Goal: Task Accomplishment & Management: Manage account settings

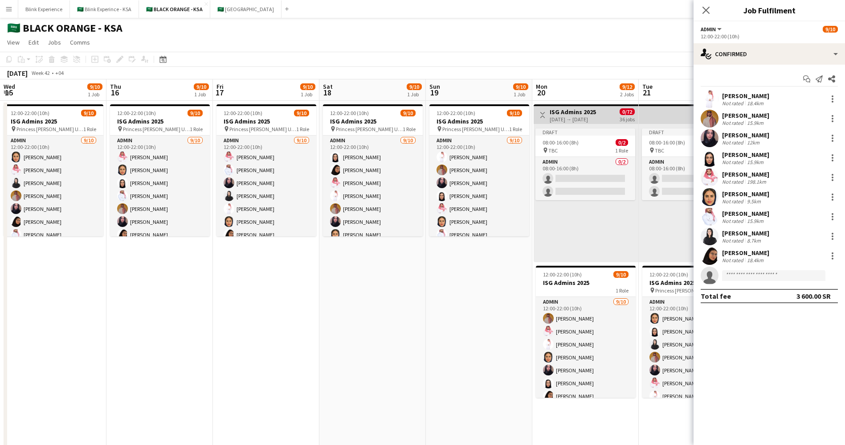
scroll to position [0, 273]
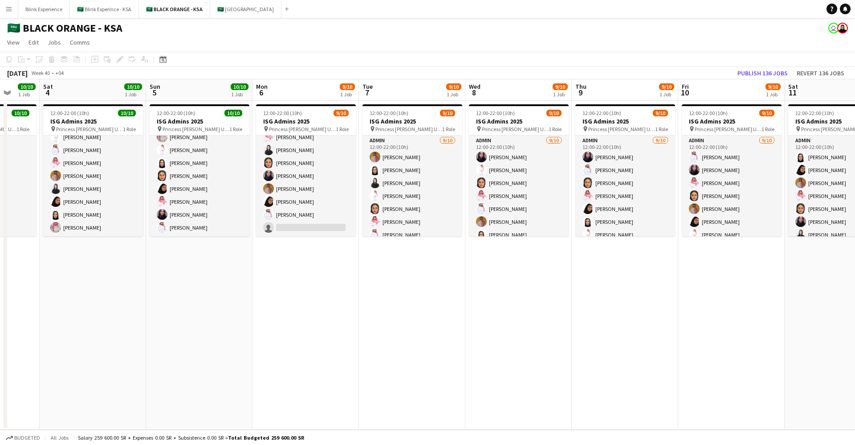
scroll to position [0, 280]
drag, startPoint x: 617, startPoint y: 279, endPoint x: 337, endPoint y: 296, distance: 280.7
click at [337, 296] on app-calendar-viewport "Wed 1 10/10 1 Job Thu 2 10/10 1 Job Fri 3 10/10 1 Job Sat 4 10/10 1 Job Sun 5 1…" at bounding box center [427, 254] width 855 height 350
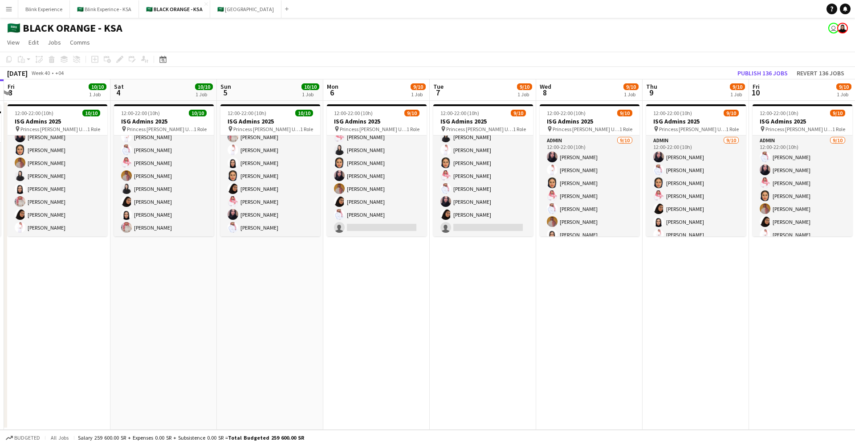
drag, startPoint x: 169, startPoint y: 179, endPoint x: 240, endPoint y: 179, distance: 71.3
click at [240, 179] on app-calendar-viewport "Wed 1 10/10 1 Job Thu 2 10/10 1 Job Fri 3 10/10 1 Job Sat 4 10/10 1 Job Sun 5 1…" at bounding box center [427, 254] width 855 height 350
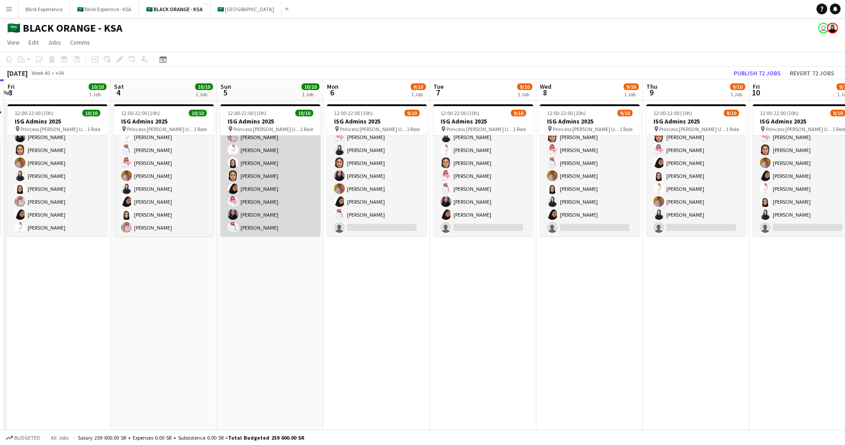
scroll to position [0, 0]
click at [260, 177] on app-card-role "Admin 10/10 12:00-22:00 (10h) Ahmed Yagmowr Elaf AlTamimi Ibrahim Alolayan Suli…" at bounding box center [271, 208] width 100 height 147
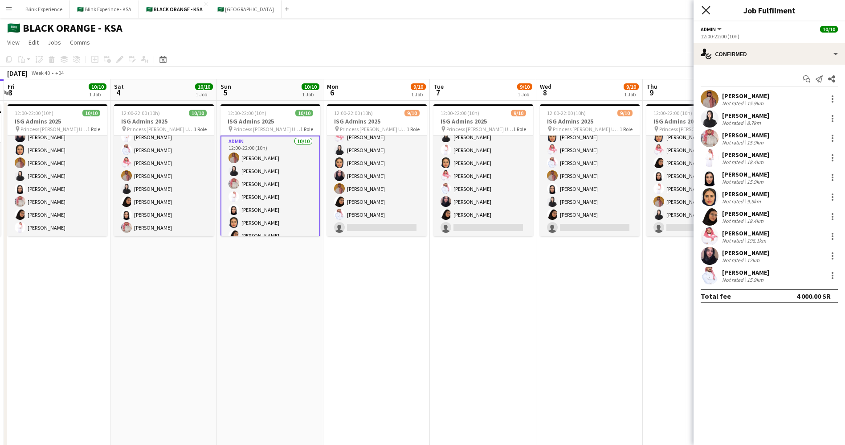
click at [704, 9] on icon at bounding box center [706, 10] width 8 height 8
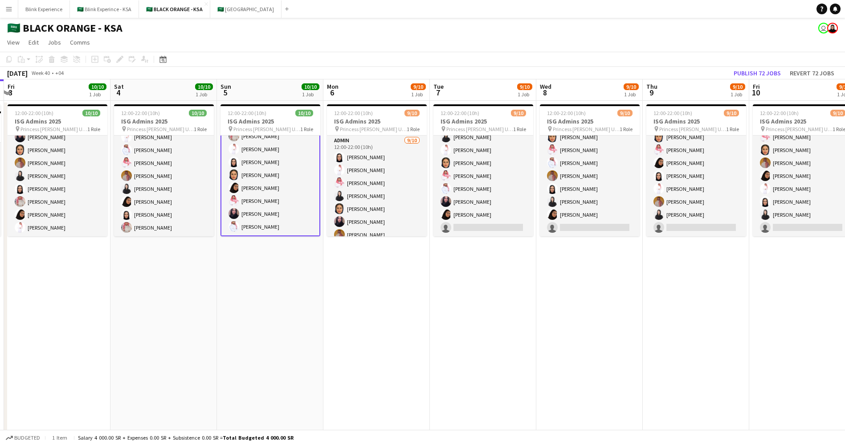
click at [268, 304] on app-date-cell "12:00-22:00 (10h) 10/10 ISG Admins 2025 pin Princess Nourah Bint Abdulrahman Un…" at bounding box center [270, 339] width 106 height 476
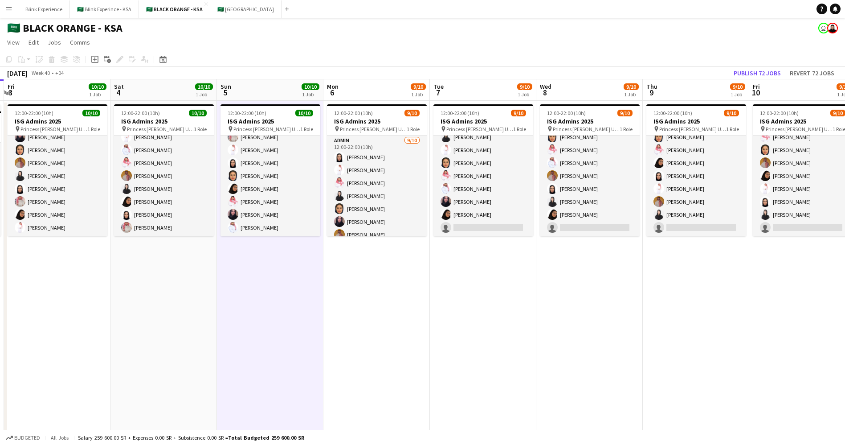
click at [241, 94] on app-board-header-date "Sun 5 10/10 1 Job" at bounding box center [270, 89] width 106 height 21
click at [160, 93] on app-board-header-date "Sat 4 10/10 1 Job" at bounding box center [163, 89] width 106 height 21
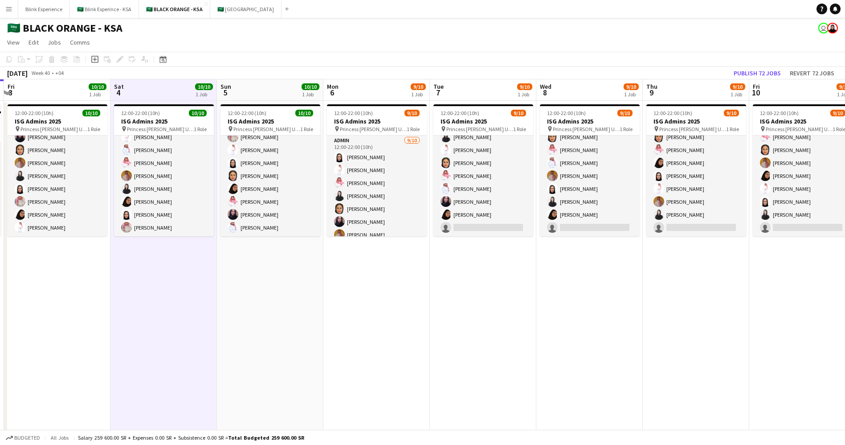
click at [253, 93] on app-board-header-date "Sun 5 10/10 1 Job" at bounding box center [270, 89] width 106 height 21
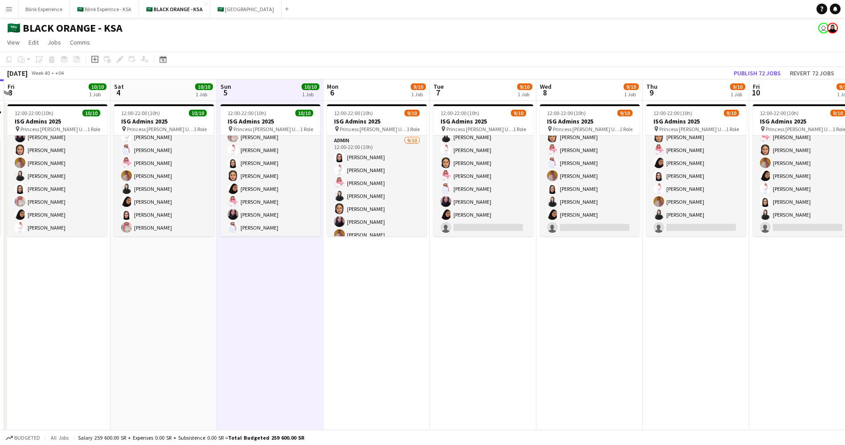
click at [177, 90] on app-board-header-date "Sat 4 10/10 1 Job" at bounding box center [163, 89] width 106 height 21
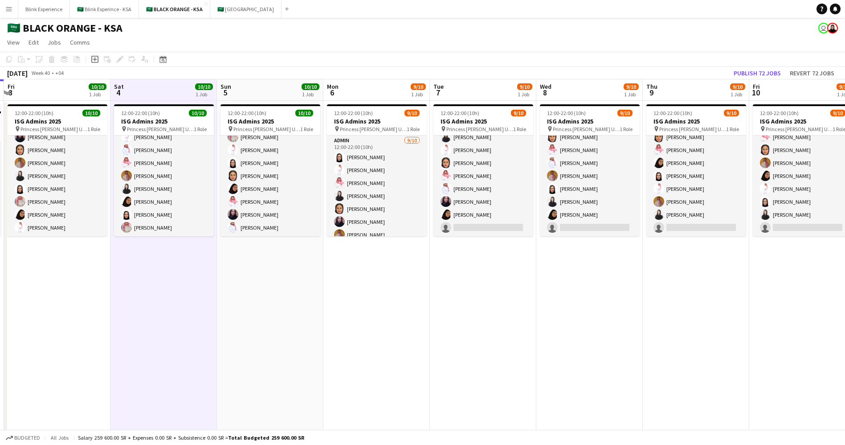
click at [273, 97] on app-board-header-date "Sun 5 10/10 1 Job" at bounding box center [270, 89] width 106 height 21
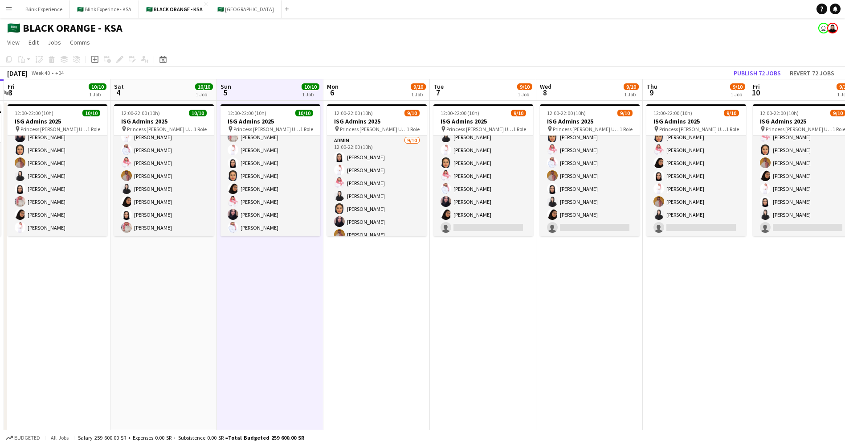
click at [411, 95] on div "1 Job" at bounding box center [418, 94] width 15 height 8
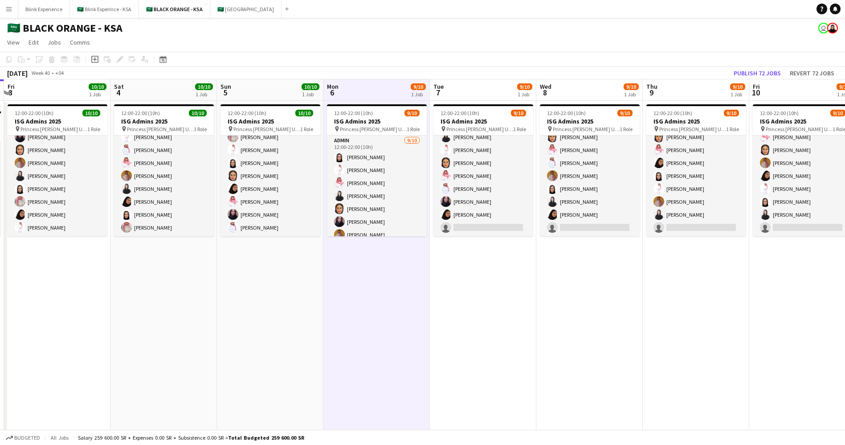
click at [238, 92] on app-board-header-date "Sun 5 10/10 1 Job" at bounding box center [270, 89] width 106 height 21
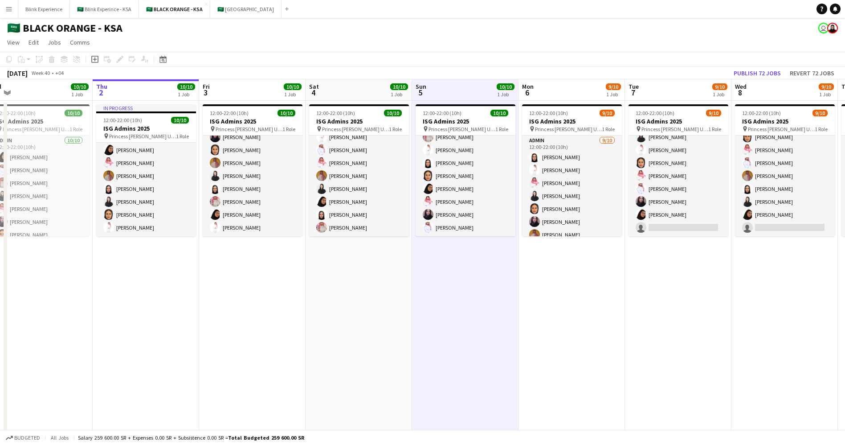
drag, startPoint x: 169, startPoint y: 93, endPoint x: 364, endPoint y: 100, distance: 195.2
click at [364, 100] on app-calendar-viewport "Mon 29 10/10 1 Job Tue 30 10/10 1 Job Wed 1 10/10 1 Job Thu 2 10/10 1 Job Fri 3…" at bounding box center [422, 327] width 845 height 497
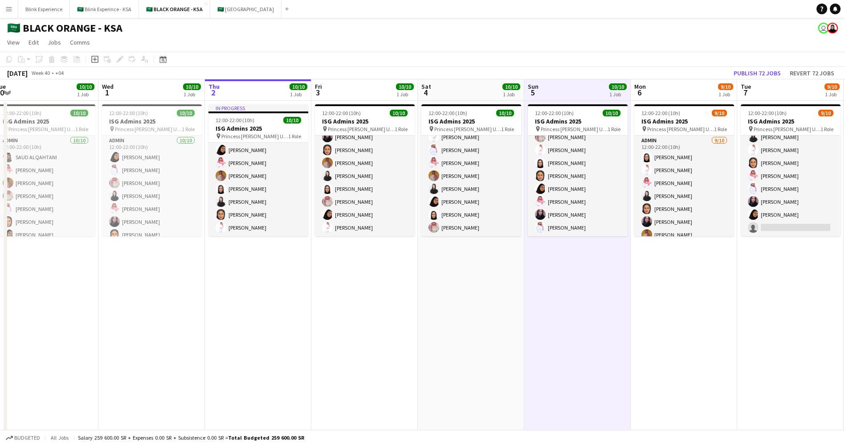
drag, startPoint x: 150, startPoint y: 93, endPoint x: 264, endPoint y: 92, distance: 114.0
click at [264, 92] on app-calendar-viewport "Sun 28 Mon 29 10/10 1 Job Tue 30 10/10 1 Job Wed 1 10/10 1 Job Thu 2 10/10 1 Jo…" at bounding box center [422, 327] width 845 height 497
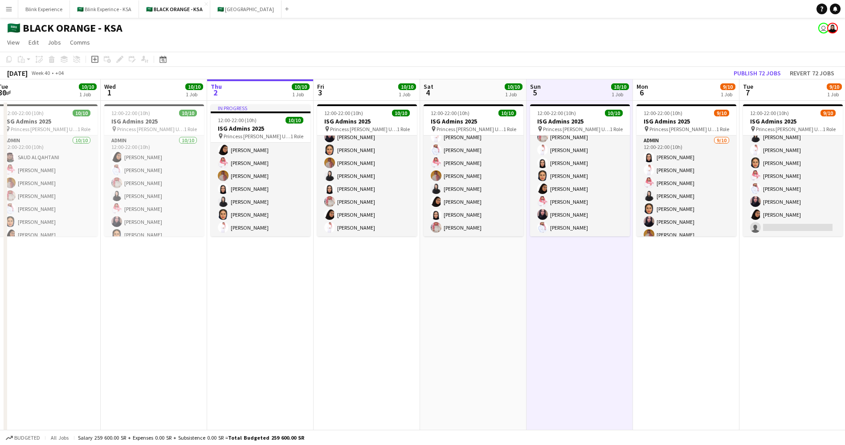
click at [152, 93] on app-board-header-date "Wed 1 10/10 1 Job" at bounding box center [154, 89] width 106 height 21
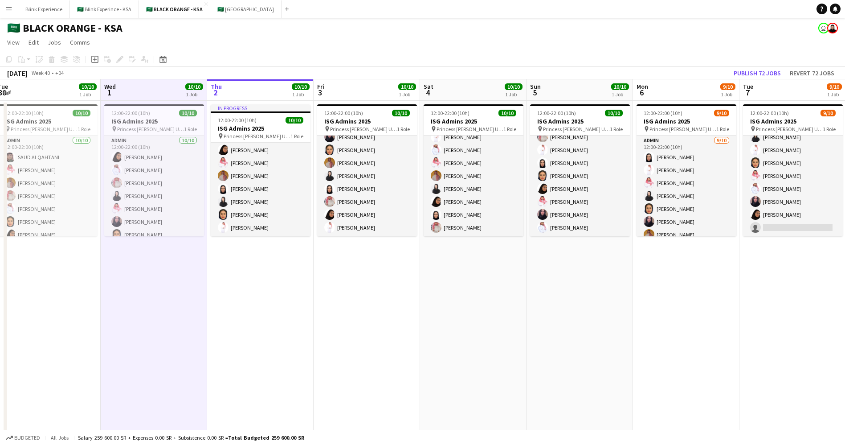
click at [253, 94] on app-board-header-date "Thu 2 10/10 1 Job" at bounding box center [260, 89] width 106 height 21
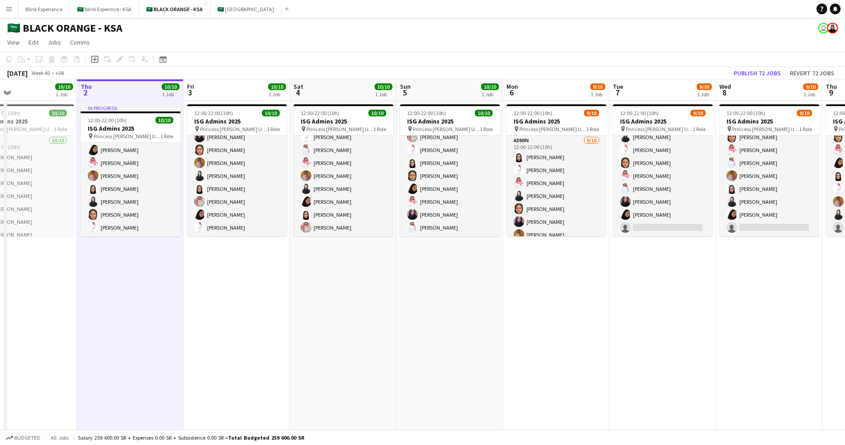
scroll to position [0, 406]
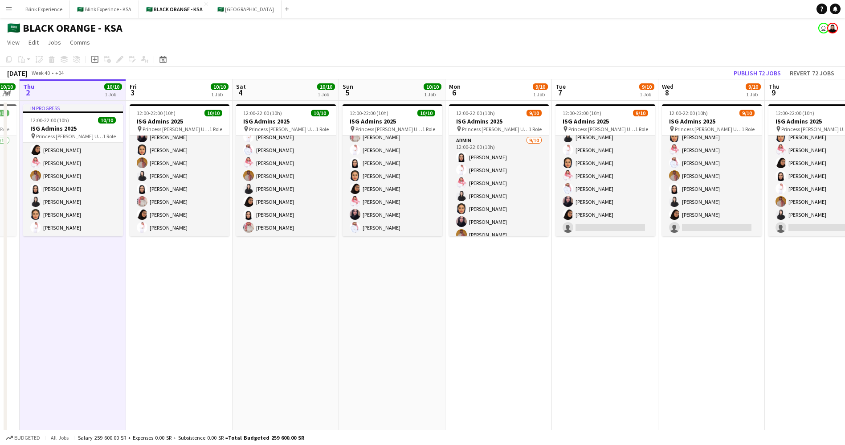
drag, startPoint x: 617, startPoint y: 273, endPoint x: 429, endPoint y: 273, distance: 187.5
click at [429, 273] on app-calendar-viewport "Sun 28 10/10 1 Job Mon 29 10/10 1 Job Tue 30 10/10 1 Job Wed 1 10/10 1 Job Thu …" at bounding box center [422, 327] width 845 height 497
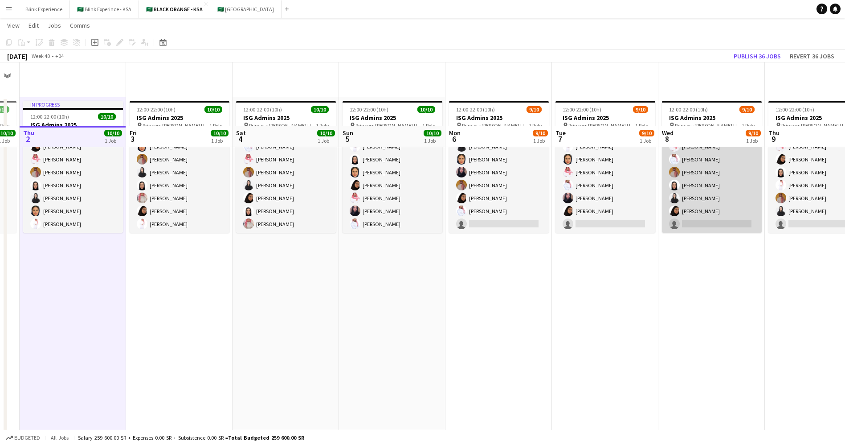
scroll to position [0, 0]
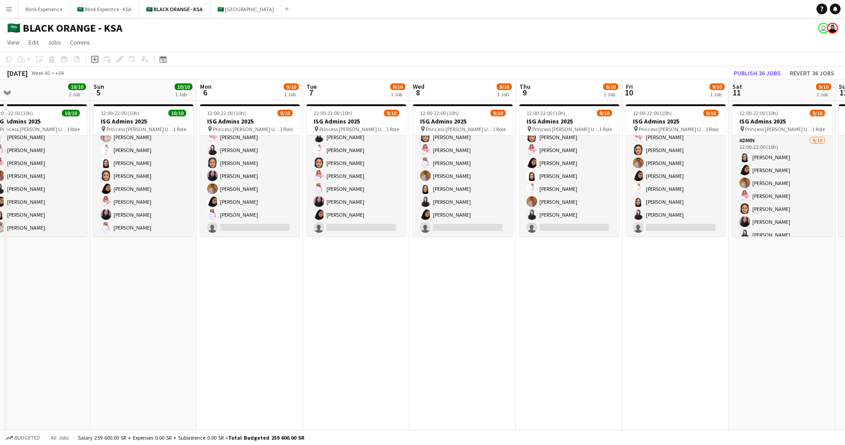
drag, startPoint x: 749, startPoint y: 278, endPoint x: 482, endPoint y: 290, distance: 267.1
click at [483, 292] on app-calendar-viewport "Tue 30 10/10 1 Job Wed 1 10/10 1 Job Thu 2 10/10 1 Job Fri 3 10/10 1 Job Sat 4 …" at bounding box center [422, 327] width 845 height 497
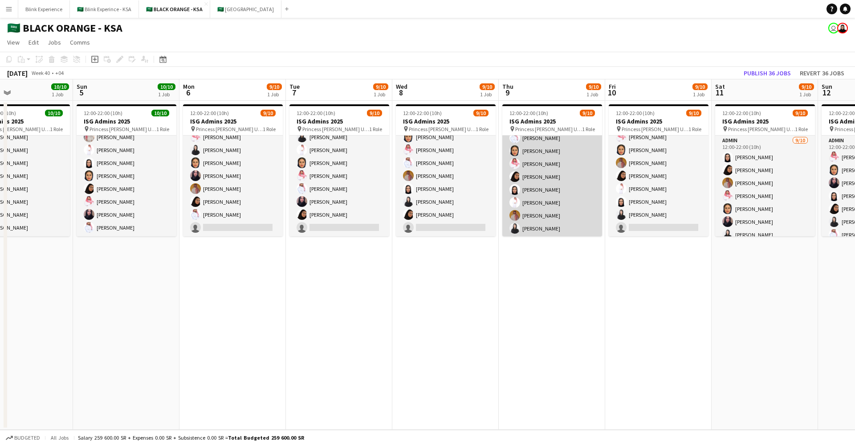
scroll to position [46, 0]
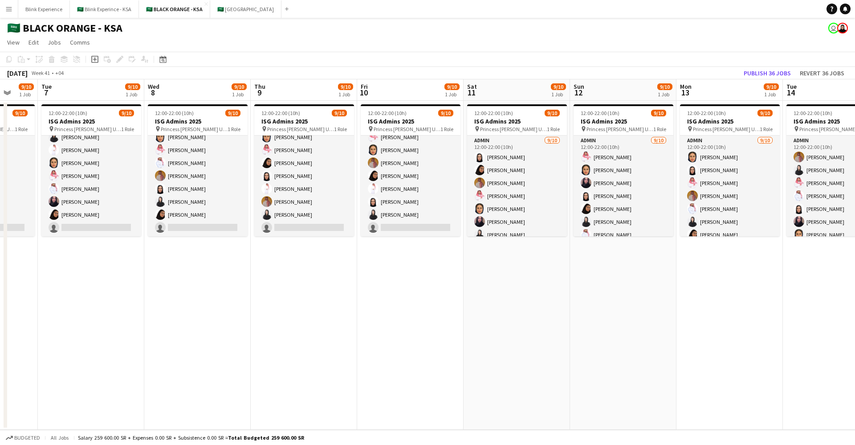
drag, startPoint x: 745, startPoint y: 281, endPoint x: 487, endPoint y: 268, distance: 258.7
click at [490, 269] on app-calendar-viewport "Sat 4 10/10 1 Job Sun 5 10/10 1 Job Mon 6 9/10 1 Job Tue 7 9/10 1 Job Wed 8 9/1…" at bounding box center [427, 254] width 855 height 350
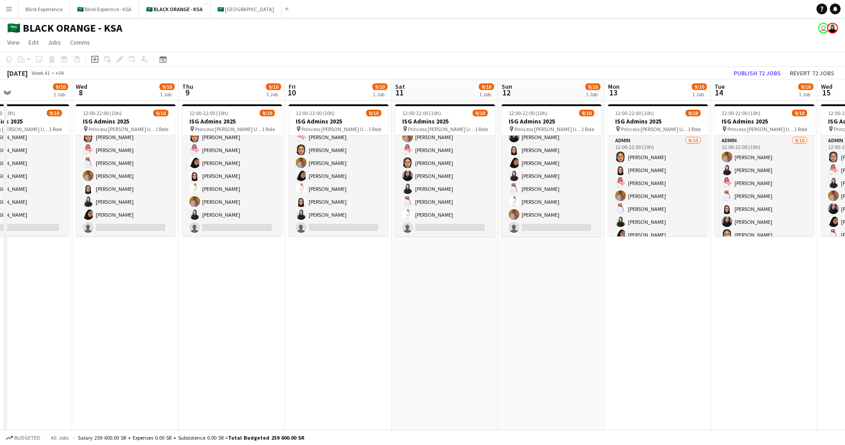
scroll to position [0, 413]
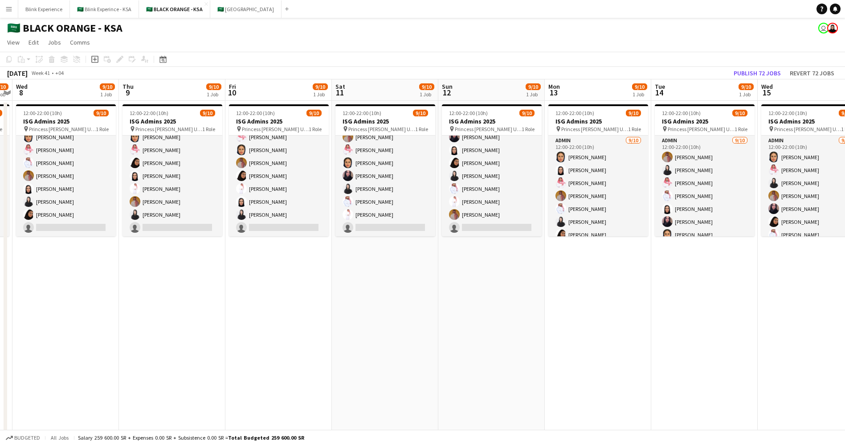
drag, startPoint x: 655, startPoint y: 259, endPoint x: 531, endPoint y: 259, distance: 124.7
click at [531, 260] on app-calendar-viewport "Sat 4 10/10 1 Job Sun 5 10/10 1 Job Mon 6 9/10 1 Job Tue 7 9/10 1 Job Wed 8 9/1…" at bounding box center [422, 327] width 845 height 497
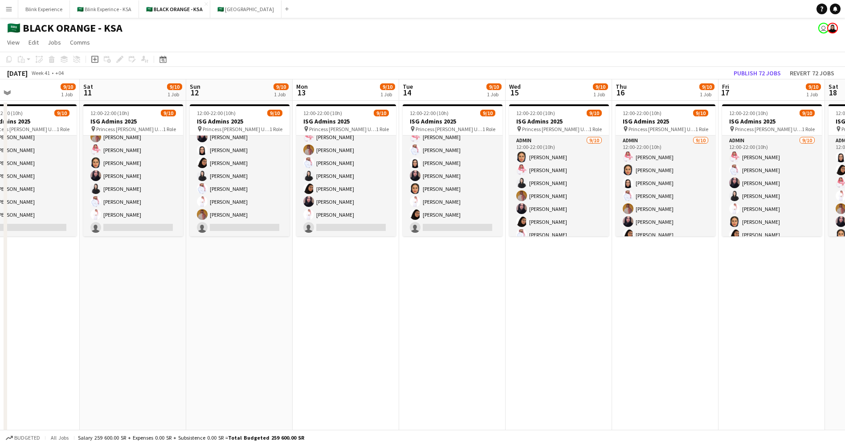
scroll to position [0, 250]
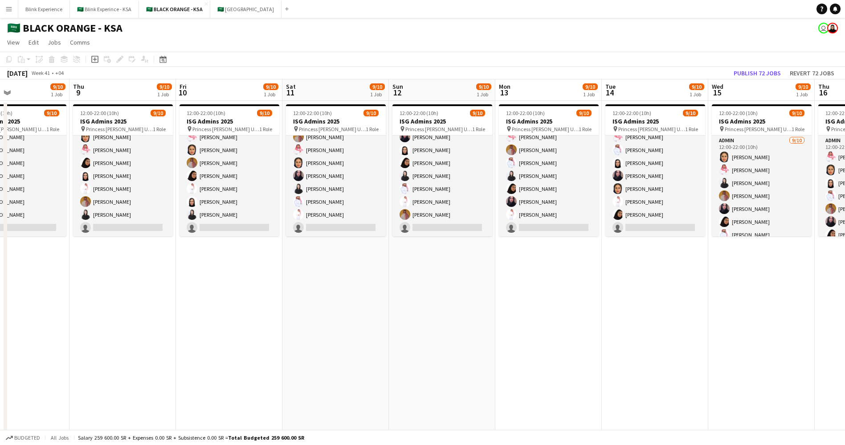
drag, startPoint x: 716, startPoint y: 261, endPoint x: 453, endPoint y: 245, distance: 262.8
click at [453, 245] on app-calendar-viewport "Mon 6 9/10 1 Job Tue 7 9/10 1 Job Wed 8 9/10 1 Job Thu 9 9/10 1 Job Fri 10 9/10…" at bounding box center [422, 327] width 845 height 497
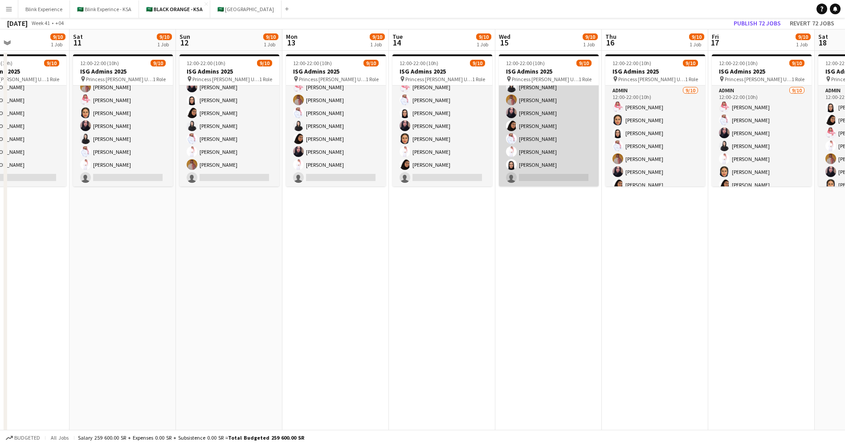
scroll to position [0, 0]
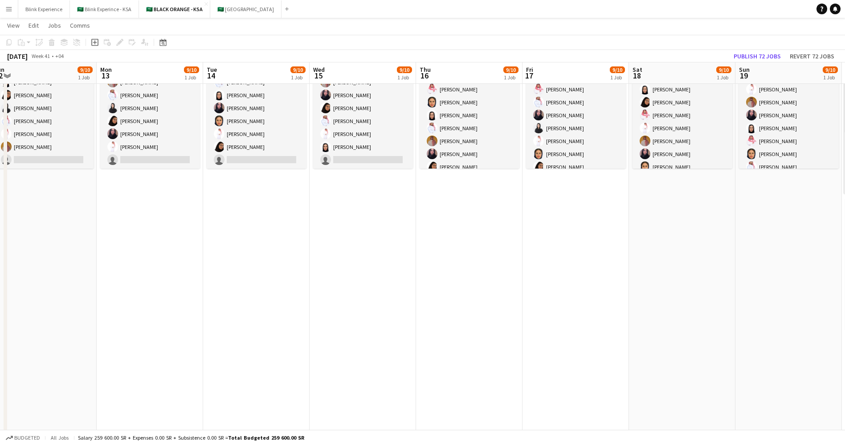
drag, startPoint x: 593, startPoint y: 220, endPoint x: 407, endPoint y: 222, distance: 185.8
click at [407, 222] on app-calendar-viewport "Wed 8 9/10 1 Job Thu 9 9/10 1 Job Fri 10 9/10 1 Job Sat 11 9/10 1 Job Sun 12 9/…" at bounding box center [422, 238] width 845 height 541
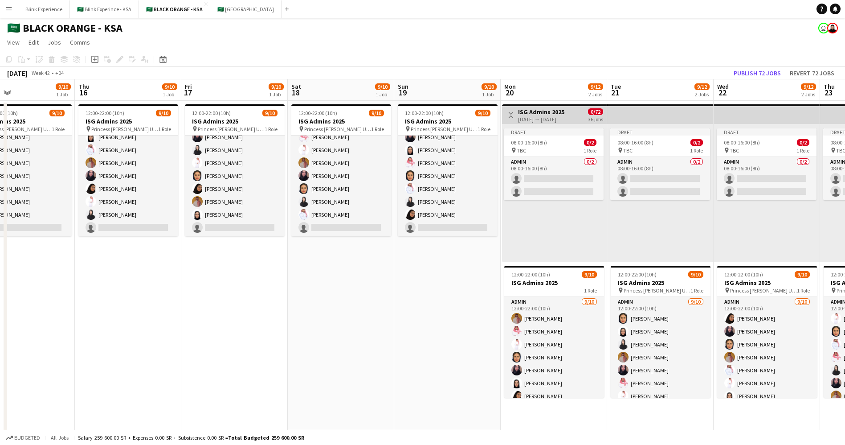
drag, startPoint x: 781, startPoint y: 283, endPoint x: 440, endPoint y: 292, distance: 341.8
click at [440, 292] on app-calendar-viewport "Sun 12 9/10 1 Job Mon 13 9/10 1 Job Tue 14 9/10 1 Job Wed 15 9/10 1 Job Thu 16 …" at bounding box center [422, 327] width 845 height 497
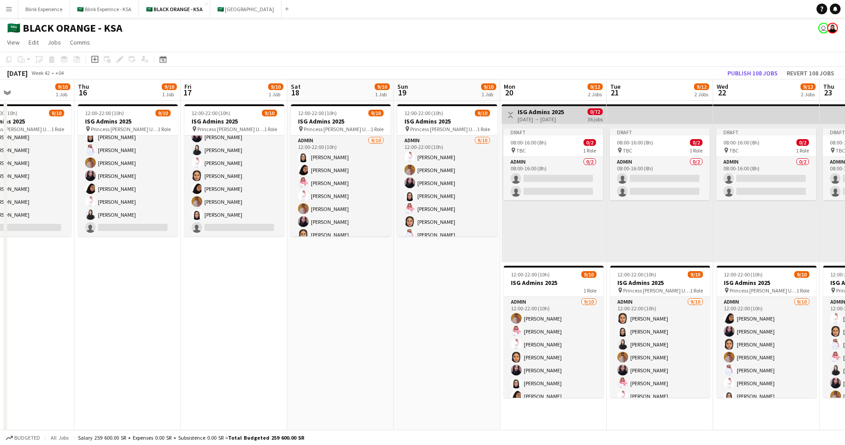
click at [418, 263] on app-date-cell "12:00-22:00 (10h) 9/10 ISG Admins 2025 pin Princess Nourah Bint Abdulrahman Uni…" at bounding box center [447, 419] width 106 height 637
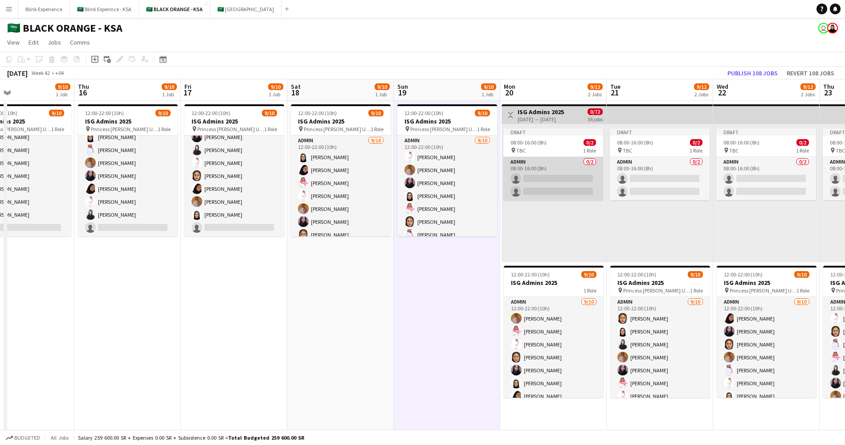
click at [551, 186] on app-card-role "Admin 0/2 08:00-16:00 (8h) single-neutral-actions single-neutral-actions" at bounding box center [553, 178] width 100 height 43
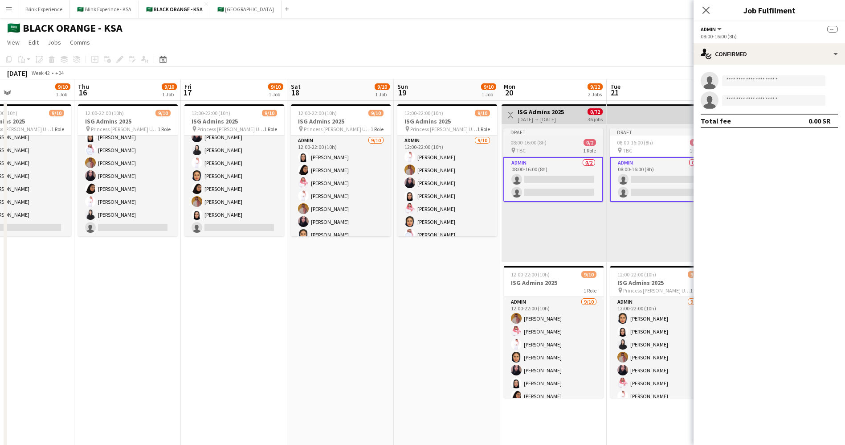
click at [545, 135] on app-job-card "Draft 08:00-16:00 (8h) 0/2 pin TBC 1 Role Admin 0/2 08:00-16:00 (8h) single-neu…" at bounding box center [553, 165] width 100 height 74
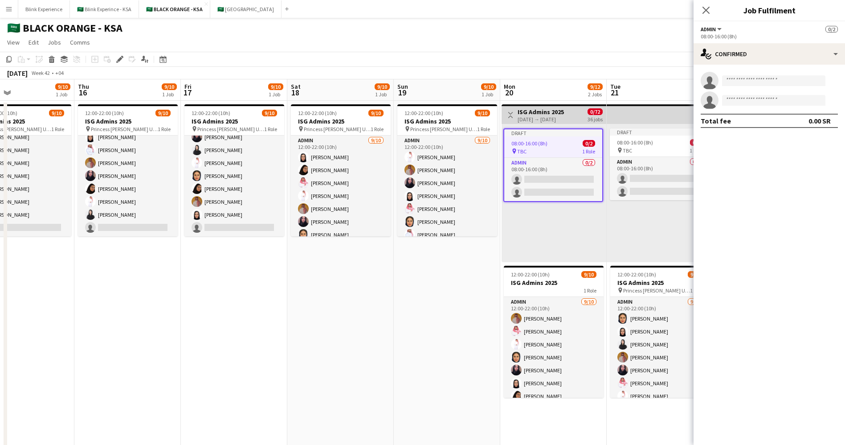
click at [389, 336] on app-date-cell "12:00-22:00 (10h) 9/10 ISG Admins 2025 pin Princess Nourah Bint Abdulrahman Uni…" at bounding box center [340, 419] width 106 height 637
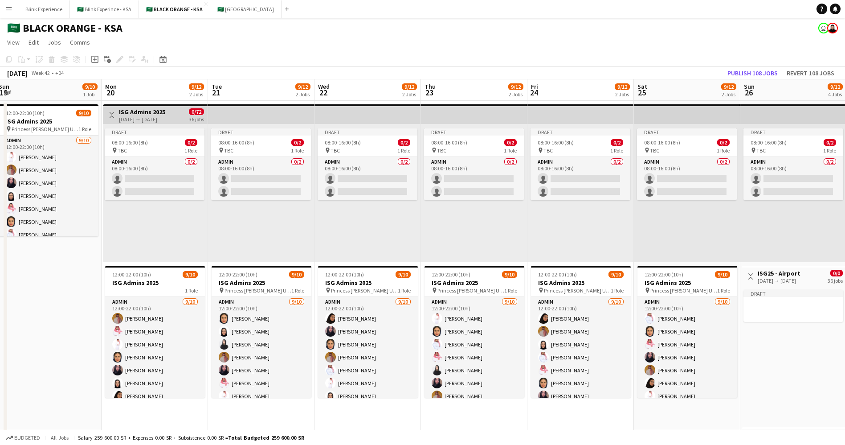
drag, startPoint x: 445, startPoint y: 294, endPoint x: 118, endPoint y: 217, distance: 336.8
click at [42, 221] on app-calendar-viewport "Thu 16 9/10 1 Job Fri 17 9/10 1 Job Sat 18 9/10 1 Job Sun 19 9/10 1 Job Mon 20 …" at bounding box center [422, 408] width 845 height 658
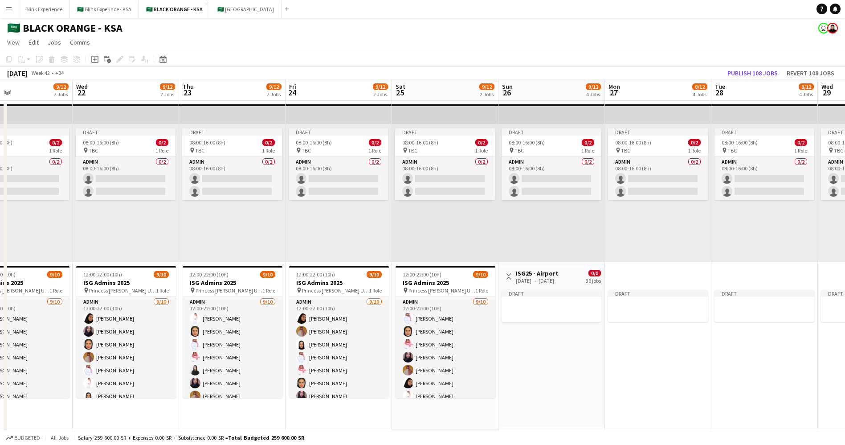
drag, startPoint x: 809, startPoint y: 369, endPoint x: 571, endPoint y: 330, distance: 241.5
click at [571, 330] on app-calendar-viewport "Sat 18 9/10 1 Job Sun 19 9/10 1 Job Mon 20 9/12 2 Jobs Tue 21 9/12 2 Jobs Wed 2…" at bounding box center [422, 408] width 845 height 658
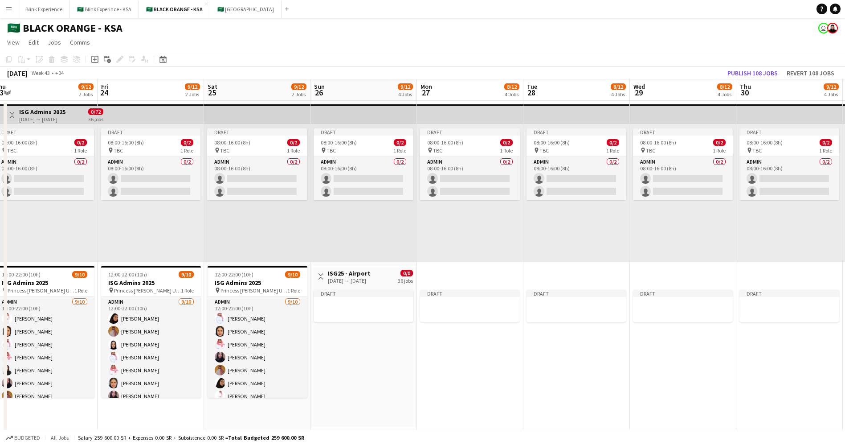
drag, startPoint x: 659, startPoint y: 336, endPoint x: 471, endPoint y: 302, distance: 191.1
click at [471, 302] on app-calendar-viewport "Mon 20 9/12 2 Jobs Tue 21 9/12 2 Jobs Wed 22 9/12 2 Jobs Thu 23 9/12 2 Jobs Fri…" at bounding box center [422, 408] width 845 height 658
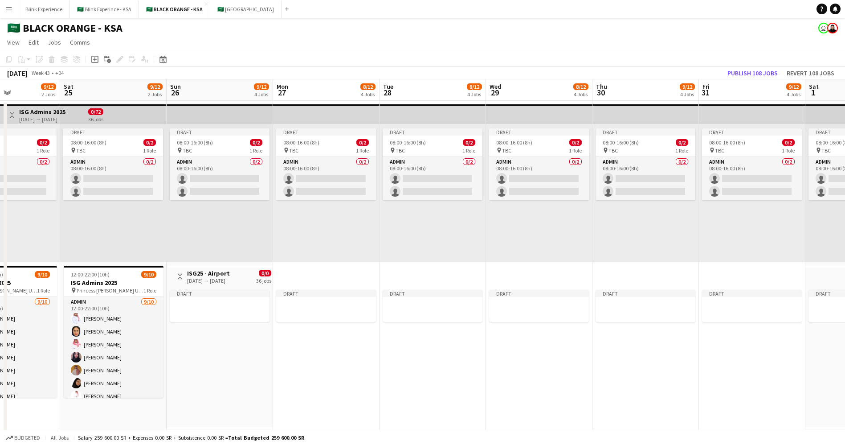
drag, startPoint x: 602, startPoint y: 349, endPoint x: 245, endPoint y: 269, distance: 365.6
click at [245, 269] on app-calendar-viewport "Wed 22 9/12 2 Jobs Thu 23 9/12 2 Jobs Fri 24 9/12 2 Jobs Sat 25 9/12 2 Jobs Sun…" at bounding box center [422, 408] width 845 height 658
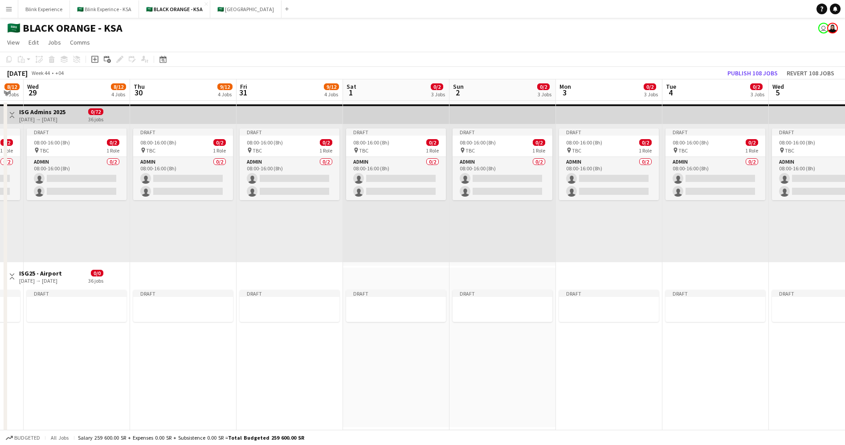
drag, startPoint x: 604, startPoint y: 384, endPoint x: 334, endPoint y: 335, distance: 274.7
click at [334, 336] on app-calendar-viewport "Sun 26 9/12 4 Jobs Mon 27 8/12 4 Jobs Tue 28 8/12 4 Jobs Wed 29 8/12 4 Jobs Thu…" at bounding box center [422, 408] width 845 height 658
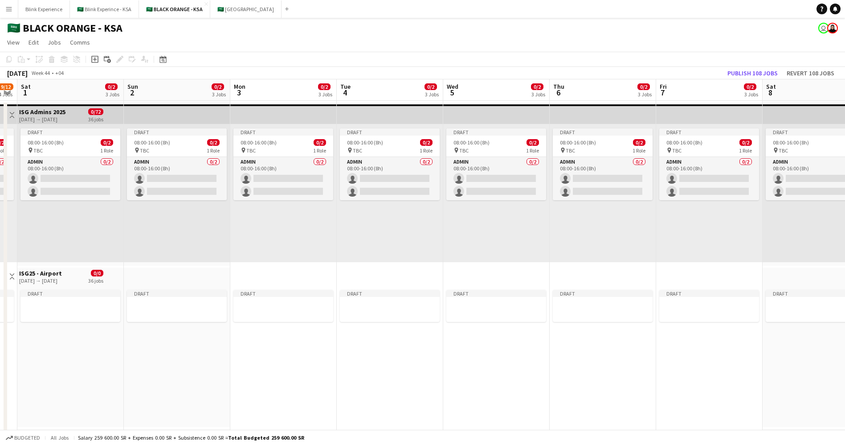
drag, startPoint x: 579, startPoint y: 357, endPoint x: 274, endPoint y: 314, distance: 307.7
click at [274, 314] on app-calendar-viewport "Tue 28 8/12 4 Jobs Wed 29 8/12 4 Jobs Thu 30 9/12 4 Jobs Fri 31 9/12 4 Jobs Sat…" at bounding box center [422, 408] width 845 height 658
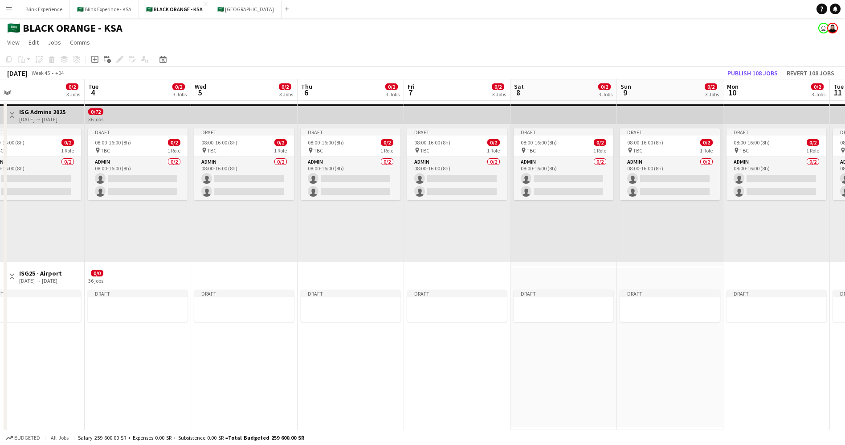
drag, startPoint x: 596, startPoint y: 329, endPoint x: 339, endPoint y: 312, distance: 256.7
click at [339, 312] on app-calendar-viewport "Thu 30 9/12 4 Jobs Fri 31 9/12 4 Jobs Sat 1 0/2 3 Jobs Sun 2 0/2 3 Jobs Mon 3 0…" at bounding box center [422, 408] width 845 height 658
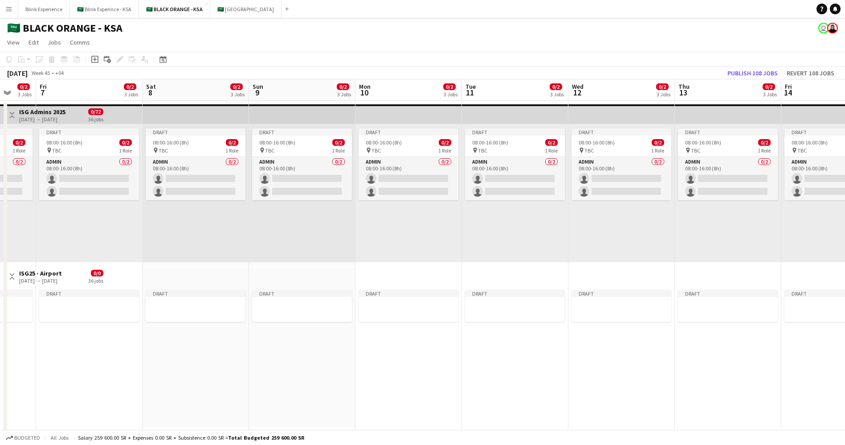
drag, startPoint x: 735, startPoint y: 376, endPoint x: 371, endPoint y: 320, distance: 368.2
click at [371, 320] on app-calendar-viewport "Mon 3 0/2 3 Jobs Tue 4 0/2 3 Jobs Wed 5 0/2 3 Jobs Thu 6 0/2 3 Jobs Fri 7 0/2 3…" at bounding box center [422, 408] width 845 height 658
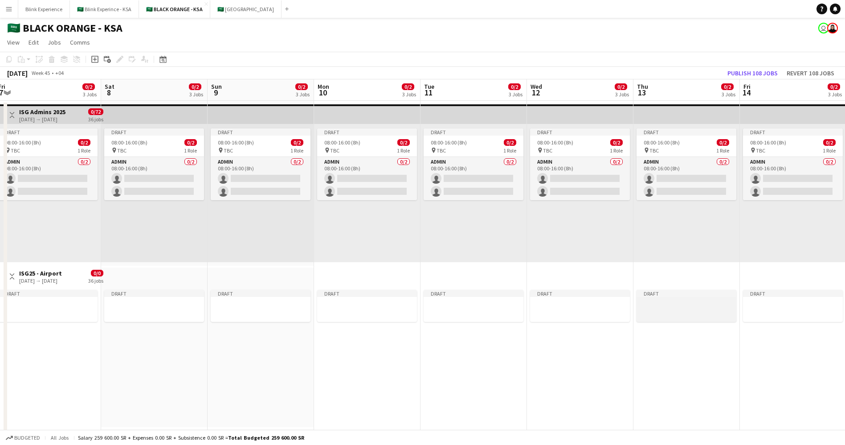
drag, startPoint x: 706, startPoint y: 318, endPoint x: 425, endPoint y: 314, distance: 280.2
click at [427, 316] on app-calendar-viewport "Mon 3 0/2 3 Jobs Tue 4 0/2 3 Jobs Wed 5 0/2 3 Jobs Thu 6 0/2 3 Jobs Fri 7 0/2 3…" at bounding box center [422, 408] width 845 height 658
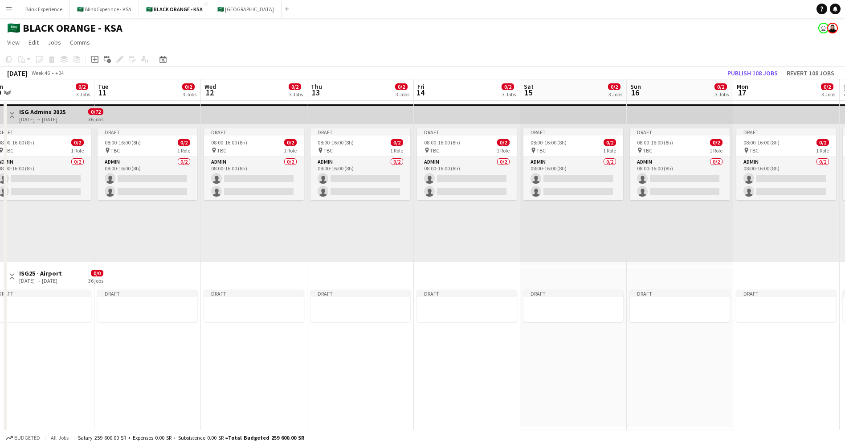
drag, startPoint x: 773, startPoint y: 350, endPoint x: 463, endPoint y: 337, distance: 309.9
click at [463, 339] on app-calendar-viewport "Fri 7 0/2 3 Jobs Sat 8 0/2 3 Jobs Sun 9 0/2 3 Jobs Mon 10 0/2 3 Jobs Tue 11 0/2…" at bounding box center [422, 408] width 845 height 658
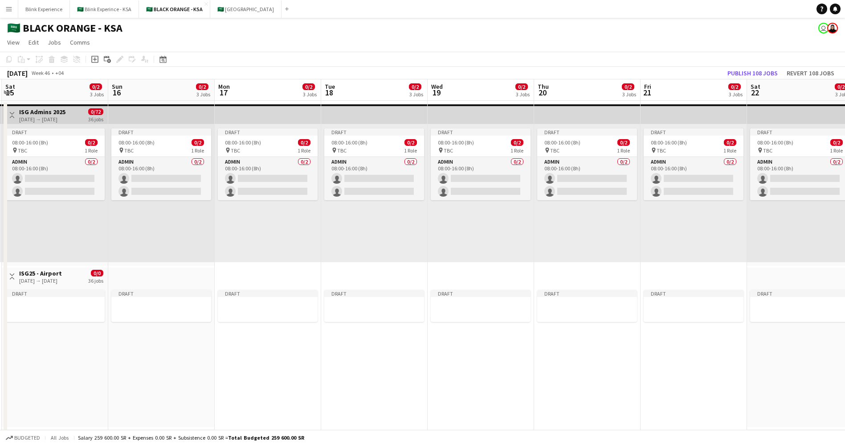
drag, startPoint x: 730, startPoint y: 335, endPoint x: 432, endPoint y: 319, distance: 298.0
click at [432, 319] on app-calendar-viewport "Tue 11 0/2 3 Jobs Wed 12 0/2 3 Jobs Thu 13 0/2 3 Jobs Fri 14 0/2 3 Jobs Sat 15 …" at bounding box center [422, 408] width 845 height 658
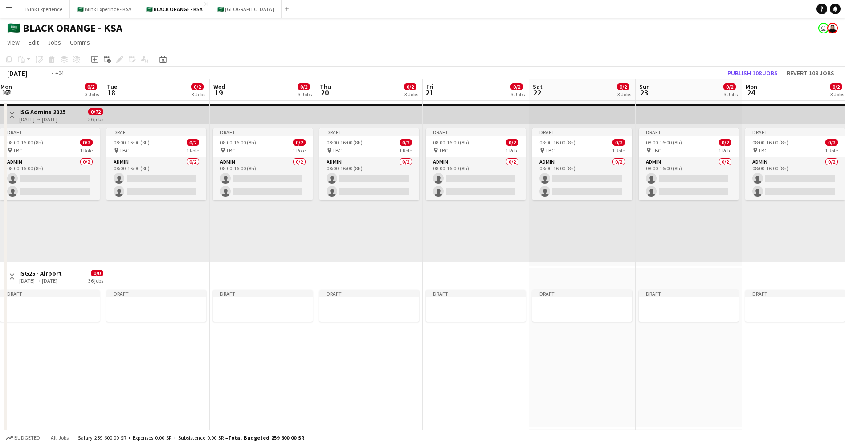
drag, startPoint x: 686, startPoint y: 324, endPoint x: 468, endPoint y: 321, distance: 217.4
click at [468, 321] on app-calendar-viewport "Thu 13 0/2 3 Jobs Fri 14 0/2 3 Jobs Sat 15 0/2 3 Jobs Sun 16 0/2 3 Jobs Mon 17 …" at bounding box center [422, 408] width 845 height 658
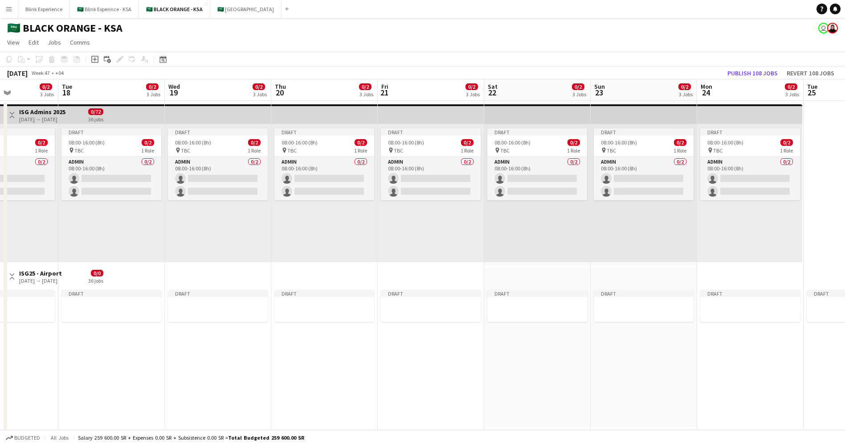
drag, startPoint x: 728, startPoint y: 330, endPoint x: 463, endPoint y: 322, distance: 265.6
click at [463, 322] on app-calendar-viewport "Sat 15 0/2 3 Jobs Sun 16 0/2 3 Jobs Mon 17 0/2 3 Jobs Tue 18 0/2 3 Jobs Wed 19 …" at bounding box center [422, 408] width 845 height 658
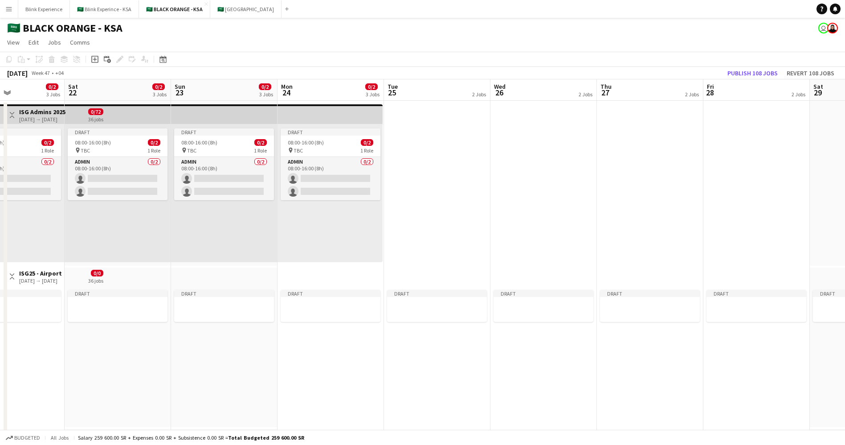
drag, startPoint x: 683, startPoint y: 323, endPoint x: 467, endPoint y: 308, distance: 216.5
click at [467, 308] on app-calendar-viewport "Wed 19 0/2 3 Jobs Thu 20 0/2 3 Jobs Fri 21 0/2 3 Jobs Sat 22 0/2 3 Jobs Sun 23 …" at bounding box center [422, 408] width 845 height 658
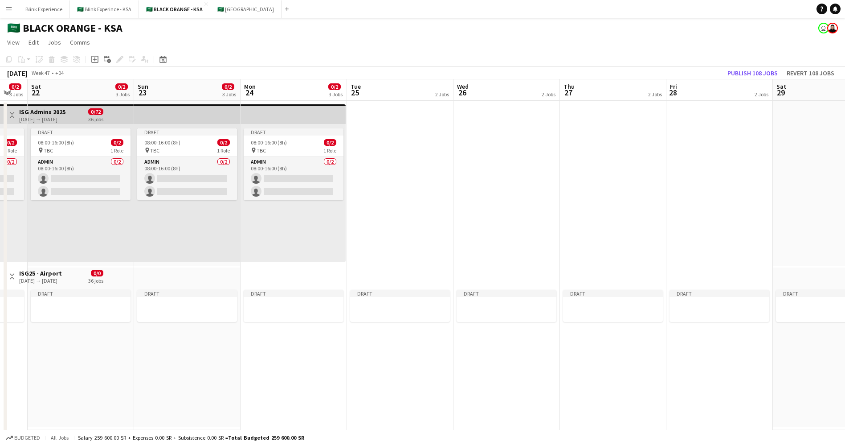
drag, startPoint x: 748, startPoint y: 351, endPoint x: 516, endPoint y: 321, distance: 234.0
click at [516, 321] on app-calendar-viewport "Wed 19 0/2 3 Jobs Thu 20 0/2 3 Jobs Fri 21 0/2 3 Jobs Sat 22 0/2 3 Jobs Sun 23 …" at bounding box center [422, 408] width 845 height 658
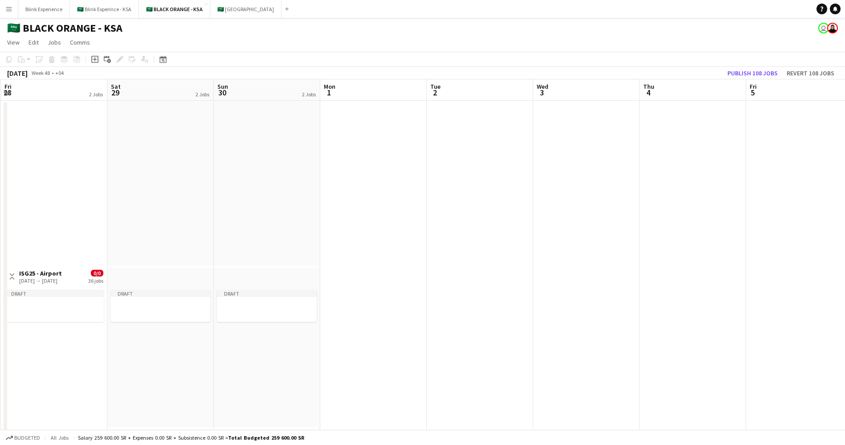
drag, startPoint x: 679, startPoint y: 345, endPoint x: 226, endPoint y: 237, distance: 465.9
click at [226, 237] on app-calendar-viewport "Tue 25 2 Jobs Wed 26 2 Jobs Thu 27 2 Jobs Fri 28 2 Jobs Sat 29 2 Jobs Sun 30 2 …" at bounding box center [422, 408] width 845 height 658
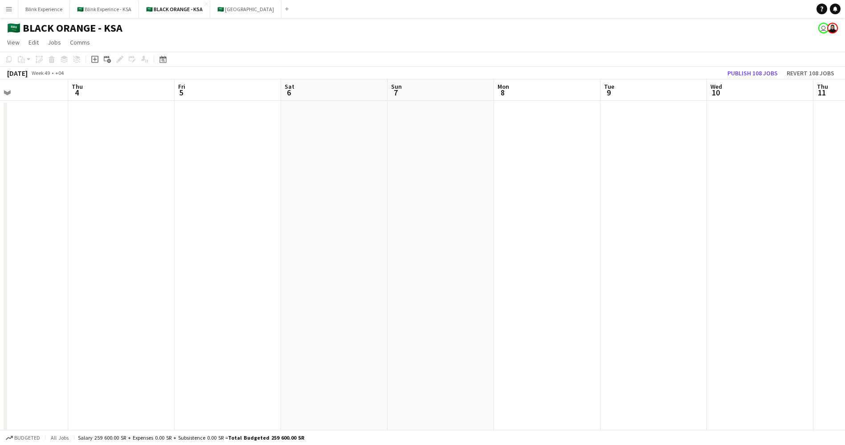
drag, startPoint x: 578, startPoint y: 234, endPoint x: 12, endPoint y: 137, distance: 574.8
click at [7, 139] on app-calendar-viewport "Mon 1 Tue 2 Wed 3 Thu 4 Fri 5 Sat 6 Sun 7 Mon 8 Tue 9 Wed 10 Thu 11 Fri 12 Sat …" at bounding box center [422, 408] width 845 height 658
drag, startPoint x: 511, startPoint y: 233, endPoint x: 803, endPoint y: 307, distance: 301.3
click at [845, 303] on html "Menu Boards Boards Boards All jobs Status Workforce Workforce My Workforce Recr…" at bounding box center [422, 376] width 845 height 753
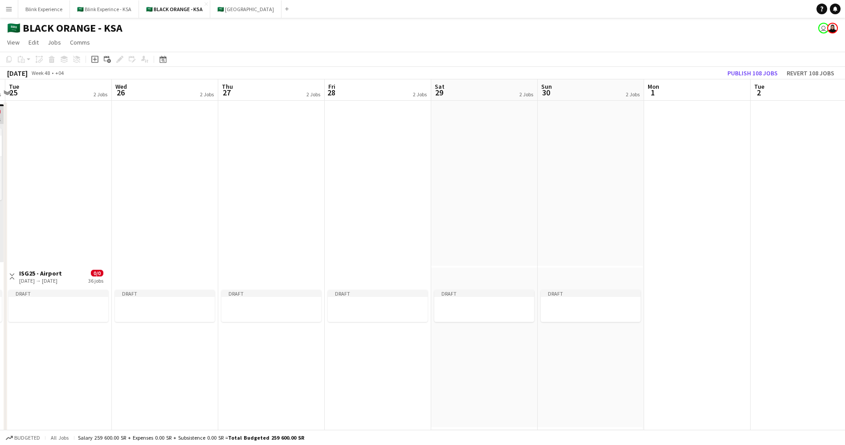
drag, startPoint x: 233, startPoint y: 267, endPoint x: 845, endPoint y: 344, distance: 616.4
click at [845, 344] on app-calendar-viewport "Sun 23 0/2 3 Jobs Mon 24 0/2 3 Jobs Tue 25 2 Jobs Wed 26 2 Jobs Thu 27 2 Jobs F…" at bounding box center [422, 408] width 845 height 658
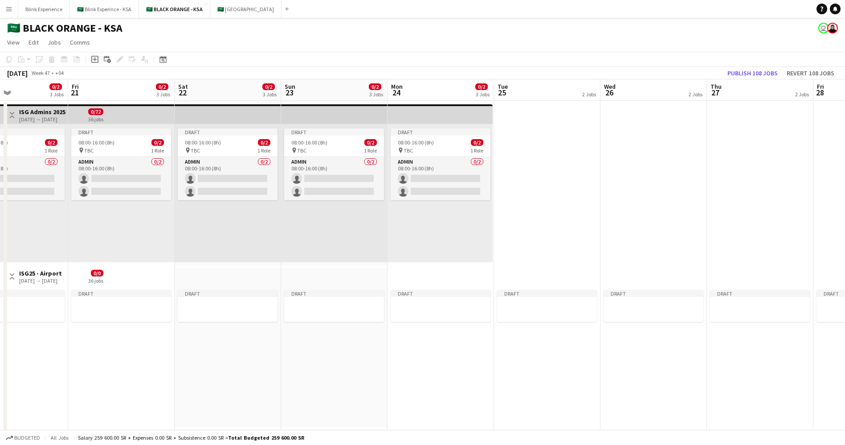
drag, startPoint x: 361, startPoint y: 200, endPoint x: 855, endPoint y: 311, distance: 505.8
click at [845, 311] on html "Menu Boards Boards Boards All jobs Status Workforce Workforce My Workforce Recr…" at bounding box center [422, 376] width 845 height 753
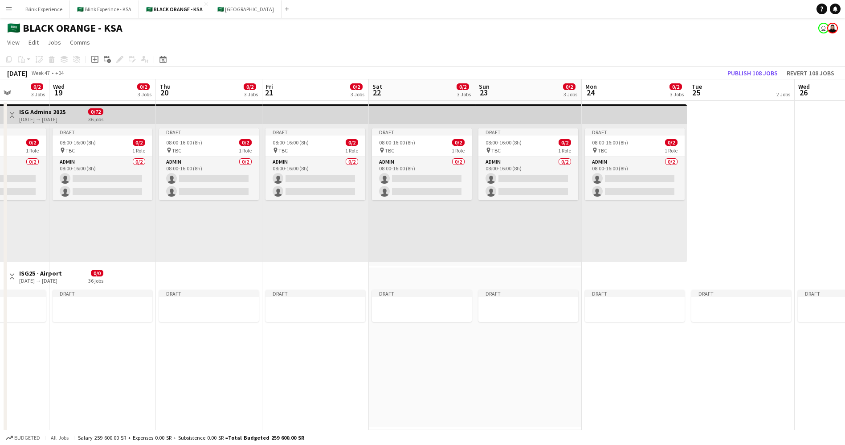
drag, startPoint x: 606, startPoint y: 294, endPoint x: 855, endPoint y: 362, distance: 258.2
click at [845, 362] on html "Menu Boards Boards Boards All jobs Status Workforce Workforce My Workforce Recr…" at bounding box center [422, 376] width 845 height 753
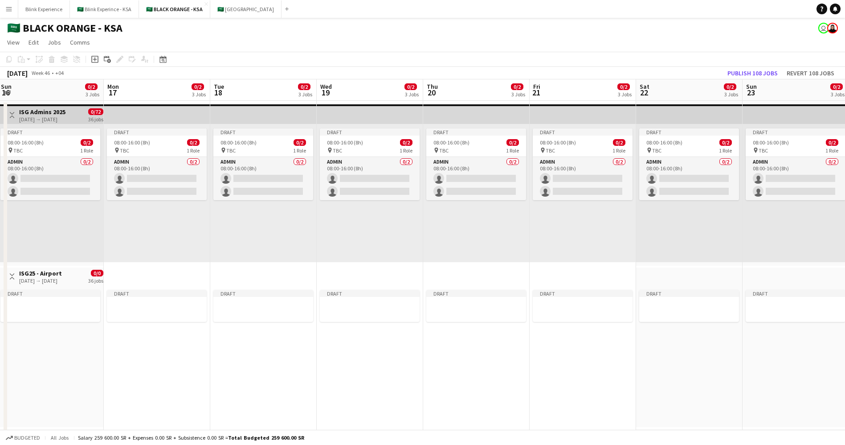
drag, startPoint x: 288, startPoint y: 366, endPoint x: 774, endPoint y: 447, distance: 492.7
click at [774, 444] on html "Menu Boards Boards Boards All jobs Status Workforce Workforce My Workforce Recr…" at bounding box center [422, 376] width 845 height 753
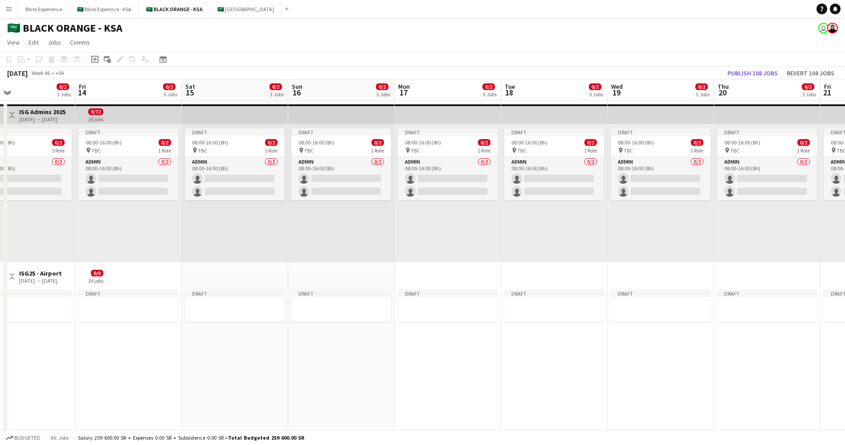
drag, startPoint x: 296, startPoint y: 347, endPoint x: 734, endPoint y: 444, distance: 449.0
click at [734, 444] on app-board "🇸🇦 BLACK ORANGE - KSA user View Day view expanded Day view collapsed Month view…" at bounding box center [422, 385] width 845 height 735
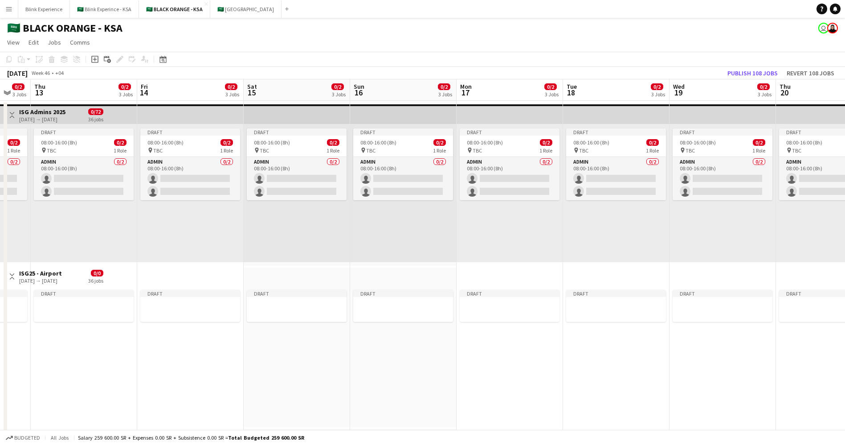
drag, startPoint x: 334, startPoint y: 407, endPoint x: 700, endPoint y: 470, distance: 372.0
click at [700, 444] on html "Menu Boards Boards Boards All jobs Status Workforce Workforce My Workforce Recr…" at bounding box center [422, 376] width 845 height 753
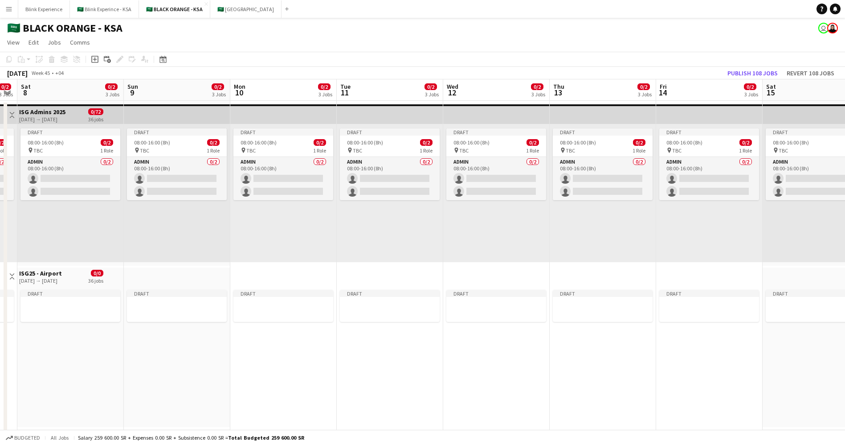
drag, startPoint x: 299, startPoint y: 356, endPoint x: 855, endPoint y: 433, distance: 560.8
click at [845, 433] on html "Menu Boards Boards Boards All jobs Status Workforce Workforce My Workforce Recr…" at bounding box center [422, 376] width 845 height 753
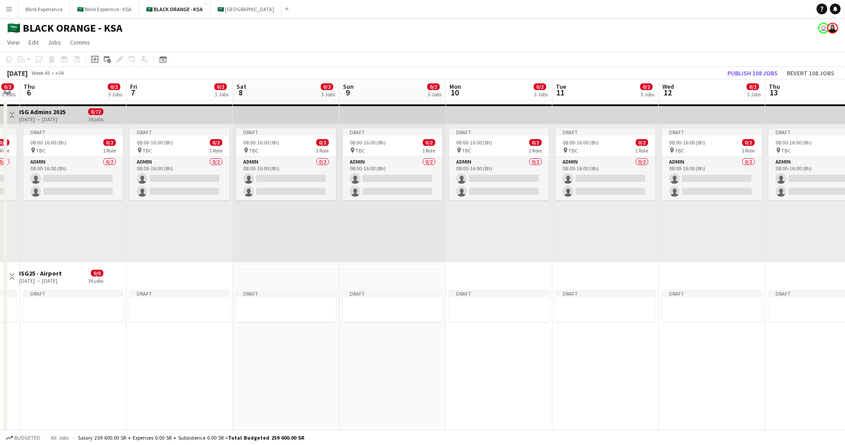
drag, startPoint x: 445, startPoint y: 406, endPoint x: 855, endPoint y: 451, distance: 412.3
click at [845, 444] on html "Menu Boards Boards Boards All jobs Status Workforce Workforce My Workforce Recr…" at bounding box center [422, 376] width 845 height 753
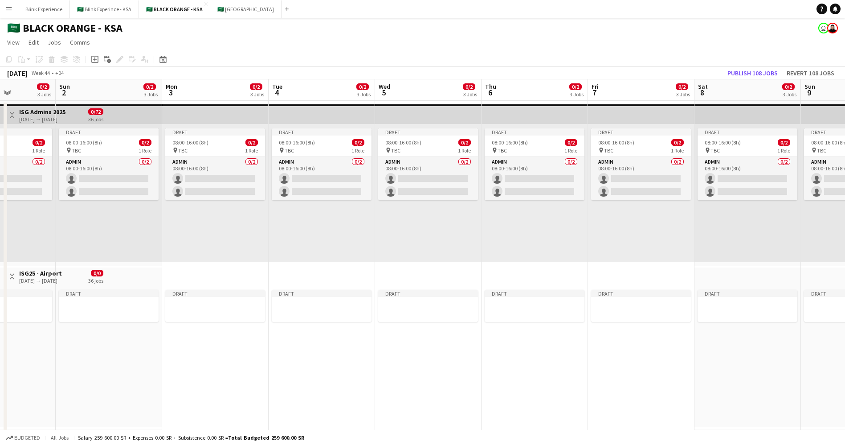
drag, startPoint x: 361, startPoint y: 347, endPoint x: 855, endPoint y: 400, distance: 496.4
click at [845, 400] on html "Menu Boards Boards Boards All jobs Status Workforce Workforce My Workforce Recr…" at bounding box center [422, 376] width 845 height 753
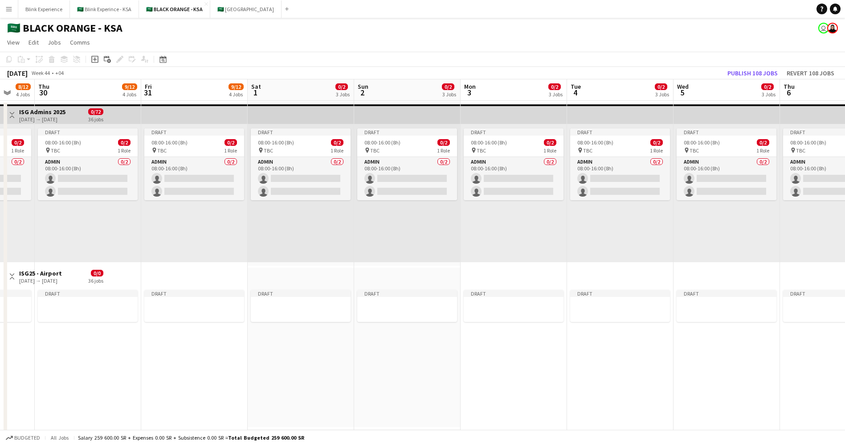
drag, startPoint x: 375, startPoint y: 382, endPoint x: 844, endPoint y: 447, distance: 473.6
click at [844, 444] on html "Menu Boards Boards Boards All jobs Status Workforce Workforce My Workforce Recr…" at bounding box center [422, 376] width 845 height 753
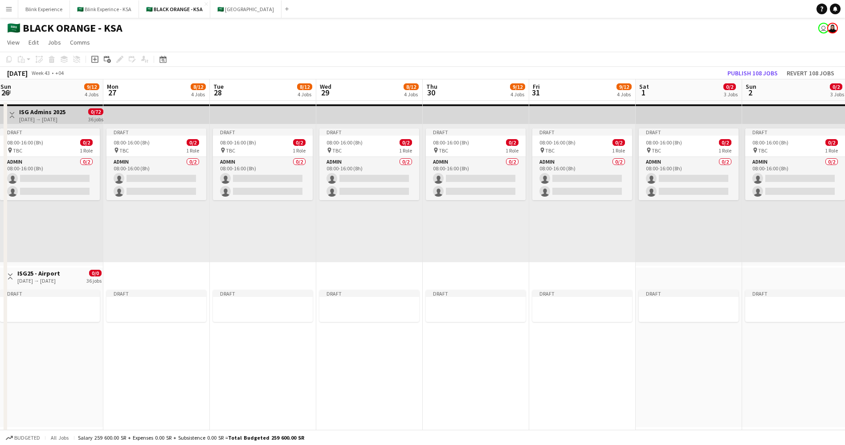
drag, startPoint x: 339, startPoint y: 327, endPoint x: 728, endPoint y: 423, distance: 400.2
click at [728, 423] on app-calendar-viewport "Fri 24 9/12 2 Jobs Sat 25 9/12 2 Jobs Sun 26 9/12 4 Jobs Mon 27 8/12 4 Jobs Tue…" at bounding box center [422, 408] width 845 height 658
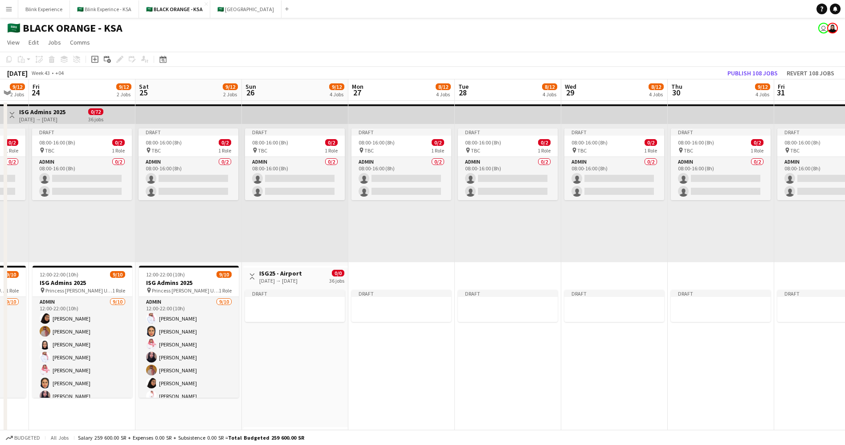
drag, startPoint x: 253, startPoint y: 368, endPoint x: 729, endPoint y: 451, distance: 483.8
click at [729, 444] on html "Menu Boards Boards Boards All jobs Status Workforce Workforce My Workforce Recr…" at bounding box center [422, 376] width 845 height 753
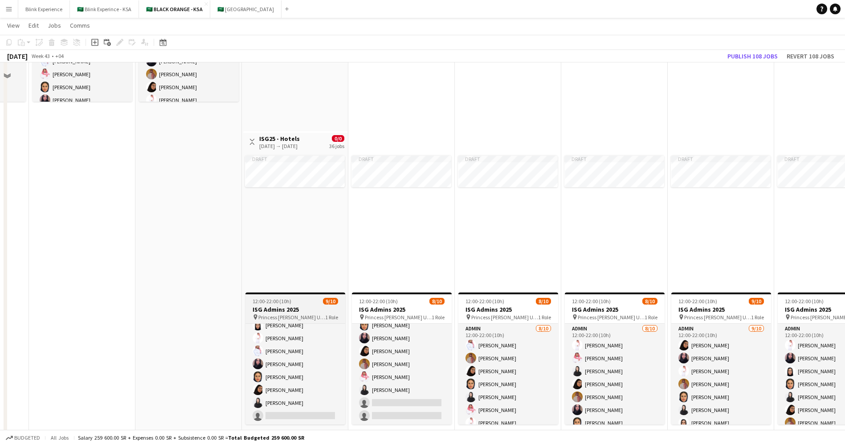
scroll to position [307, 0]
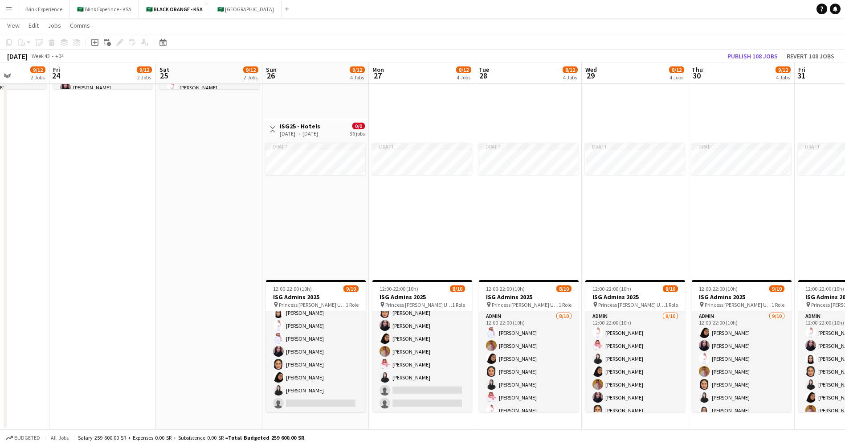
drag
click at [324, 253] on app-calendar-viewport "Tue 21 9/12 2 Jobs Wed 22 9/12 2 Jobs Thu 23 9/12 2 Jobs Fri 24 9/12 2 Jobs Sat…" at bounding box center [422, 78] width 845 height 702
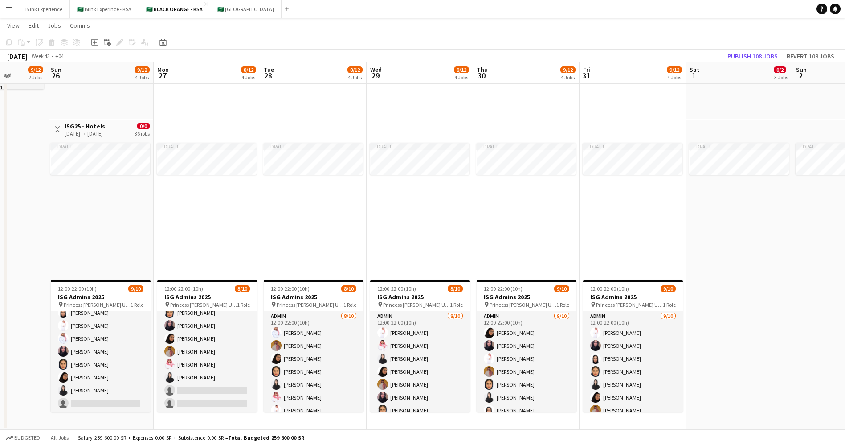
click at [705, 281] on app-date-cell "Draft 08:00-16:00 (8h) 0/2 pin TBC 1 Role Admin 0/2 08:00-16:00 (8h) single-neu…" at bounding box center [739, 110] width 106 height 637
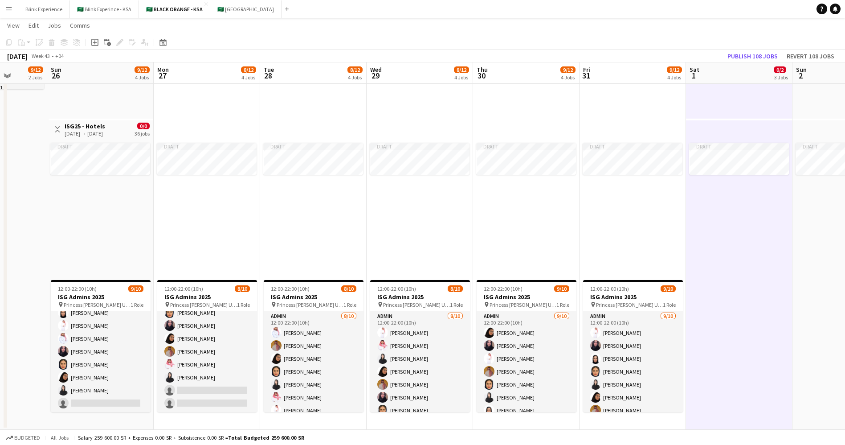
click at [649, 243] on div "Draft" at bounding box center [633, 207] width 106 height 138
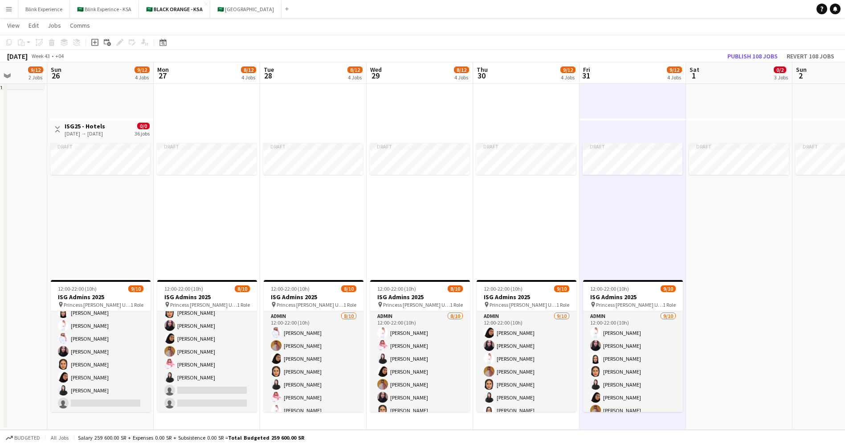
click at [549, 218] on div "Draft" at bounding box center [526, 207] width 106 height 138
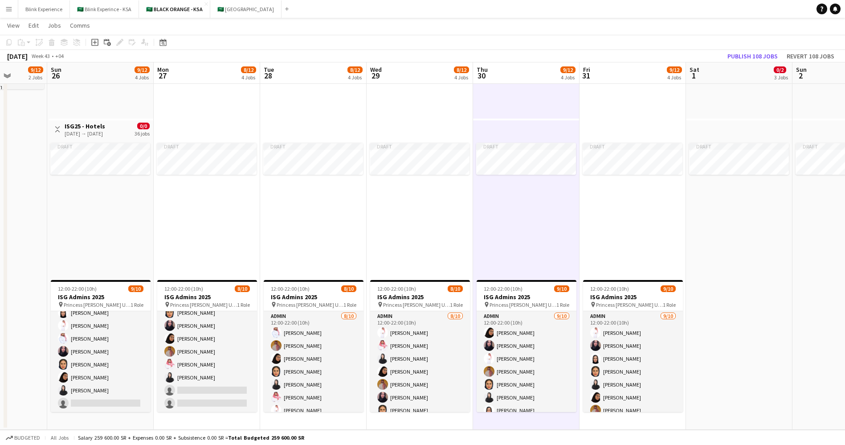
click at [421, 208] on div "Draft" at bounding box center [420, 207] width 106 height 138
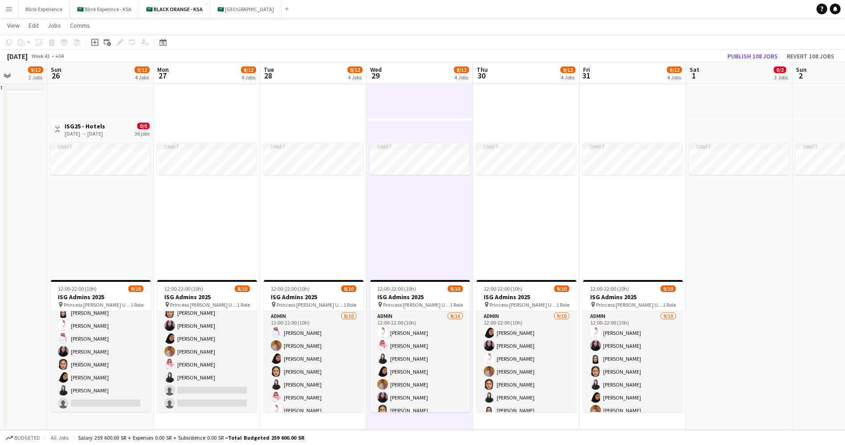
click at [366, 208] on div "Draft" at bounding box center [313, 207] width 106 height 138
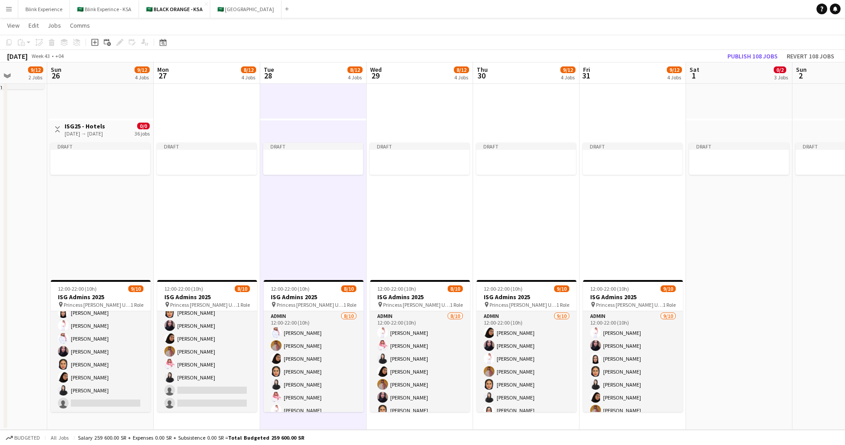
click at [219, 200] on div "Draft" at bounding box center [207, 207] width 106 height 138
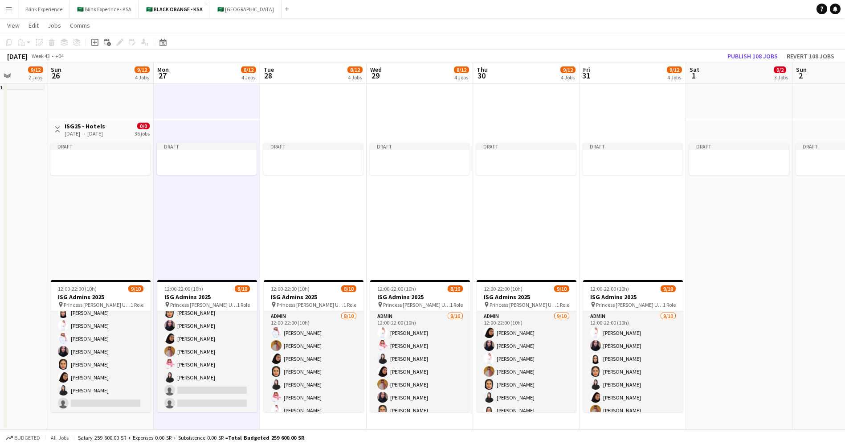
click at [106, 202] on div "Draft" at bounding box center [101, 207] width 105 height 138
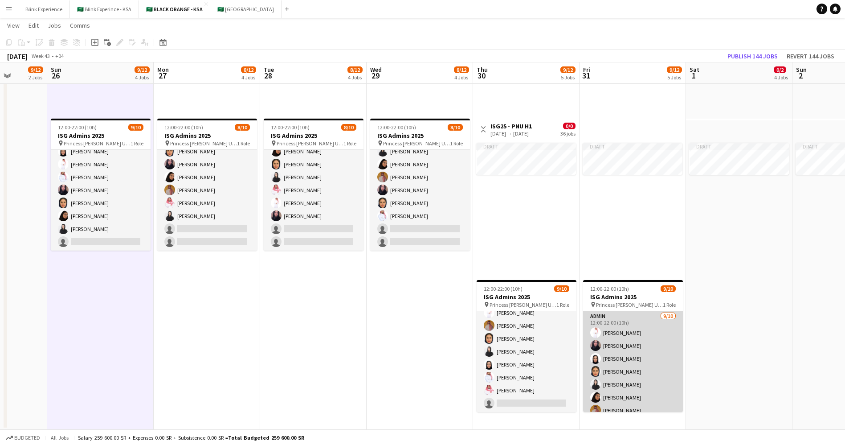
scroll to position [46, 0]
click at [634, 329] on app-card-role "Admin 9/10 12:00-22:00 (10h) Suliman Alfadhel Haneen Alsaleh Afnan Asiri Maram …" at bounding box center [633, 338] width 100 height 147
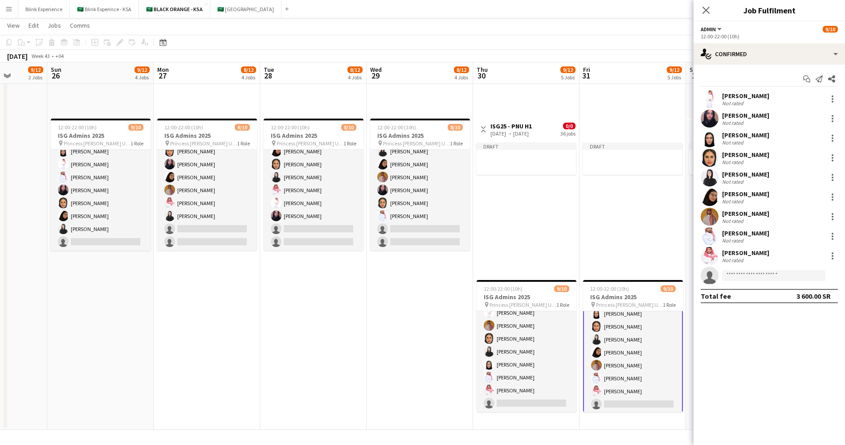
scroll to position [47, 0]
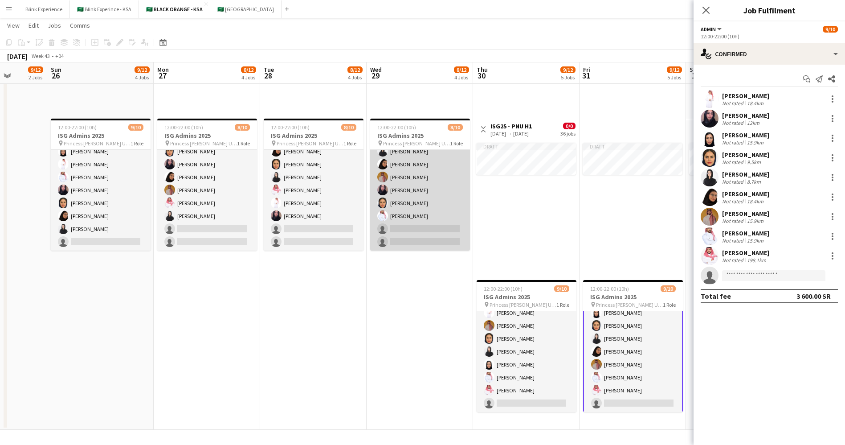
click at [386, 182] on app-card-role "Admin 8/10 12:00-22:00 (10h) Suliman Alfadhel Saleh Essam Elaf AlTamimi Arwa Al…" at bounding box center [420, 177] width 100 height 147
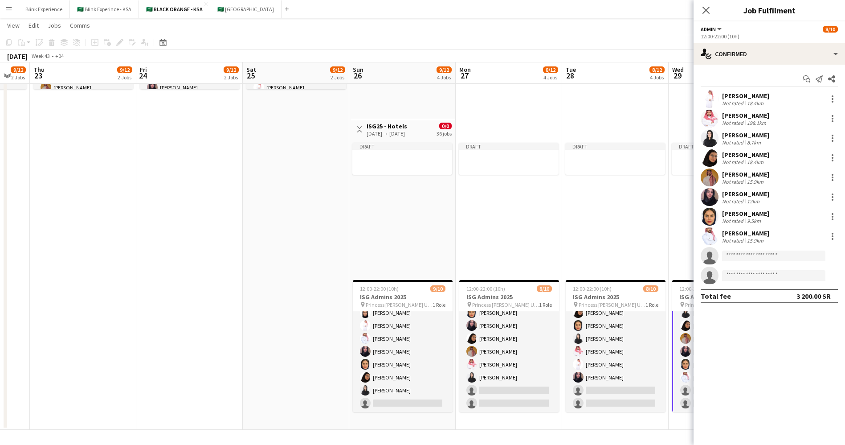
scroll to position [0, 241]
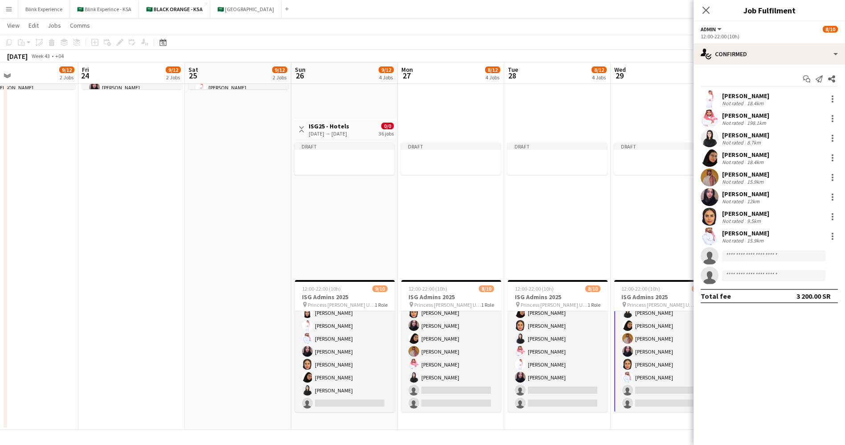
drag, startPoint x: 91, startPoint y: 206, endPoint x: 335, endPoint y: 226, distance: 244.5
click at [335, 226] on app-calendar-viewport "Tue 21 9/12 2 Jobs Wed 22 9/12 2 Jobs Thu 23 9/12 2 Jobs Fri 24 9/12 2 Jobs Sat…" at bounding box center [422, 78] width 845 height 702
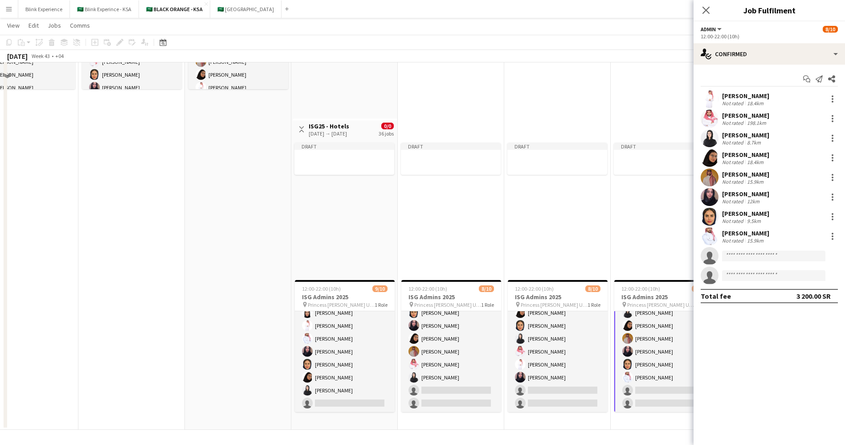
scroll to position [0, 0]
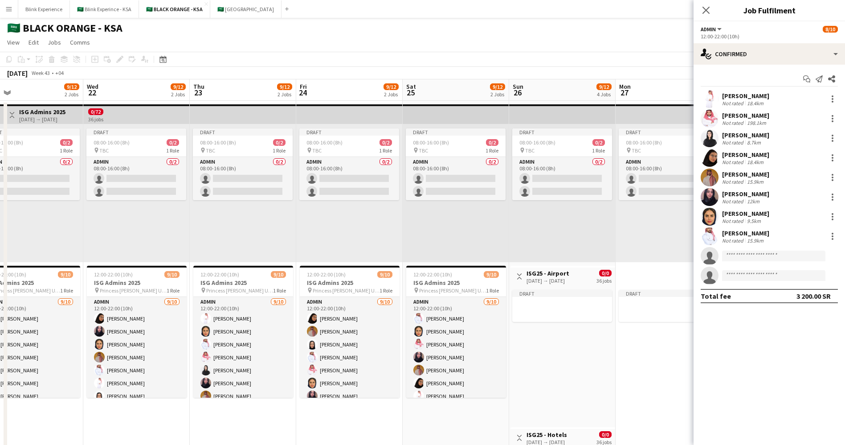
drag, startPoint x: 179, startPoint y: 228, endPoint x: 396, endPoint y: 228, distance: 217.8
click at [396, 228] on app-calendar-viewport "Sun 19 9/10 1 Job Mon 20 9/12 2 Jobs Tue 21 9/12 2 Jobs Wed 22 9/12 2 Jobs Thu …" at bounding box center [422, 408] width 845 height 658
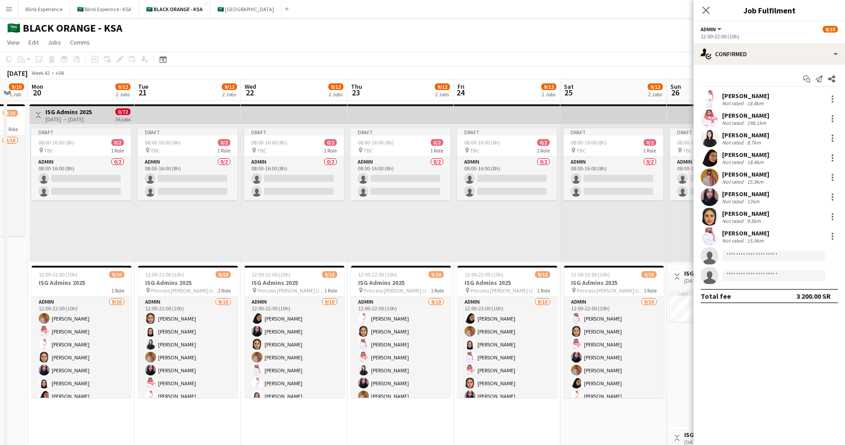
drag, startPoint x: 195, startPoint y: 216, endPoint x: 353, endPoint y: 220, distance: 157.7
click at [353, 220] on app-calendar-viewport "Sat 18 9/10 1 Job Sun 19 9/10 1 Job Mon 20 9/12 2 Jobs Tue 21 9/12 2 Jobs Wed 2…" at bounding box center [422, 408] width 845 height 658
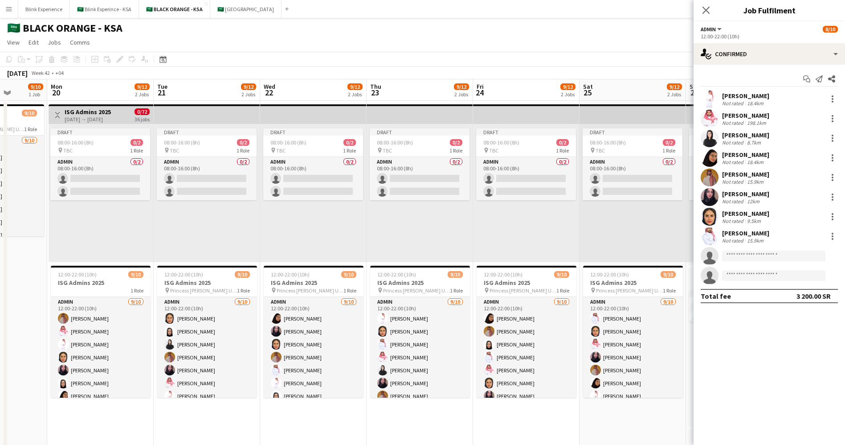
scroll to position [0, 271]
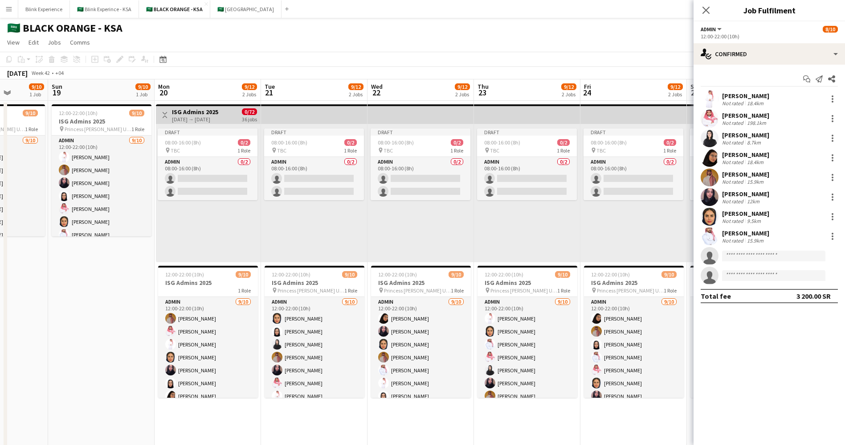
drag, startPoint x: 182, startPoint y: 218, endPoint x: 308, endPoint y: 216, distance: 126.1
click at [308, 216] on app-calendar-viewport "Thu 16 9/10 1 Job Fri 17 9/10 1 Job Sat 18 9/10 1 Job Sun 19 9/10 1 Job Mon 20 …" at bounding box center [422, 408] width 845 height 658
click at [704, 10] on icon "Close pop-in" at bounding box center [706, 10] width 8 height 8
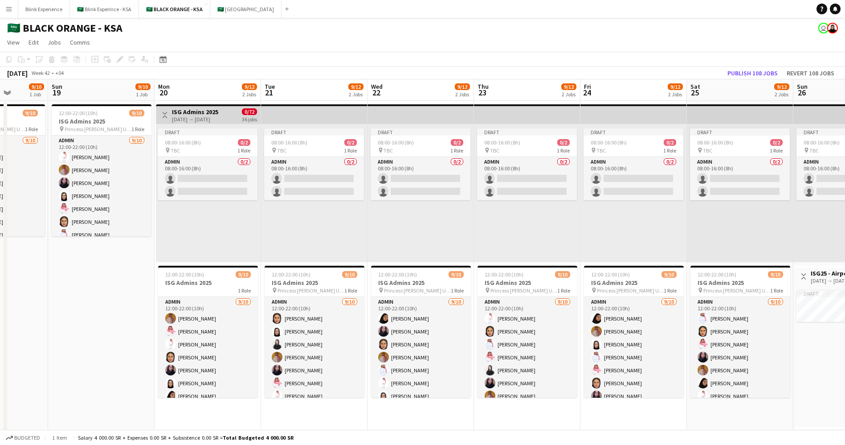
click at [186, 124] on div "Draft 08:00-16:00 (8h) 0/2 pin TBC 1 Role Admin 0/2 08:00-16:00 (8h) single-neu…" at bounding box center [208, 193] width 105 height 138
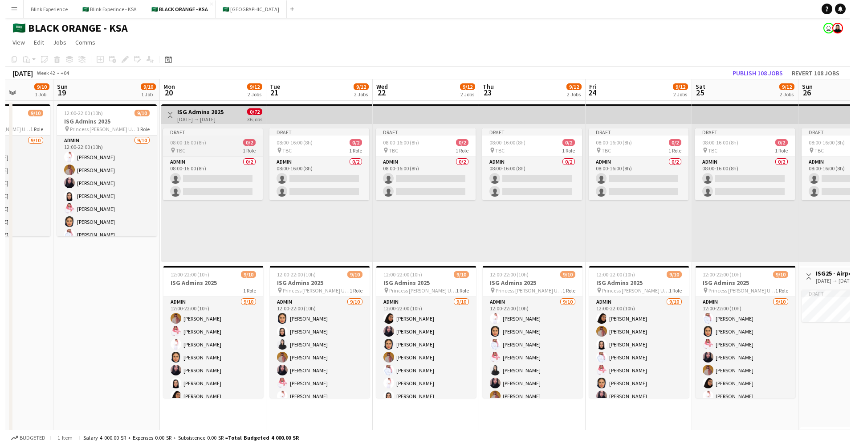
scroll to position [46, 0]
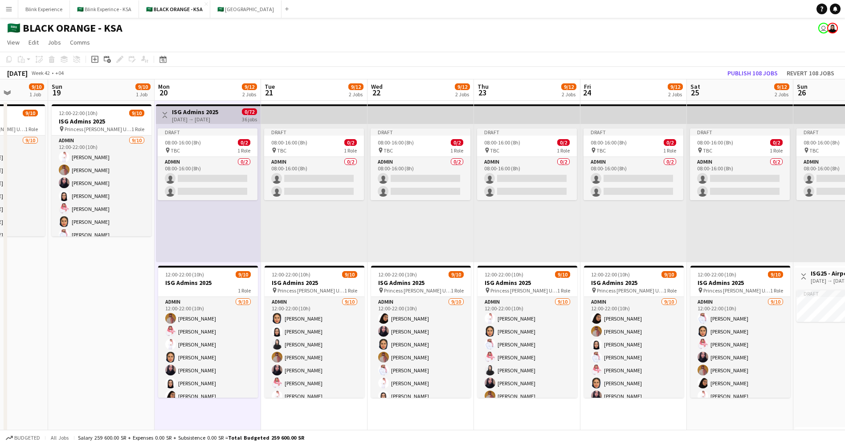
click at [301, 113] on app-top-bar at bounding box center [314, 114] width 106 height 20
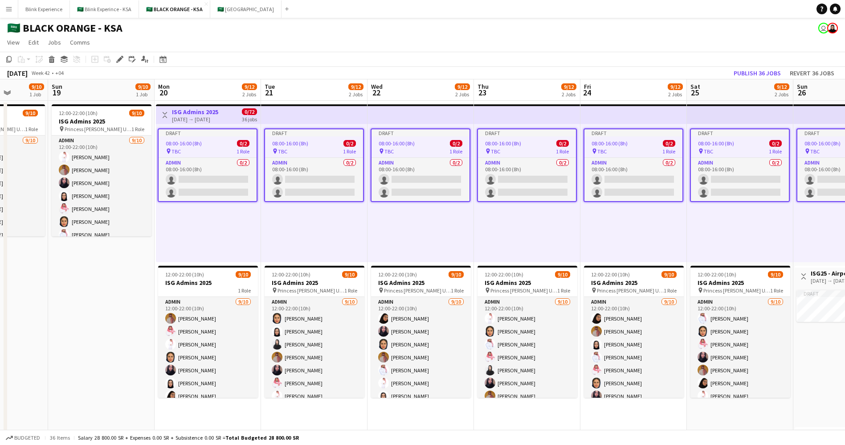
click at [121, 263] on app-date-cell "12:00-22:00 (10h) 9/10 ISG Admins 2025 pin Princess Nourah Bint Abdulrahman Uni…" at bounding box center [101, 419] width 106 height 637
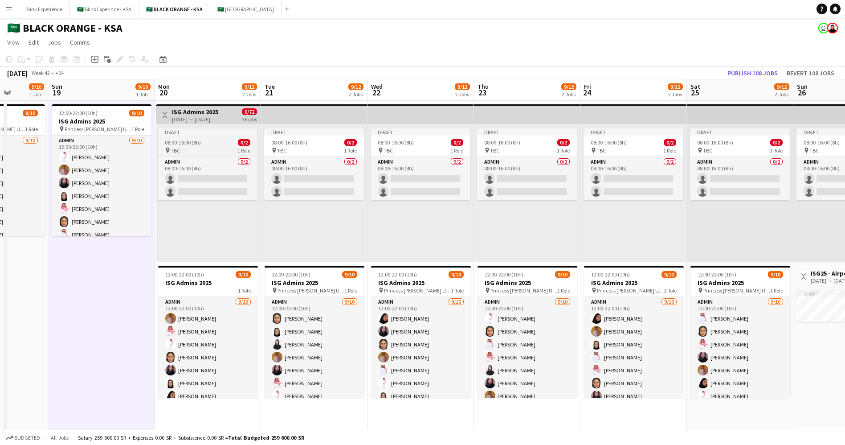
click at [212, 145] on div "08:00-16:00 (8h) 0/2" at bounding box center [208, 142] width 100 height 7
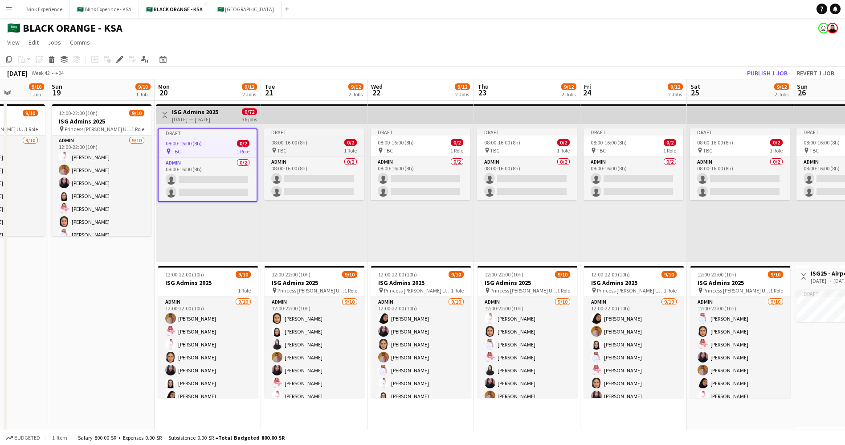
click at [288, 141] on span "08:00-16:00 (8h)" at bounding box center [289, 142] width 36 height 7
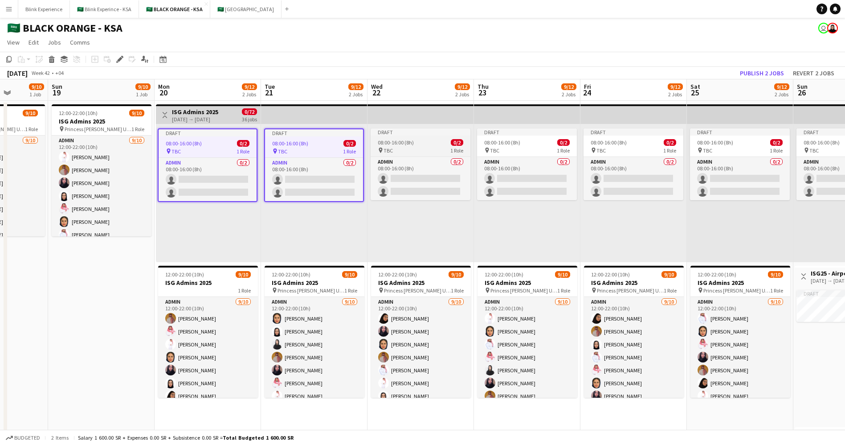
click at [406, 142] on span "08:00-16:00 (8h)" at bounding box center [396, 142] width 36 height 7
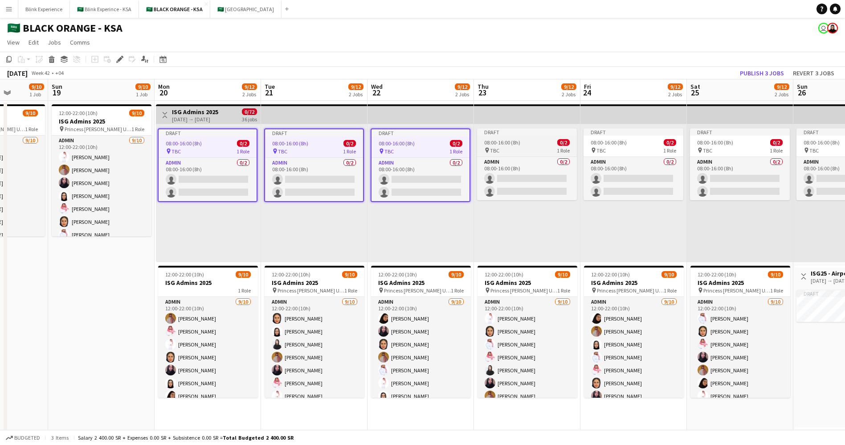
click at [507, 136] on app-job-card "Draft 08:00-16:00 (8h) 0/2 pin TBC 1 Role Admin 0/2 08:00-16:00 (8h) single-neu…" at bounding box center [527, 164] width 100 height 72
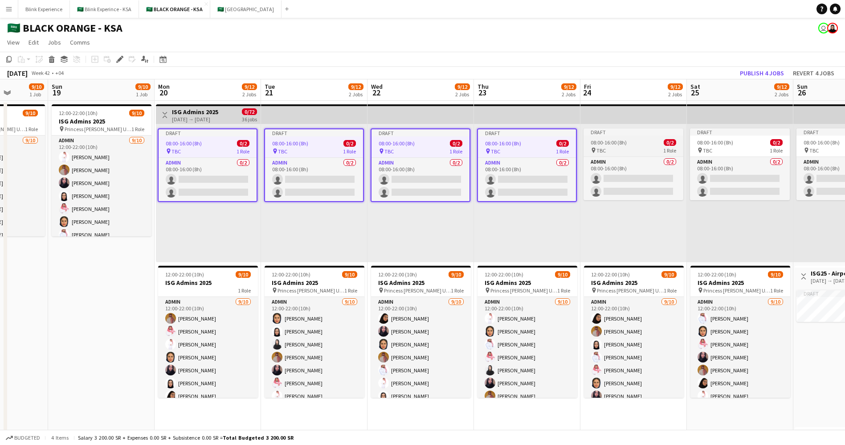
click at [605, 138] on app-job-card "Draft 08:00-16:00 (8h) 0/2 pin TBC 1 Role Admin 0/2 08:00-16:00 (8h) single-neu…" at bounding box center [634, 164] width 100 height 72
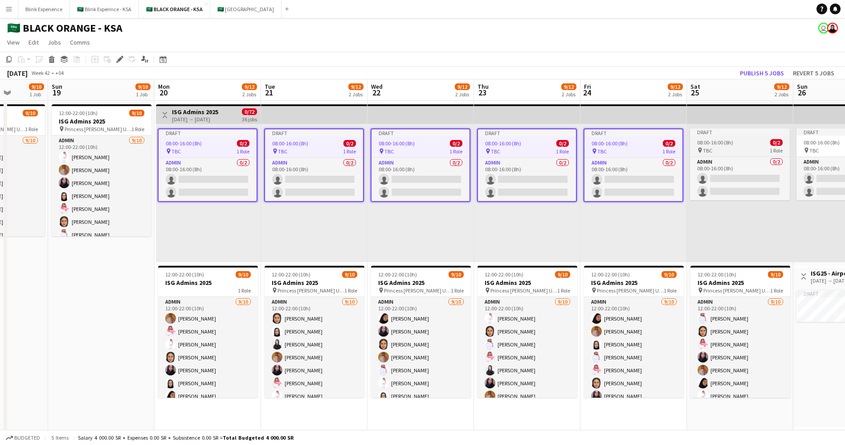
click at [708, 143] on span "08:00-16:00 (8h)" at bounding box center [715, 142] width 36 height 7
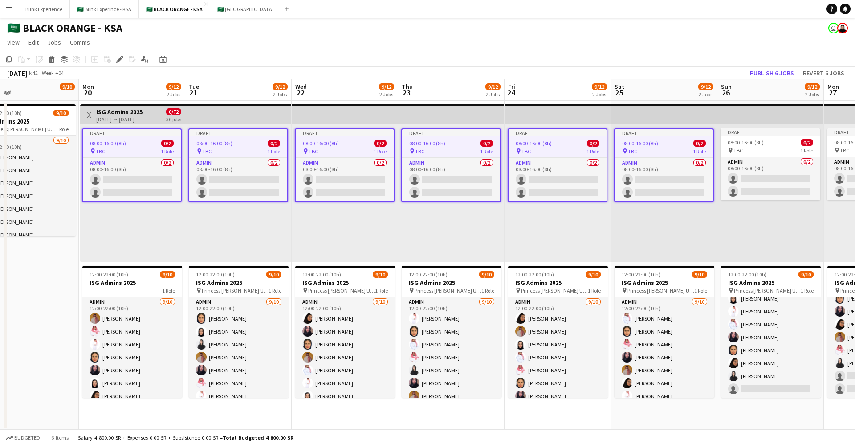
scroll to position [0, 213]
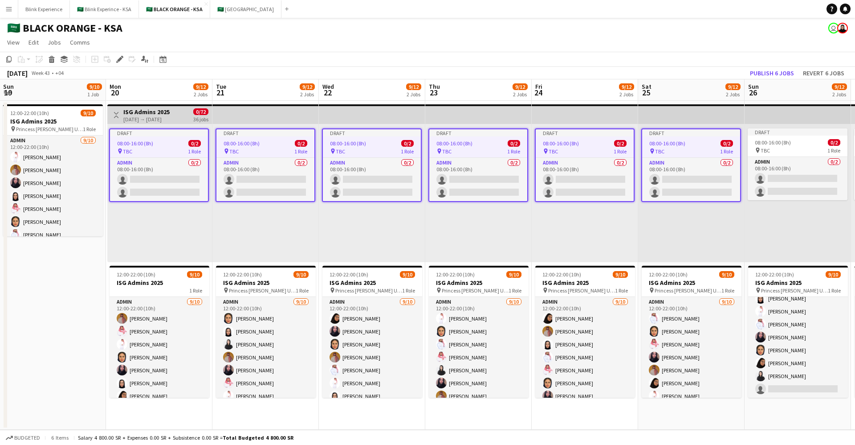
drag, startPoint x: 764, startPoint y: 143, endPoint x: 716, endPoint y: 141, distance: 48.6
click at [716, 141] on app-calendar-viewport "Fri 17 9/10 1 Job Sat 18 9/10 1 Job Sun 19 9/10 1 Job Mon 20 9/12 2 Jobs Tue 21…" at bounding box center [427, 254] width 855 height 350
click at [483, 133] on div "Draft" at bounding box center [478, 132] width 98 height 7
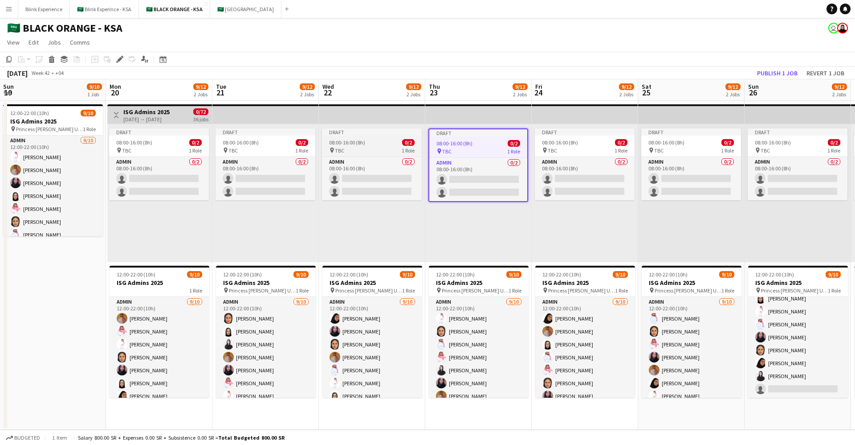
click at [353, 147] on div "pin TBC 1 Role" at bounding box center [372, 150] width 100 height 7
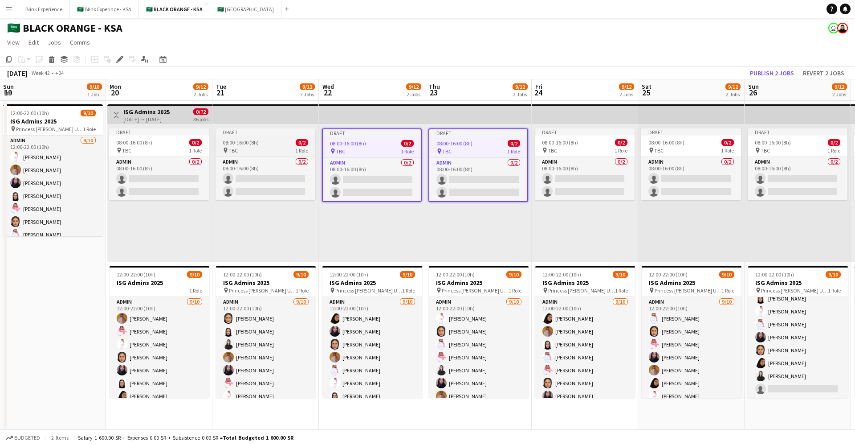
click at [251, 145] on span "08:00-16:00 (8h)" at bounding box center [241, 142] width 36 height 7
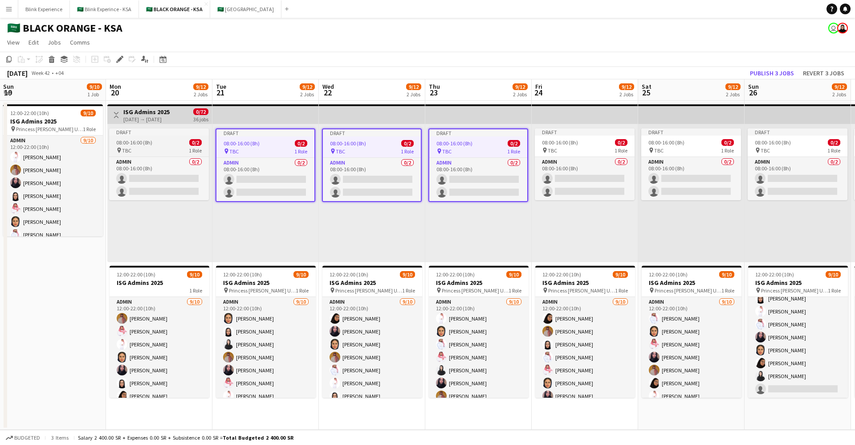
click at [151, 133] on div "Draft" at bounding box center [159, 131] width 100 height 7
click at [53, 56] on icon "Delete" at bounding box center [51, 59] width 7 height 7
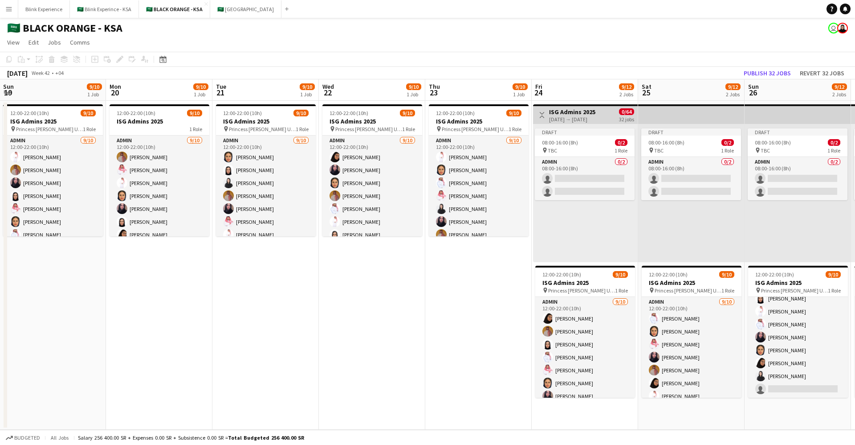
click at [449, 298] on app-date-cell "12:00-22:00 (10h) 9/10 ISG Admins 2025 pin Princess Nourah Bint Abdulrahman Uni…" at bounding box center [478, 265] width 106 height 329
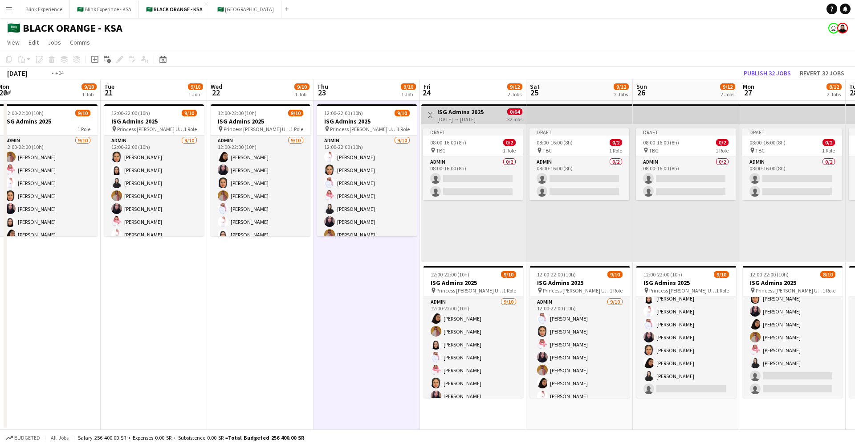
drag, startPoint x: 696, startPoint y: 286, endPoint x: 560, endPoint y: 294, distance: 136.6
click at [560, 294] on app-calendar-viewport "Fri 17 9/10 1 Job Sat 18 9/10 1 Job Sun 19 9/10 1 Job Mon 20 9/10 1 Job Tue 21 …" at bounding box center [427, 254] width 855 height 350
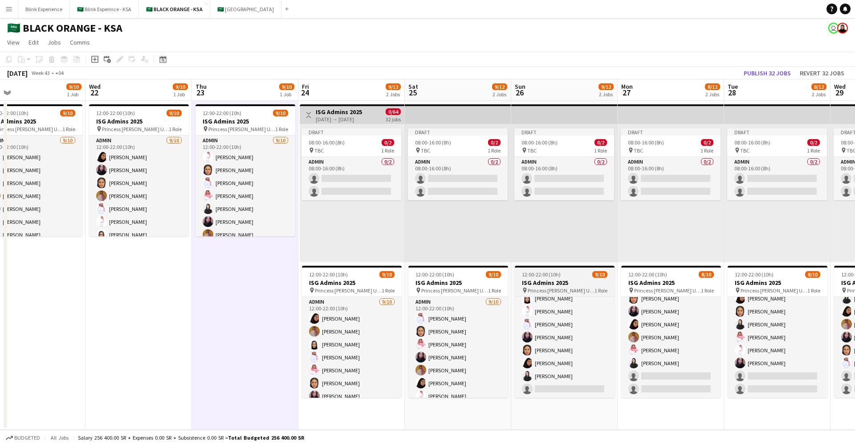
drag, startPoint x: 632, startPoint y: 281, endPoint x: 539, endPoint y: 284, distance: 92.3
click at [534, 285] on app-calendar-viewport "Fri 17 9/10 1 Job Sat 18 9/10 1 Job Sun 19 9/10 1 Job Mon 20 9/10 1 Job Tue 21 …" at bounding box center [427, 254] width 855 height 350
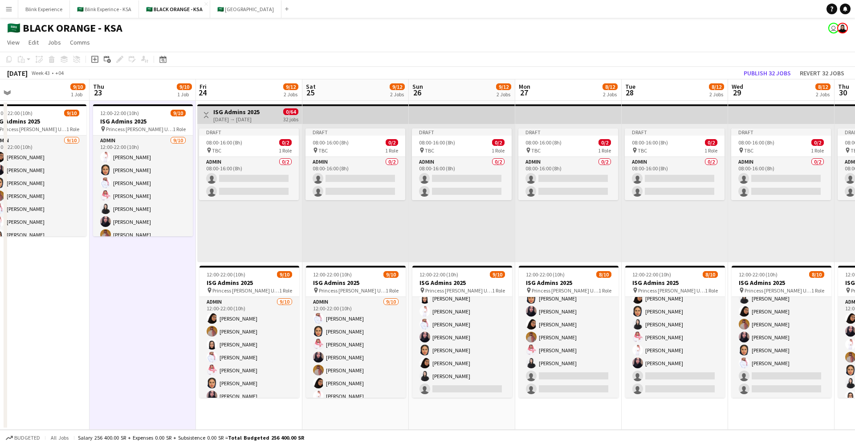
drag, startPoint x: 644, startPoint y: 280, endPoint x: 542, endPoint y: 286, distance: 101.7
click at [542, 286] on app-calendar-viewport "Sun 19 9/10 1 Job Mon 20 9/10 1 Job Tue 21 9/10 1 Job Wed 22 9/10 1 Job Thu 23 …" at bounding box center [427, 254] width 855 height 350
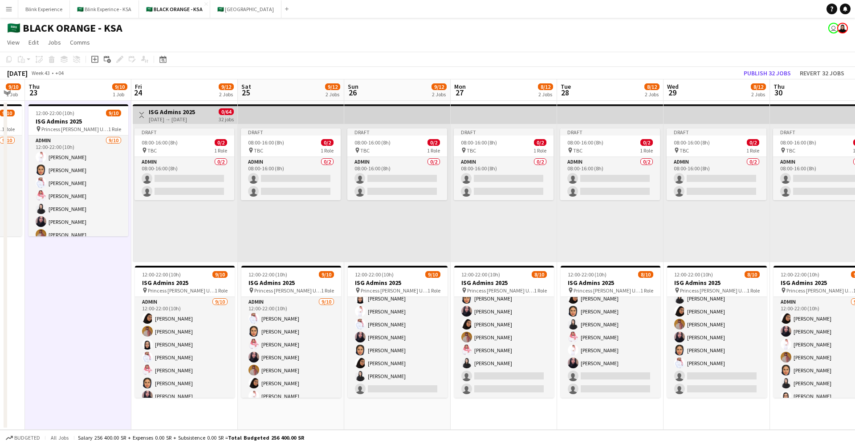
drag, startPoint x: 658, startPoint y: 283, endPoint x: 593, endPoint y: 291, distance: 64.6
click at [593, 291] on app-calendar-viewport "Sun 19 9/10 1 Job Mon 20 9/10 1 Job Tue 21 9/10 1 Job Wed 22 9/10 1 Job Thu 23 …" at bounding box center [427, 254] width 855 height 350
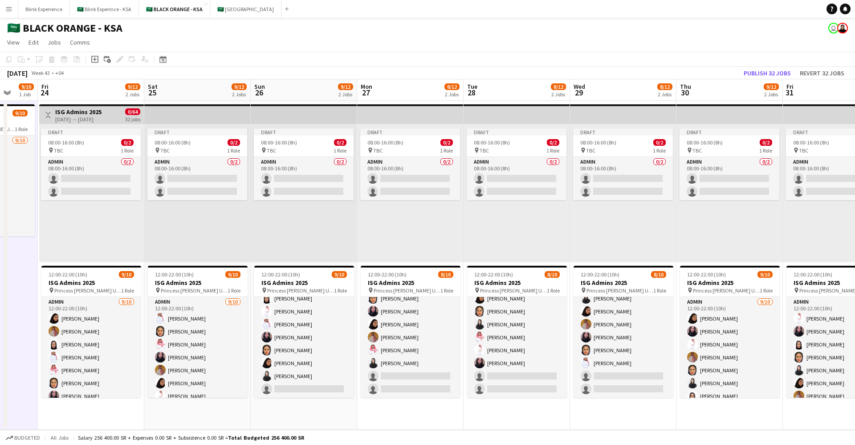
drag, startPoint x: 696, startPoint y: 283, endPoint x: 592, endPoint y: 283, distance: 104.7
click at [592, 283] on app-calendar-viewport "Tue 21 9/10 1 Job Wed 22 9/10 1 Job Thu 23 9/10 1 Job Fri 24 9/12 2 Jobs Sat 25…" at bounding box center [427, 254] width 855 height 350
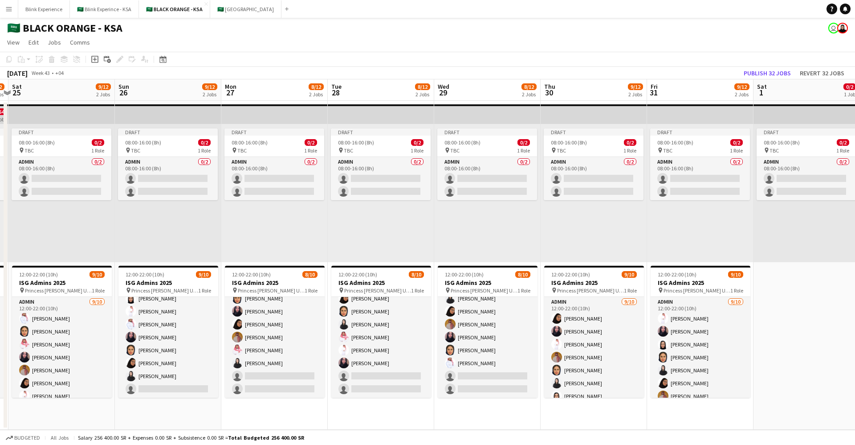
drag, startPoint x: 714, startPoint y: 279, endPoint x: 586, endPoint y: 277, distance: 127.9
click at [586, 277] on app-calendar-viewport "Tue 21 9/10 1 Job Wed 22 9/10 1 Job Thu 23 9/10 1 Job Fri 24 9/12 2 Jobs Sat 25…" at bounding box center [427, 254] width 855 height 350
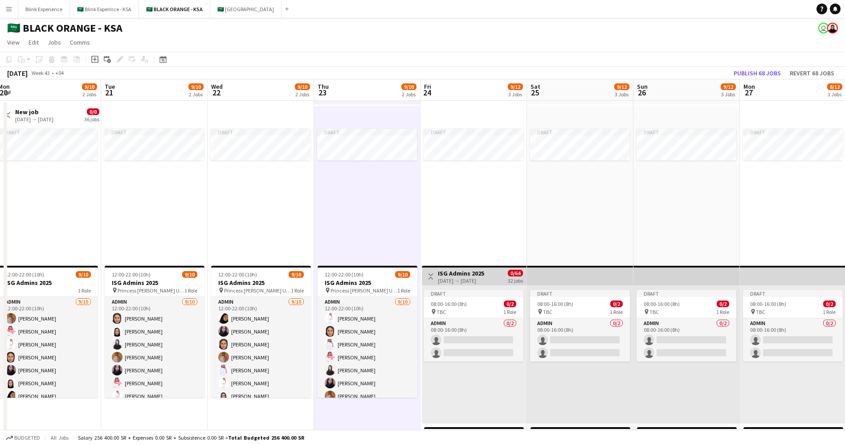
scroll to position [0, 218]
drag, startPoint x: 185, startPoint y: 217, endPoint x: 708, endPoint y: 218, distance: 522.5
click at [708, 218] on app-calendar-viewport "Sat 18 9/10 1 Job Sun 19 9/10 1 Job Mon 20 9/10 2 Jobs Tue 21 9/10 2 Jobs Wed 2…" at bounding box center [422, 327] width 845 height 497
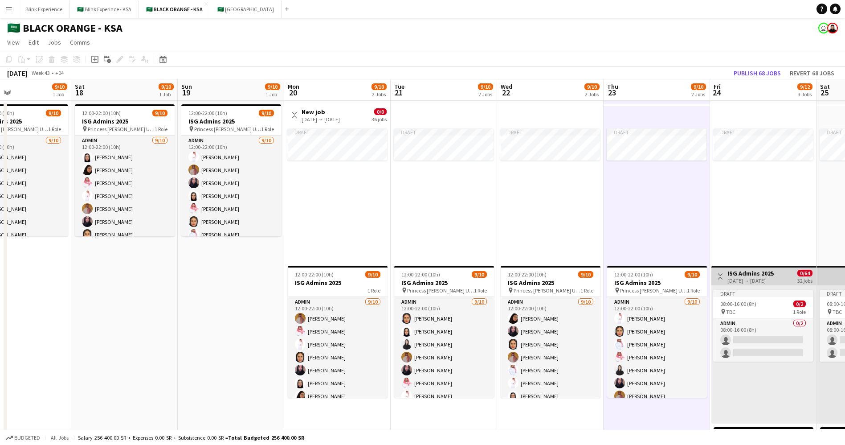
scroll to position [0, 242]
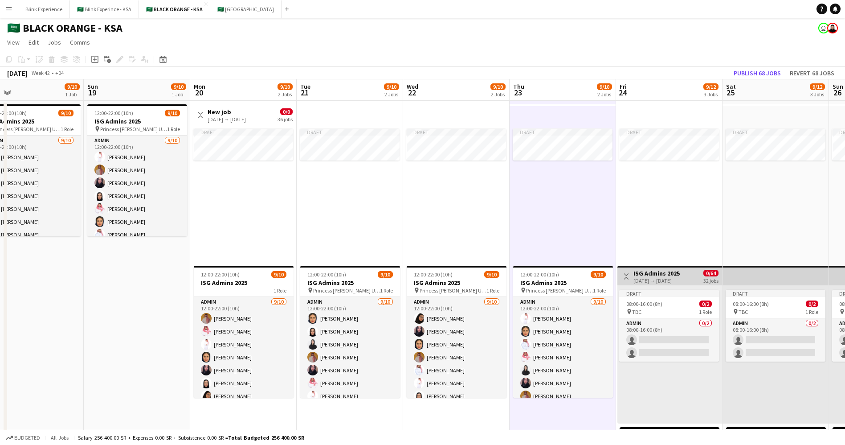
drag, startPoint x: 228, startPoint y: 222, endPoint x: 422, endPoint y: 222, distance: 194.2
click at [422, 222] on app-calendar-viewport "Wed 15 9/10 1 Job Thu 16 9/10 1 Job Fri 17 9/10 1 Job Sat 18 9/10 1 Job Sun 19 …" at bounding box center [422, 327] width 845 height 497
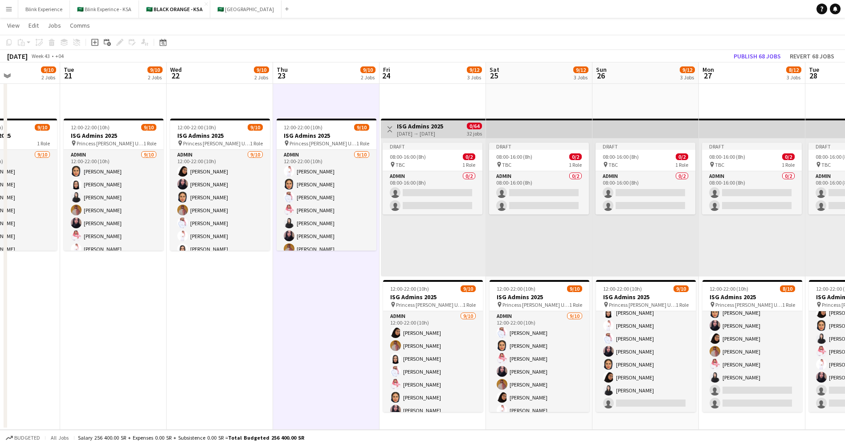
scroll to position [0, 251]
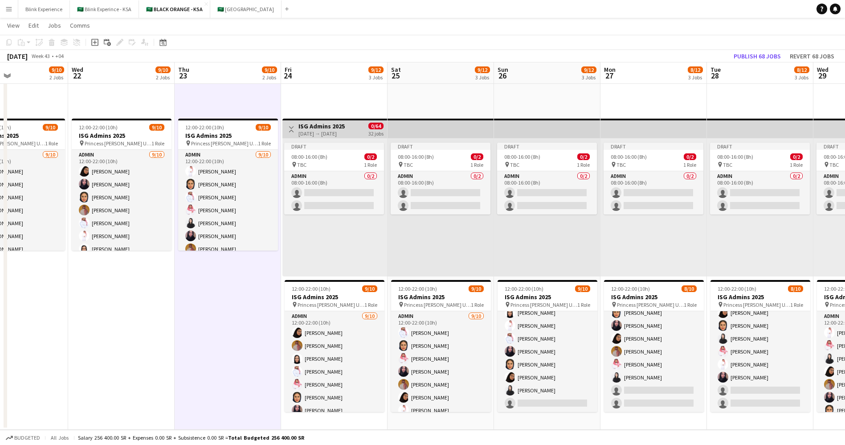
drag, startPoint x: 799, startPoint y: 168, endPoint x: 465, endPoint y: 174, distance: 334.6
click at [465, 174] on app-calendar-viewport "Sun 19 9/10 1 Job Mon 20 9/10 2 Jobs Tue 21 9/10 2 Jobs Wed 22 9/10 2 Jobs Thu …" at bounding box center [422, 159] width 845 height 541
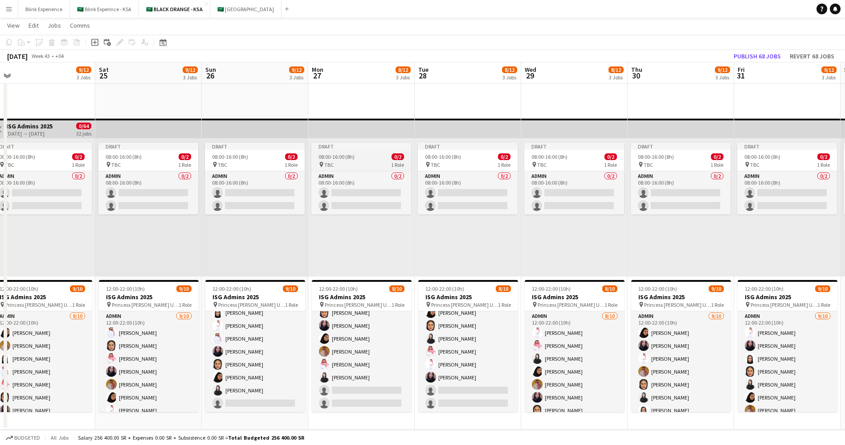
drag, startPoint x: 660, startPoint y: 156, endPoint x: 370, endPoint y: 170, distance: 290.8
click at [368, 170] on app-calendar-viewport "Tue 21 9/10 2 Jobs Wed 22 9/10 2 Jobs Thu 23 9/10 2 Jobs Fri 24 9/12 3 Jobs Sat…" at bounding box center [422, 159] width 845 height 541
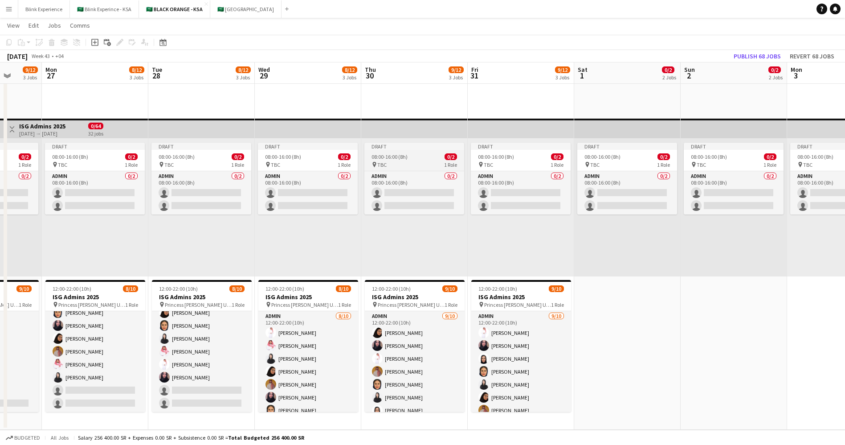
drag, startPoint x: 625, startPoint y: 164, endPoint x: 398, endPoint y: 170, distance: 226.4
click at [374, 171] on app-calendar-viewport "Thu 23 9/10 2 Jobs Fri 24 9/12 3 Jobs Sat 25 9/12 3 Jobs Sun 26 9/12 3 Jobs Mon…" at bounding box center [422, 159] width 845 height 541
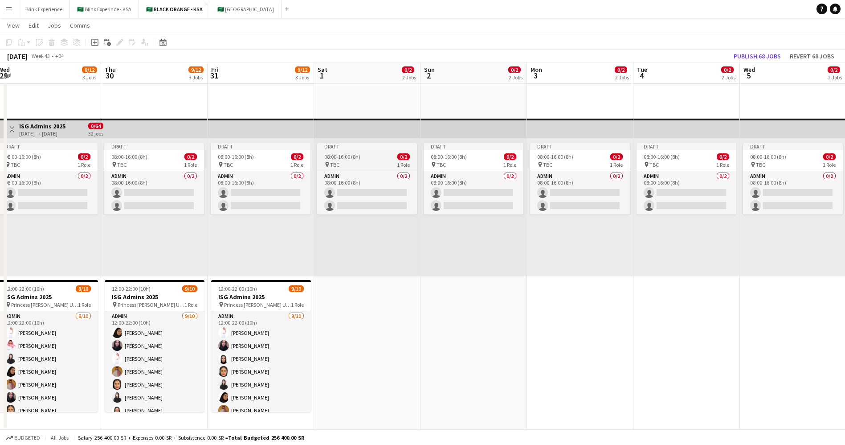
drag, startPoint x: 642, startPoint y: 168, endPoint x: 415, endPoint y: 170, distance: 227.2
click at [408, 171] on app-calendar-viewport "Sat 25 9/12 3 Jobs Sun 26 9/12 3 Jobs Mon 27 8/12 3 Jobs Tue 28 8/12 3 Jobs Wed…" at bounding box center [422, 159] width 845 height 541
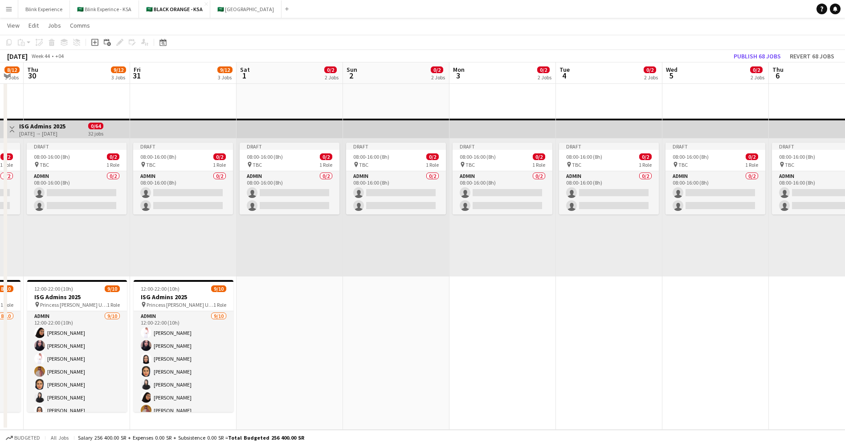
drag, startPoint x: 691, startPoint y: 165, endPoint x: 401, endPoint y: 170, distance: 290.0
click at [401, 170] on app-calendar-viewport "Mon 27 8/12 3 Jobs Tue 28 8/12 3 Jobs Wed 29 8/12 3 Jobs Thu 30 9/12 3 Jobs Fri…" at bounding box center [422, 159] width 845 height 541
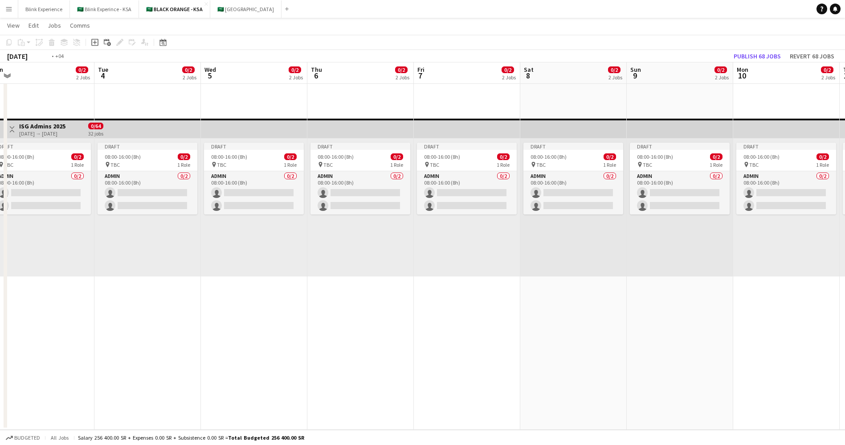
drag, startPoint x: 699, startPoint y: 158, endPoint x: 456, endPoint y: 157, distance: 243.7
click at [456, 157] on app-calendar-viewport "Fri 31 9/12 3 Jobs Sat 1 0/2 2 Jobs Sun 2 0/2 2 Jobs Mon 3 0/2 2 Jobs Tue 4 0/2…" at bounding box center [422, 159] width 845 height 541
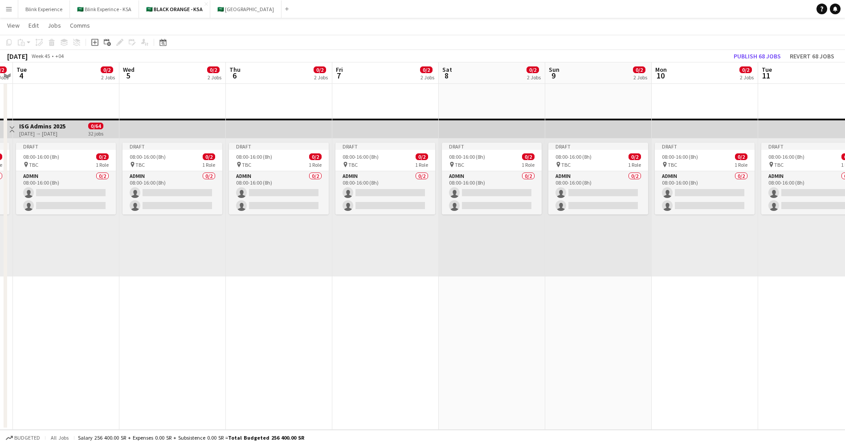
drag, startPoint x: 635, startPoint y: 158, endPoint x: 404, endPoint y: 154, distance: 230.8
click at [404, 154] on app-calendar-viewport "Fri 31 9/12 3 Jobs Sat 1 0/2 2 Jobs Sun 2 0/2 2 Jobs Mon 3 0/2 2 Jobs Tue 4 0/2…" at bounding box center [422, 159] width 845 height 541
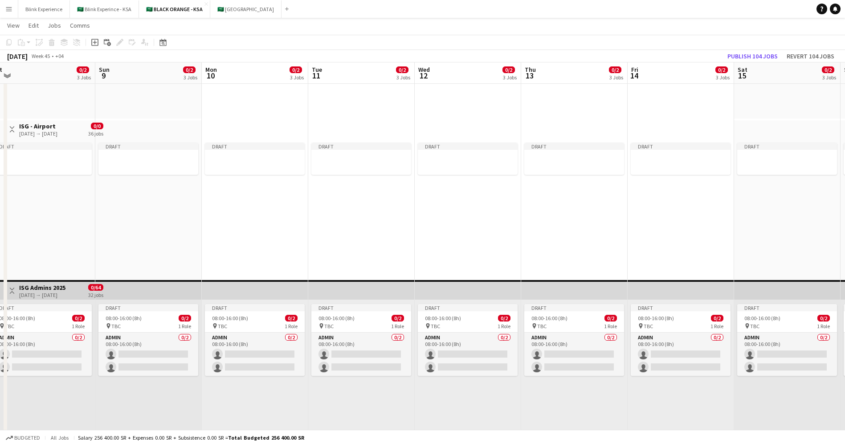
scroll to position [0, 443]
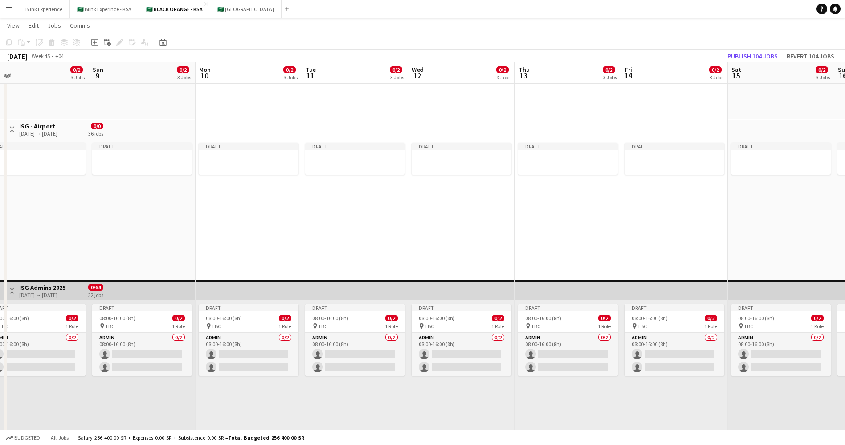
drag, startPoint x: 735, startPoint y: 145, endPoint x: 491, endPoint y: 147, distance: 243.2
click at [491, 147] on app-calendar-viewport "Tue 4 0/2 3 Jobs Wed 5 0/2 3 Jobs Thu 6 0/2 3 Jobs Fri 7 0/2 3 Jobs Sat 8 0/2 3…" at bounding box center [422, 240] width 845 height 702
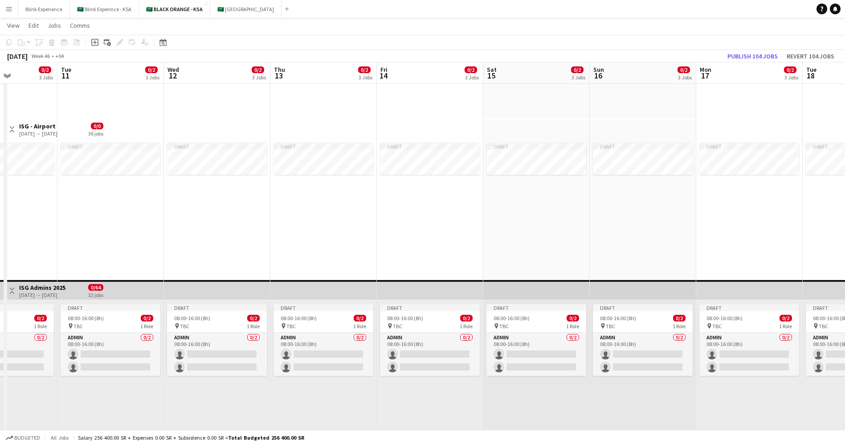
drag, startPoint x: 706, startPoint y: 305, endPoint x: 462, endPoint y: 297, distance: 243.8
click at [462, 297] on app-calendar-viewport "Sat 8 0/2 3 Jobs Sun 9 0/2 3 Jobs Mon 10 0/2 3 Jobs Tue 11 0/2 3 Jobs Wed 12 0/…" at bounding box center [422, 240] width 845 height 702
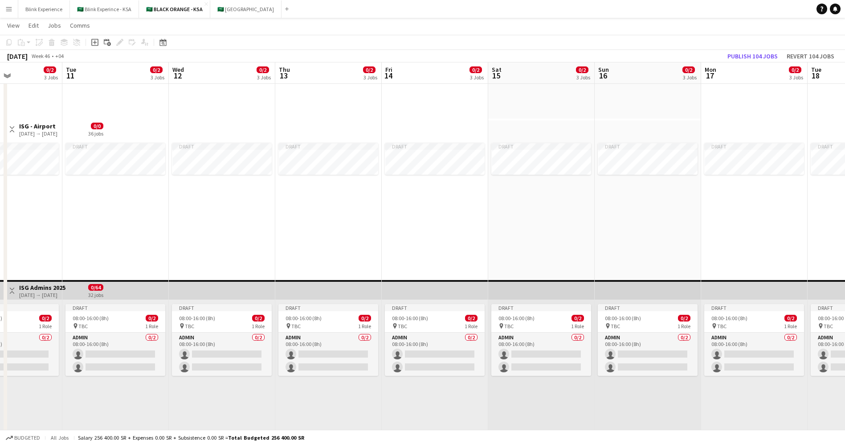
drag, startPoint x: 697, startPoint y: 306, endPoint x: 488, endPoint y: 312, distance: 209.0
click at [488, 312] on app-calendar-viewport "Sat 8 0/2 3 Jobs Sun 9 0/2 3 Jobs Mon 10 0/2 3 Jobs Tue 11 0/2 3 Jobs Wed 12 0/…" at bounding box center [422, 240] width 845 height 702
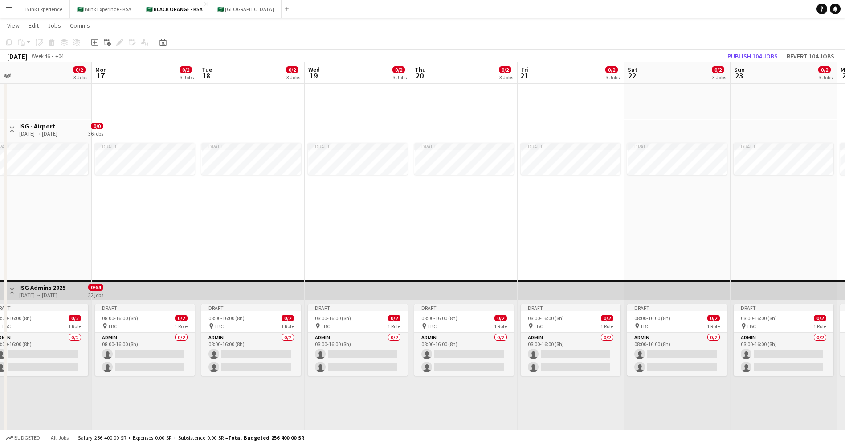
drag, startPoint x: 720, startPoint y: 331, endPoint x: 588, endPoint y: 317, distance: 132.6
click at [506, 322] on app-calendar-viewport "Wed 12 0/2 3 Jobs Thu 13 0/2 3 Jobs Fri 14 0/2 3 Jobs Sat 15 0/2 3 Jobs Sun 16 …" at bounding box center [422, 240] width 845 height 702
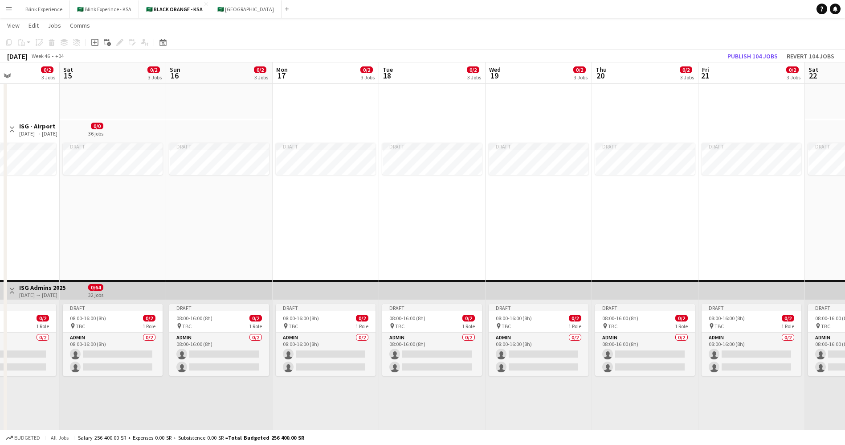
drag, startPoint x: 709, startPoint y: 315, endPoint x: 490, endPoint y: 317, distance: 219.6
click at [490, 317] on app-calendar-viewport "Wed 12 0/2 3 Jobs Thu 13 0/2 3 Jobs Fri 14 0/2 3 Jobs Sat 15 0/2 3 Jobs Sun 16 …" at bounding box center [422, 240] width 845 height 702
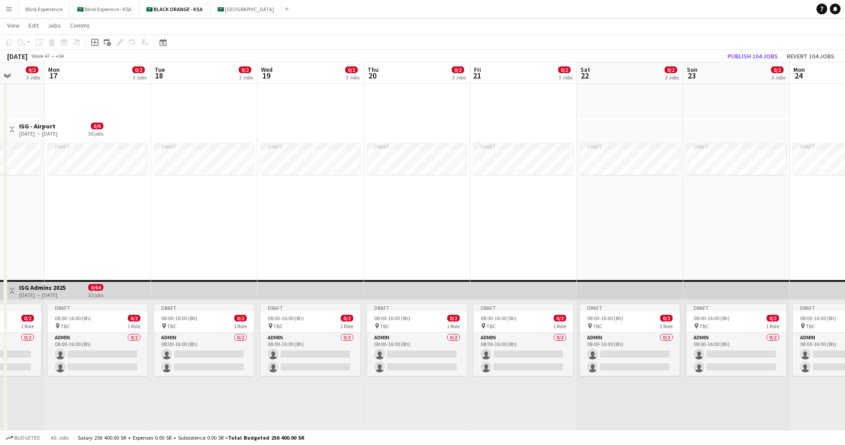
drag, startPoint x: 711, startPoint y: 316, endPoint x: 494, endPoint y: 312, distance: 217.0
click at [494, 312] on app-calendar-viewport "Fri 14 0/2 3 Jobs Sat 15 0/2 3 Jobs Sun 16 0/2 3 Jobs Mon 17 0/2 3 Jobs Tue 18 …" at bounding box center [422, 240] width 845 height 702
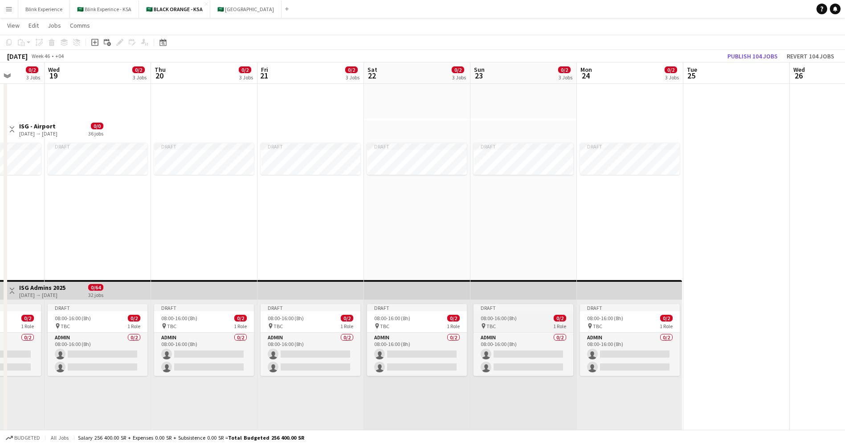
scroll to position [0, 275]
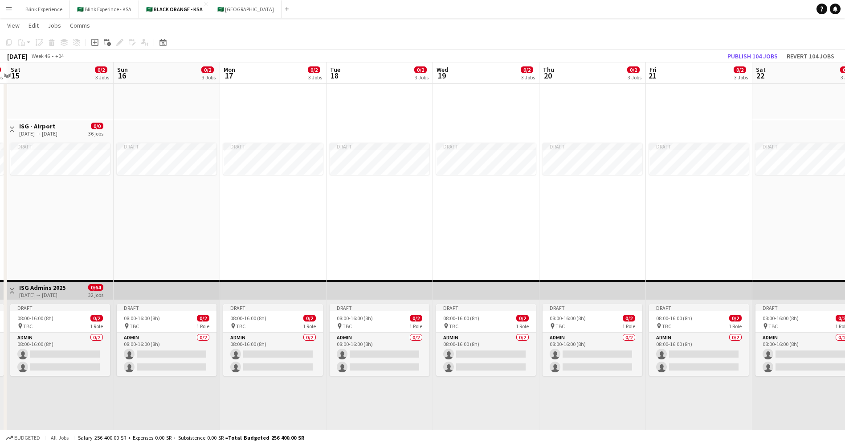
drag, startPoint x: 439, startPoint y: 304, endPoint x: 855, endPoint y: 308, distance: 415.6
click at [845, 308] on html "Menu Boards Boards Boards All jobs Status Workforce Workforce My Workforce Recr…" at bounding box center [422, 230] width 845 height 752
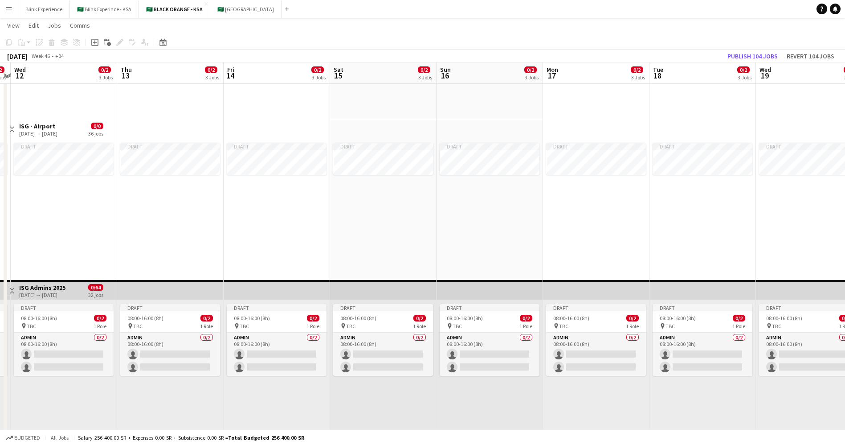
drag, startPoint x: 339, startPoint y: 313, endPoint x: 649, endPoint y: 317, distance: 309.6
click at [649, 317] on app-calendar-viewport "Mon 10 0/2 3 Jobs Tue 11 0/2 3 Jobs Wed 12 0/2 3 Jobs Thu 13 0/2 3 Jobs Fri 14 …" at bounding box center [422, 240] width 845 height 702
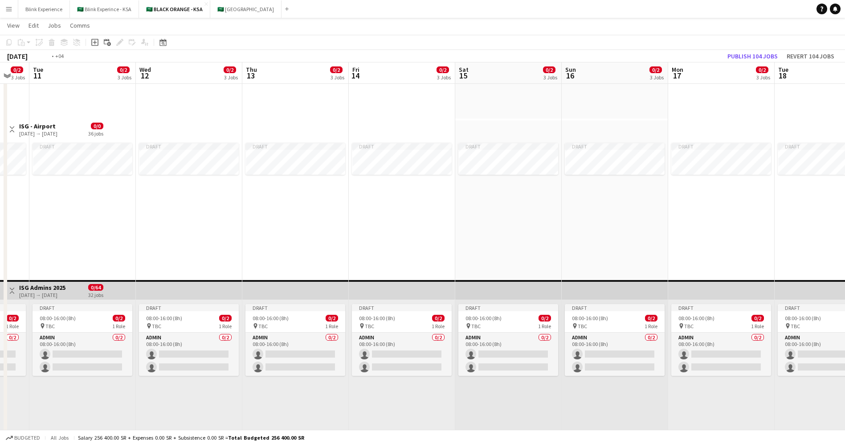
drag, startPoint x: 380, startPoint y: 326, endPoint x: 613, endPoint y: 326, distance: 232.5
click at [613, 326] on app-calendar-viewport "Sun 9 0/2 3 Jobs Mon 10 0/2 3 Jobs Tue 11 0/2 3 Jobs Wed 12 0/2 3 Jobs Thu 13 0…" at bounding box center [422, 240] width 845 height 702
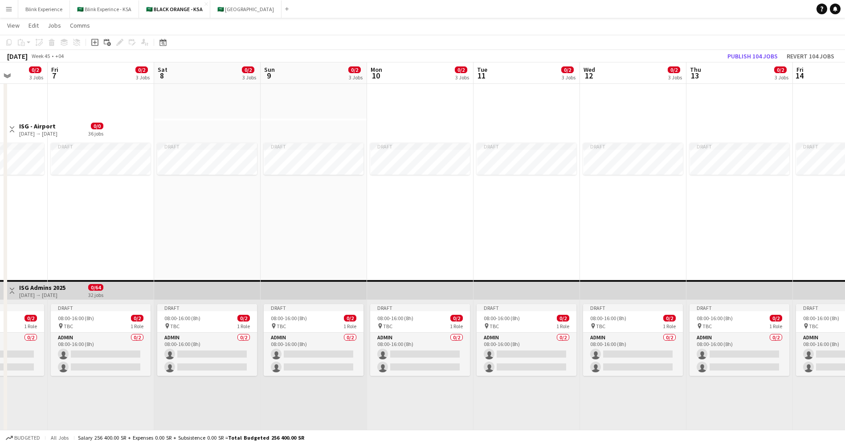
drag, startPoint x: 325, startPoint y: 319, endPoint x: 662, endPoint y: 324, distance: 337.3
click at [662, 324] on app-calendar-viewport "Tue 4 0/2 3 Jobs Wed 5 0/2 3 Jobs Thu 6 0/2 3 Jobs Fri 7 0/2 3 Jobs Sat 8 0/2 3…" at bounding box center [422, 240] width 845 height 702
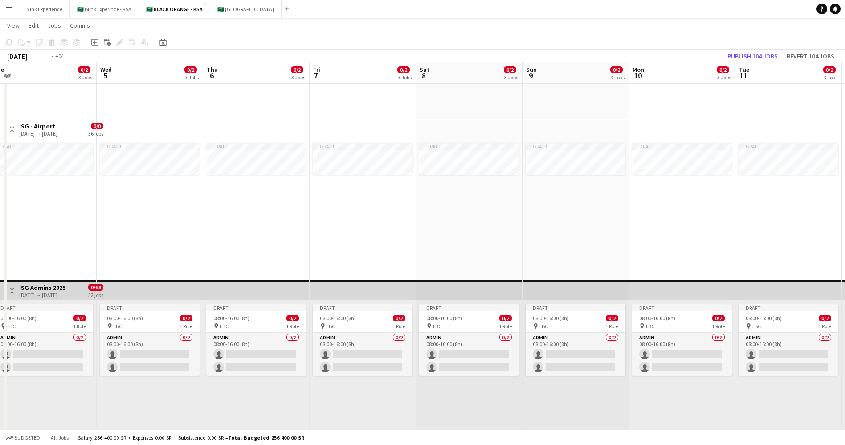
scroll to position [0, 268]
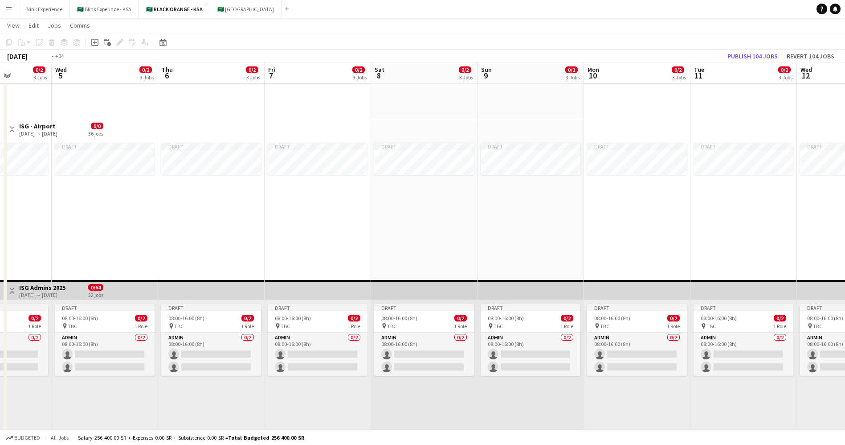
drag, startPoint x: 268, startPoint y: 313, endPoint x: 697, endPoint y: 343, distance: 430.0
click at [697, 343] on app-calendar-viewport "Sun 2 0/2 3 Jobs Mon 3 0/2 3 Jobs Tue 4 0/2 3 Jobs Wed 5 0/2 3 Jobs Thu 6 0/2 3…" at bounding box center [422, 240] width 845 height 702
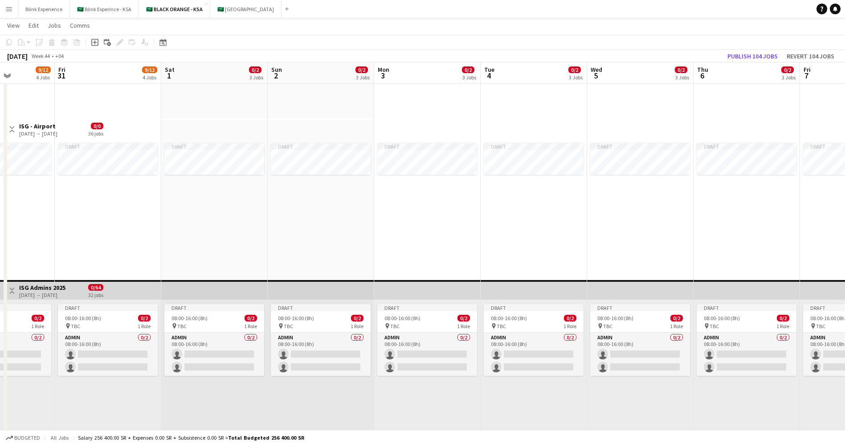
drag, startPoint x: 274, startPoint y: 313, endPoint x: 596, endPoint y: 326, distance: 322.8
click at [596, 326] on app-calendar-viewport "Tue 28 8/12 4 Jobs Wed 29 8/12 4 Jobs Thu 30 9/12 4 Jobs Fri 31 9/12 4 Jobs Sat…" at bounding box center [422, 240] width 845 height 702
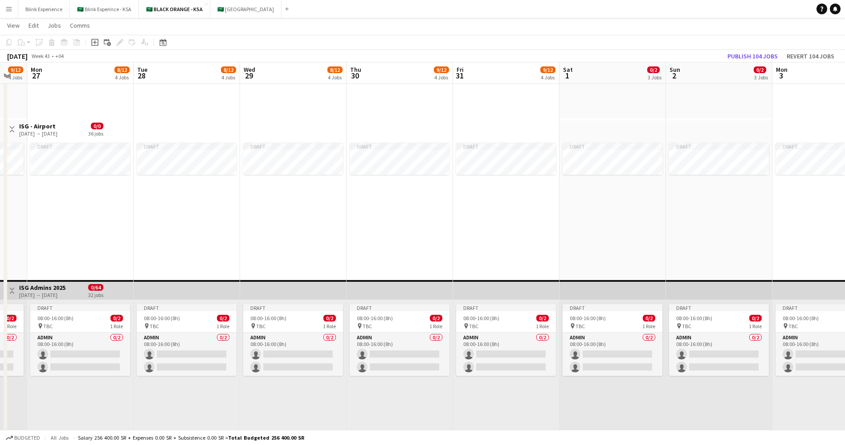
drag, startPoint x: 241, startPoint y: 295, endPoint x: 639, endPoint y: 346, distance: 401.0
click at [639, 346] on app-calendar-viewport "Sat 25 9/12 4 Jobs Sun 26 9/12 4 Jobs Mon 27 8/12 4 Jobs Tue 28 8/12 4 Jobs Wed…" at bounding box center [422, 240] width 845 height 702
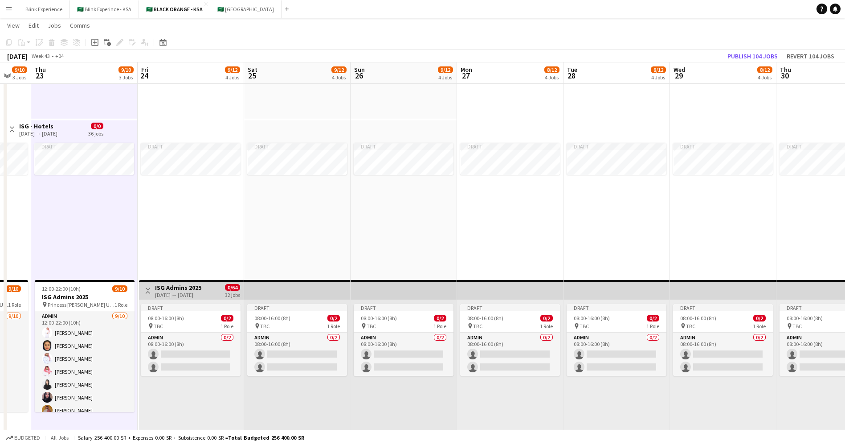
scroll to position [0, 282]
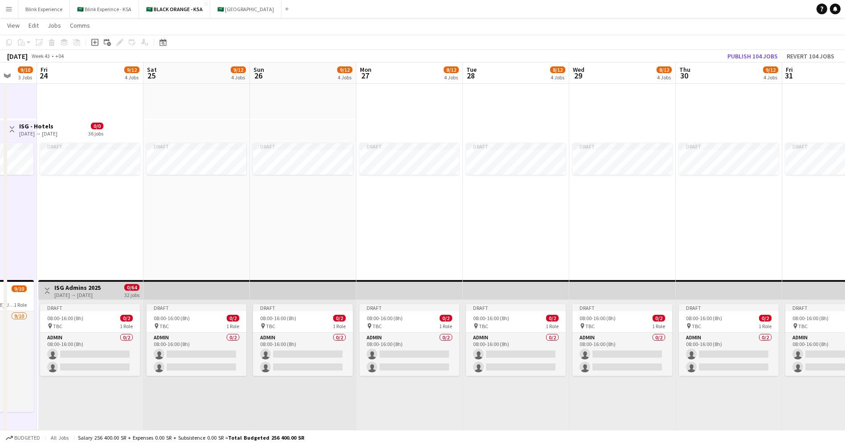
drag, startPoint x: 189, startPoint y: 310, endPoint x: 519, endPoint y: 334, distance: 330.0
click at [519, 334] on app-calendar-viewport "Tue 21 9/10 3 Jobs Wed 22 9/10 3 Jobs Thu 23 9/10 3 Jobs Fri 24 9/12 4 Jobs Sat…" at bounding box center [422, 240] width 845 height 702
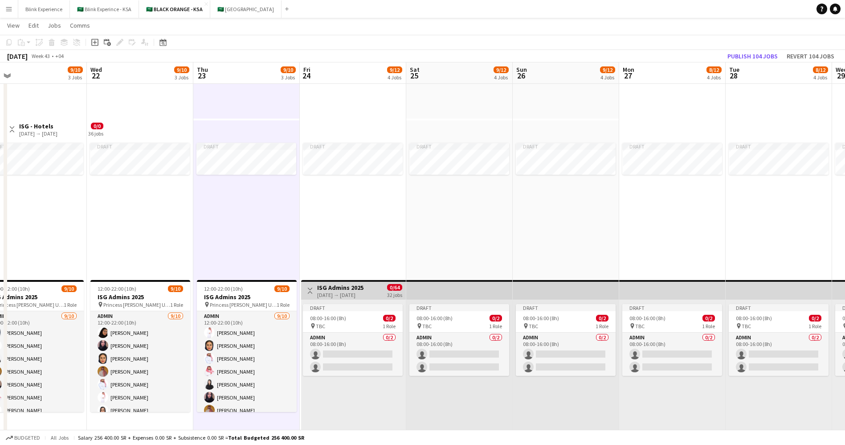
scroll to position [0, 231]
drag, startPoint x: 174, startPoint y: 313, endPoint x: 438, endPoint y: 315, distance: 264.2
click at [438, 315] on app-calendar-viewport "Sun 19 9/10 1 Job Mon 20 9/10 3 Jobs Tue 21 9/10 3 Jobs Wed 22 9/10 3 Jobs Thu …" at bounding box center [422, 240] width 845 height 702
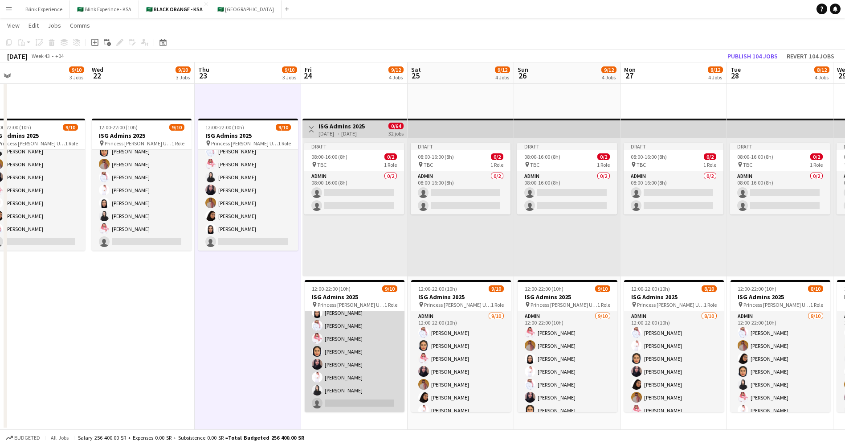
scroll to position [0, 0]
click at [351, 331] on app-card-role "Admin 9/10 12:00-22:00 (10h) Arwa Alfaraj Arwa Ahmed Yagmowr Afnan Asiri Yazeed…" at bounding box center [355, 384] width 100 height 147
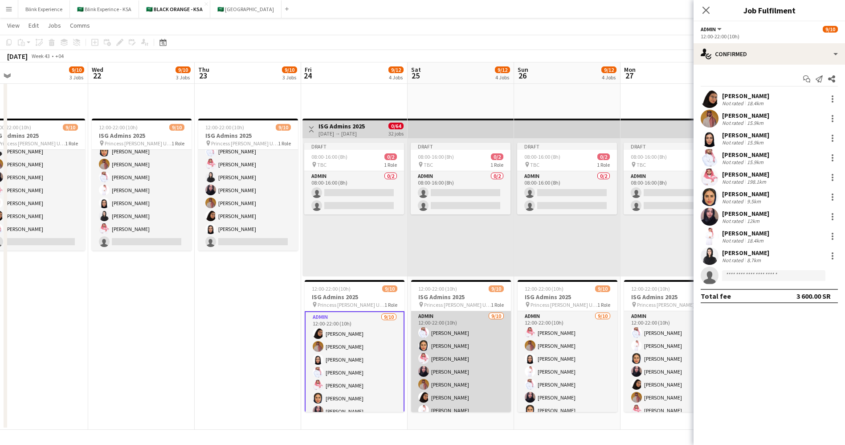
click at [434, 334] on app-card-role "Admin 9/10 12:00-22:00 (10h) Yazeed Albassri Maram Alzahrani Saleh Essam Haneen…" at bounding box center [461, 384] width 100 height 147
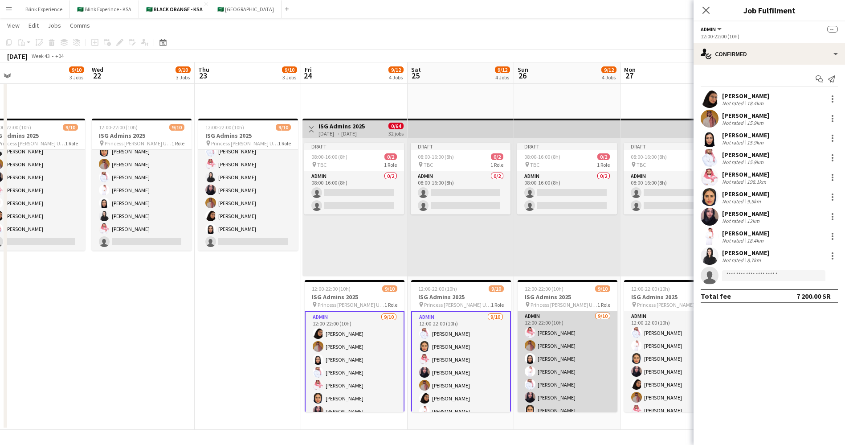
click at [543, 331] on app-card-role "Admin 9/10 12:00-22:00 (10h) Saleh Essam Ahmed Yagmowr Afnan Asiri Suliman Alfa…" at bounding box center [568, 384] width 100 height 147
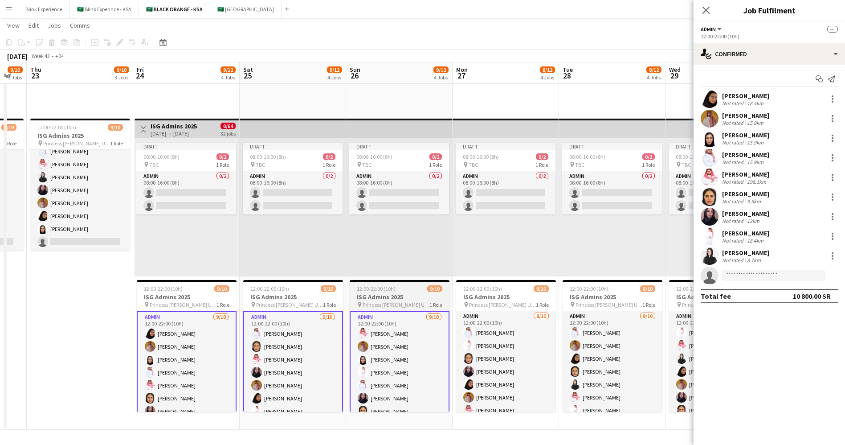
scroll to position [0, 456]
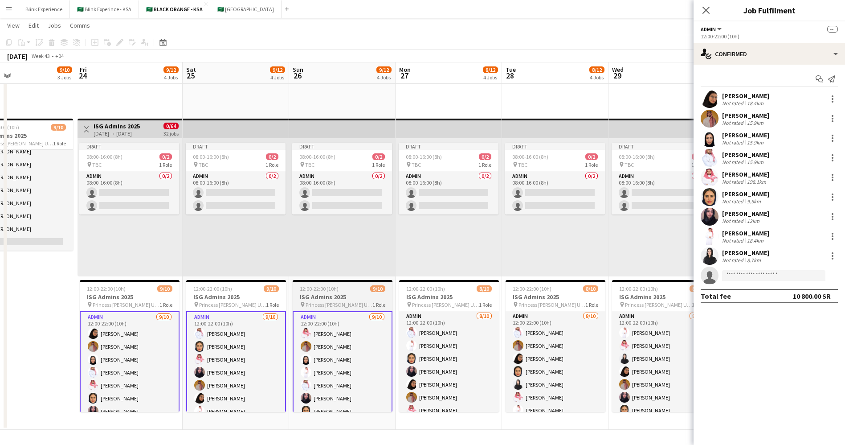
drag, startPoint x: 552, startPoint y: 331, endPoint x: 331, endPoint y: 348, distance: 221.2
click at [327, 348] on app-calendar-viewport "Sun 19 9/10 1 Job Mon 20 9/10 3 Jobs Tue 21 9/10 3 Jobs Wed 22 9/10 3 Jobs Thu …" at bounding box center [422, 78] width 845 height 702
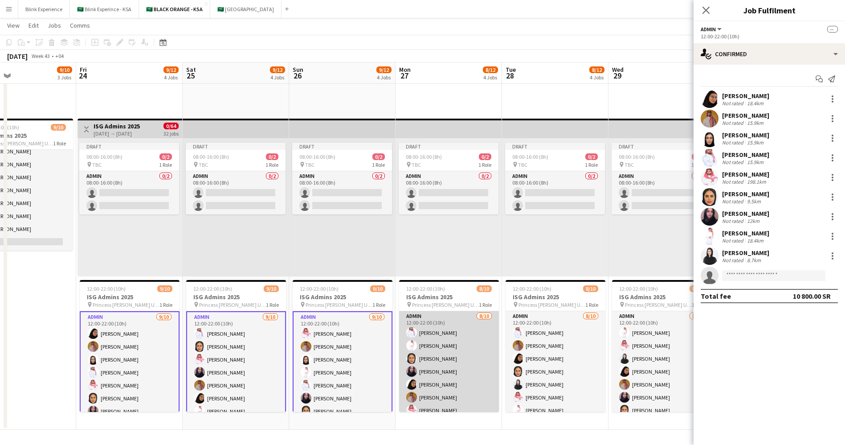
click at [429, 336] on app-card-role "Admin 8/10 12:00-22:00 (10h) Yazeed Albassri Suliman Alfadhel Maram Alzahrani H…" at bounding box center [449, 384] width 100 height 147
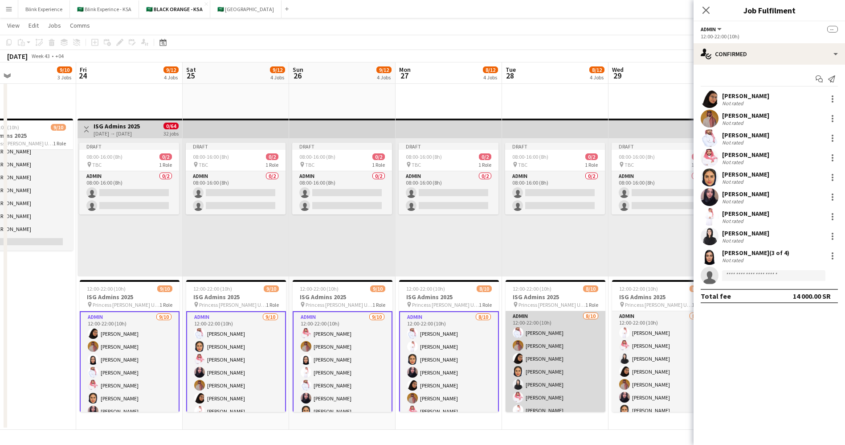
click at [528, 333] on app-card-role "Admin 8/10 12:00-22:00 (10h) Yazeed Albassri Ahmed Yagmowr Arwa Alfaraj Arwa Ma…" at bounding box center [556, 384] width 100 height 147
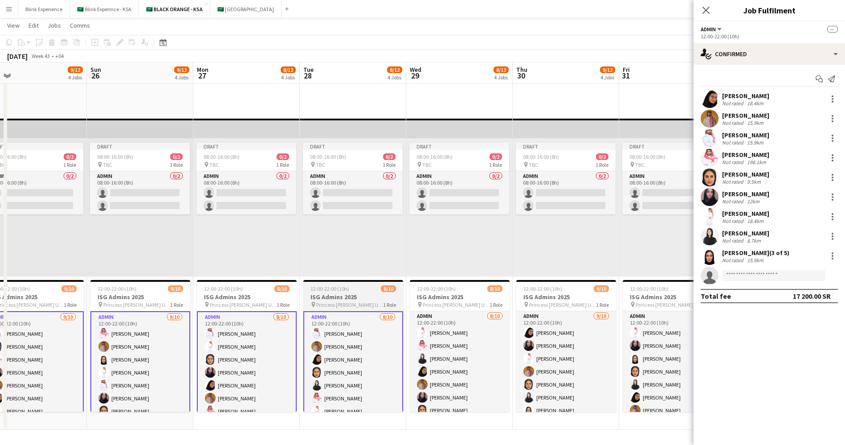
drag, startPoint x: 547, startPoint y: 334, endPoint x: 354, endPoint y: 343, distance: 193.1
click at [316, 347] on app-calendar-viewport "Tue 21 9/10 3 Jobs Wed 22 9/10 3 Jobs Thu 23 9/10 3 Jobs Fri 24 9/12 4 Jobs Sat…" at bounding box center [422, 78] width 845 height 702
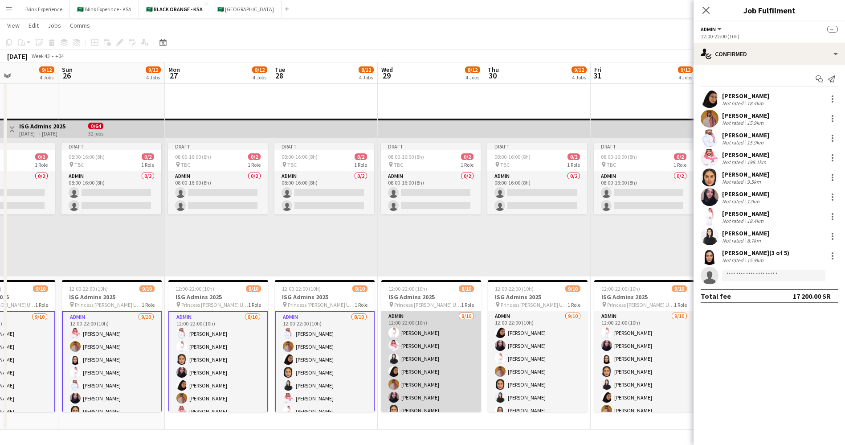
click at [401, 338] on app-card-role "Admin 8/10 12:00-22:00 (10h) Suliman Alfadhel Saleh Essam Elaf AlTamimi Arwa Al…" at bounding box center [431, 384] width 100 height 147
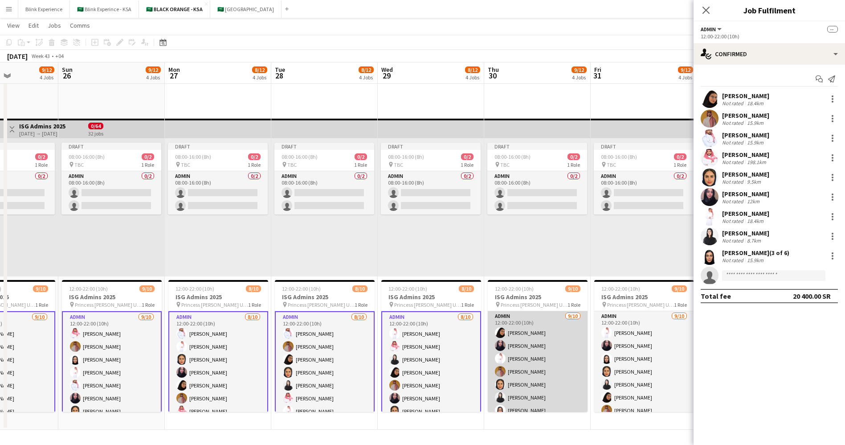
click at [526, 334] on app-card-role "Admin 9/10 12:00-22:00 (10h) Arwa Alfaraj Arwa Haneen Alsaleh Suliman Alfadhel …" at bounding box center [538, 384] width 100 height 147
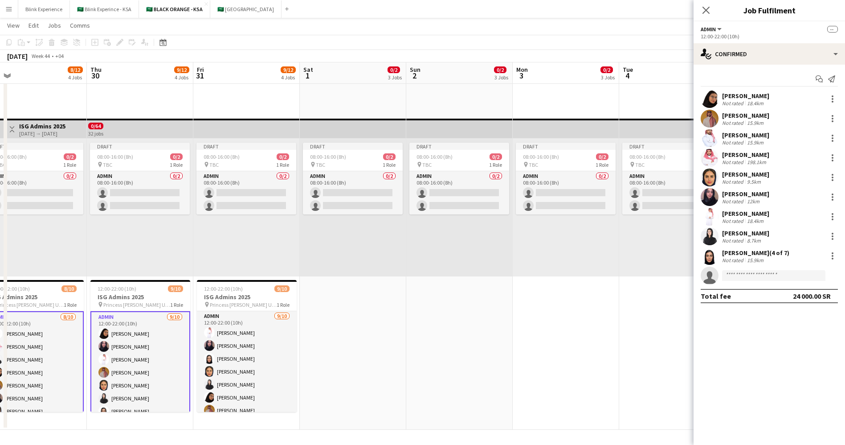
drag, startPoint x: 498, startPoint y: 339, endPoint x: 311, endPoint y: 346, distance: 186.8
click at [311, 346] on app-calendar-viewport "Sat 25 9/12 4 Jobs Sun 26 9/12 4 Jobs Mon 27 8/12 4 Jobs Tue 28 8/12 4 Jobs Wed…" at bounding box center [422, 78] width 845 height 702
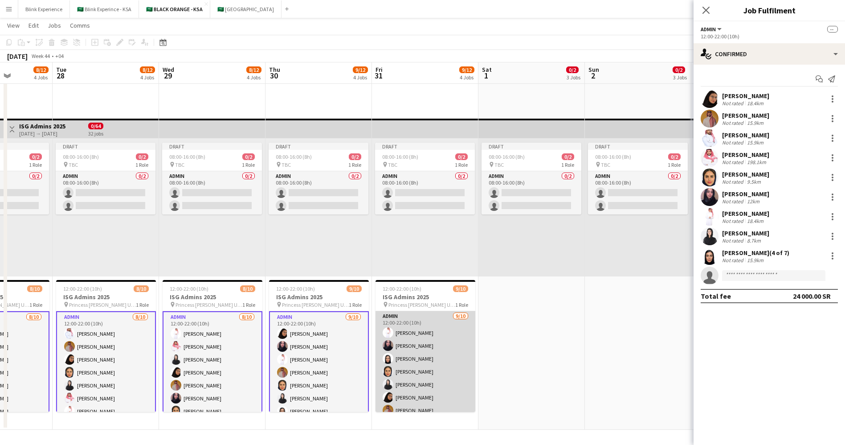
click at [408, 335] on app-card-role "Admin 9/10 12:00-22:00 (10h) Suliman Alfadhel Haneen Alsaleh Afnan Asiri Maram …" at bounding box center [426, 384] width 100 height 147
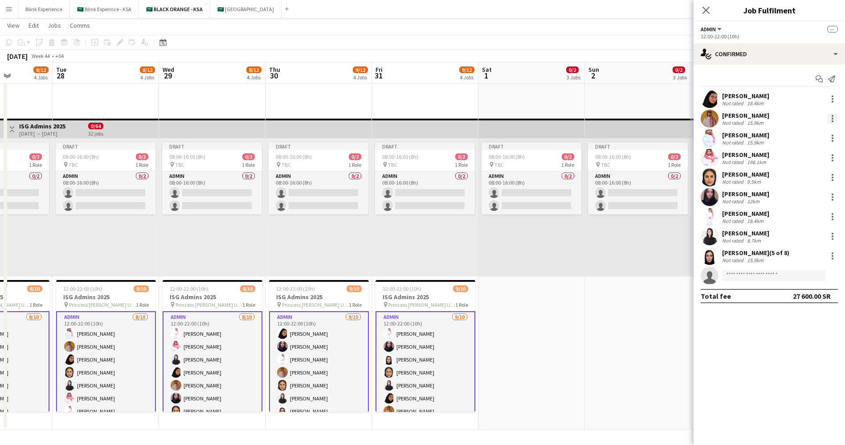
click at [830, 119] on div at bounding box center [832, 118] width 11 height 11
click at [805, 190] on button "Remove" at bounding box center [802, 198] width 69 height 21
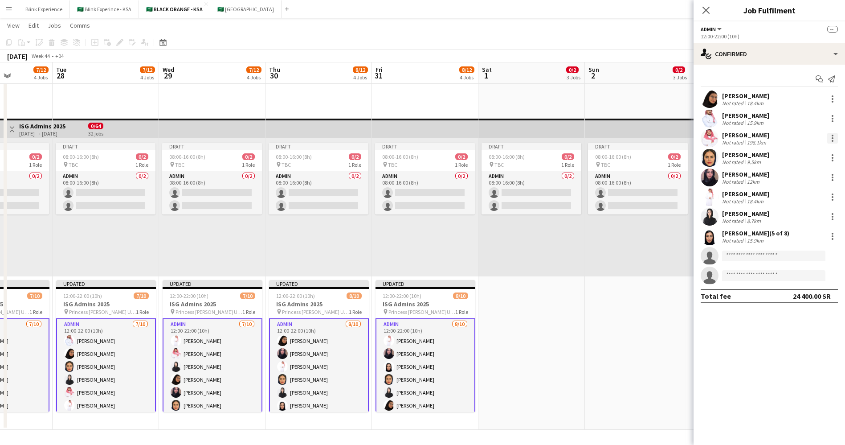
click at [833, 140] on div at bounding box center [833, 141] width 2 height 2
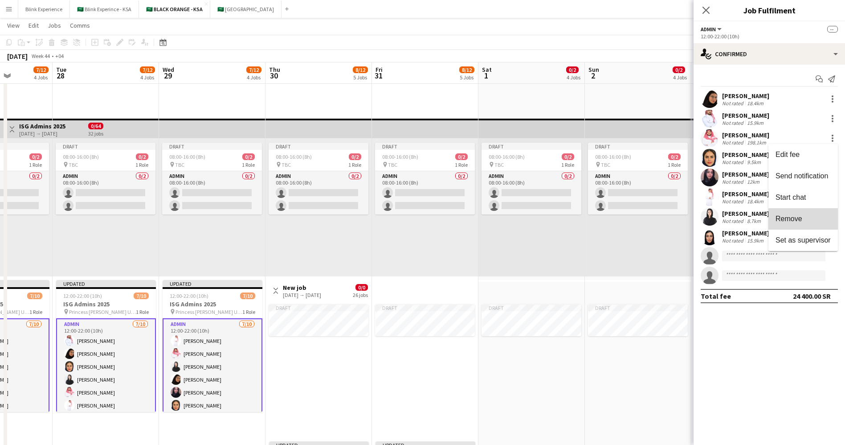
click at [796, 213] on button "Remove" at bounding box center [802, 218] width 69 height 21
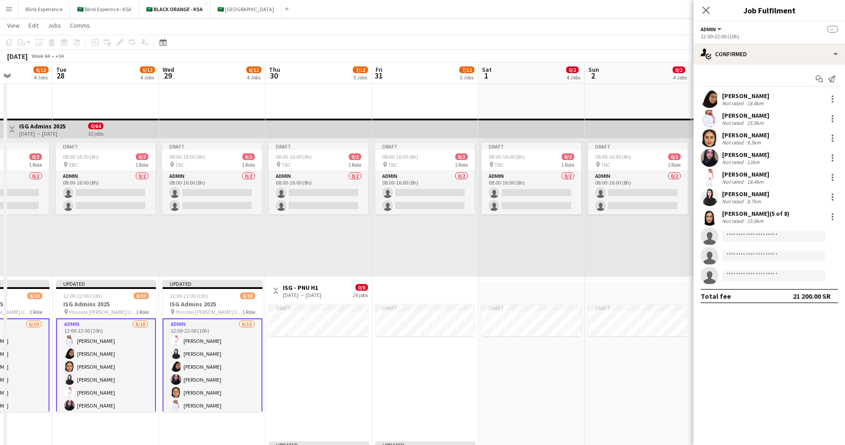
click at [717, 27] on button "Admin" at bounding box center [712, 29] width 22 height 7
click at [824, 48] on div "single-neutral-actions-check-2 Confirmed" at bounding box center [769, 53] width 151 height 21
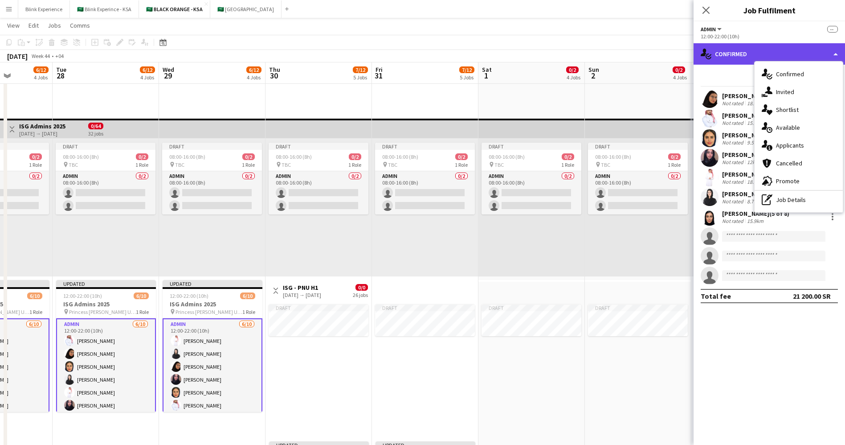
click at [824, 48] on div "single-neutral-actions-check-2 Confirmed" at bounding box center [769, 53] width 151 height 21
click at [708, 10] on icon "Close pop-in" at bounding box center [706, 10] width 8 height 8
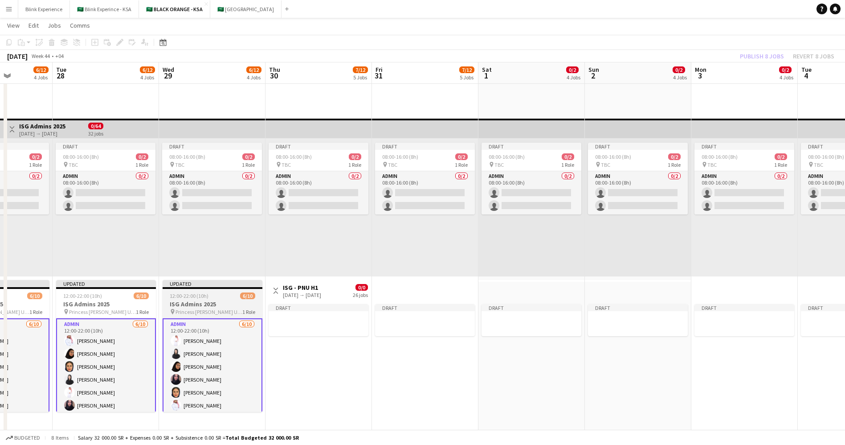
click at [202, 298] on span "12:00-22:00 (10h)" at bounding box center [189, 295] width 39 height 7
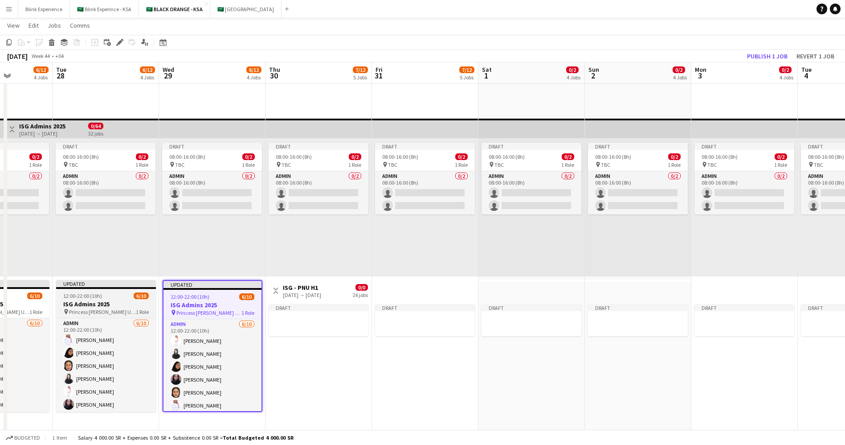
click at [87, 293] on span "12:00-22:00 (10h)" at bounding box center [82, 295] width 39 height 7
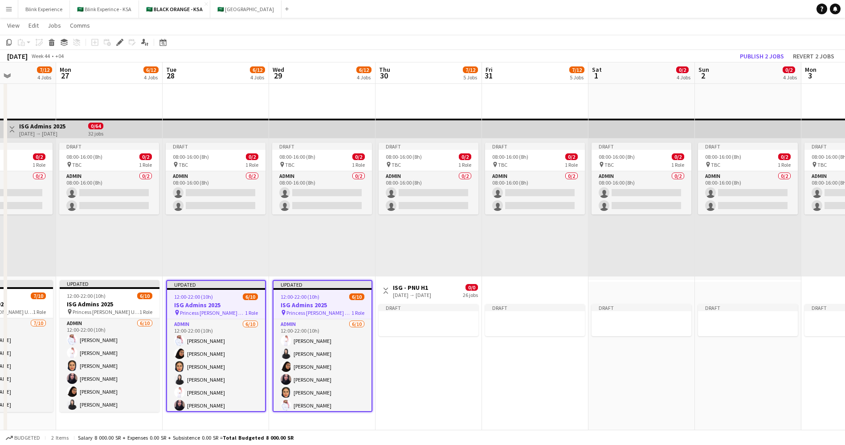
drag, startPoint x: 87, startPoint y: 293, endPoint x: 303, endPoint y: 292, distance: 216.1
click at [303, 292] on app-calendar-viewport "Fri 24 7/12 4 Jobs Sat 25 7/12 4 Jobs Sun 26 7/12 4 Jobs Mon 27 6/12 4 Jobs Tue…" at bounding box center [422, 158] width 845 height 863
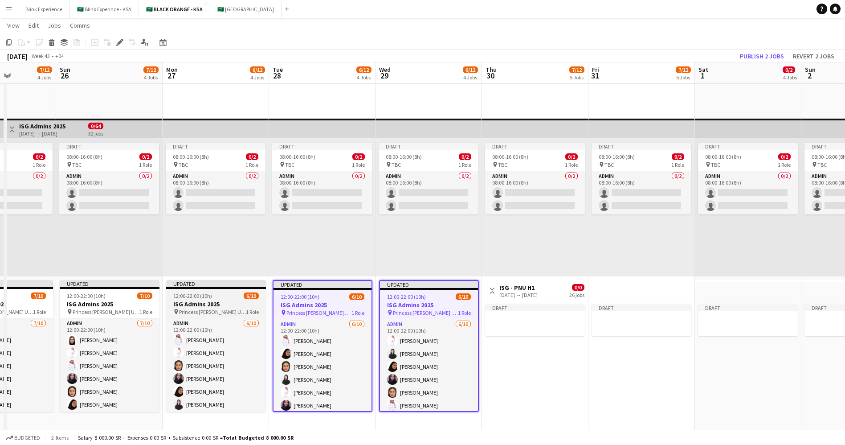
click at [189, 300] on h3 "ISG Admins 2025" at bounding box center [216, 304] width 100 height 8
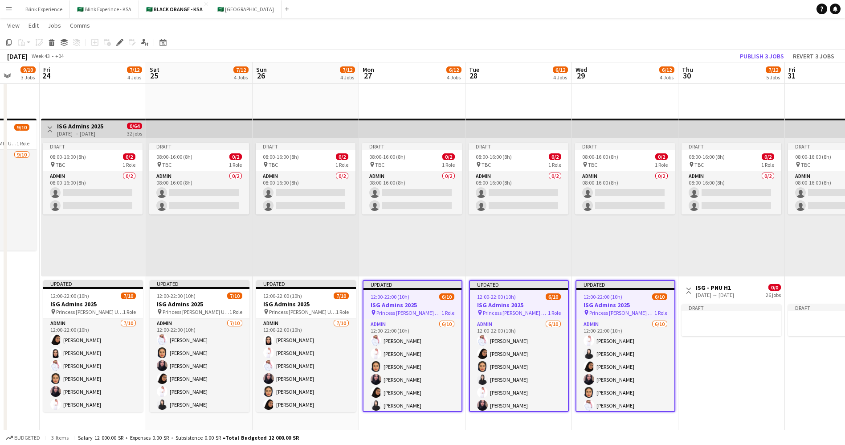
scroll to position [0, 279]
drag, startPoint x: 189, startPoint y: 300, endPoint x: 386, endPoint y: 297, distance: 196.5
click at [386, 297] on app-calendar-viewport "Tue 21 9/10 3 Jobs Wed 22 9/10 3 Jobs Thu 23 9/10 3 Jobs Fri 24 7/12 4 Jobs Sat…" at bounding box center [422, 158] width 845 height 863
click at [304, 305] on h3 "ISG Admins 2025" at bounding box center [307, 304] width 100 height 8
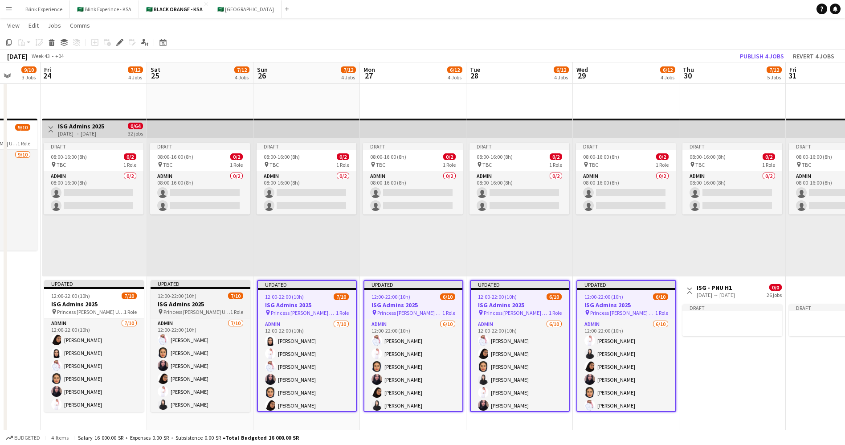
click at [217, 300] on h3 "ISG Admins 2025" at bounding box center [201, 304] width 100 height 8
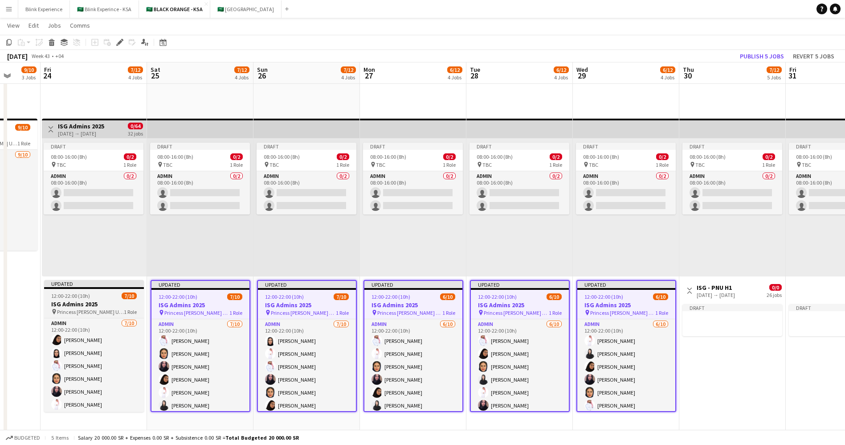
click at [104, 296] on div "12:00-22:00 (10h) 7/10" at bounding box center [94, 295] width 100 height 7
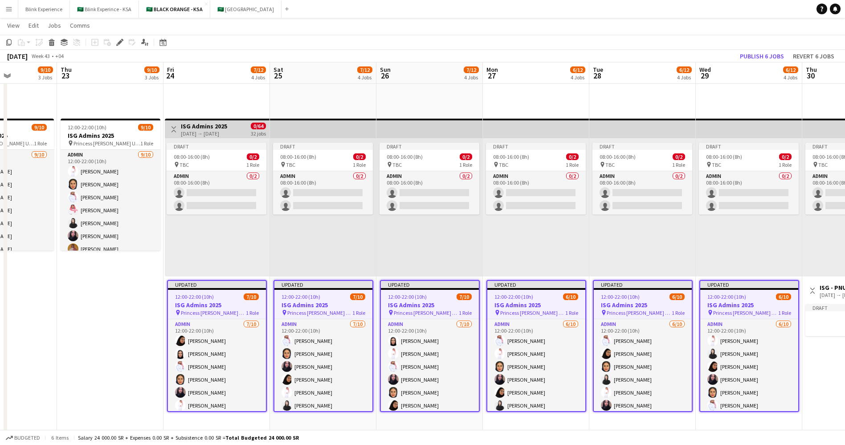
scroll to position [0, 237]
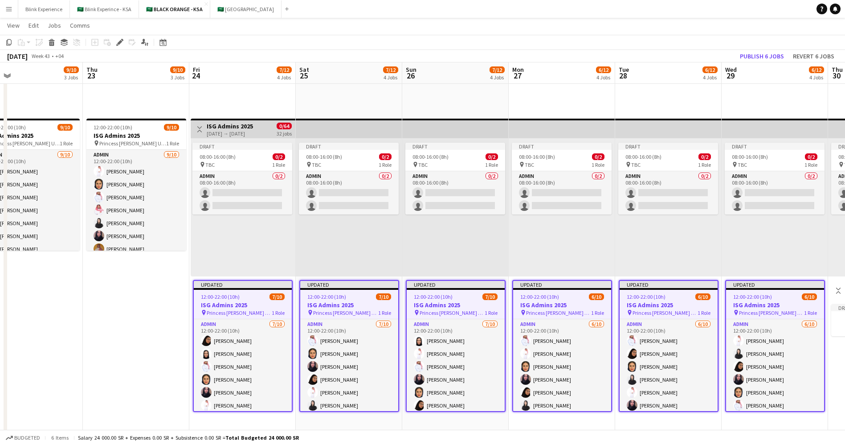
drag, startPoint x: 105, startPoint y: 296, endPoint x: 253, endPoint y: 299, distance: 148.4
click at [253, 299] on app-calendar-viewport "Mon 20 9/10 3 Jobs Tue 21 9/10 3 Jobs Wed 22 9/10 3 Jobs Thu 23 9/10 3 Jobs Fri…" at bounding box center [422, 158] width 845 height 863
click at [120, 39] on icon "Edit" at bounding box center [119, 42] width 7 height 7
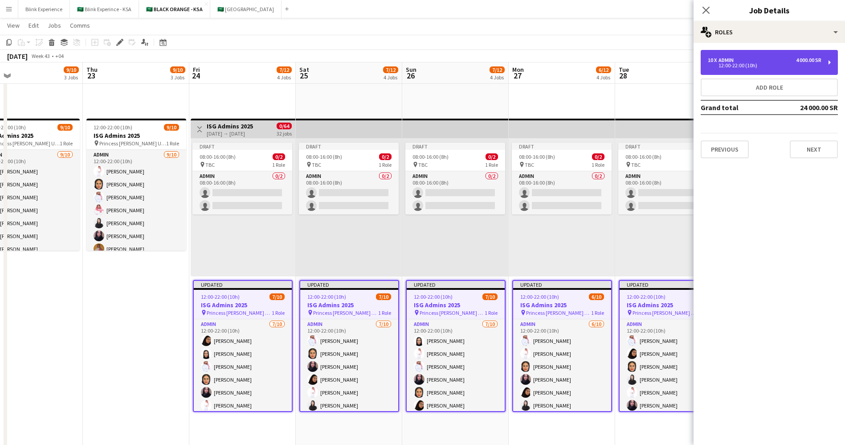
click at [827, 66] on div "10 x Admin 4 000.00 SR 12:00-22:00 (10h)" at bounding box center [769, 62] width 137 height 25
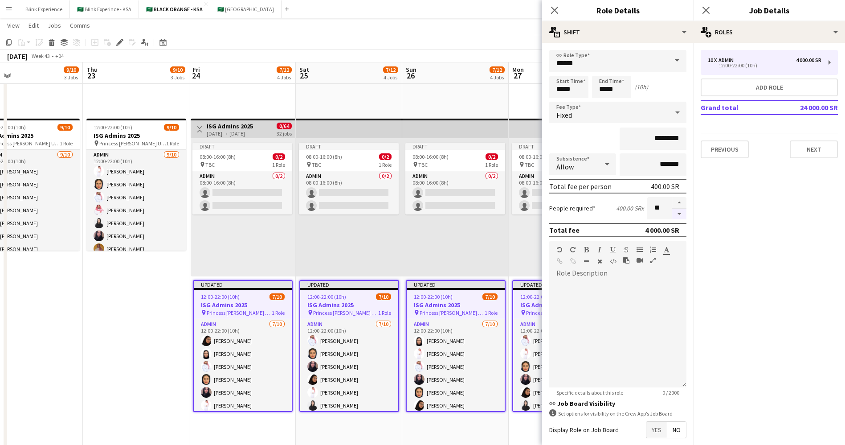
click at [672, 213] on button "button" at bounding box center [679, 213] width 14 height 11
type input "*"
click at [805, 155] on button "Next" at bounding box center [814, 149] width 48 height 18
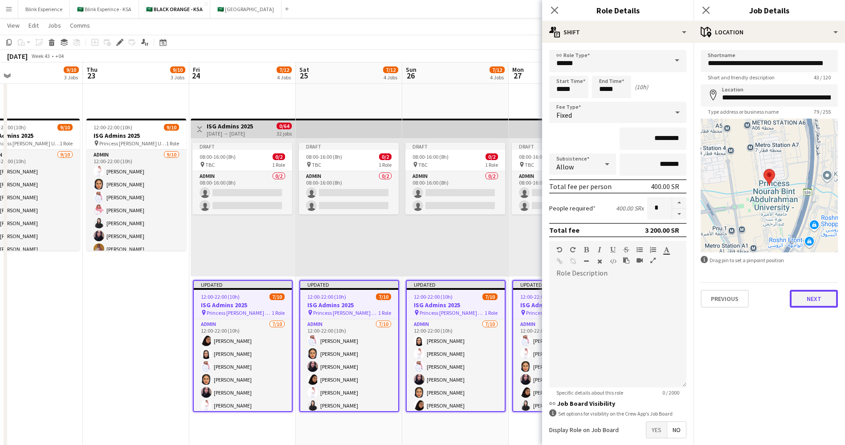
click at [817, 302] on button "Next" at bounding box center [814, 299] width 48 height 18
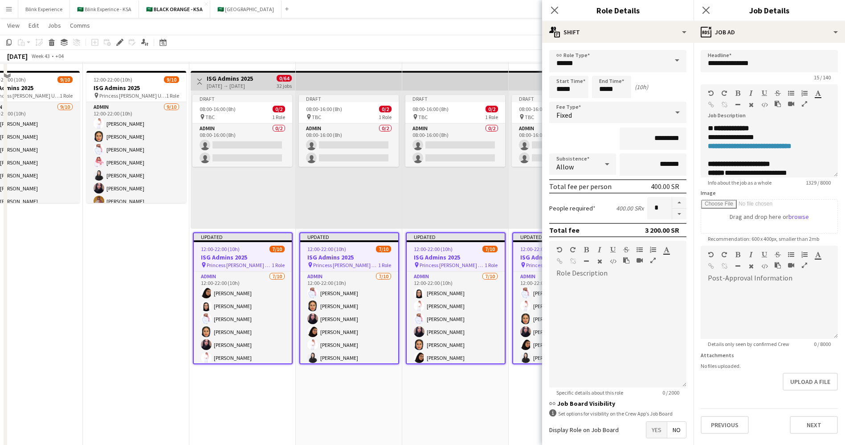
scroll to position [374, 0]
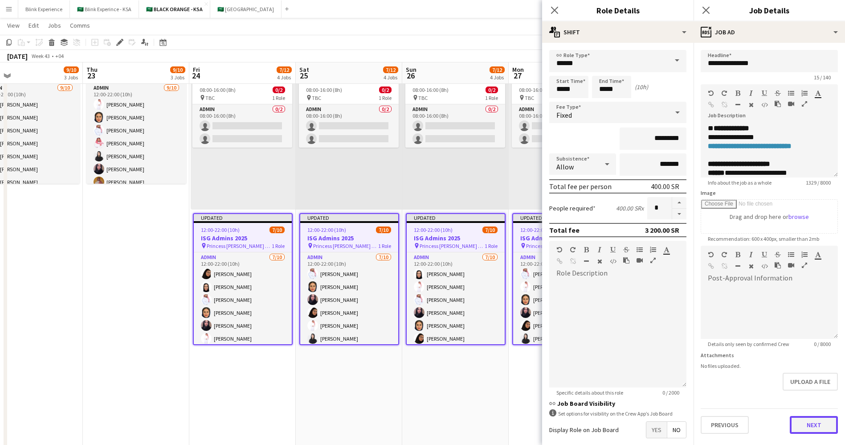
click at [810, 426] on button "Next" at bounding box center [814, 425] width 48 height 18
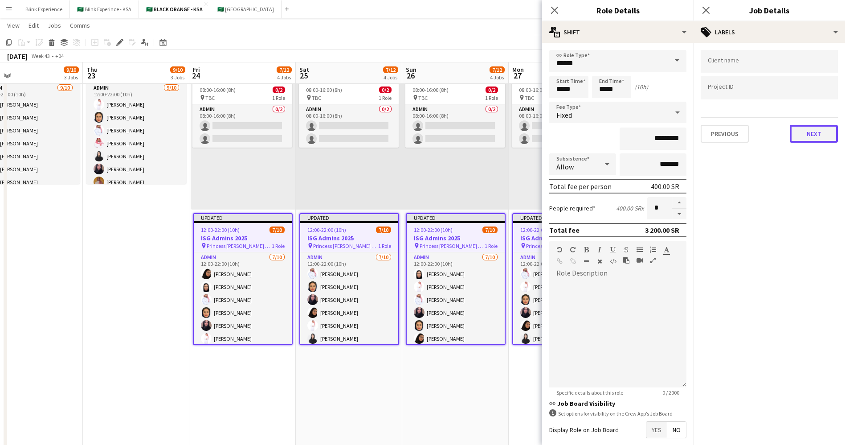
click at [813, 138] on button "Next" at bounding box center [814, 134] width 48 height 18
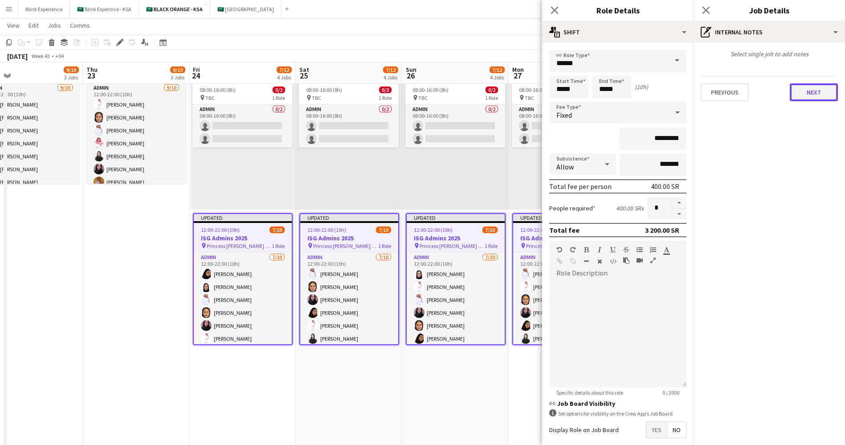
click at [809, 95] on button "Next" at bounding box center [814, 92] width 48 height 18
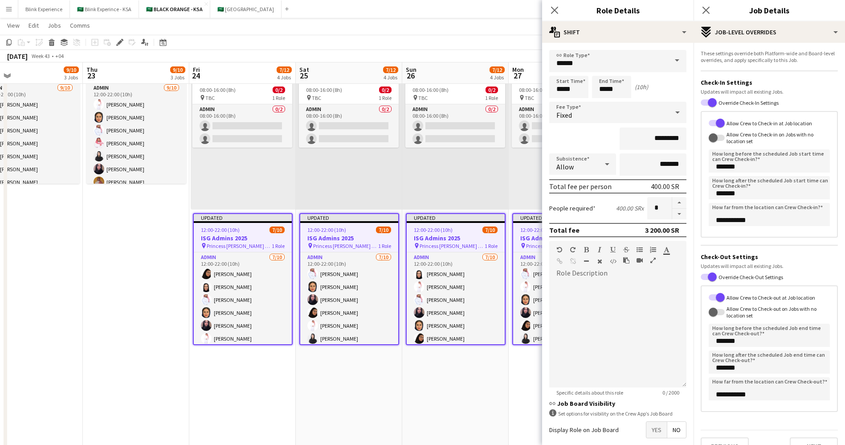
scroll to position [36, 0]
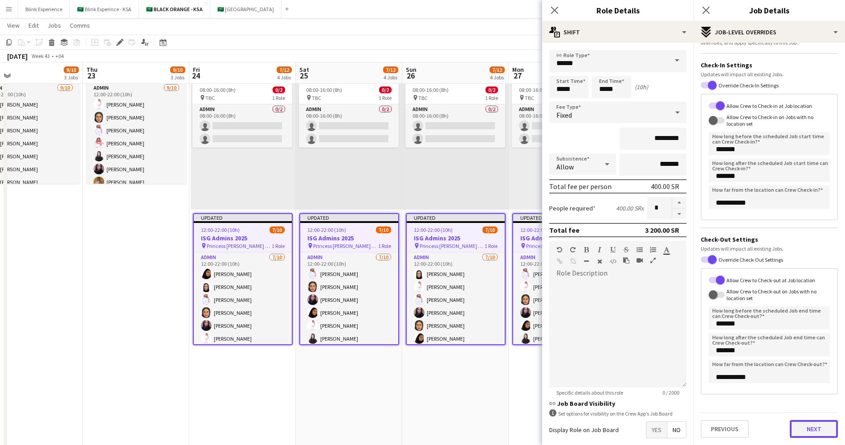
click at [798, 418] on div "Previous Next" at bounding box center [769, 424] width 137 height 25
click at [798, 433] on button "Next" at bounding box center [814, 429] width 48 height 18
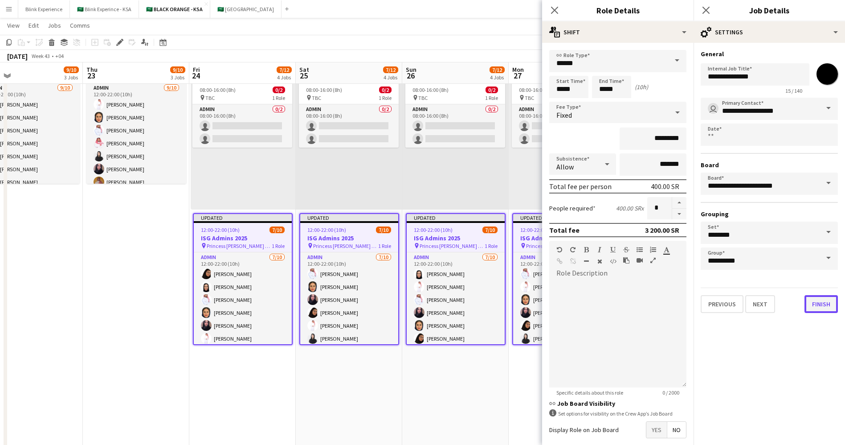
click at [815, 298] on button "Finish" at bounding box center [821, 304] width 33 height 18
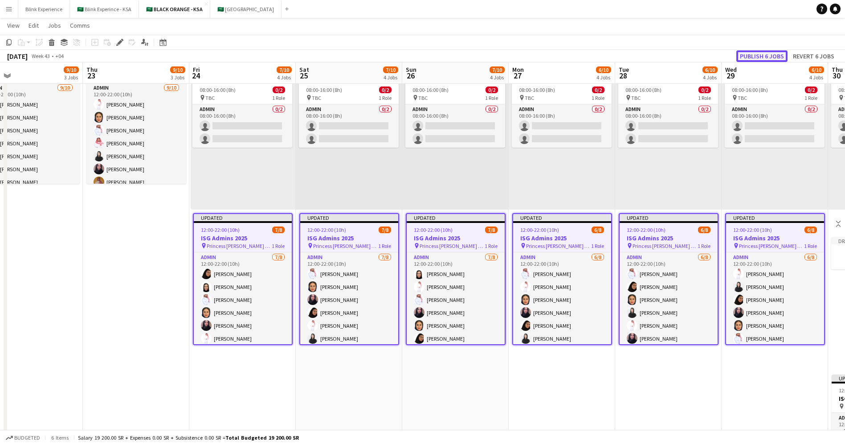
click at [758, 53] on button "Publish 6 jobs" at bounding box center [761, 56] width 51 height 12
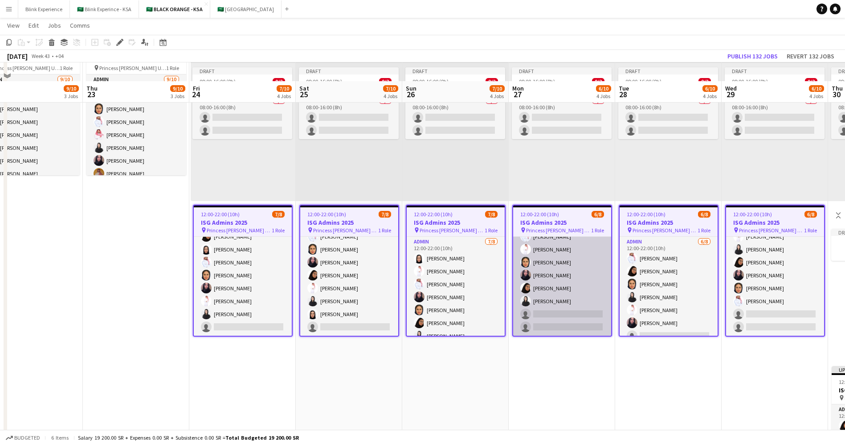
scroll to position [402, 0]
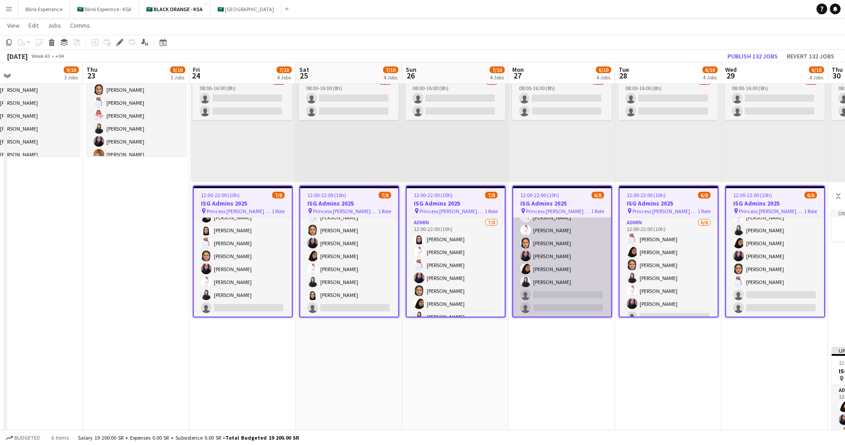
click at [560, 274] on app-card-role "Admin 6/8 12:00-22:00 (10h) Yazeed Albassri Suliman Alfadhel Maram Alzahrani Ha…" at bounding box center [562, 256] width 98 height 121
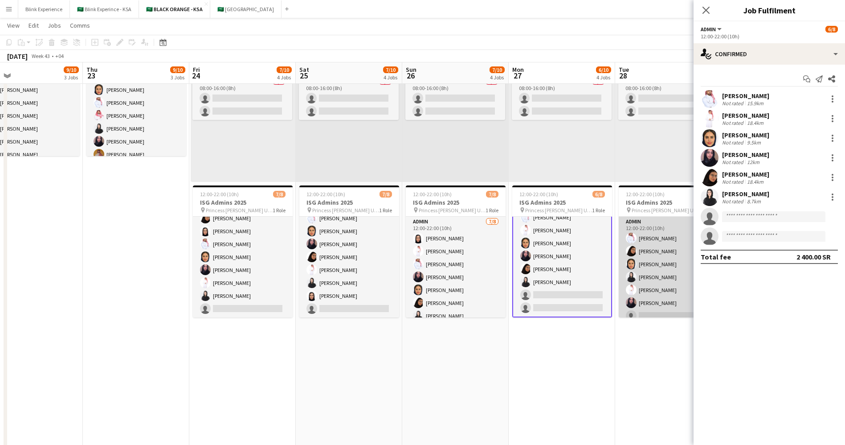
click at [648, 272] on app-card-role "Admin 6/8 12:00-22:00 (10h) Yazeed Albassri Arwa Alfaraj Arwa Maram Alzahrani E…" at bounding box center [669, 276] width 100 height 121
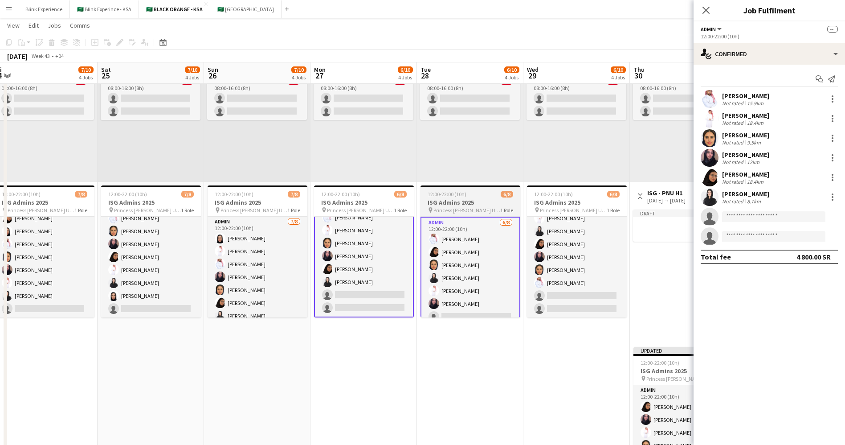
drag, startPoint x: 633, startPoint y: 273, endPoint x: 450, endPoint y: 273, distance: 182.2
click at [450, 273] on app-calendar-viewport "Mon 20 9/10 3 Jobs Tue 21 9/10 3 Jobs Wed 22 9/10 3 Jobs Thu 23 9/10 3 Jobs Fri…" at bounding box center [422, 64] width 845 height 863
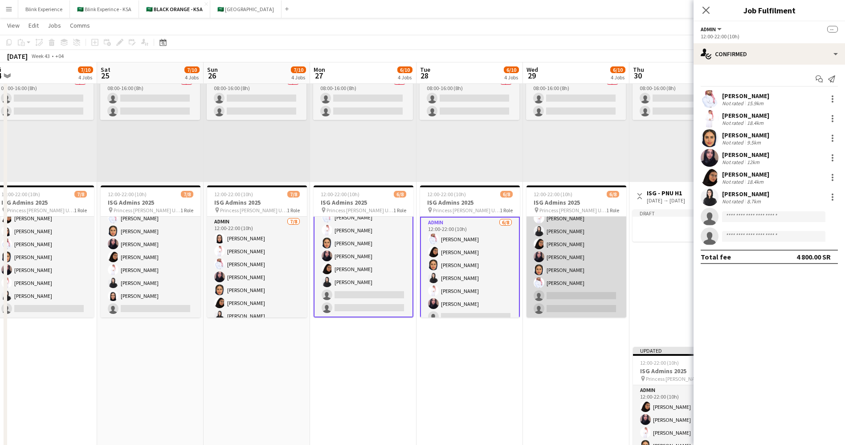
click at [580, 262] on app-card-role "Admin 6/8 12:00-22:00 (10h) Suliman Alfadhel Elaf AlTamimi Arwa Alfaraj Arwa Ha…" at bounding box center [577, 256] width 100 height 121
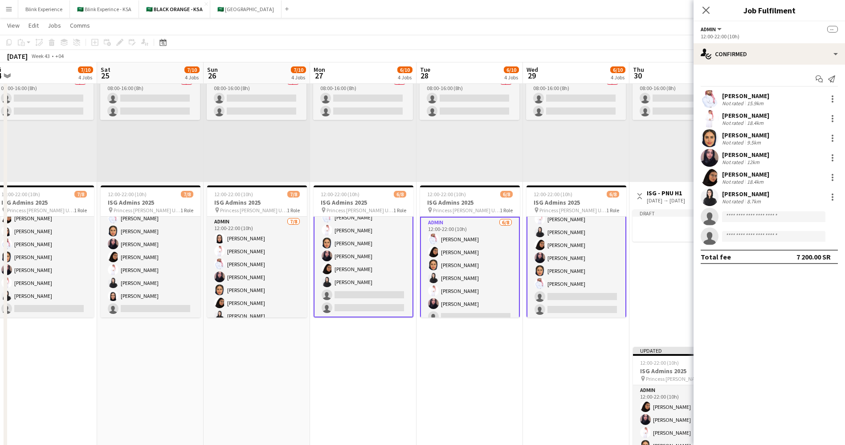
scroll to position [21, 0]
click at [742, 218] on input at bounding box center [773, 216] width 103 height 11
type input "*"
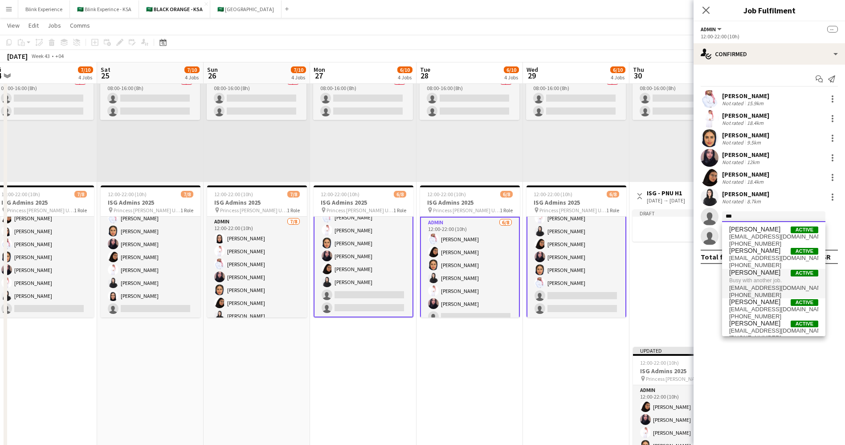
type input "***"
click at [760, 282] on span "Busy with another job." at bounding box center [773, 280] width 89 height 8
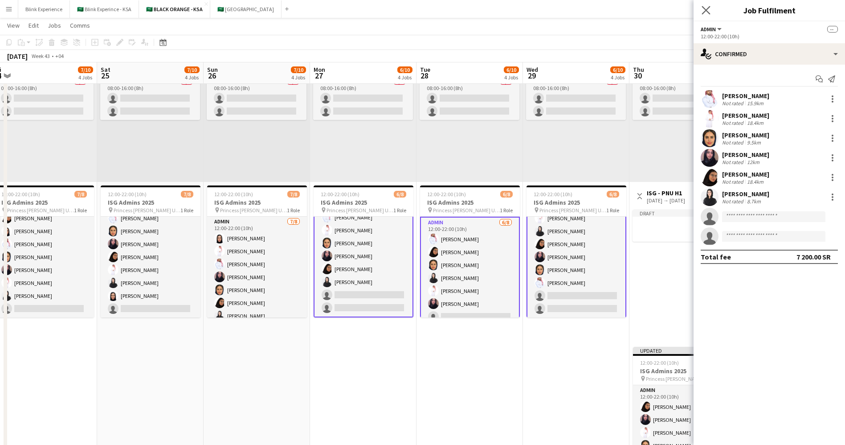
click at [711, 7] on app-icon "Close pop-in" at bounding box center [706, 10] width 13 height 13
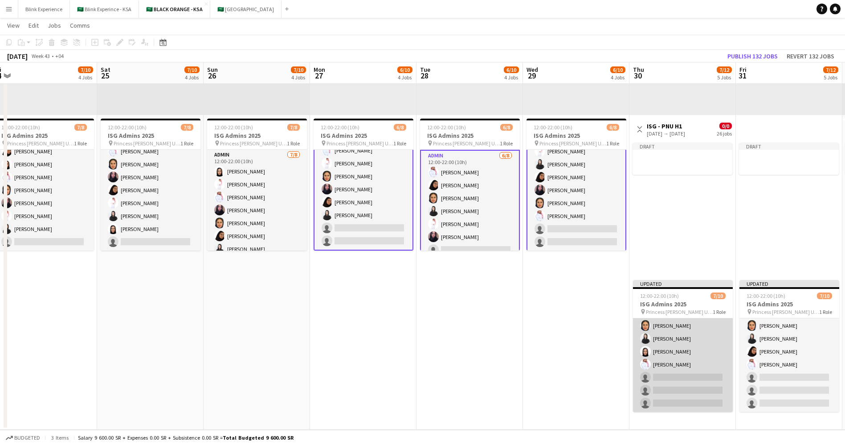
scroll to position [0, 0]
click at [690, 339] on app-card-role "Admin 7/10 12:00-22:00 (10h) Arwa Alfaraj Arwa Haneen Alsaleh Suliman Alfadhel …" at bounding box center [683, 391] width 100 height 147
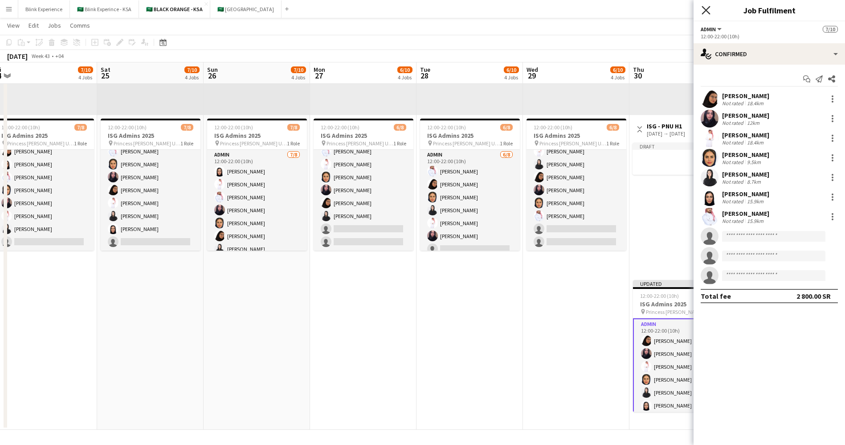
click at [705, 7] on icon "Close pop-in" at bounding box center [706, 10] width 8 height 8
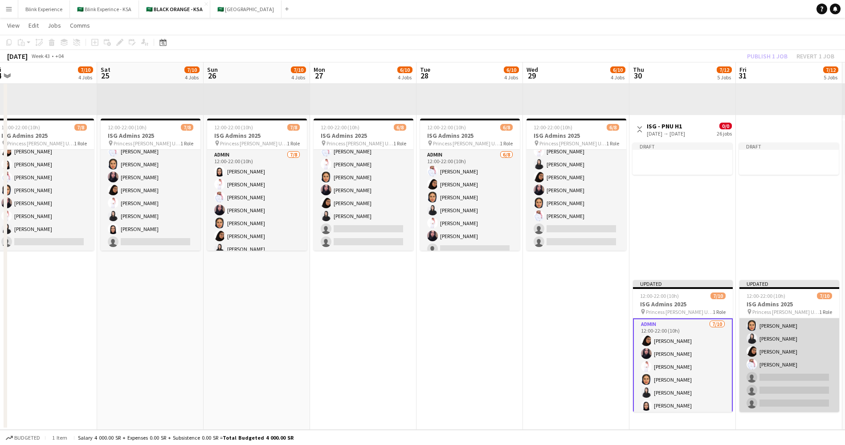
click at [782, 342] on app-card-role "Admin 7/10 12:00-22:00 (10h) Suliman Alfadhel Haneen Alsaleh Afnan Asiri Maram …" at bounding box center [789, 338] width 100 height 147
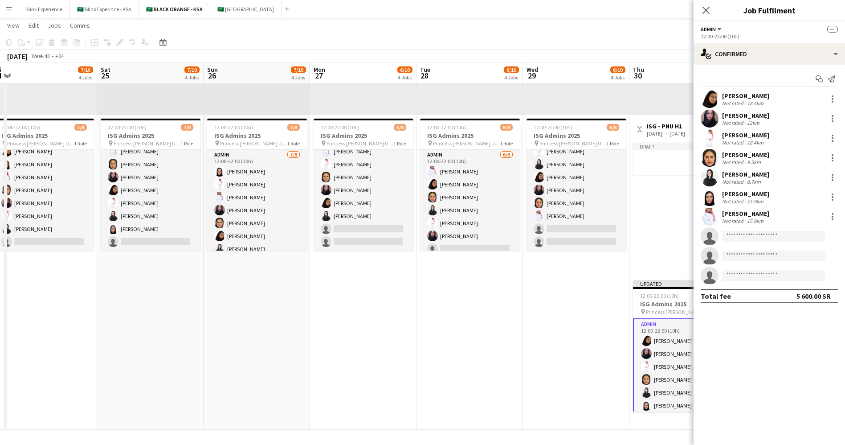
scroll to position [54, 0]
drag, startPoint x: 707, startPoint y: 10, endPoint x: 709, endPoint y: 18, distance: 8.1
click at [707, 12] on icon "Close pop-in" at bounding box center [705, 10] width 7 height 7
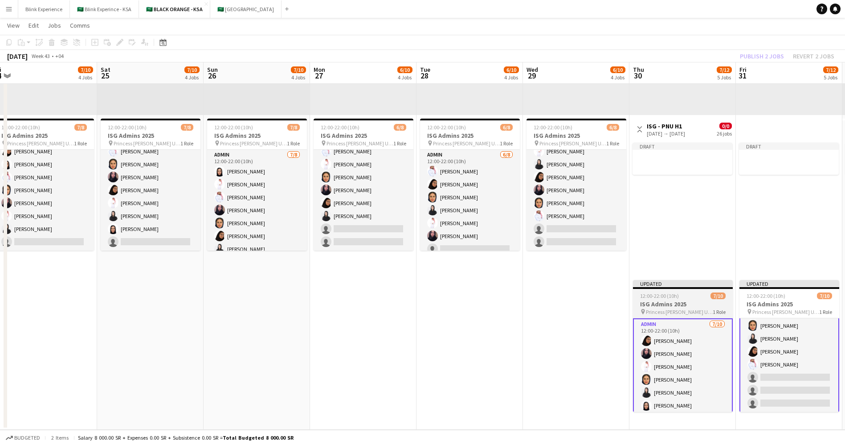
click at [672, 296] on span "12:00-22:00 (10h)" at bounding box center [659, 295] width 39 height 7
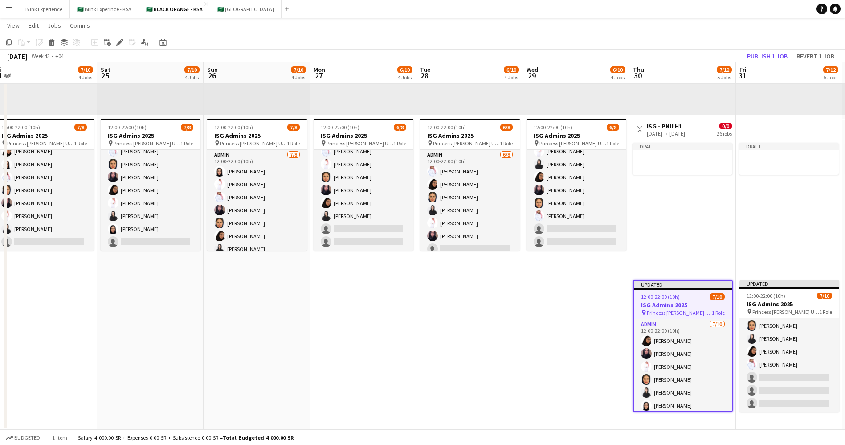
scroll to position [53, 0]
click at [785, 294] on div "12:00-22:00 (10h) 7/10" at bounding box center [789, 295] width 100 height 7
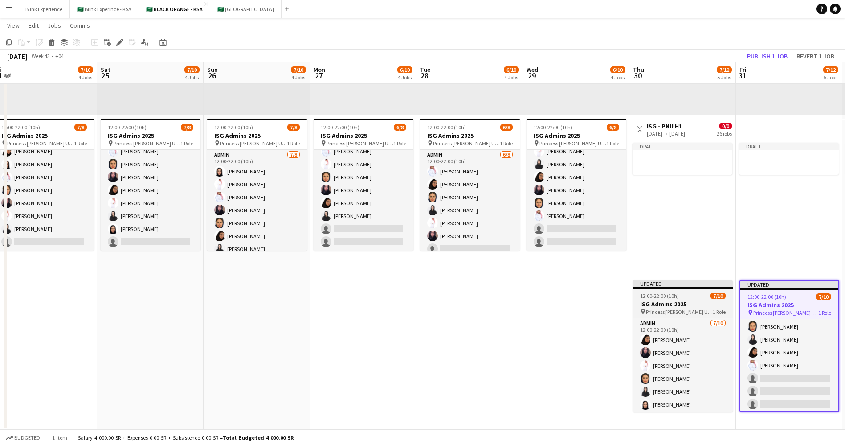
click at [683, 295] on div "12:00-22:00 (10h) 7/10" at bounding box center [683, 295] width 100 height 7
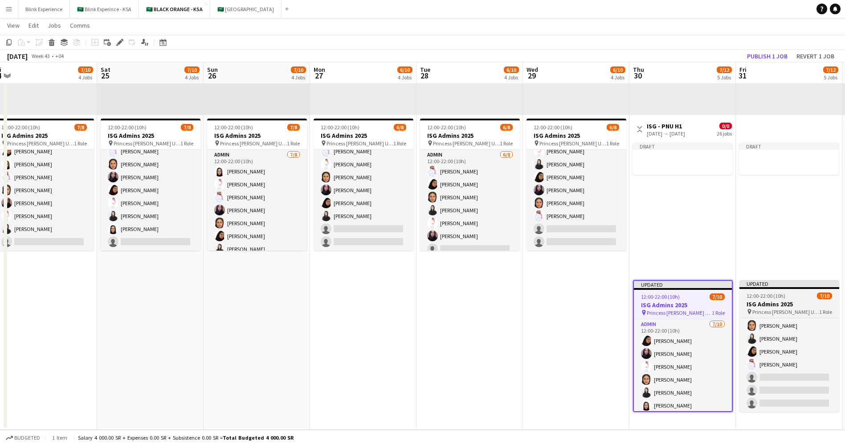
click at [780, 294] on span "12:00-22:00 (10h)" at bounding box center [766, 295] width 39 height 7
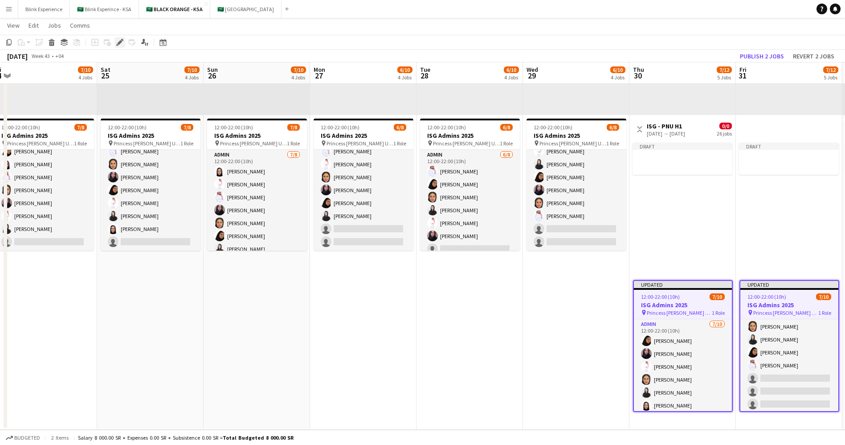
click at [119, 39] on icon "Edit" at bounding box center [119, 42] width 7 height 7
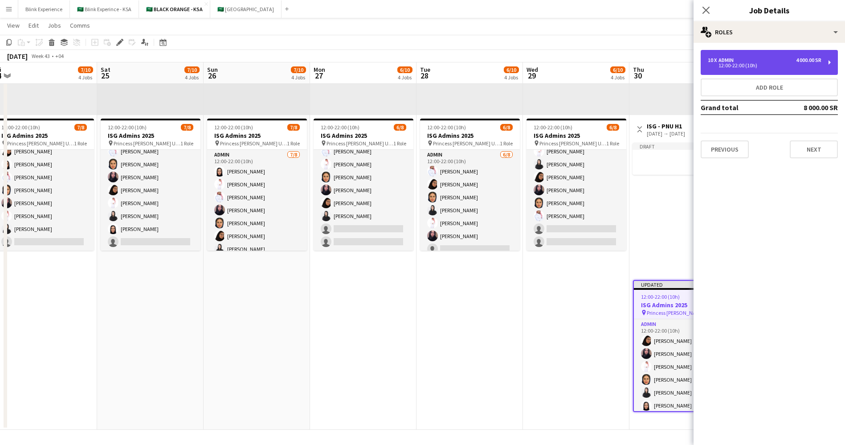
click at [829, 63] on div "10 x Admin 4 000.00 SR 12:00-22:00 (10h)" at bounding box center [769, 62] width 137 height 25
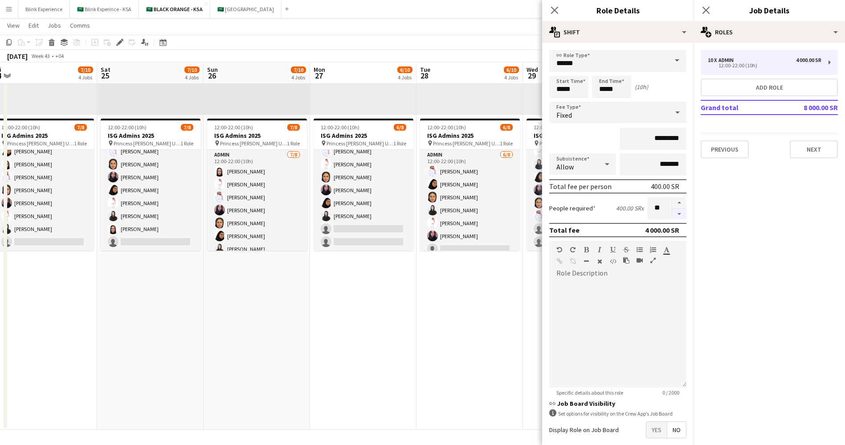
click at [672, 216] on button "button" at bounding box center [679, 213] width 14 height 11
type input "*"
click at [670, 437] on span "No" at bounding box center [676, 429] width 19 height 16
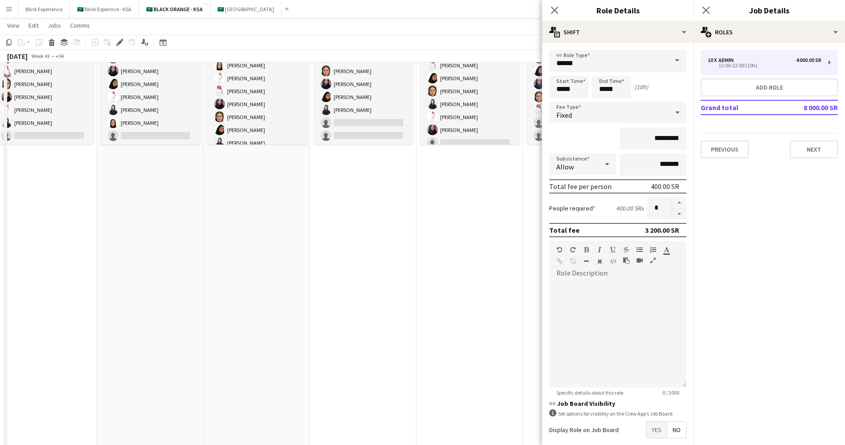
scroll to position [630, 0]
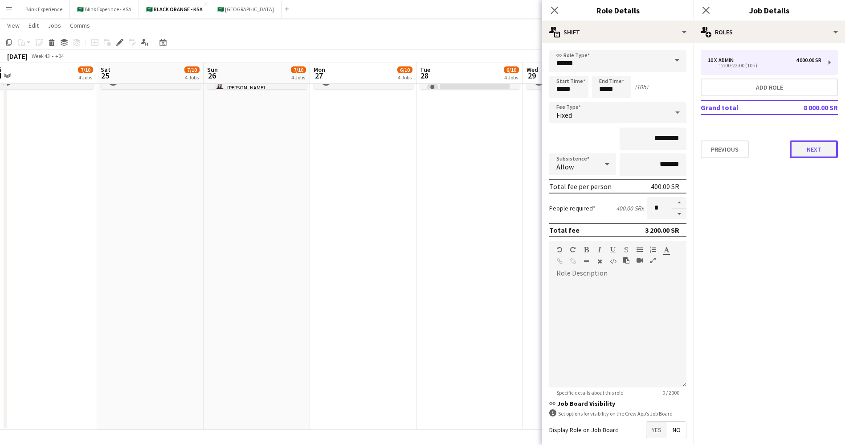
click at [813, 146] on button "Next" at bounding box center [814, 149] width 48 height 18
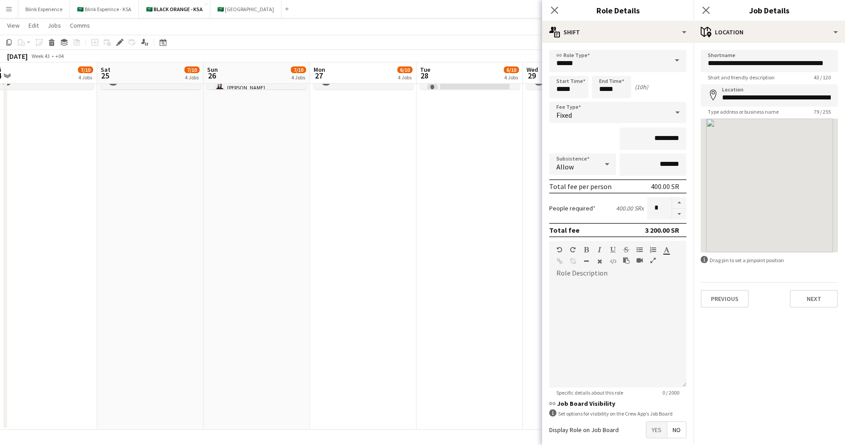
click at [813, 146] on div at bounding box center [769, 185] width 137 height 134
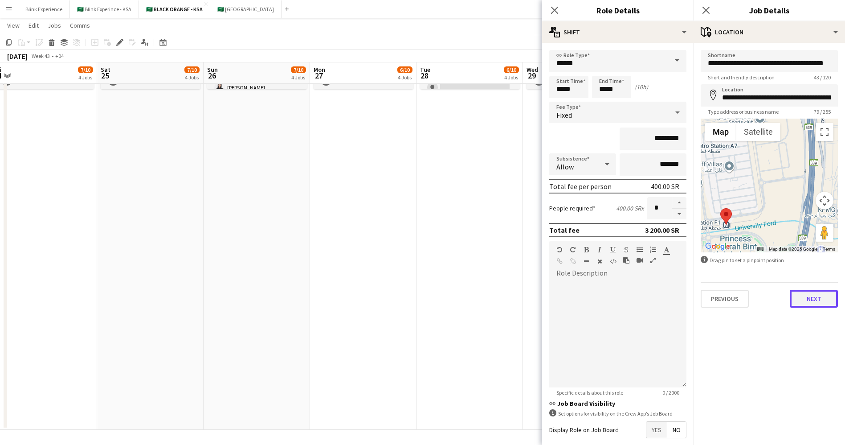
click at [808, 302] on button "Next" at bounding box center [814, 299] width 48 height 18
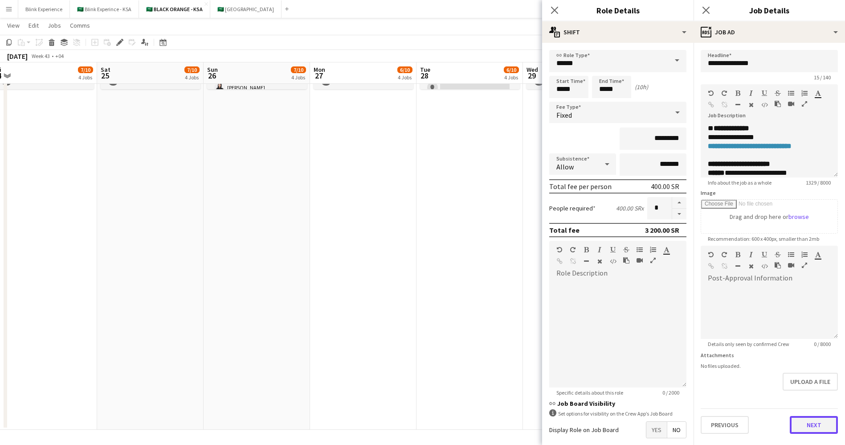
click at [807, 428] on button "Next" at bounding box center [814, 425] width 48 height 18
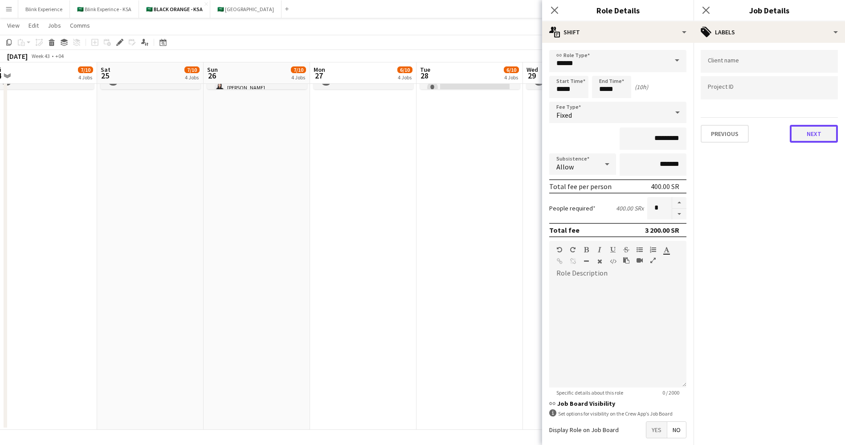
click at [817, 135] on button "Next" at bounding box center [814, 134] width 48 height 18
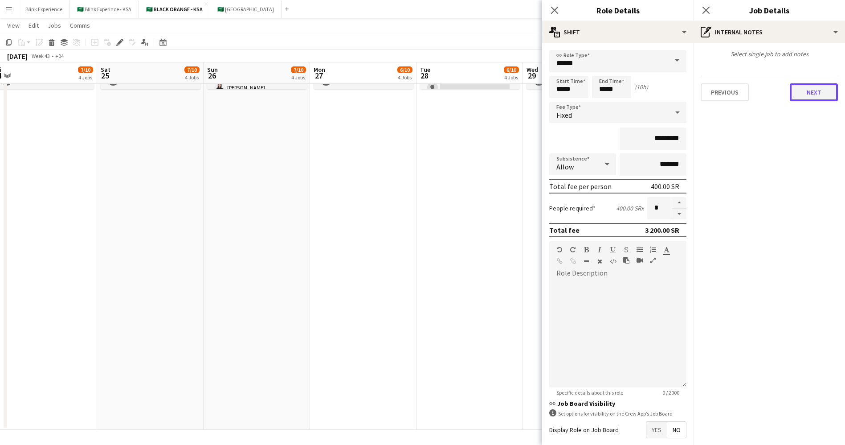
click at [811, 87] on button "Next" at bounding box center [814, 92] width 48 height 18
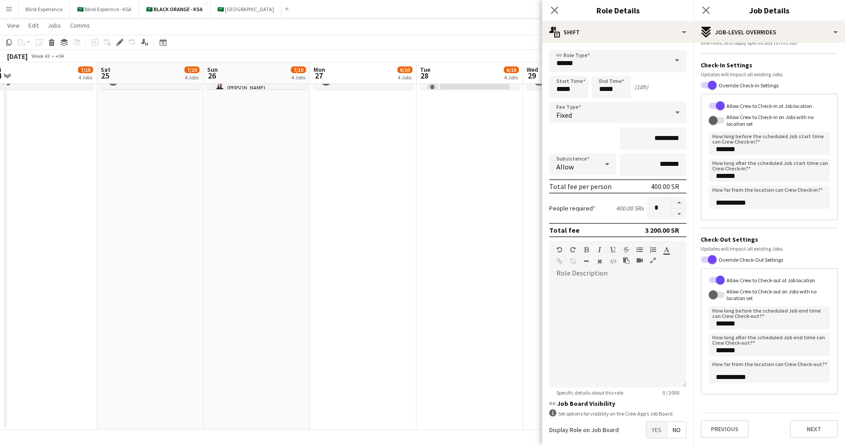
scroll to position [36, 0]
click at [792, 410] on form "**********" at bounding box center [769, 235] width 151 height 405
click at [810, 432] on button "Next" at bounding box center [814, 429] width 48 height 18
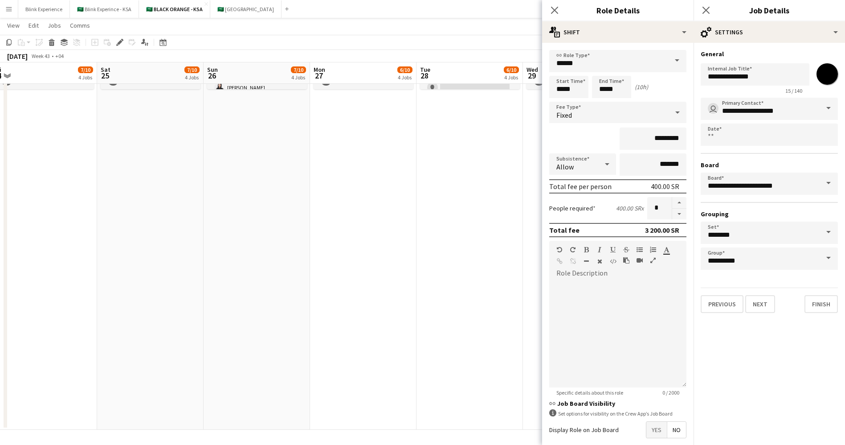
scroll to position [0, 0]
click at [807, 300] on button "Finish" at bounding box center [821, 304] width 33 height 18
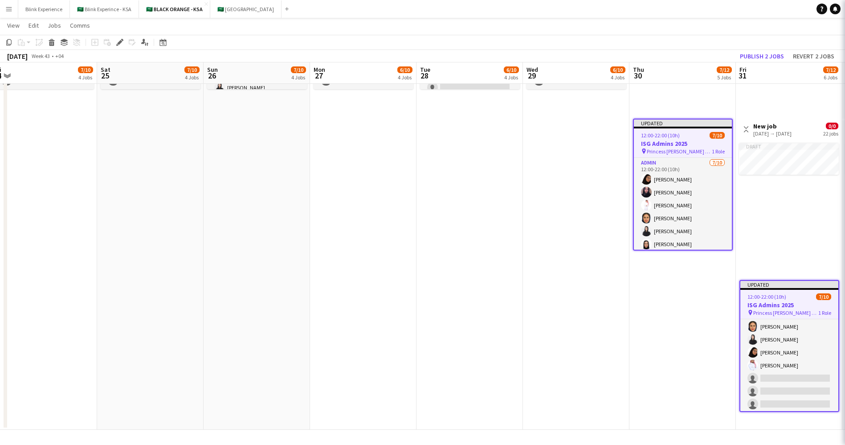
scroll to position [29, 0]
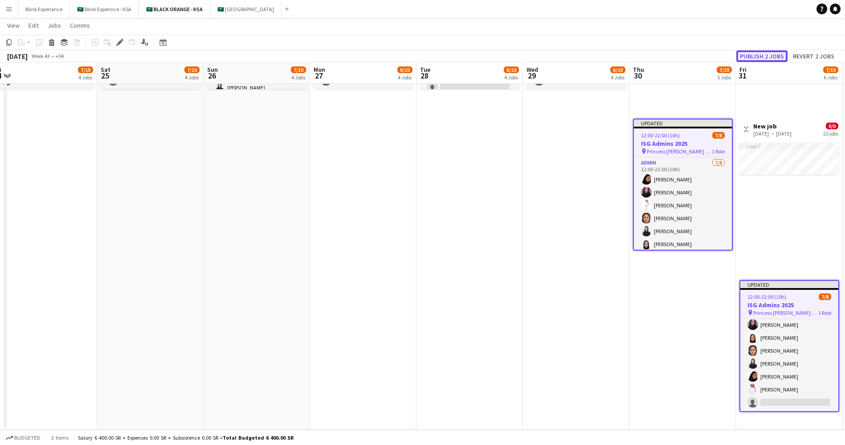
click at [765, 54] on button "Publish 2 jobs" at bounding box center [761, 56] width 51 height 12
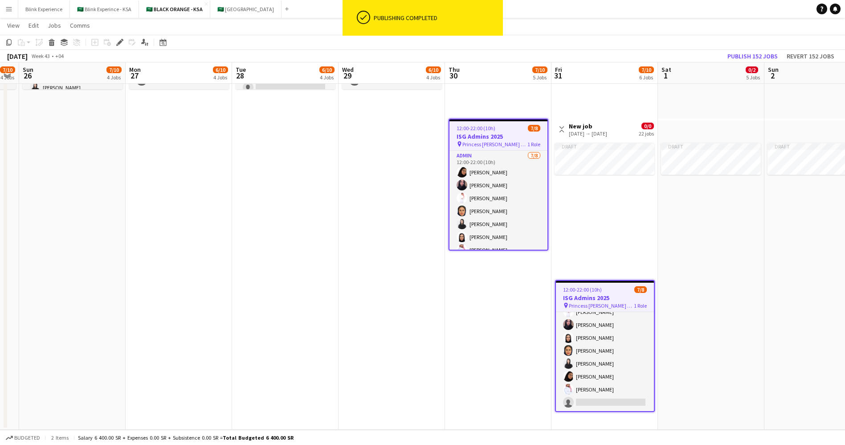
scroll to position [0, 292]
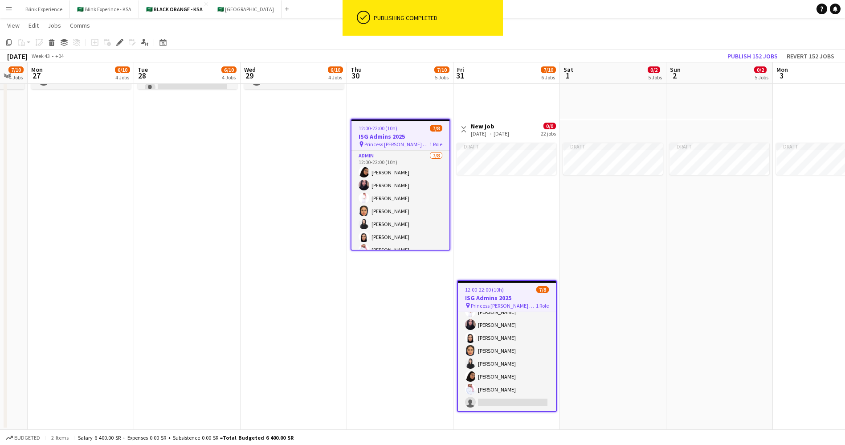
drag, startPoint x: 685, startPoint y: 379, endPoint x: 418, endPoint y: 365, distance: 266.7
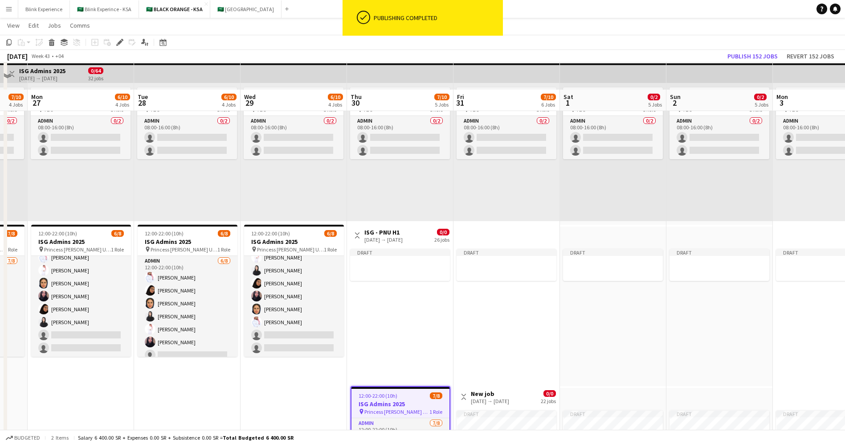
scroll to position [563, 0]
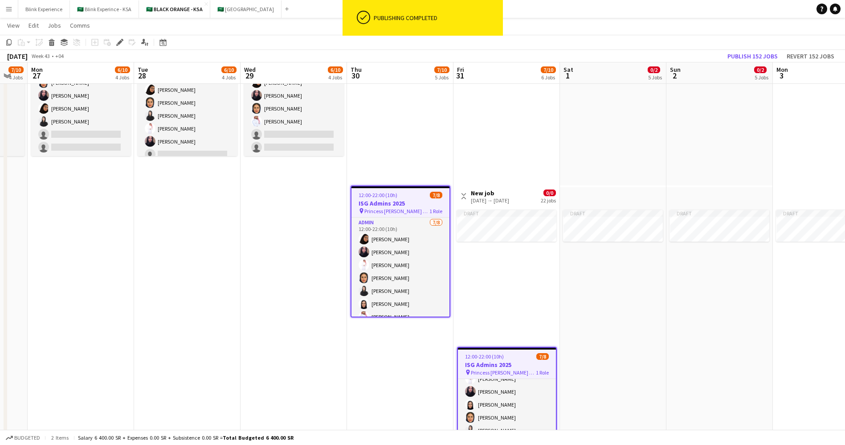
click at [484, 281] on div "Draft" at bounding box center [507, 274] width 105 height 138
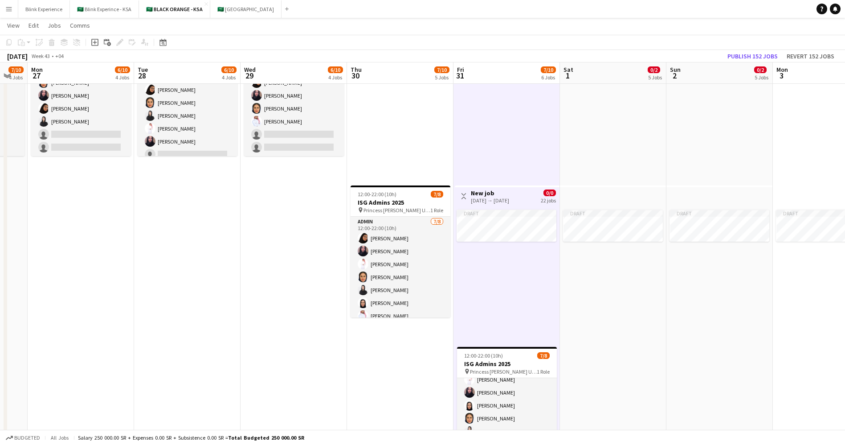
click at [366, 332] on app-date-cell "Draft Draft Draft 08:00-16:00 (8h) 0/2 pin TBC 1 Role Admin 0/2 08:00-16:00 (8h…" at bounding box center [400, 17] width 106 height 960
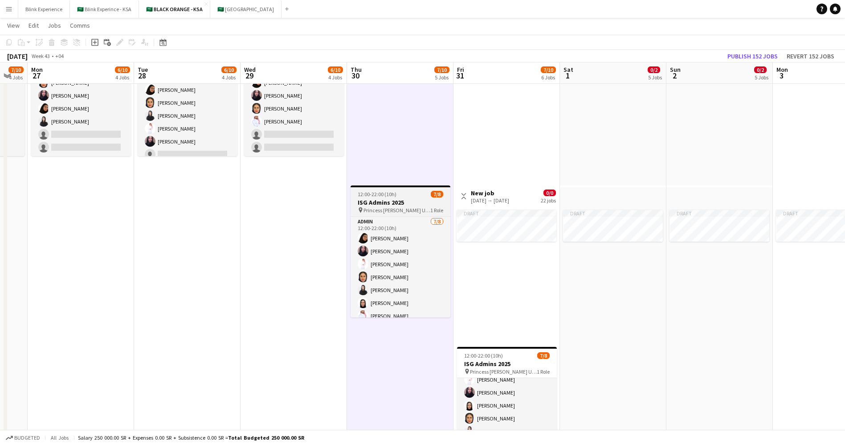
click at [396, 201] on h3 "ISG Admins 2025" at bounding box center [401, 202] width 100 height 8
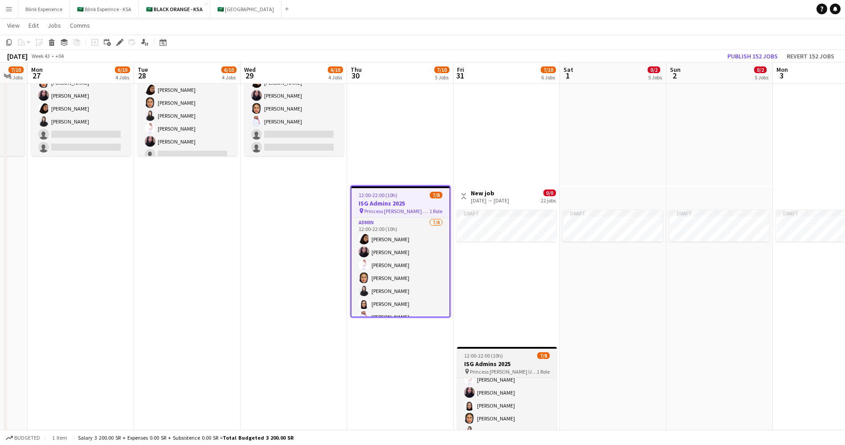
click at [511, 367] on h3 "ISG Admins 2025" at bounding box center [507, 363] width 100 height 8
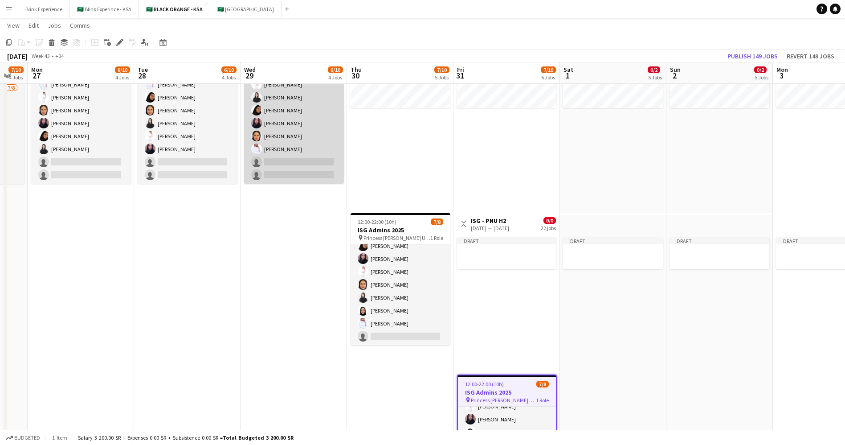
click at [282, 149] on app-card-role "Admin 6/8 12:00-22:00 (10h) Suliman Alfadhel Elaf AlTamimi Arwa Alfaraj Arwa Ha…" at bounding box center [294, 123] width 100 height 121
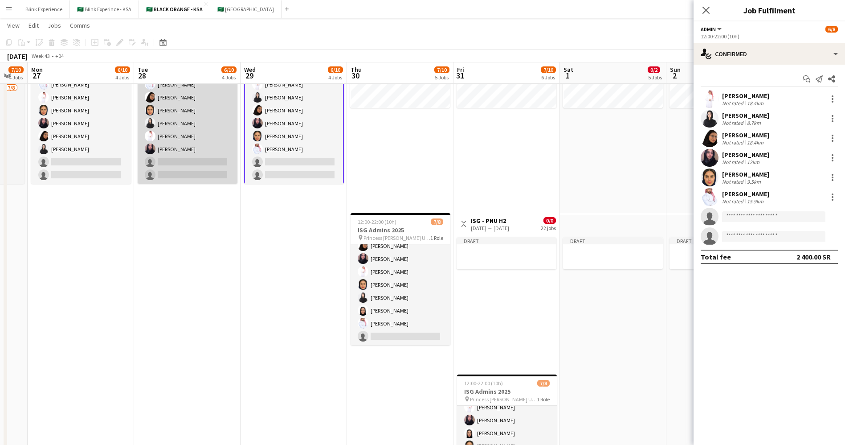
click at [199, 152] on app-card-role "Admin 6/8 12:00-22:00 (10h) Yazeed Albassri Arwa Alfaraj Arwa Maram Alzahrani E…" at bounding box center [188, 123] width 100 height 121
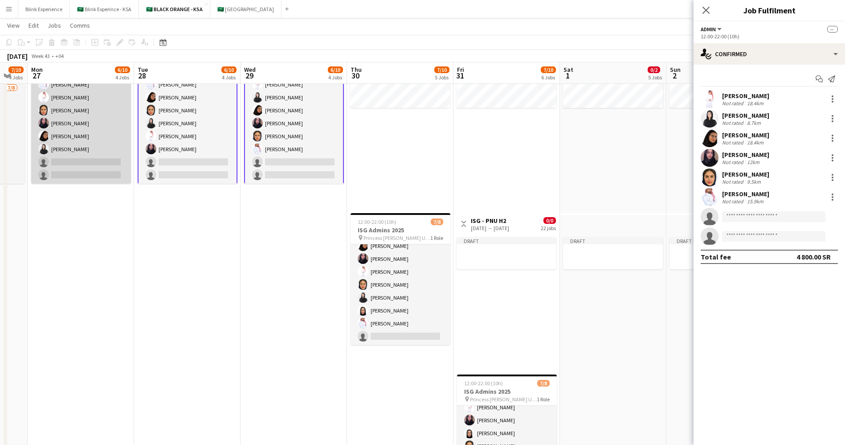
click at [67, 155] on app-card-role "Admin 6/8 12:00-22:00 (10h) Yazeed Albassri Suliman Alfadhel Maram Alzahrani Ha…" at bounding box center [81, 123] width 100 height 121
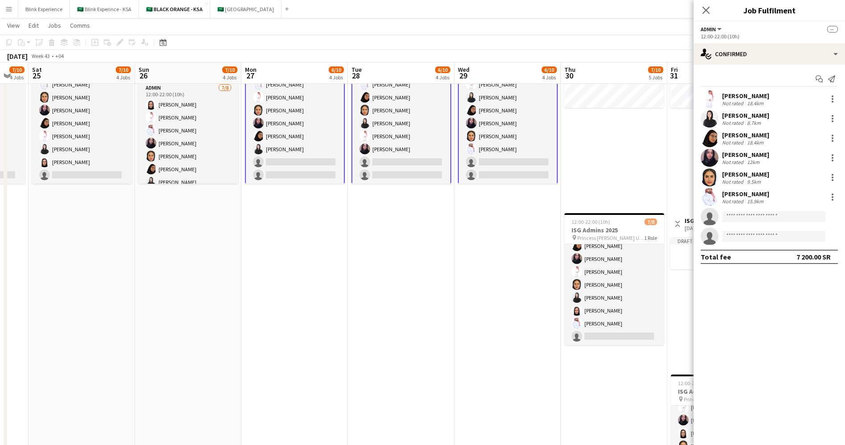
drag, startPoint x: 67, startPoint y: 155, endPoint x: 281, endPoint y: 163, distance: 213.5
click at [281, 163] on app-calendar-viewport "Thu 23 9/10 3 Jobs Fri 24 7/10 4 Jobs Sat 25 7/10 4 Jobs Sun 26 7/10 4 Jobs Mon…" at bounding box center [422, 11] width 845 height 1025
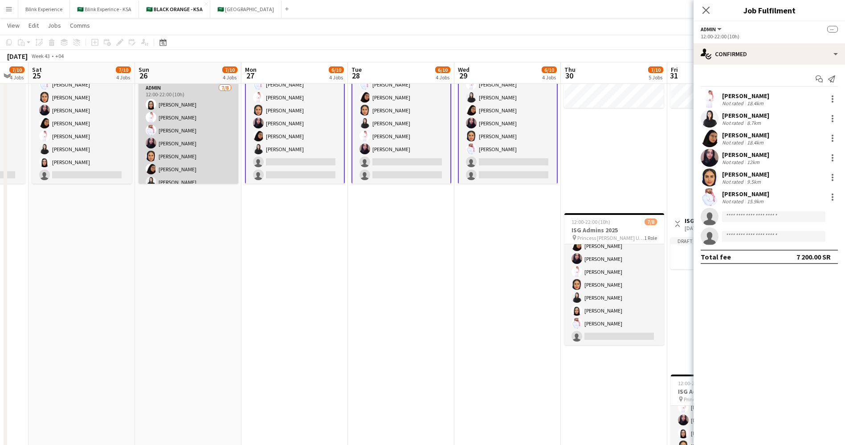
scroll to position [20, 0]
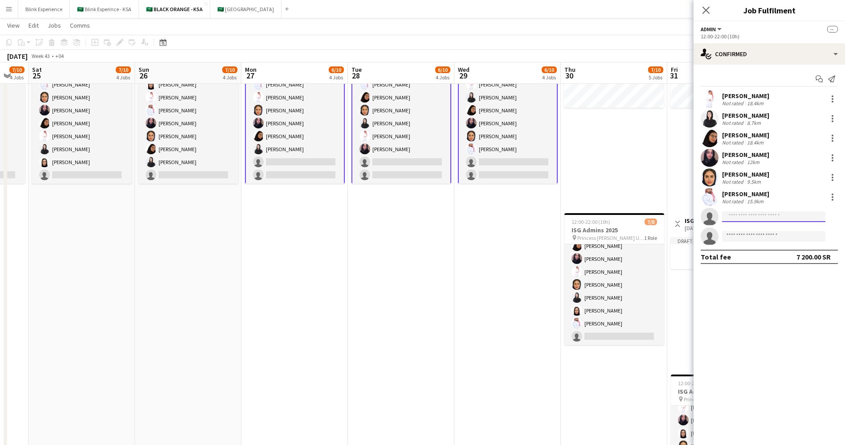
click at [762, 216] on input at bounding box center [773, 216] width 103 height 11
type input "*"
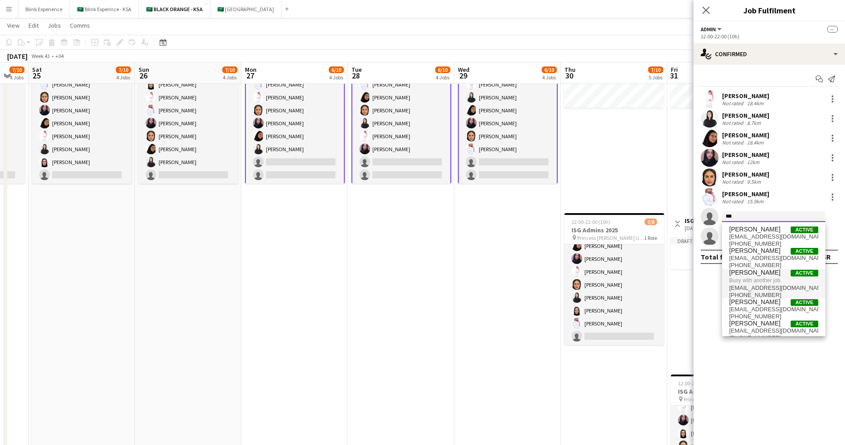
type input "***"
click at [774, 277] on span "Busy with another job." at bounding box center [773, 280] width 89 height 8
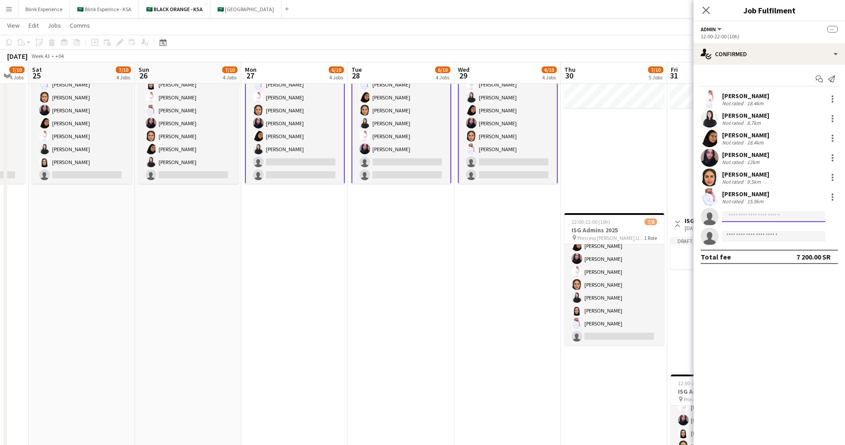
click at [786, 218] on input at bounding box center [773, 216] width 103 height 11
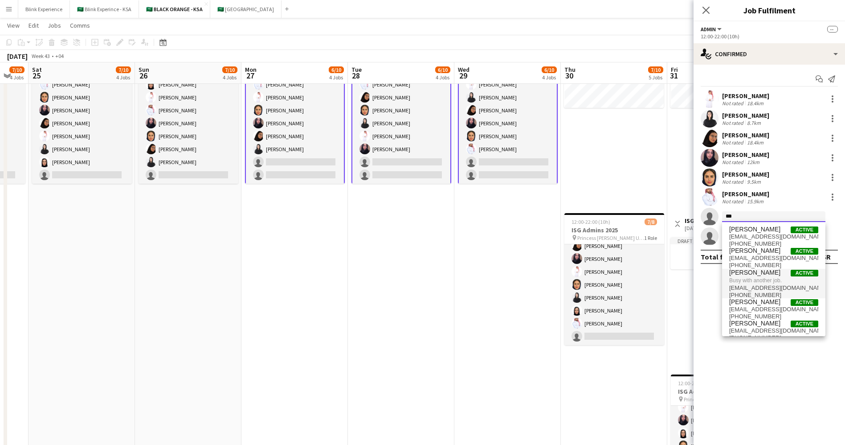
type input "***"
click at [791, 274] on span "Active" at bounding box center [805, 273] width 28 height 7
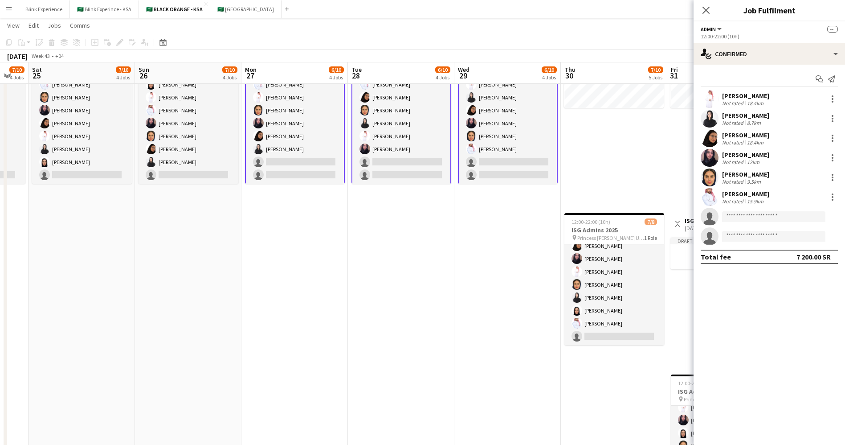
click at [313, 136] on app-card-role "Admin 6/8 12:00-22:00 (10h) Yazeed Albassri Suliman Alfadhel Maram Alzahrani Ha…" at bounding box center [295, 123] width 100 height 123
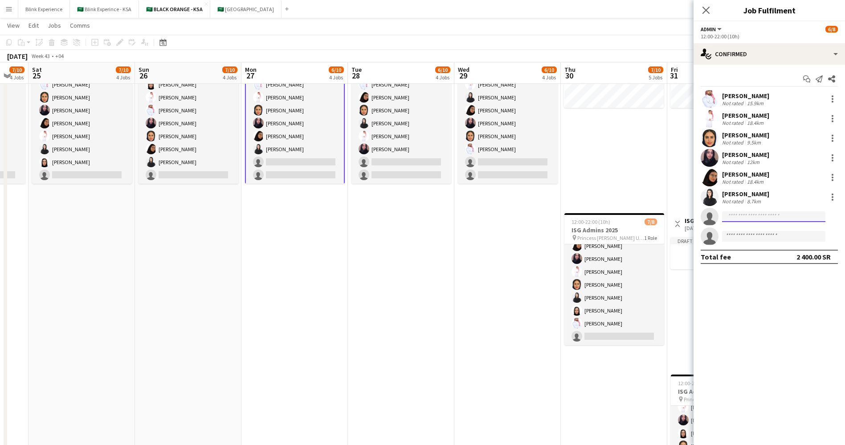
click at [723, 220] on input at bounding box center [773, 216] width 103 height 11
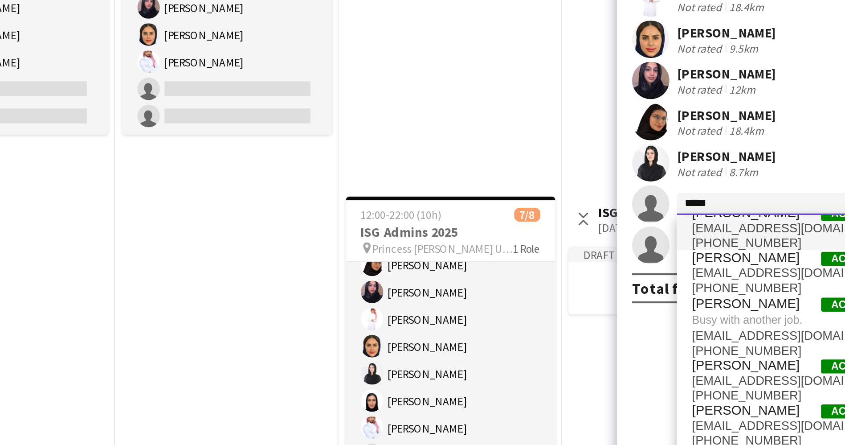
scroll to position [0, 0]
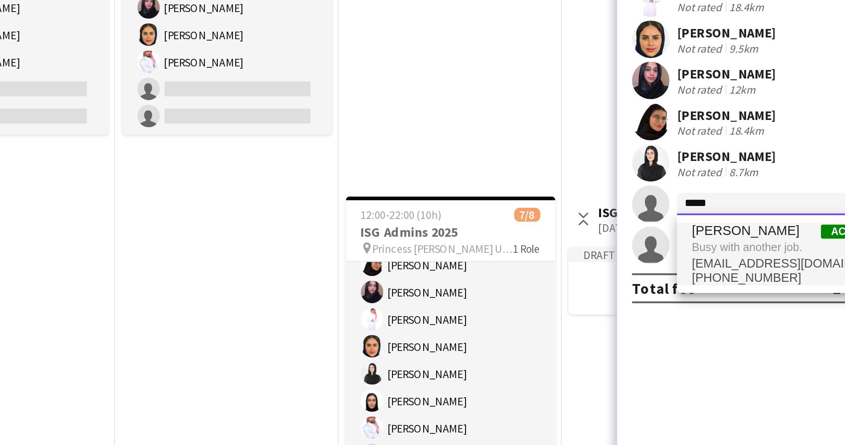
type input "*****"
click at [742, 251] on span "+966537039961" at bounding box center [773, 251] width 89 height 7
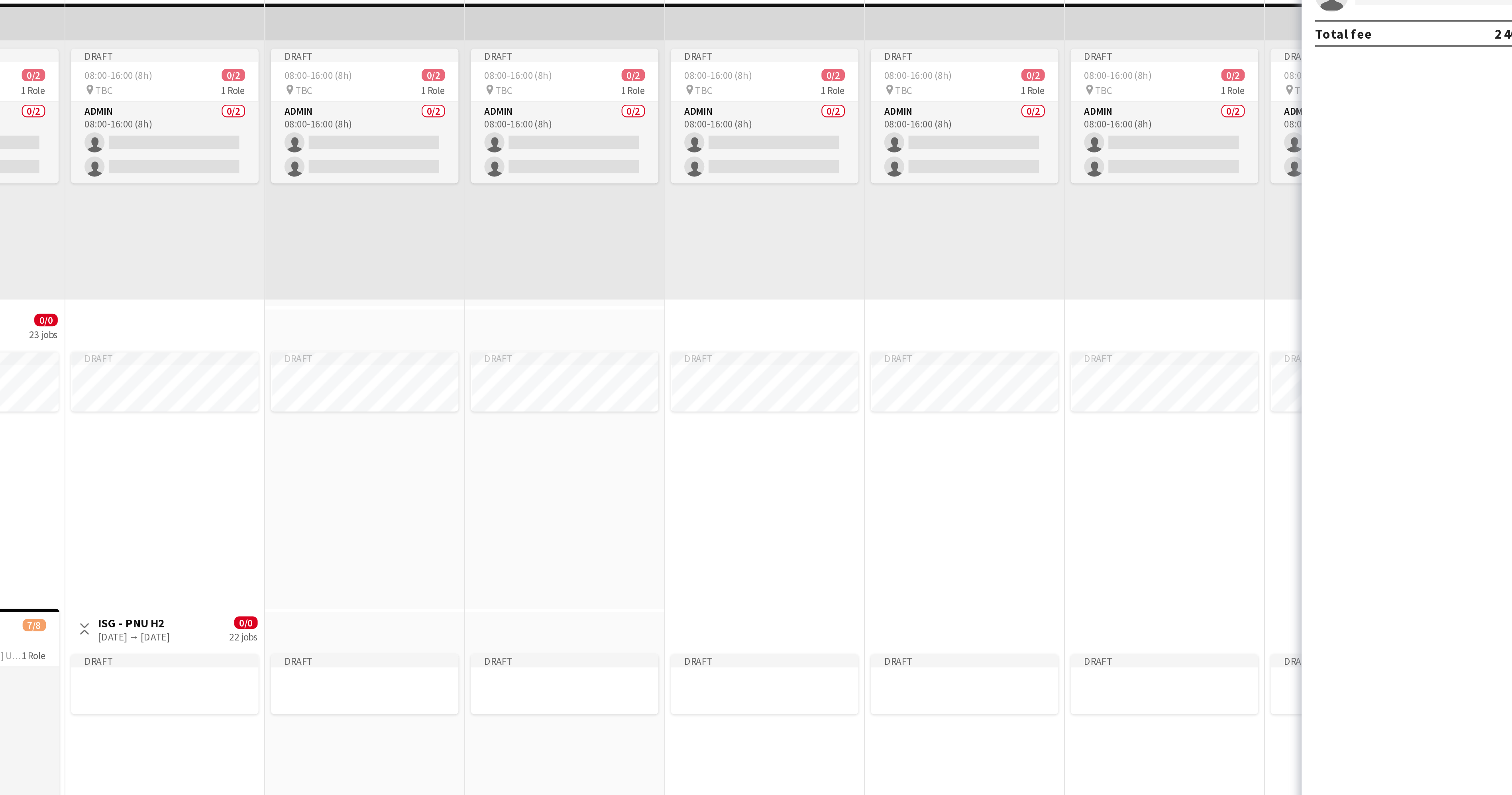
scroll to position [18, 0]
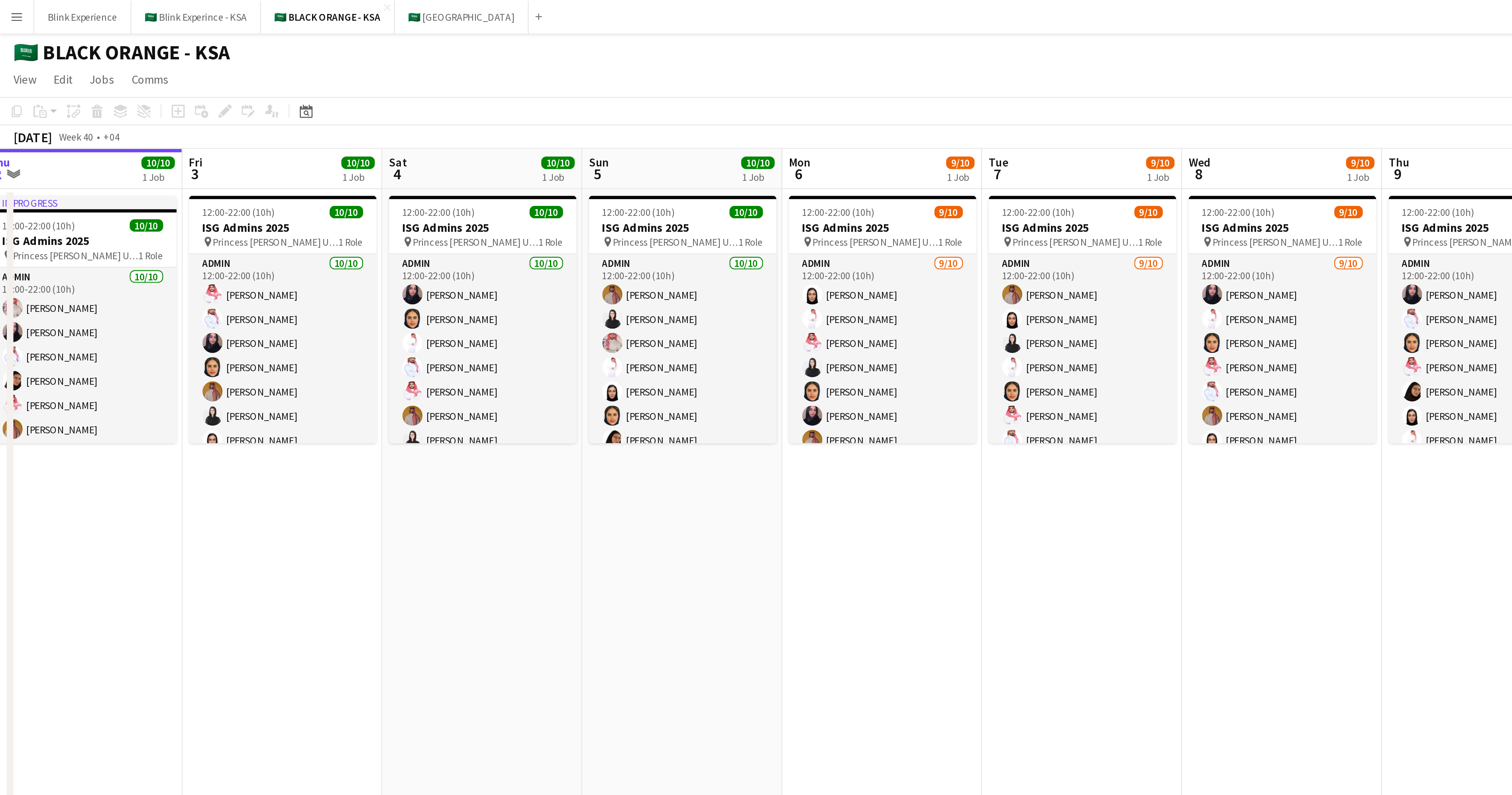
drag, startPoint x: 361, startPoint y: 249, endPoint x: 81, endPoint y: 216, distance: 281.9
click at [65, 220] on app-calendar-viewport "Mon 29 10/10 1 Job Tue 30 10/10 1 Job Wed 1 10/10 1 Job Thu 2 10/10 1 Job Fri 3…" at bounding box center [756, 509] width 1512 height 877
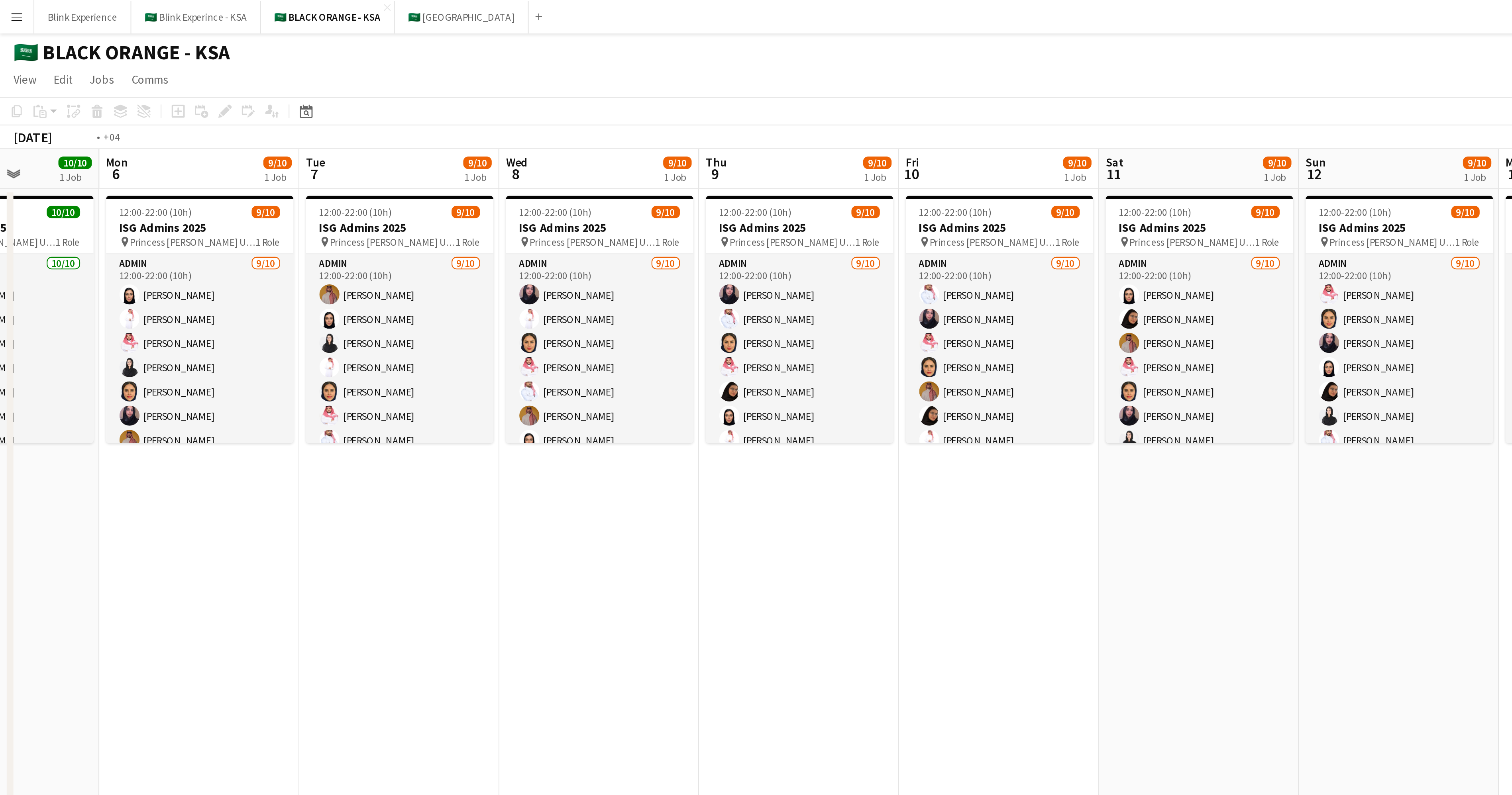
drag, startPoint x: 486, startPoint y: 245, endPoint x: 99, endPoint y: 216, distance: 388.1
click at [99, 216] on app-calendar-viewport "Wed 1 10/10 1 Job Thu 2 10/10 1 Job Fri 3 10/10 1 Job Sat 4 10/10 1 Job Sun 5 1…" at bounding box center [756, 509] width 1512 height 877
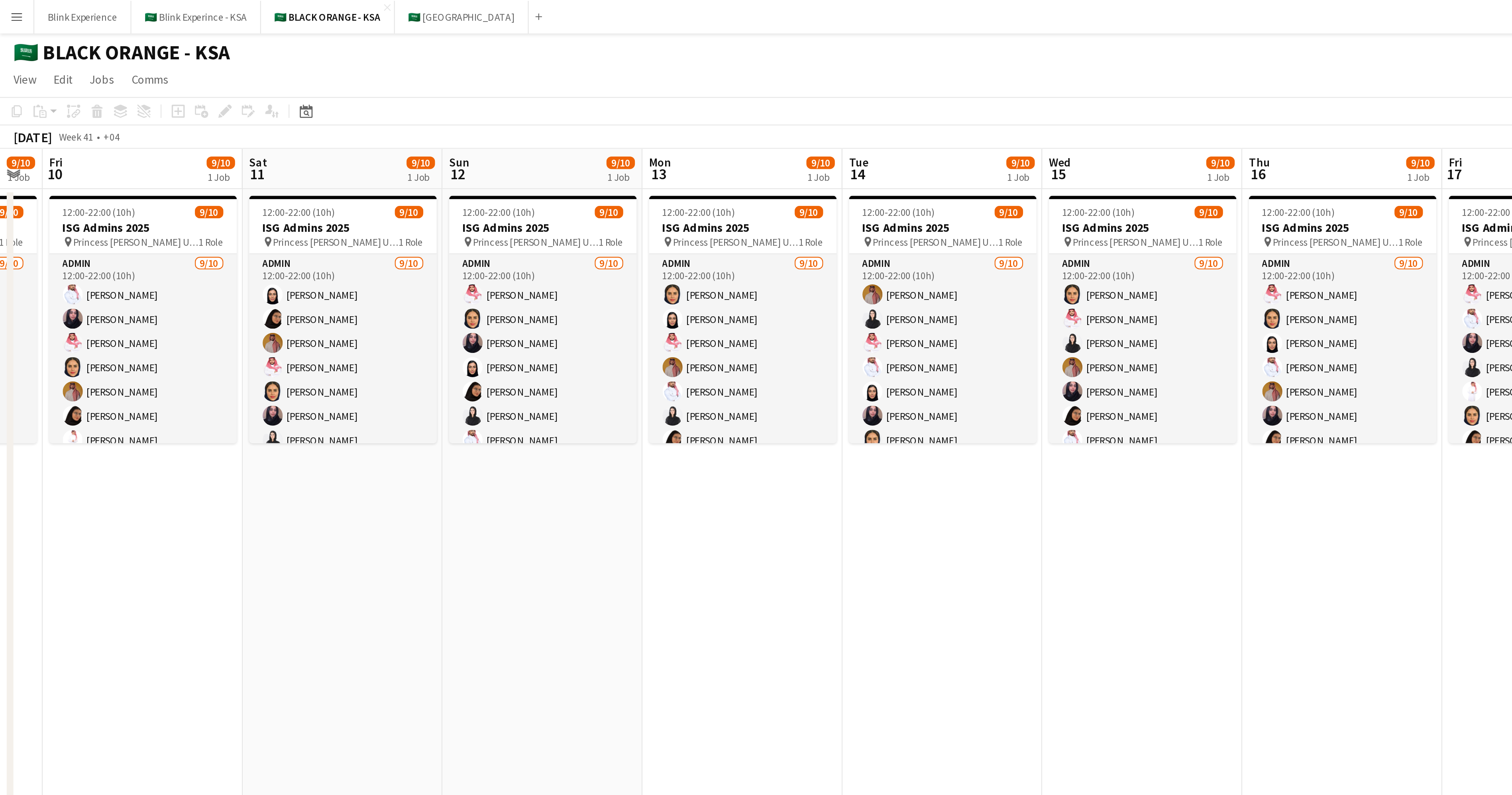
drag, startPoint x: 442, startPoint y: 266, endPoint x: 114, endPoint y: 233, distance: 329.7
click at [98, 239] on app-calendar-viewport "Tue 7 9/10 1 Job Wed 8 9/10 1 Job Thu 9 9/10 1 Job Fri 10 9/10 1 Job Sat 11 9/1…" at bounding box center [756, 509] width 1512 height 877
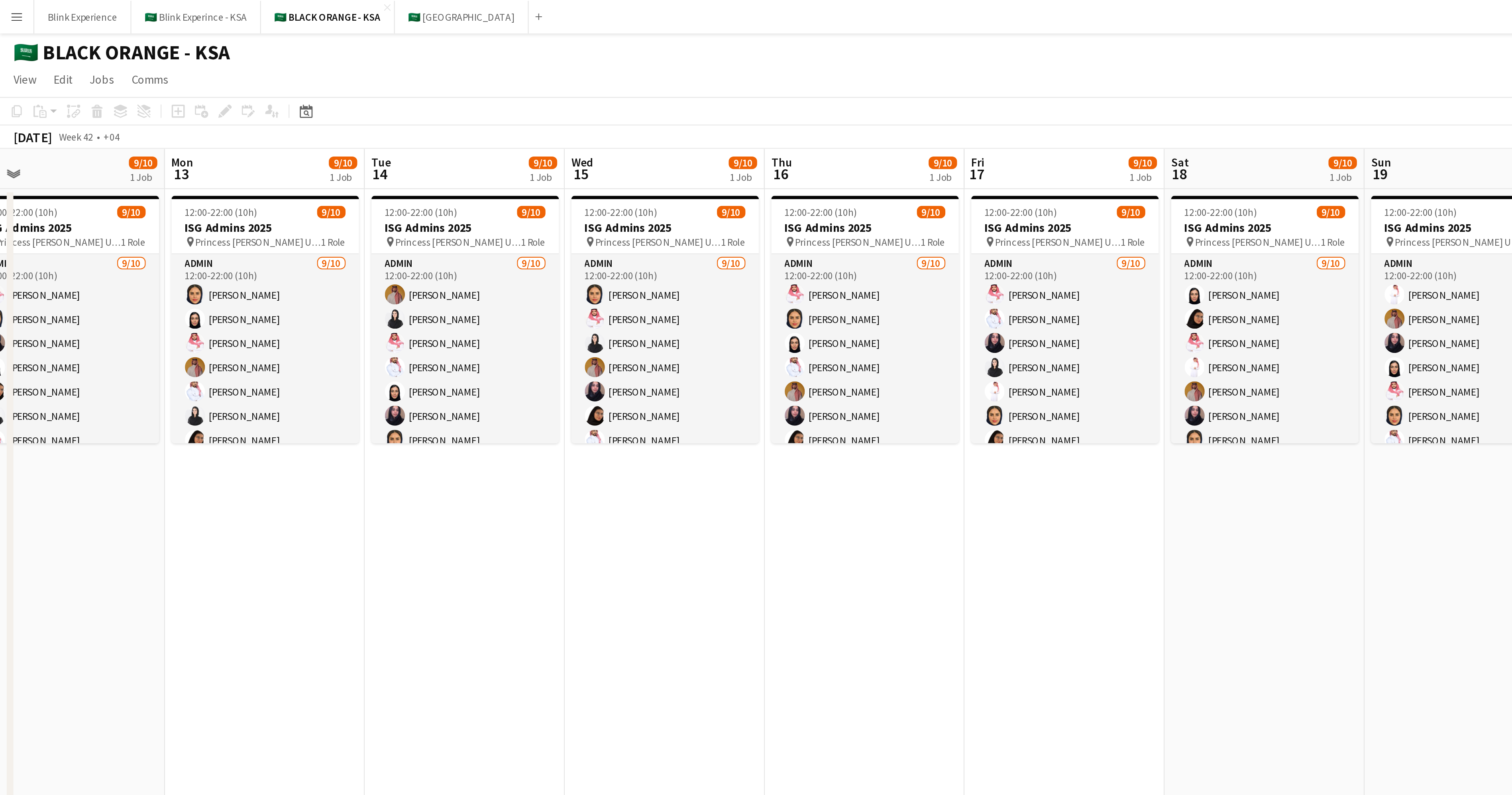
drag, startPoint x: 450, startPoint y: 253, endPoint x: 224, endPoint y: 248, distance: 226.1
click at [224, 248] on app-calendar-viewport "Thu 9 9/10 1 Job Fri 10 9/10 1 Job Sat 11 9/10 1 Job Sun 12 9/10 1 Job Mon 13 9…" at bounding box center [756, 509] width 1512 height 877
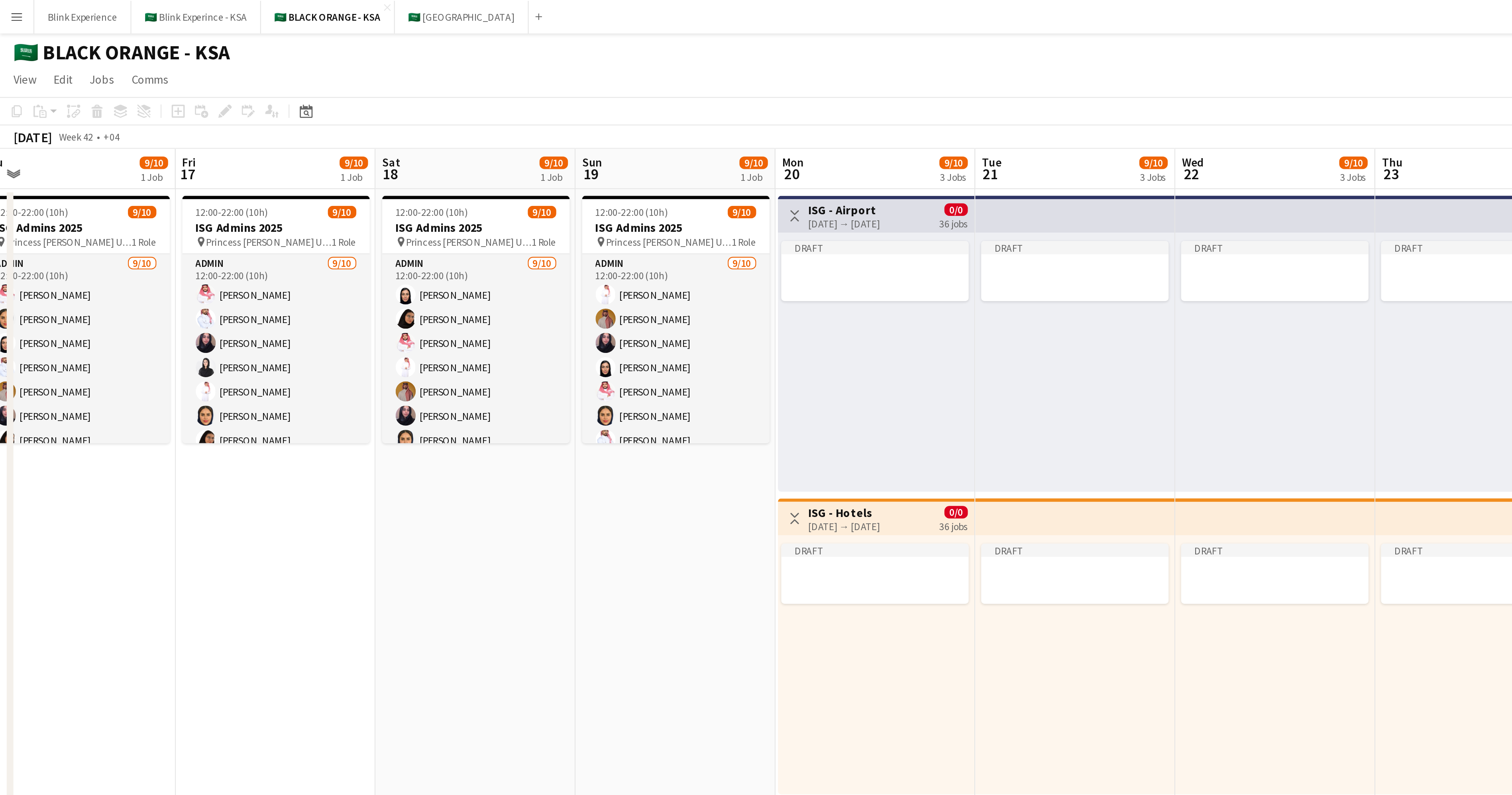
scroll to position [0, 302]
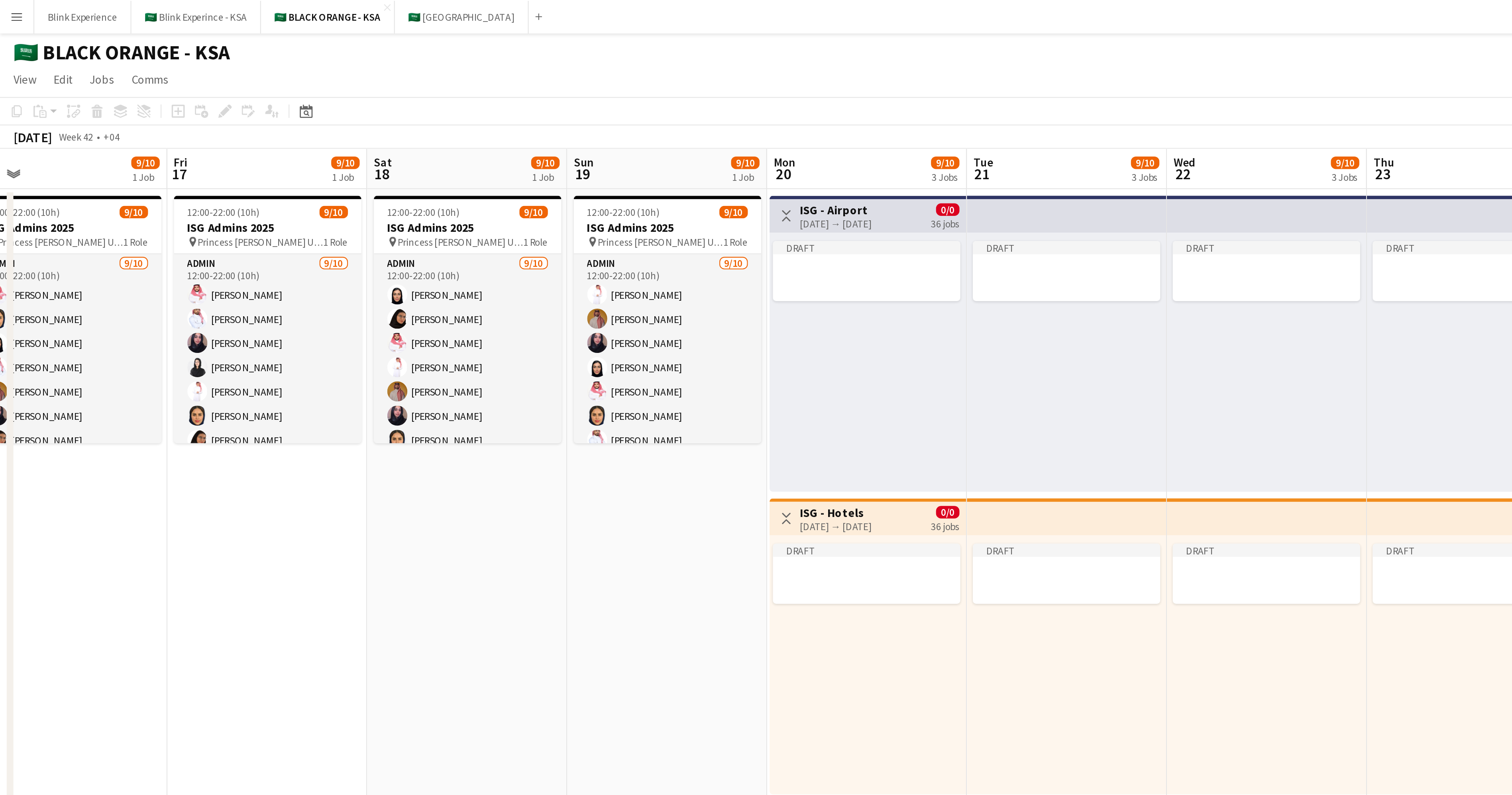
drag, startPoint x: 446, startPoint y: 250, endPoint x: 257, endPoint y: 241, distance: 189.2
click at [257, 241] on app-calendar-viewport "Mon 13 9/10 1 Job Tue 14 9/10 1 Job Wed 15 9/10 1 Job Thu 16 9/10 1 Job Fri 17 …" at bounding box center [756, 509] width 1512 height 877
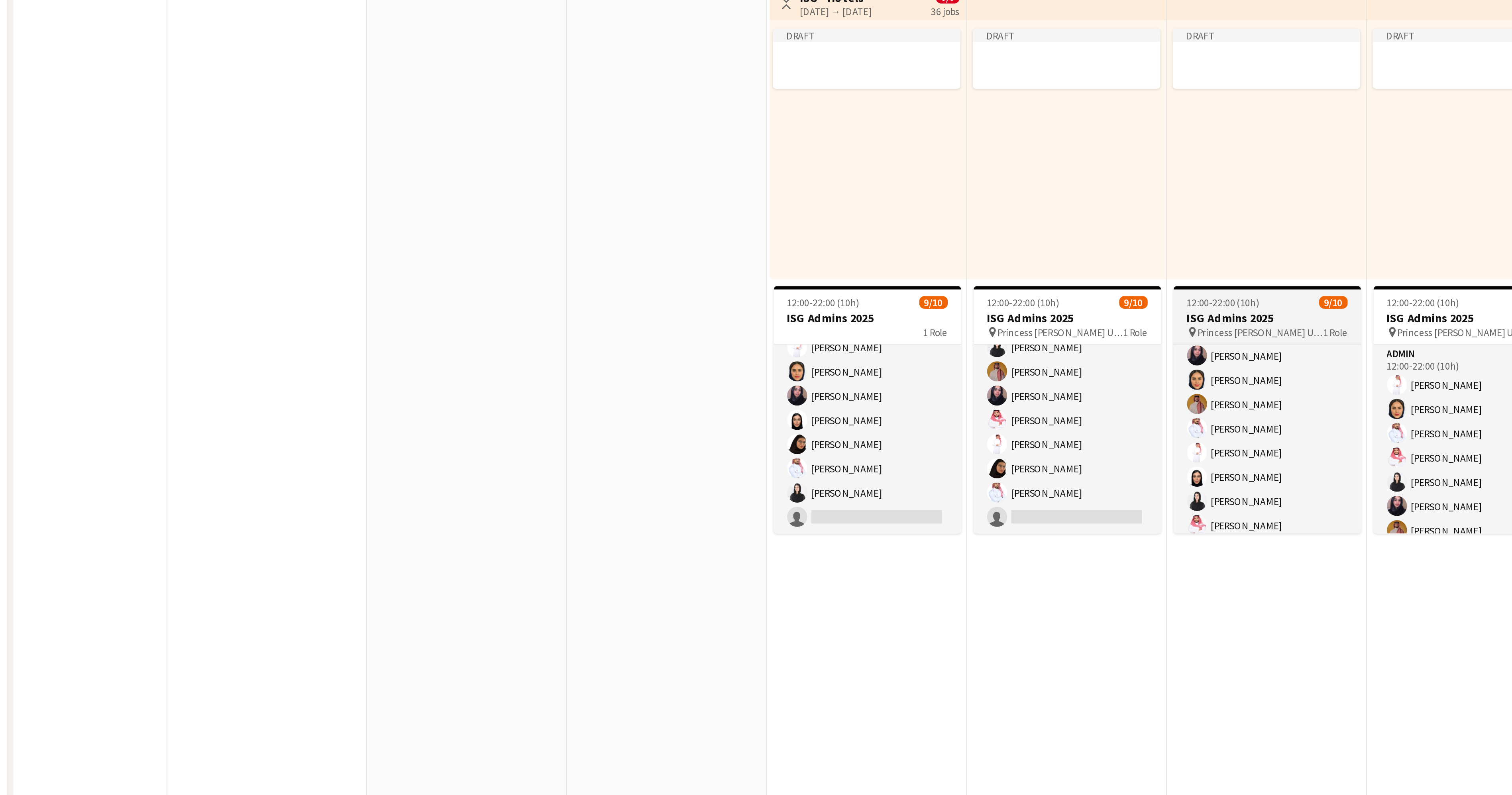
scroll to position [42, 0]
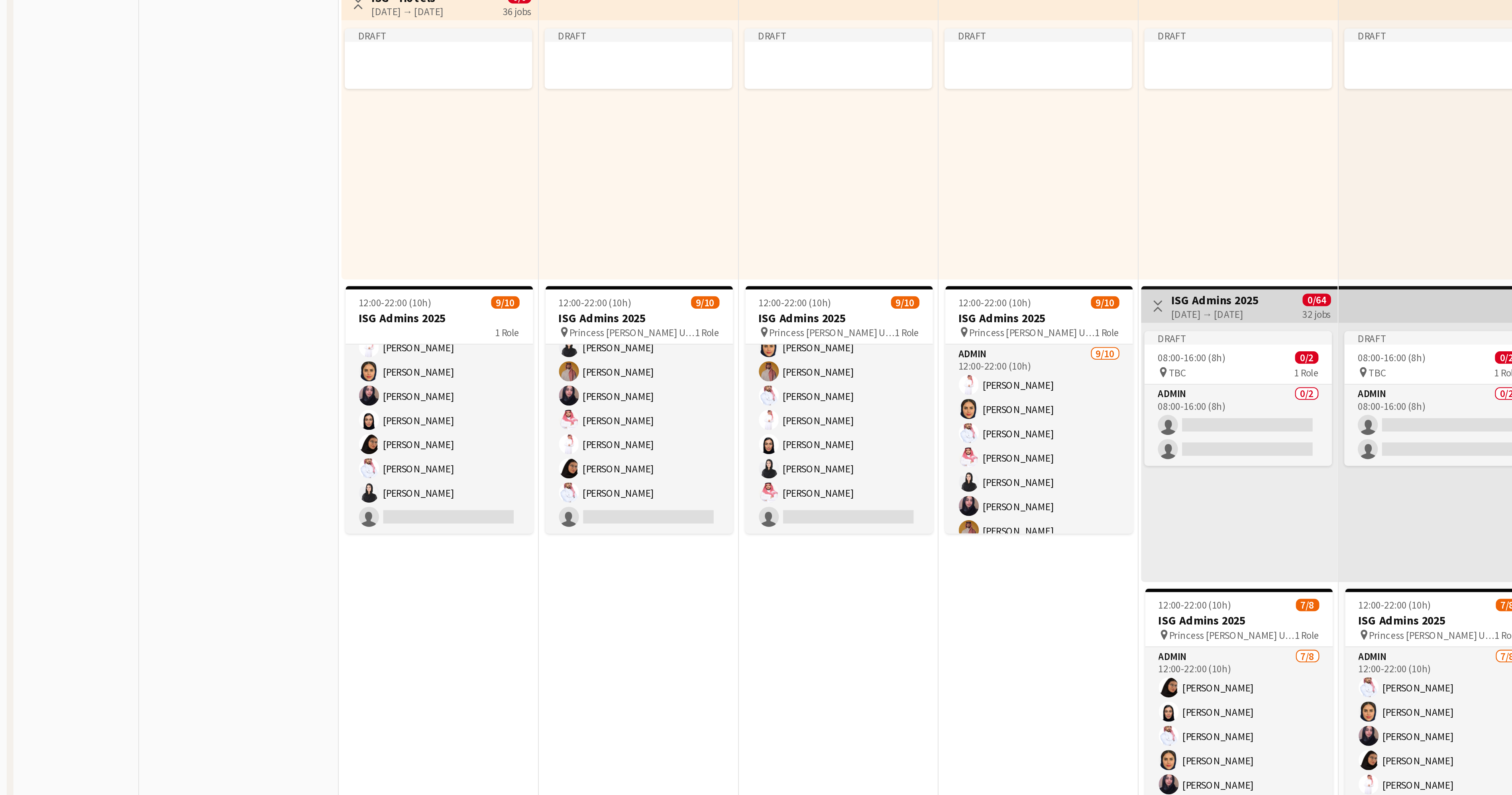
drag, startPoint x: 621, startPoint y: 512, endPoint x: 396, endPoint y: 510, distance: 225.0
click at [395, 511] on app-calendar-viewport "Wed 15 9/10 1 Job Thu 16 9/10 1 Job Fri 17 9/10 1 Job Sat 18 9/10 1 Job Sun 19 …" at bounding box center [756, 509] width 1512 height 877
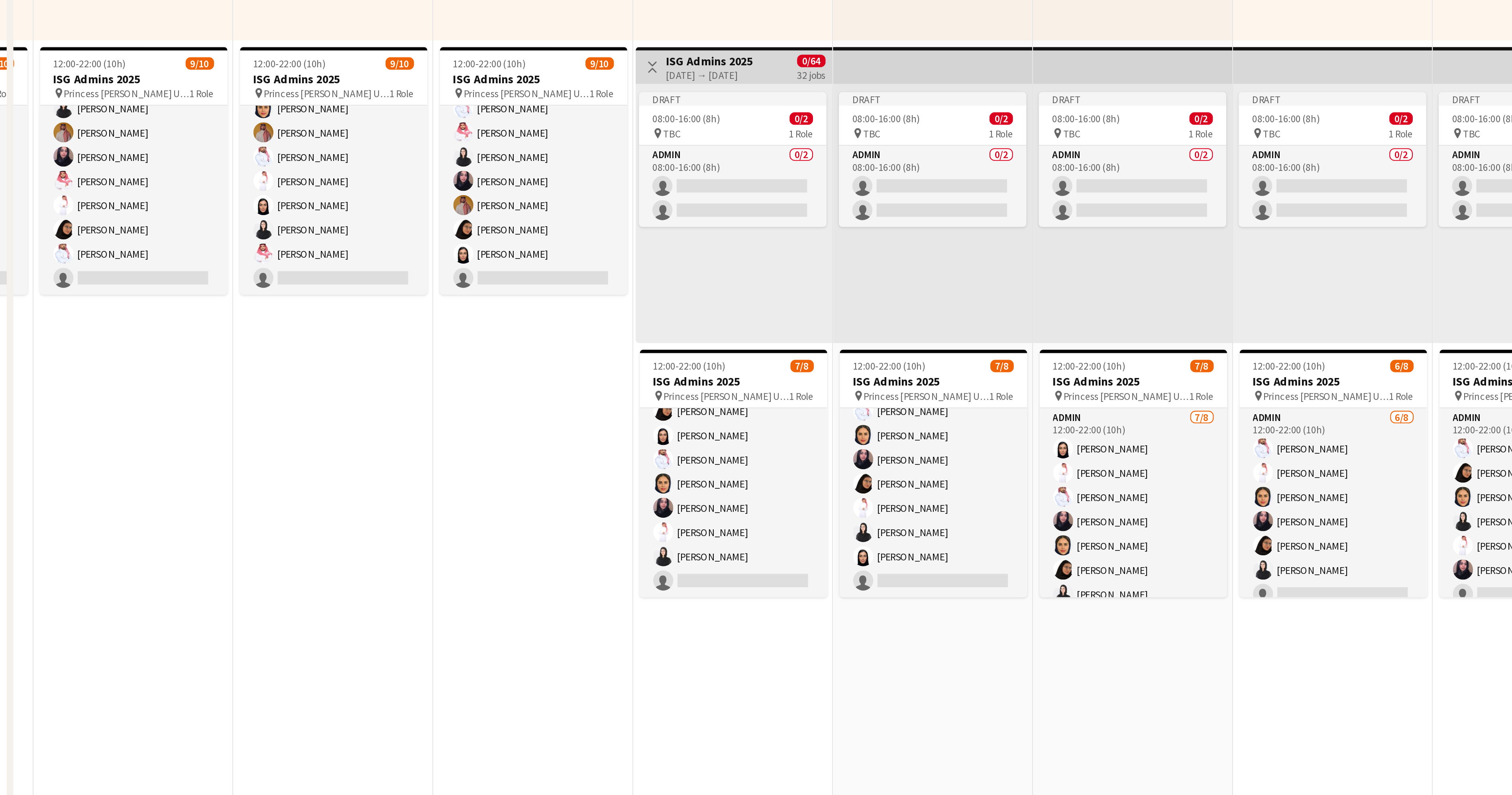
scroll to position [0, 377]
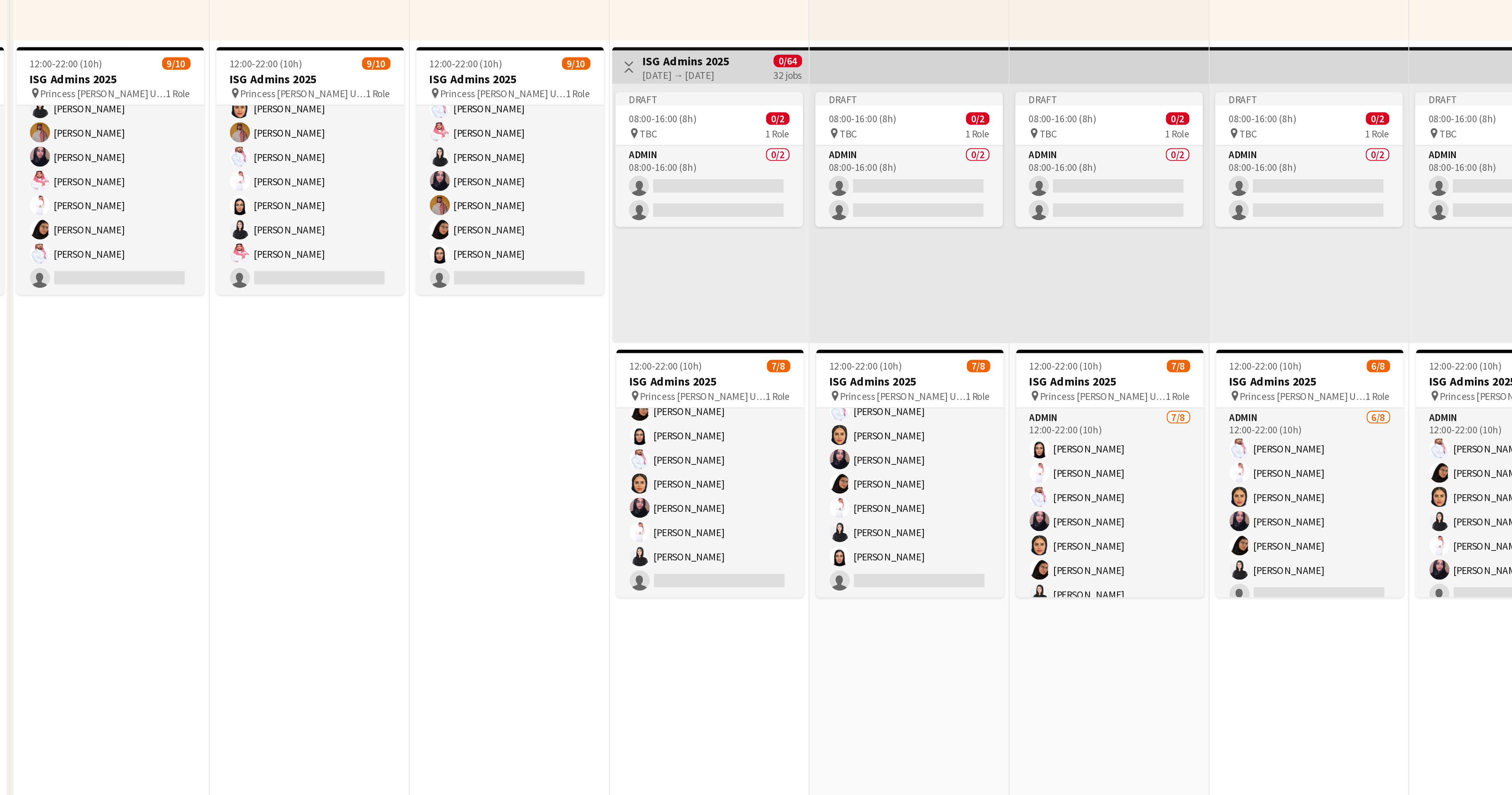
drag, startPoint x: 662, startPoint y: 657, endPoint x: 432, endPoint y: 660, distance: 230.0
click at [432, 660] on app-calendar-viewport "Fri 17 9/10 1 Job Sat 18 9/10 1 Job Sun 19 9/10 1 Job Mon 20 9/10 3 Jobs Tue 21…" at bounding box center [756, 509] width 1512 height 877
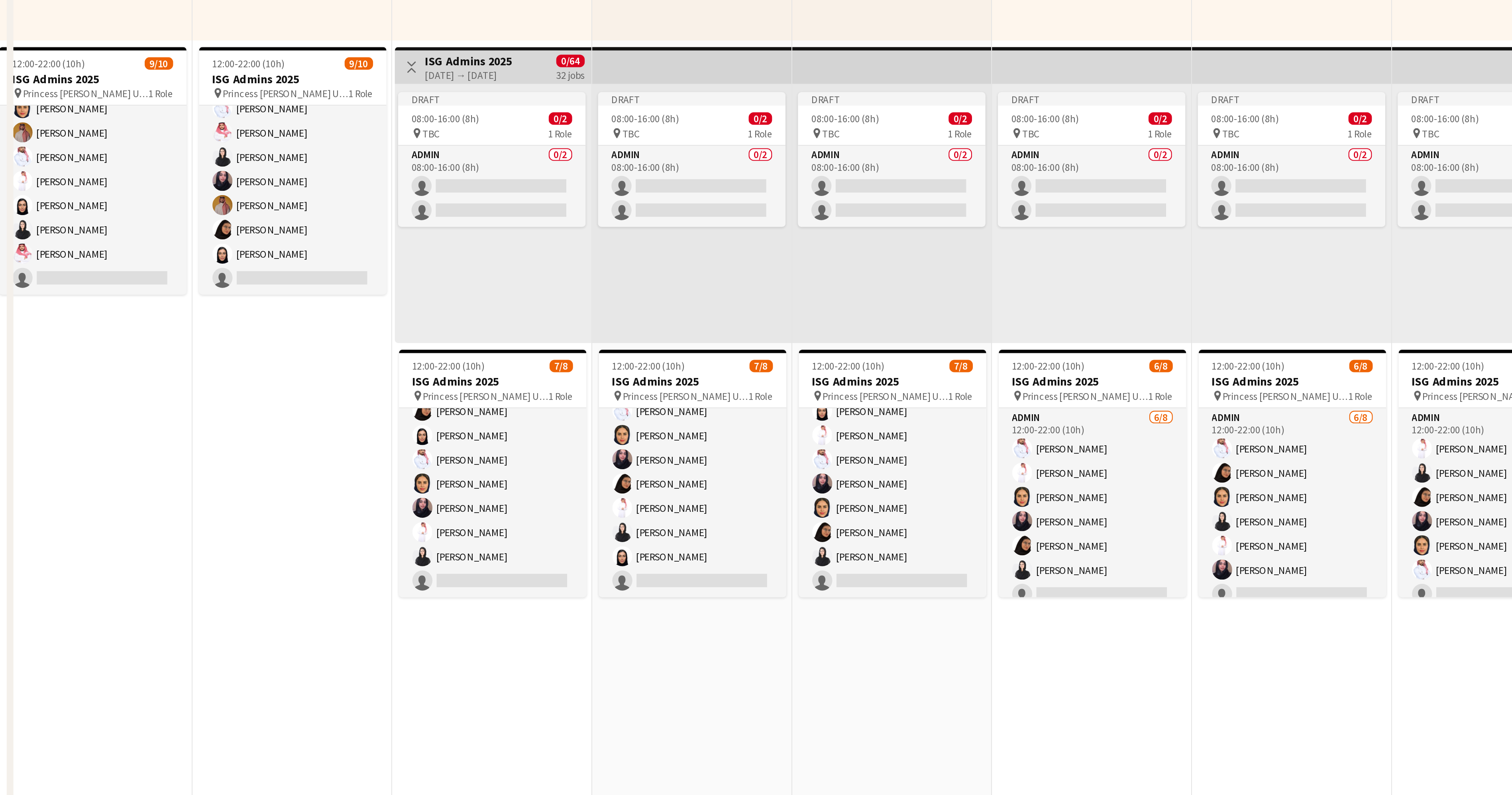
drag, startPoint x: 583, startPoint y: 663, endPoint x: 459, endPoint y: 657, distance: 124.1
click at [460, 657] on app-calendar-viewport "Sun 19 9/10 1 Job Mon 20 9/10 3 Jobs Tue 21 9/10 3 Jobs Wed 22 9/10 3 Jobs Thu …" at bounding box center [756, 509] width 1512 height 877
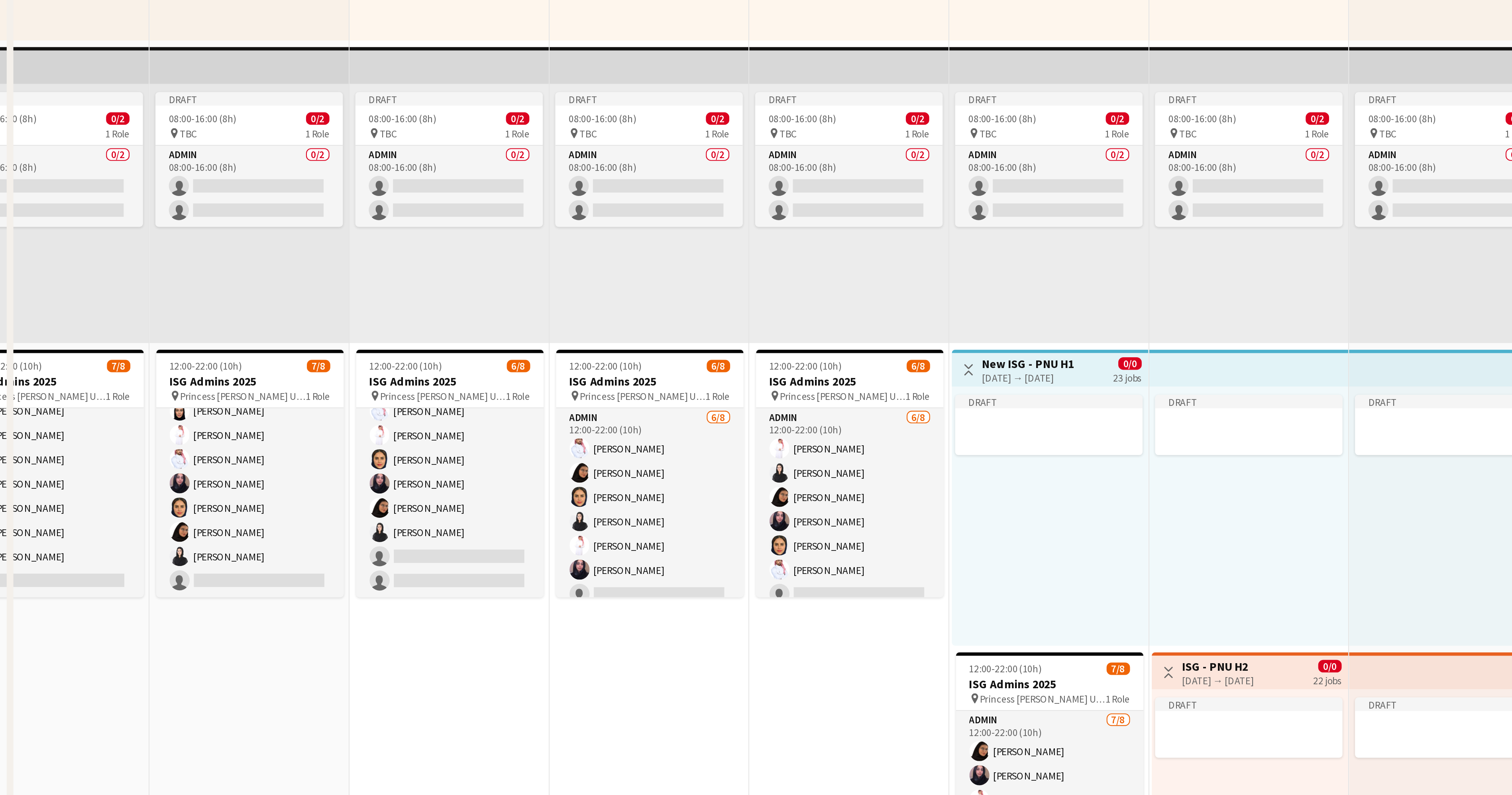
drag, startPoint x: 548, startPoint y: 673, endPoint x: 438, endPoint y: 657, distance: 111.2
click at [438, 657] on app-calendar-viewport "Tue 21 9/10 3 Jobs Wed 22 9/10 3 Jobs Thu 23 9/10 3 Jobs Fri 24 7/10 4 Jobs Sat…" at bounding box center [756, 509] width 1512 height 877
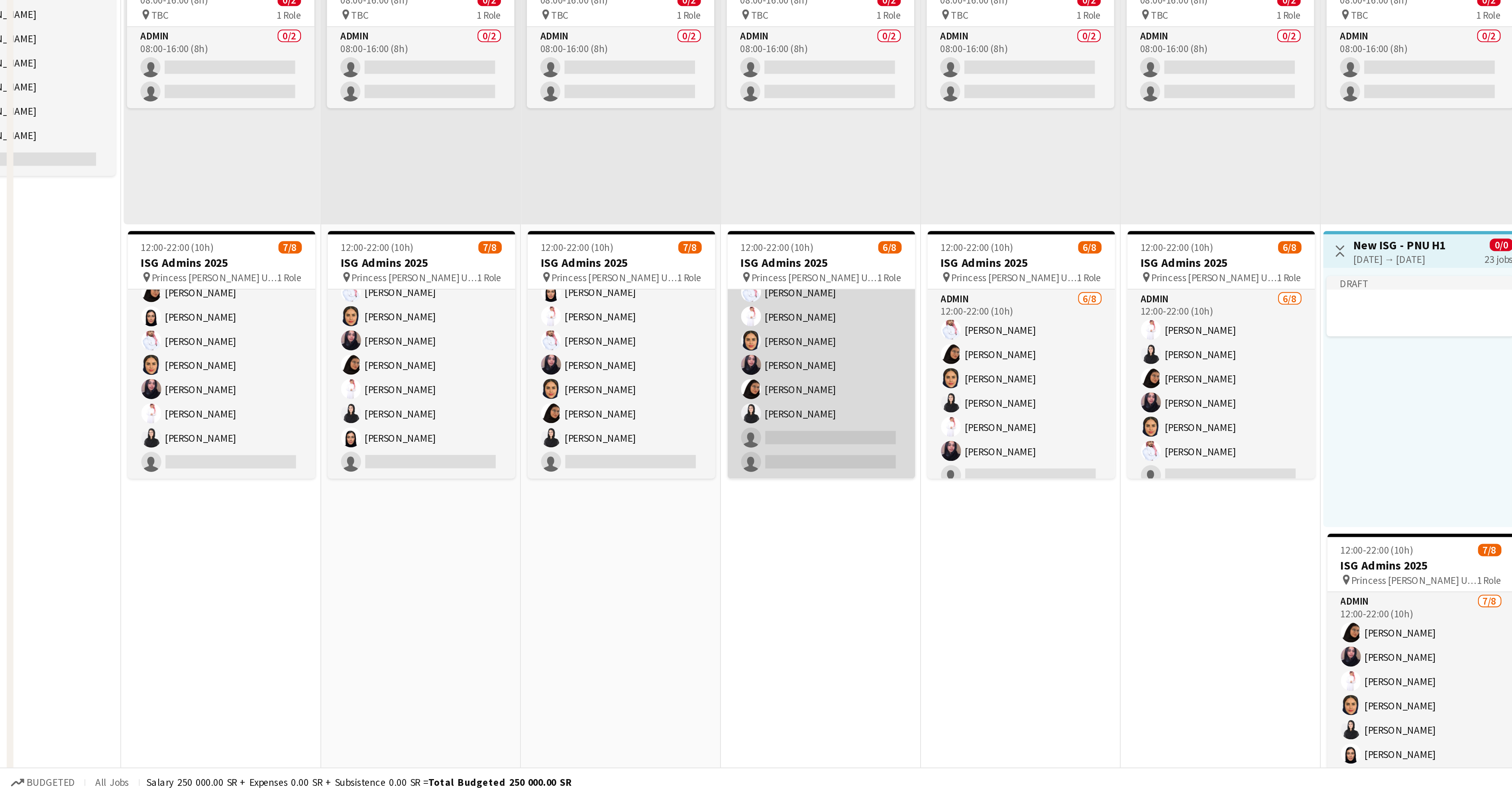
click at [370, 622] on app-card-role "Admin 6/8 12:00-22:00 (10h) Yazeed Albassri Suliman Alfadhel Maram Alzahrani Ha…" at bounding box center [392, 589] width 89 height 108
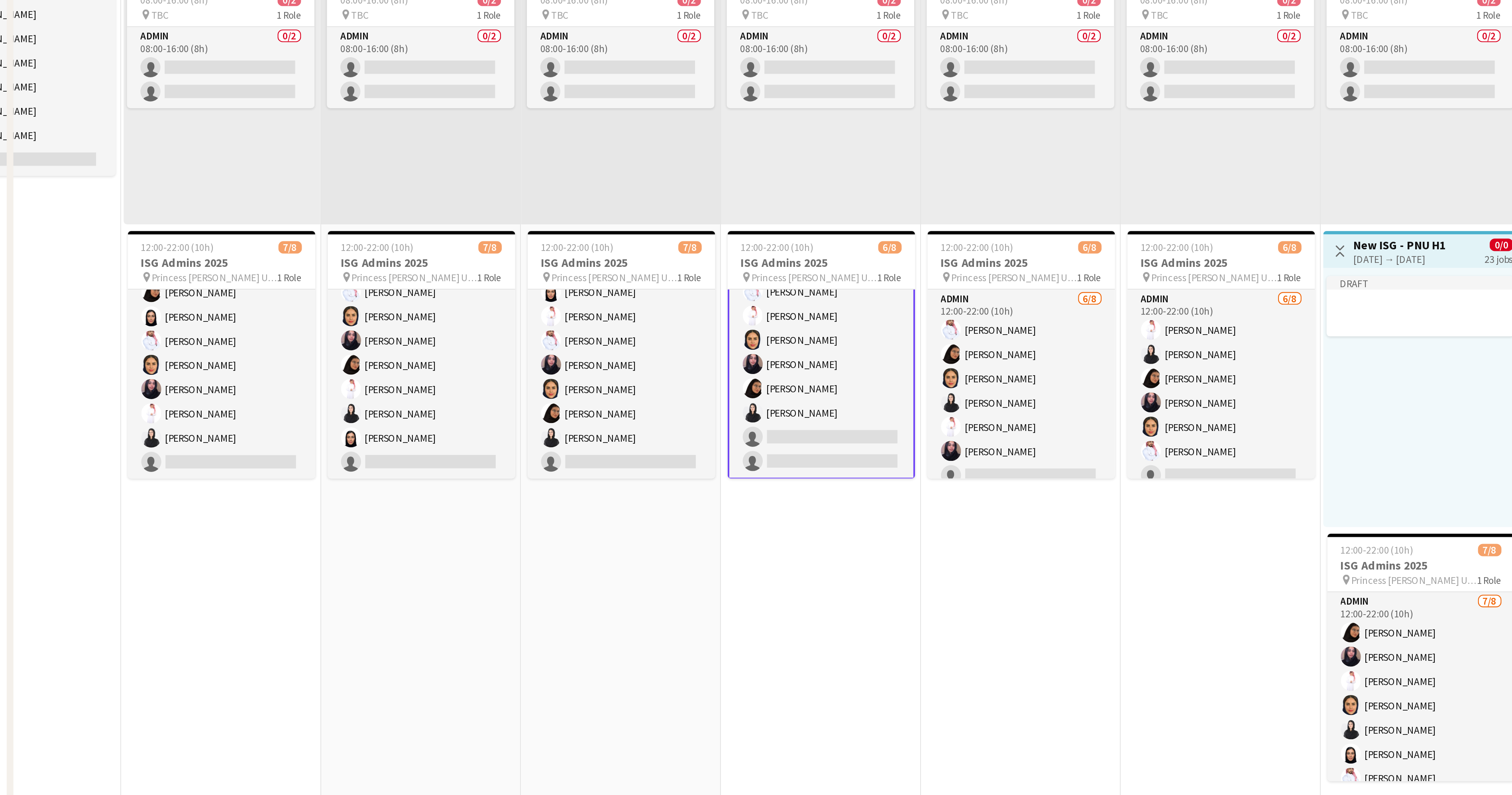
scroll to position [20, 0]
click at [375, 624] on app-card-role "Admin 6/8 12:00-22:00 (10h) Yazeed Albassri Suliman Alfadhel Maram Alzahrani Ha…" at bounding box center [392, 588] width 89 height 110
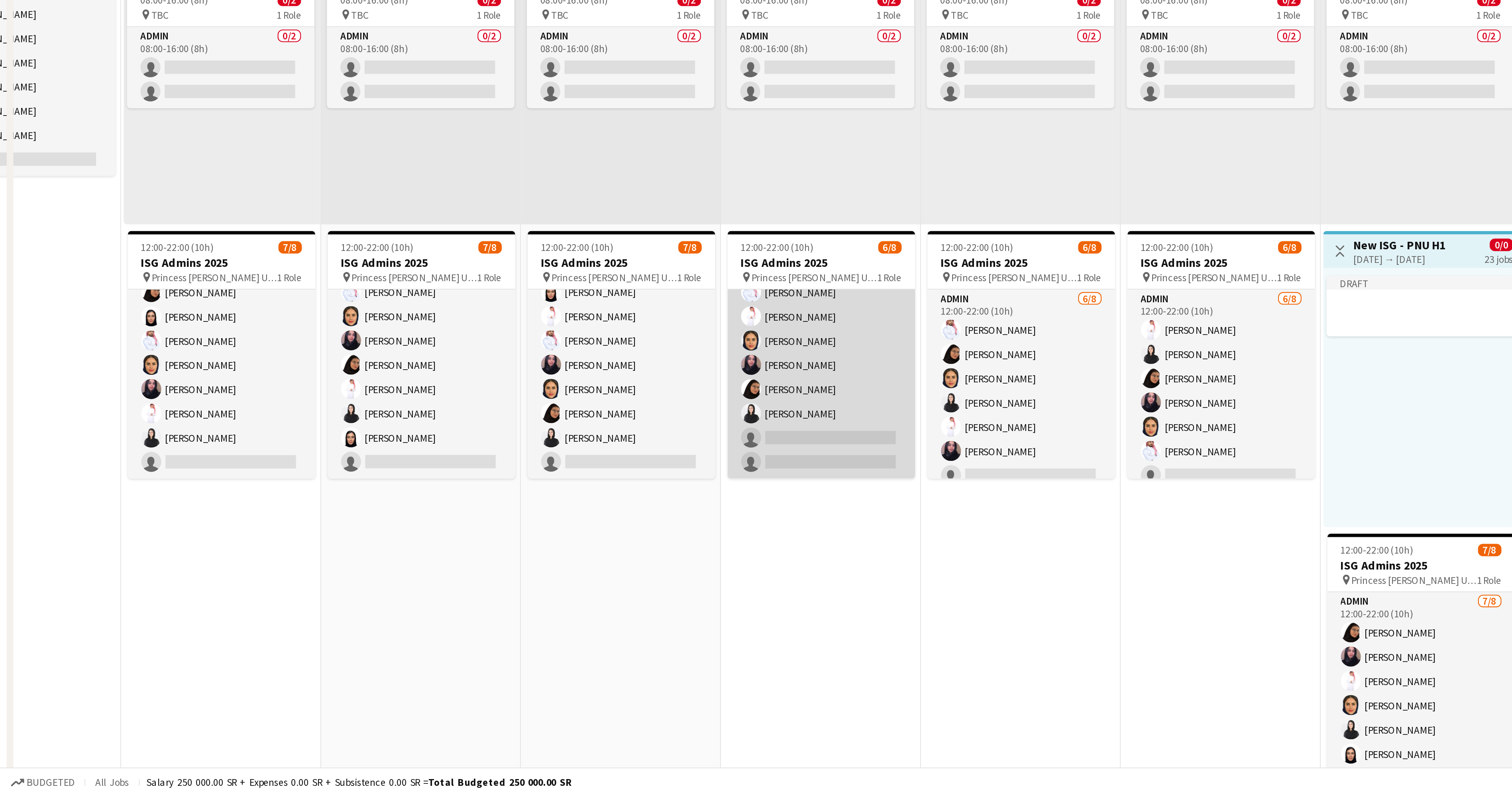
click at [375, 624] on app-card-role "Admin 6/8 12:00-22:00 (10h) Yazeed Albassri Suliman Alfadhel Maram Alzahrani Ha…" at bounding box center [392, 589] width 89 height 108
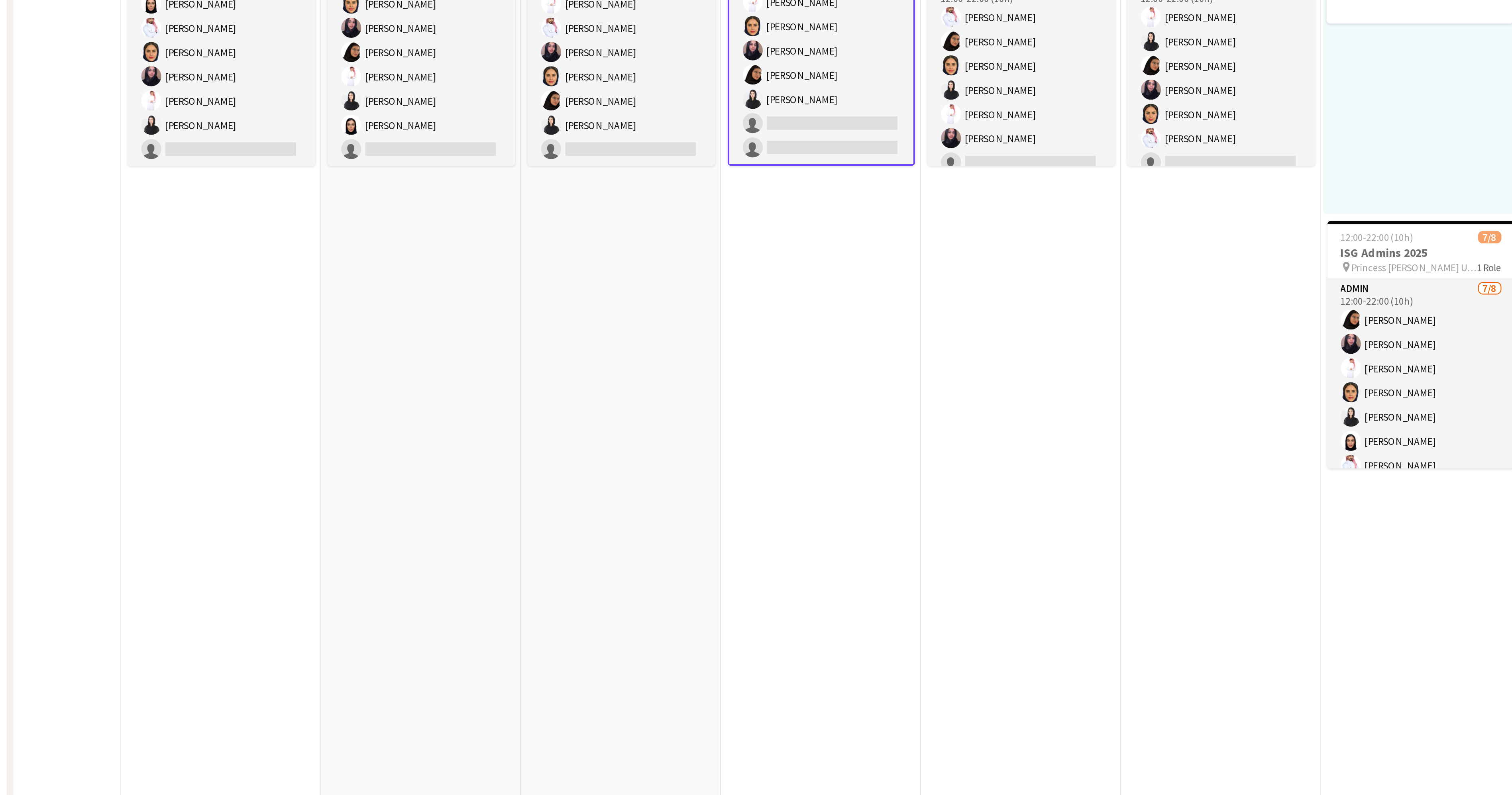
scroll to position [153, 0]
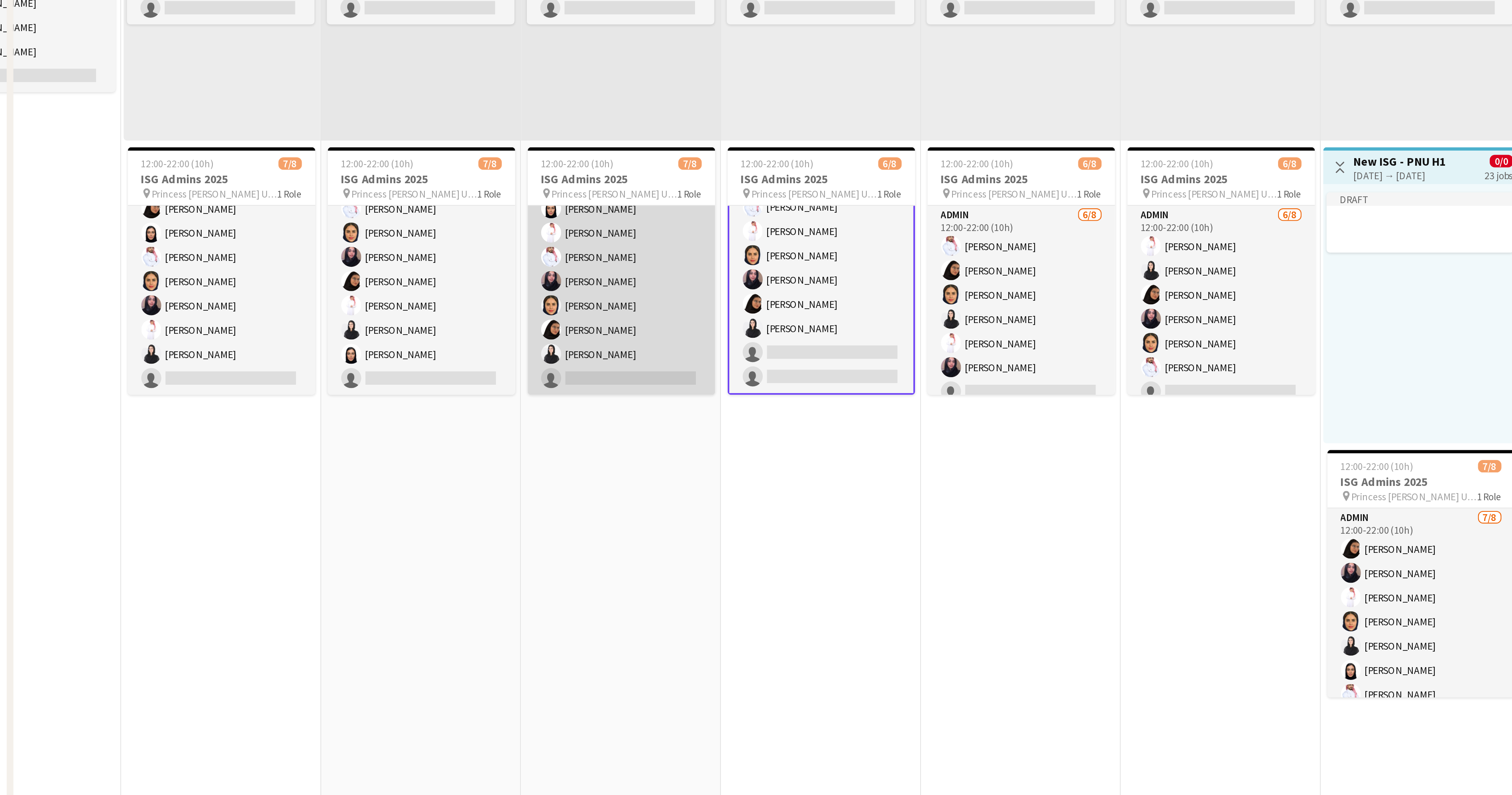
click at [303, 444] on app-card-role "Admin 7/8 12:00-22:00 (10h) Afnan Asiri Suliman Alfadhel Yazeed Albassri Haneen…" at bounding box center [296, 436] width 89 height 108
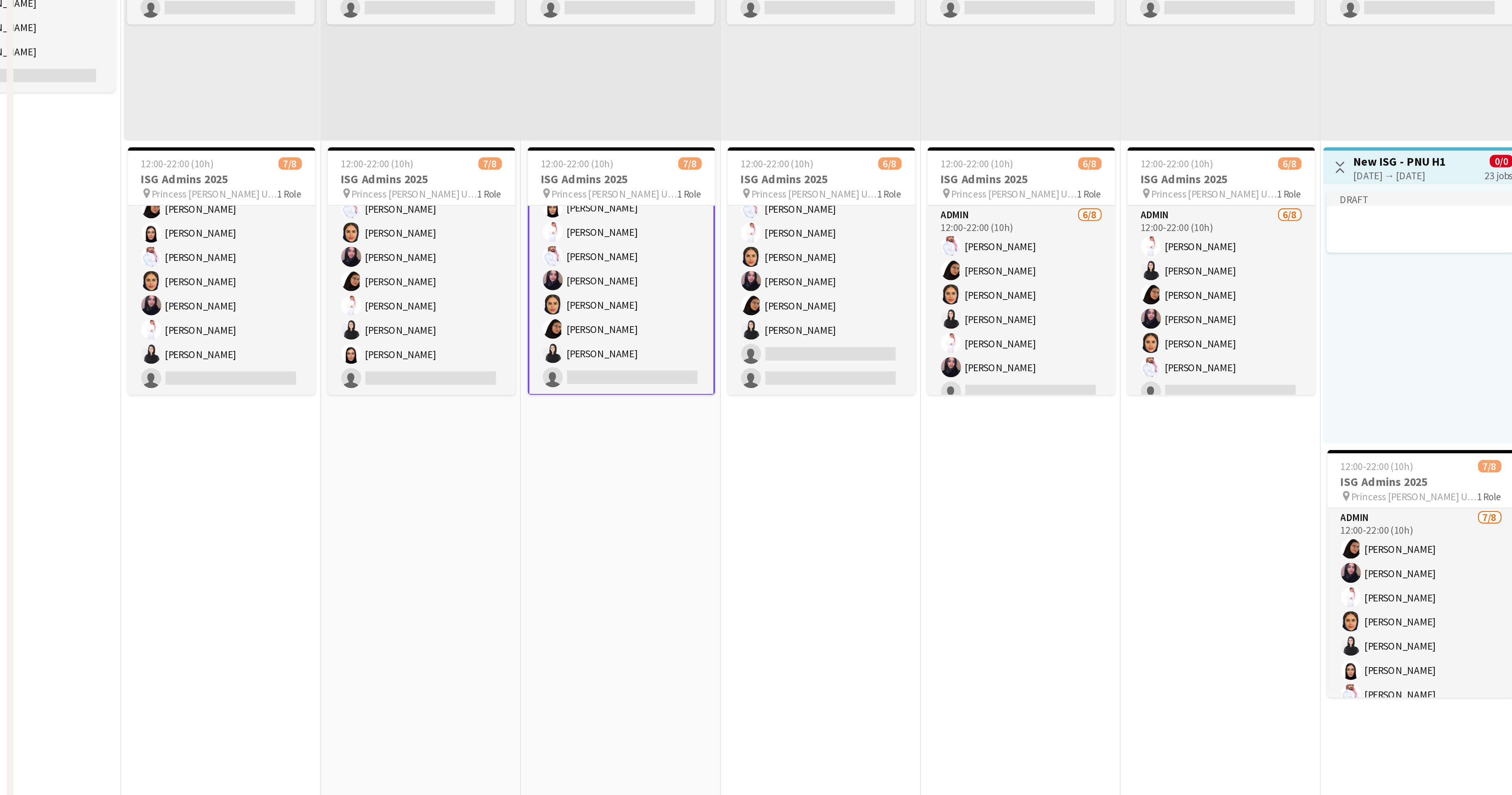
scroll to position [19, 0]
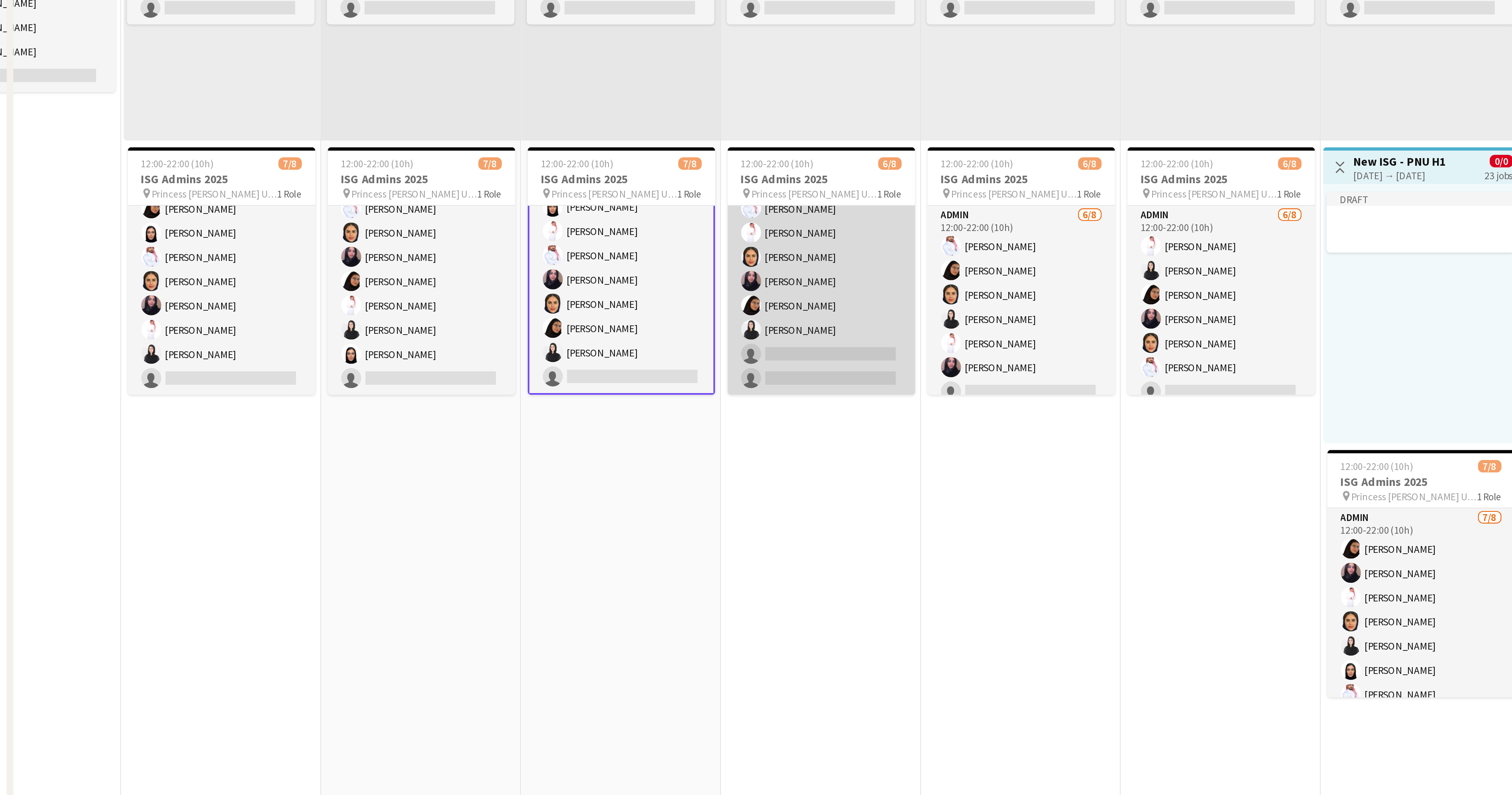
click at [382, 438] on app-card-role "Admin 6/8 12:00-22:00 (10h) Yazeed Albassri Suliman Alfadhel Maram Alzahrani Ha…" at bounding box center [392, 436] width 89 height 108
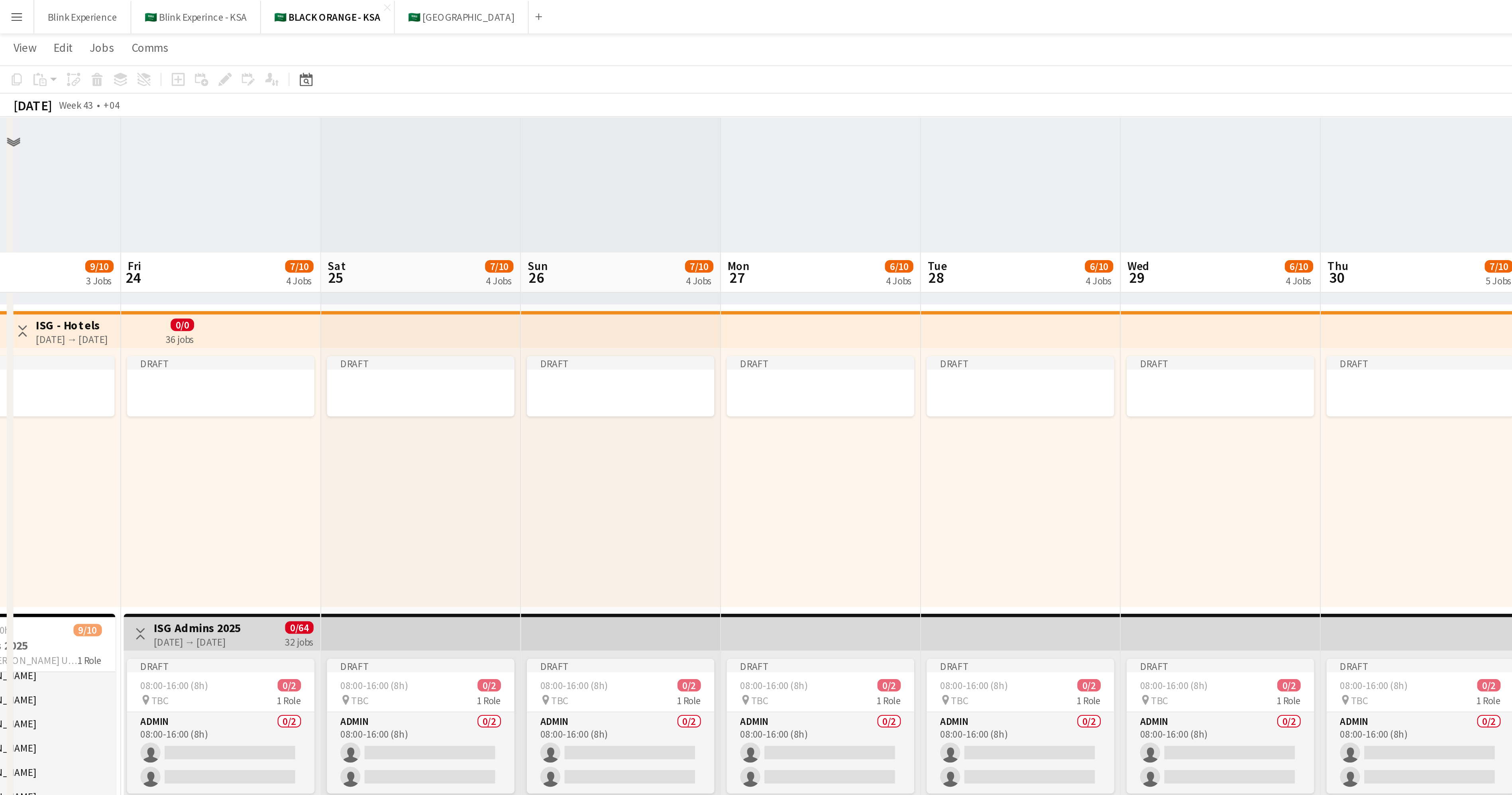
scroll to position [0, 0]
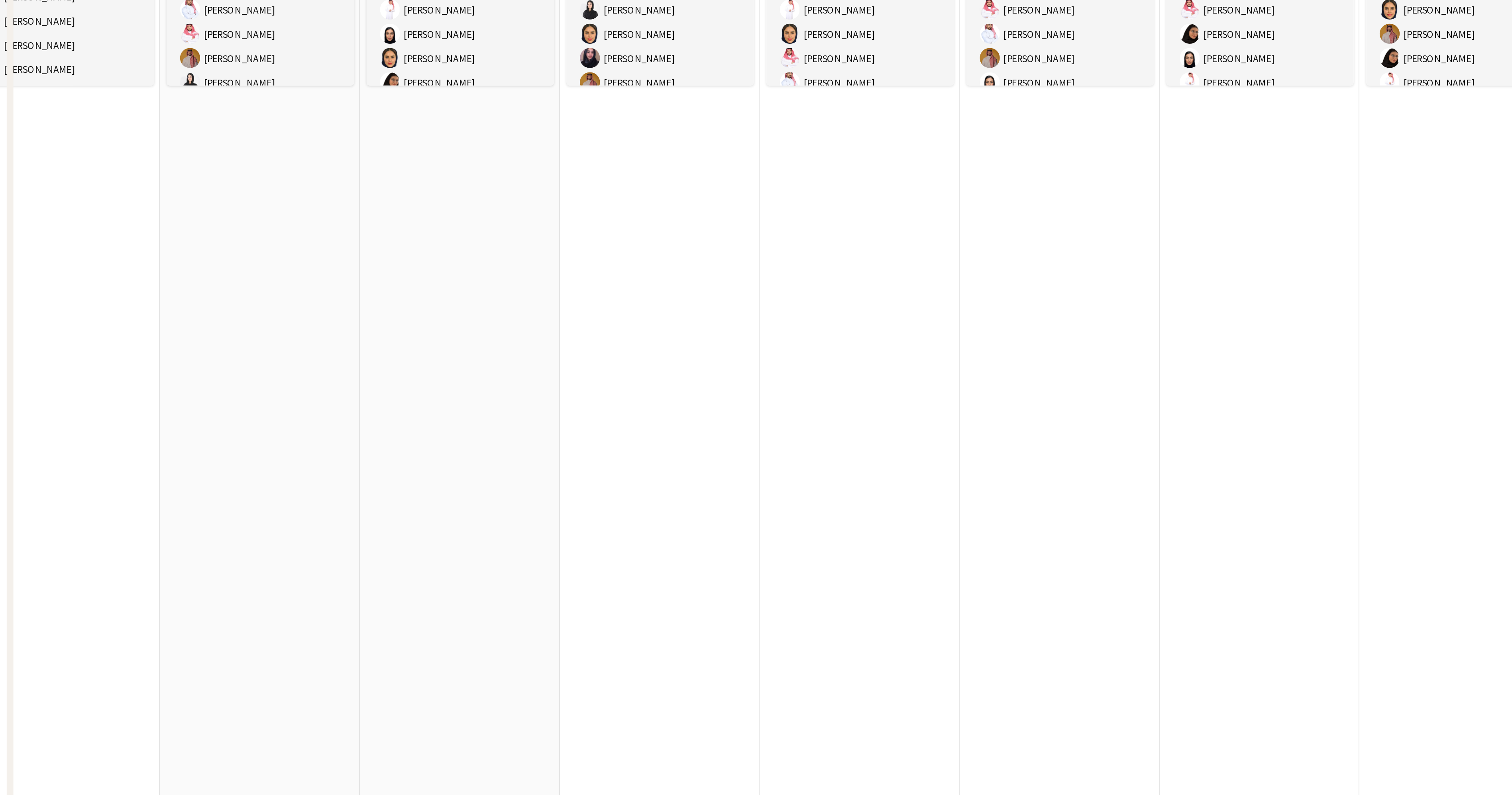
scroll to position [0, 384]
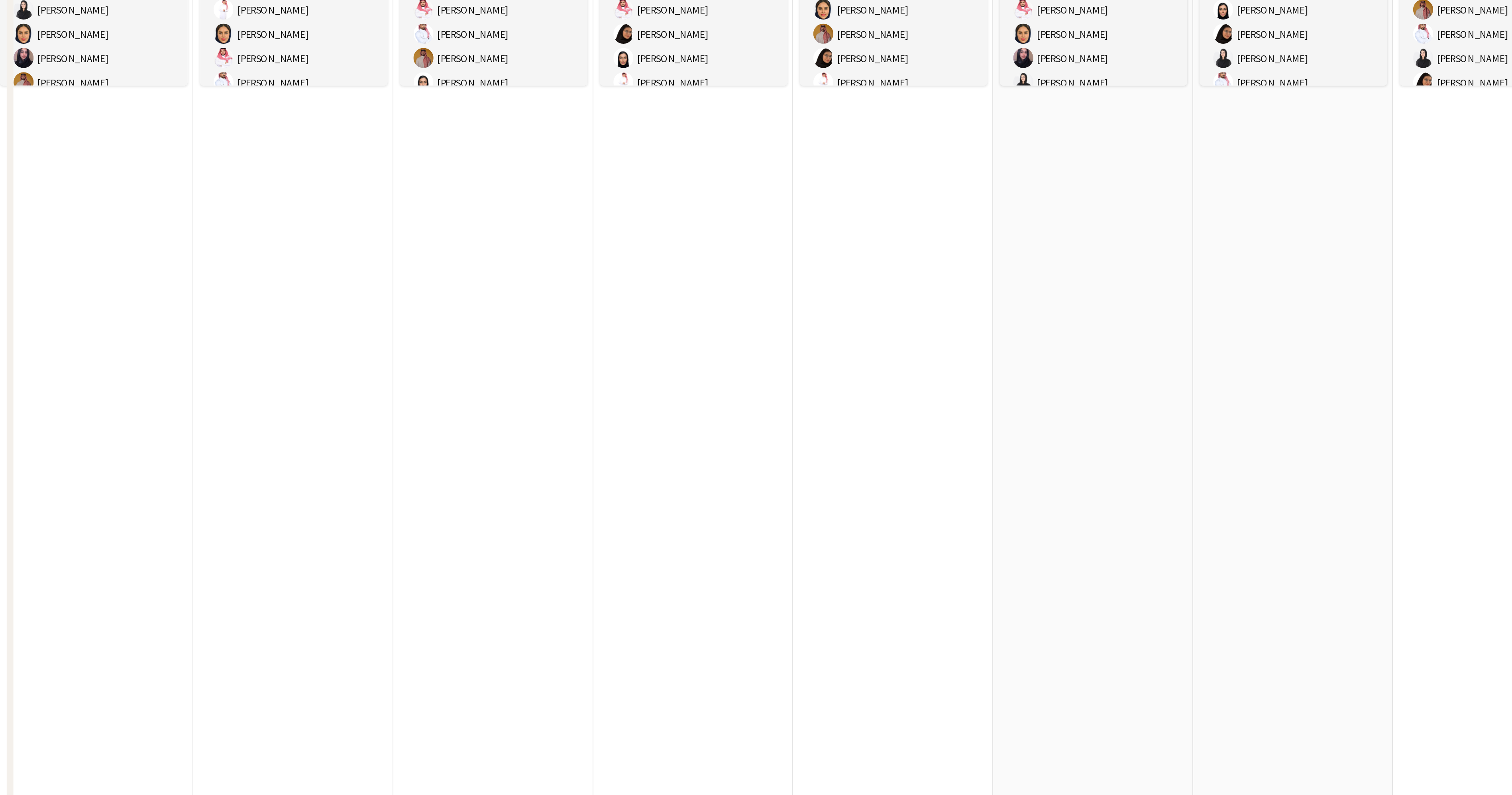
drag, startPoint x: 454, startPoint y: 314, endPoint x: 0, endPoint y: 309, distance: 454.0
click at [0, 309] on app-calendar-viewport "Thu 2 10/10 1 Job Fri 3 10/10 1 Job Sat 4 10/10 1 Job Sun 5 10/10 1 Job Mon 6 9…" at bounding box center [756, 509] width 1512 height 877
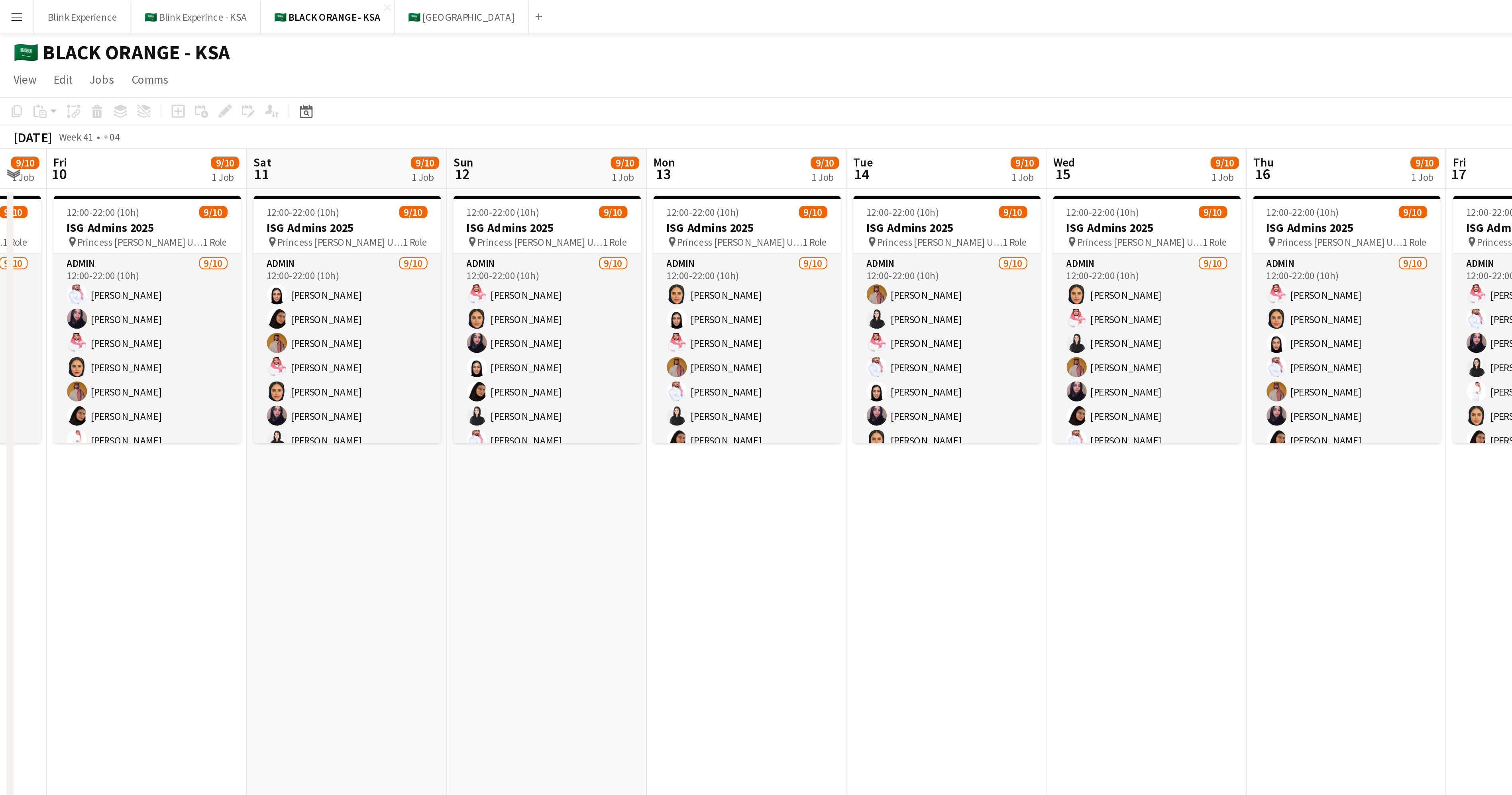
drag, startPoint x: 563, startPoint y: 262, endPoint x: 166, endPoint y: 223, distance: 398.9
click at [149, 224] on app-calendar-viewport "Mon 6 9/10 1 Job Tue 7 9/10 1 Job Wed 8 9/10 1 Job Thu 9 9/10 1 Job Fri 10 9/10…" at bounding box center [756, 509] width 1512 height 877
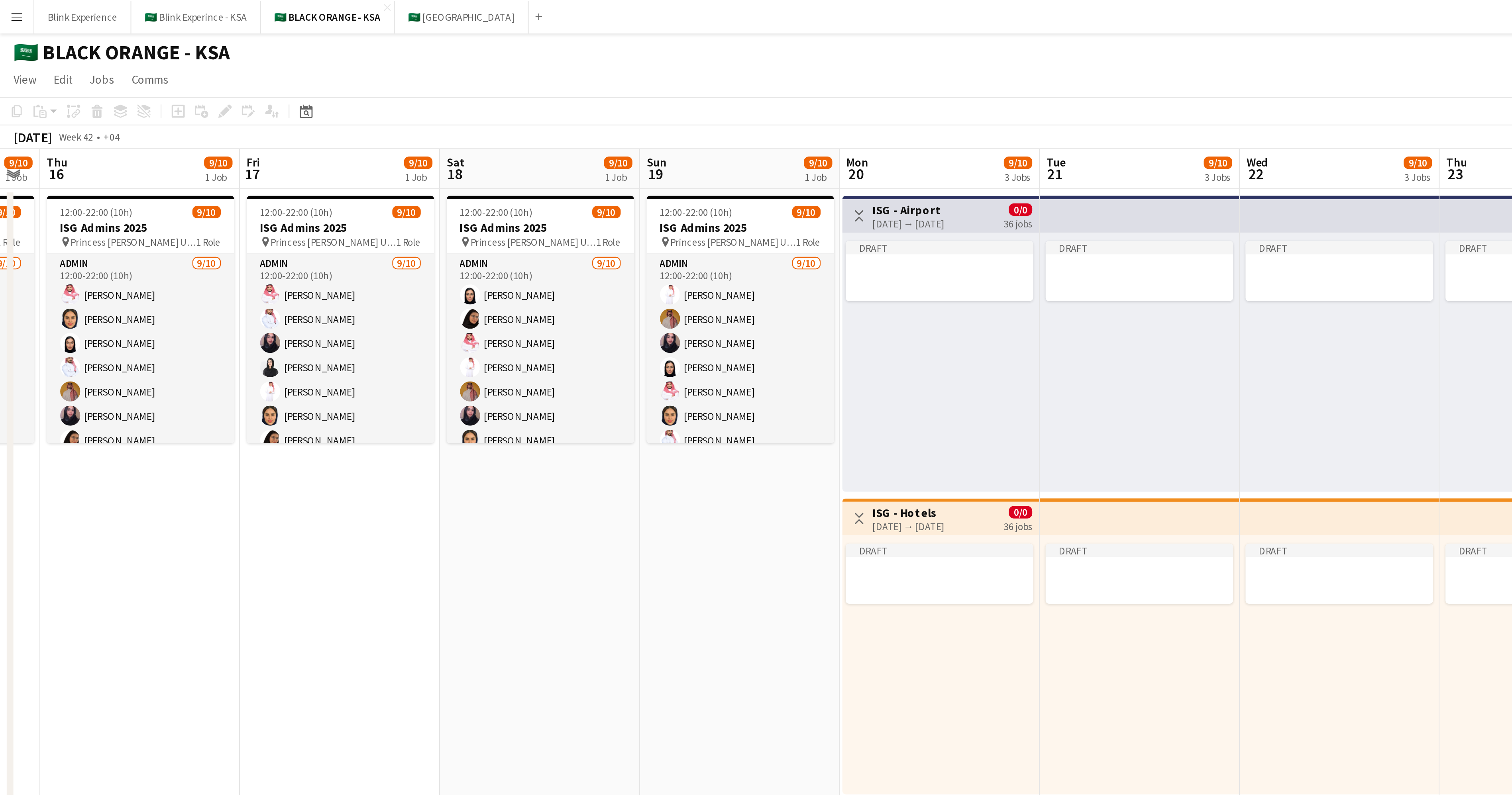
drag, startPoint x: 621, startPoint y: 289, endPoint x: 127, endPoint y: 237, distance: 496.7
click at [105, 241] on app-calendar-viewport "Sun 12 9/10 1 Job Mon 13 9/10 1 Job Tue 14 9/10 1 Job Wed 15 9/10 1 Job Thu 16 …" at bounding box center [756, 509] width 1512 height 877
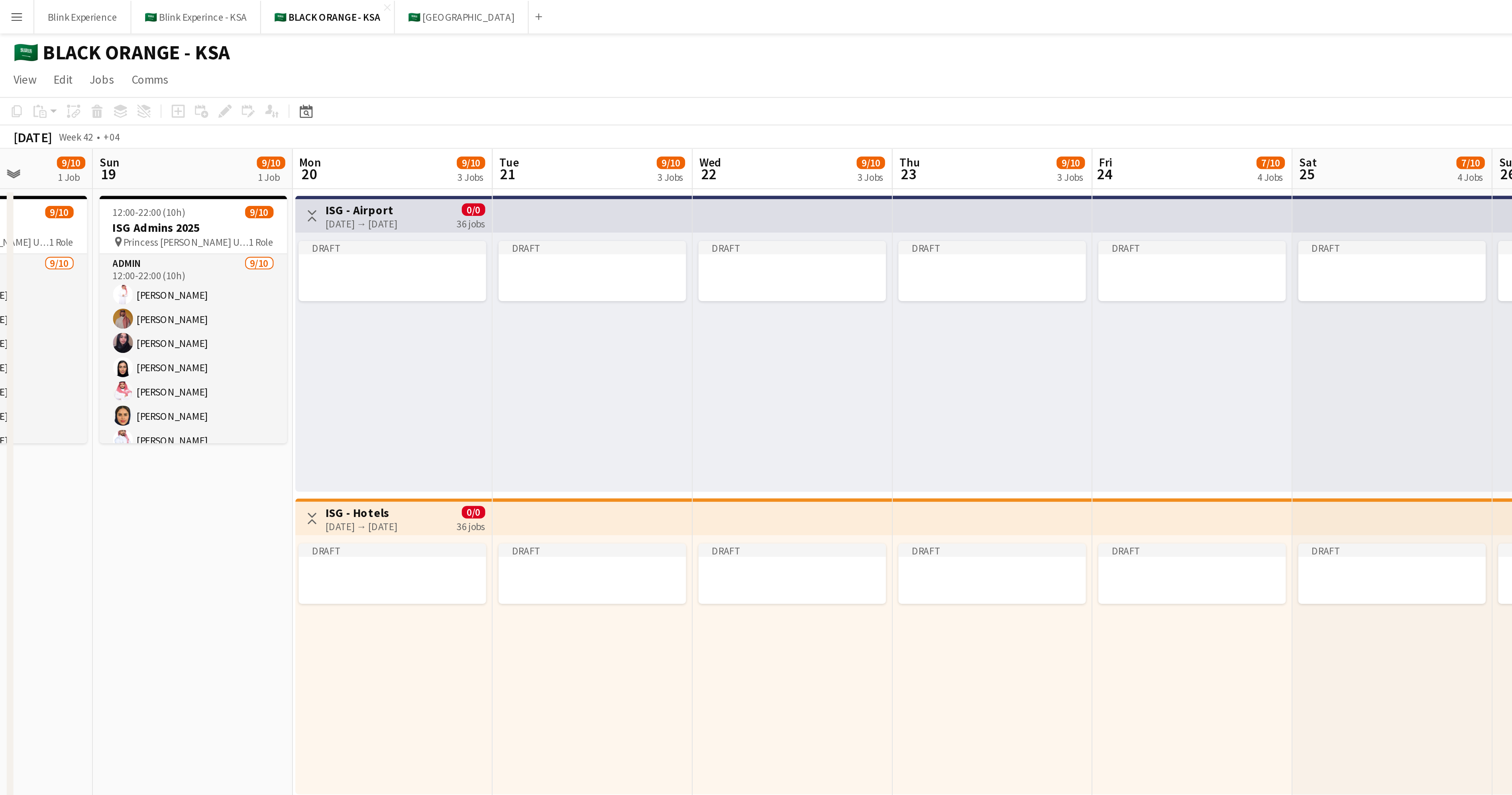
scroll to position [0, 204]
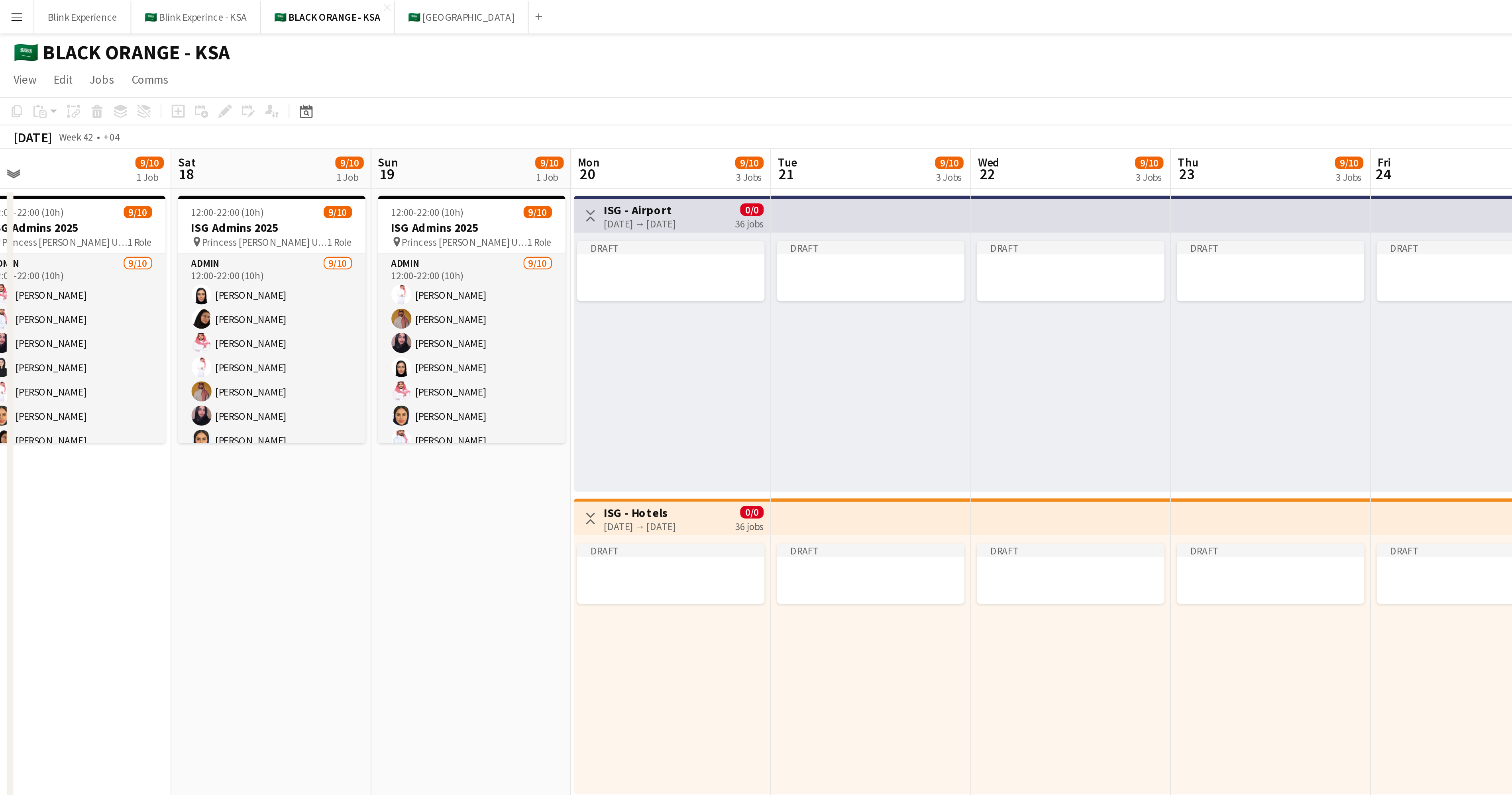
drag, startPoint x: 344, startPoint y: 258, endPoint x: 216, endPoint y: 235, distance: 130.0
click at [216, 235] on app-calendar-viewport "Wed 15 9/10 1 Job Thu 16 9/10 1 Job Fri 17 9/10 1 Job Sat 18 9/10 1 Job Sun 19 …" at bounding box center [756, 509] width 1512 height 877
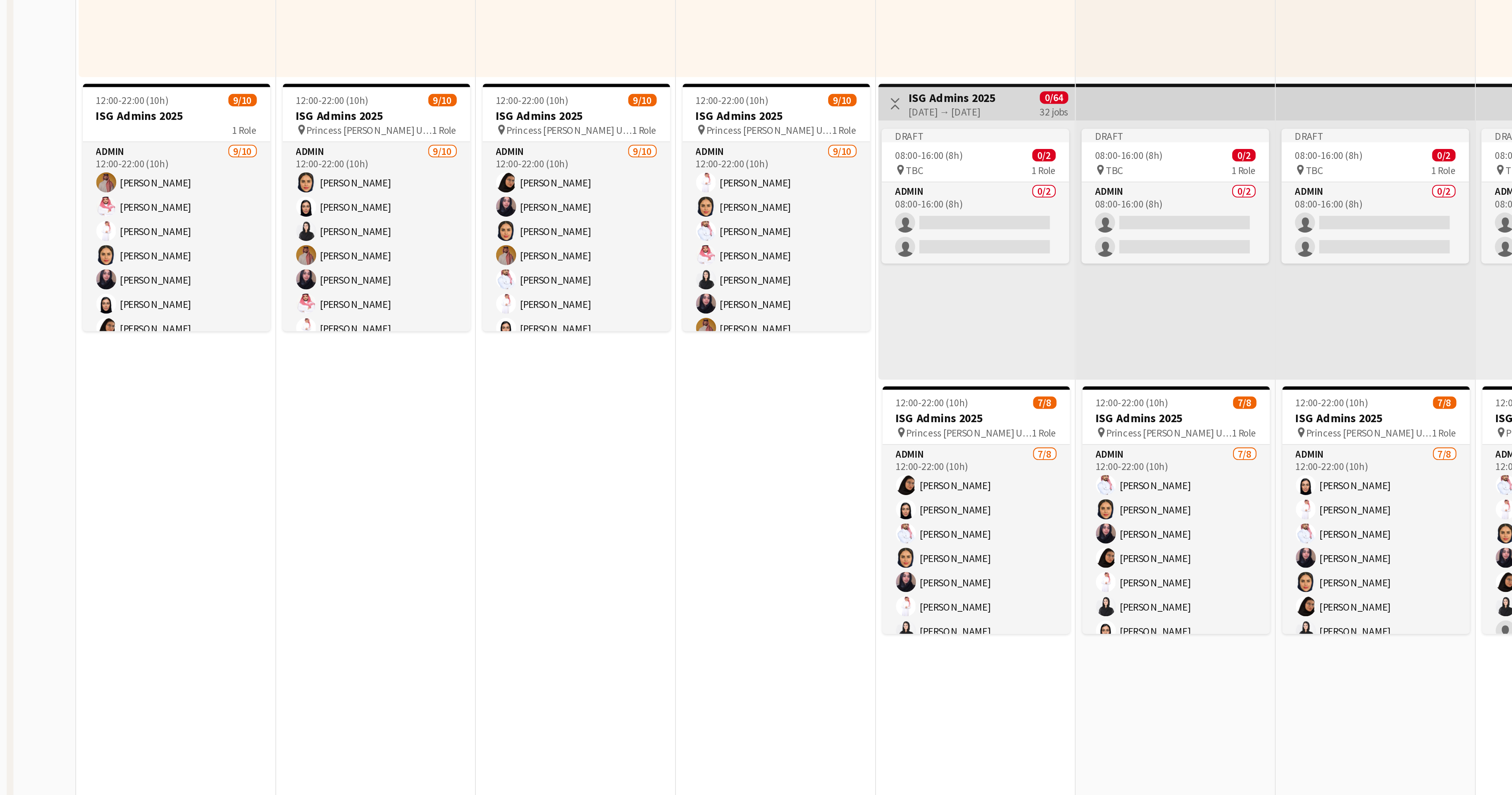
scroll to position [0, 267]
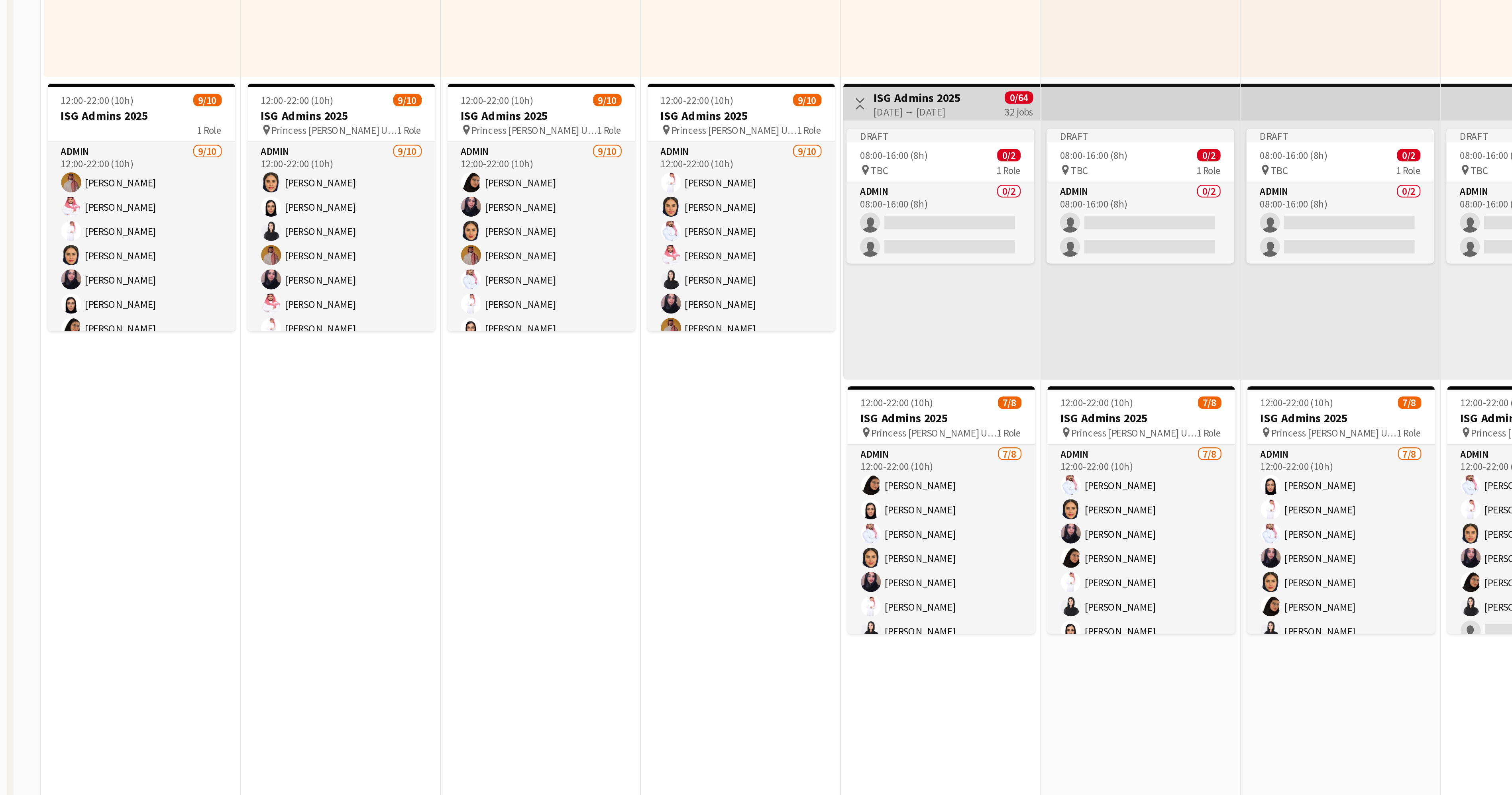
drag, startPoint x: 523, startPoint y: 585, endPoint x: 270, endPoint y: 584, distance: 253.0
click at [270, 584] on app-calendar-viewport "Fri 17 9/10 1 Job Sat 18 9/10 1 Job Sun 19 9/10 1 Job Mon 20 9/10 3 Jobs Tue 21…" at bounding box center [756, 509] width 1512 height 877
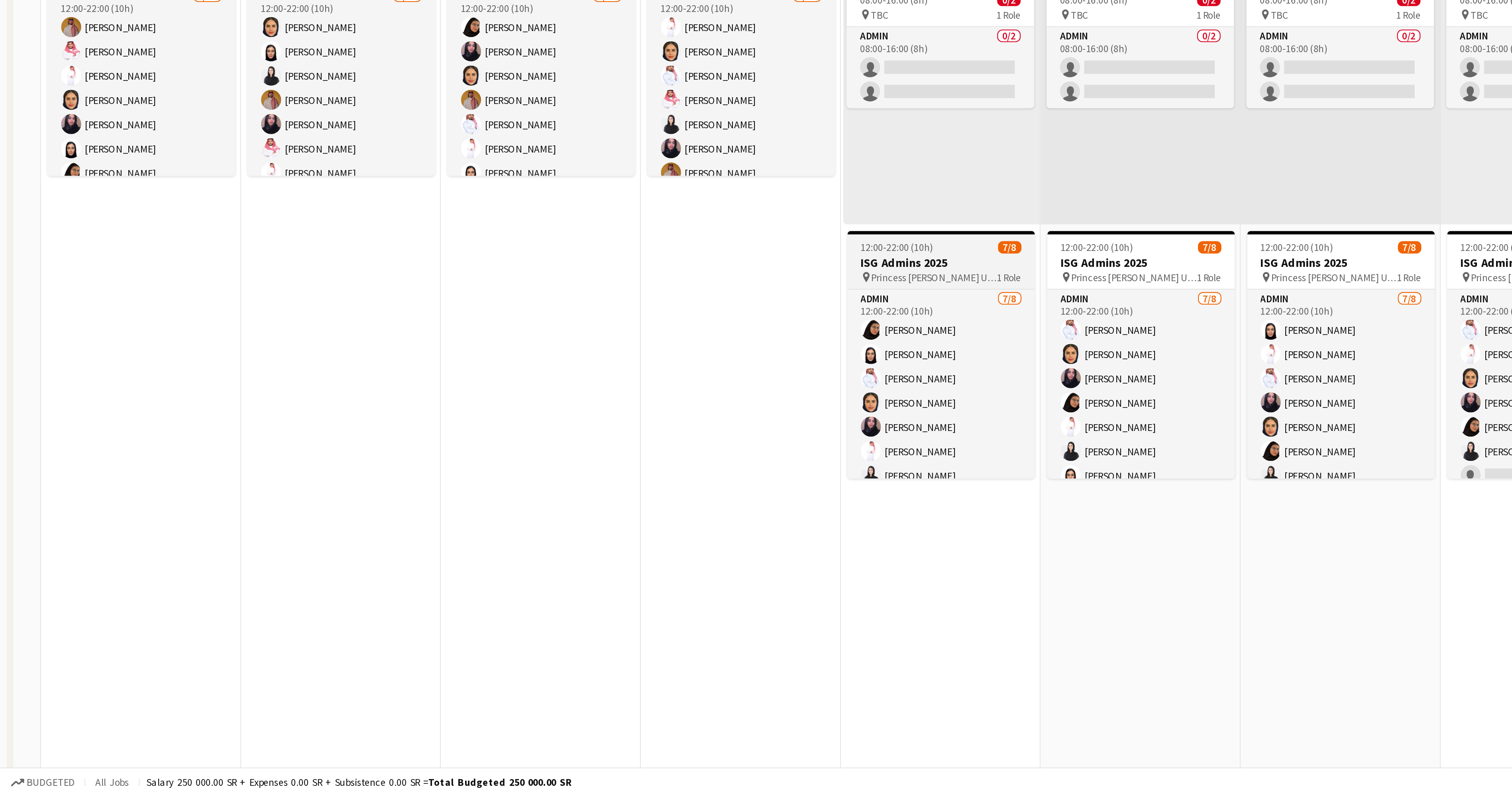
scroll to position [19, 0]
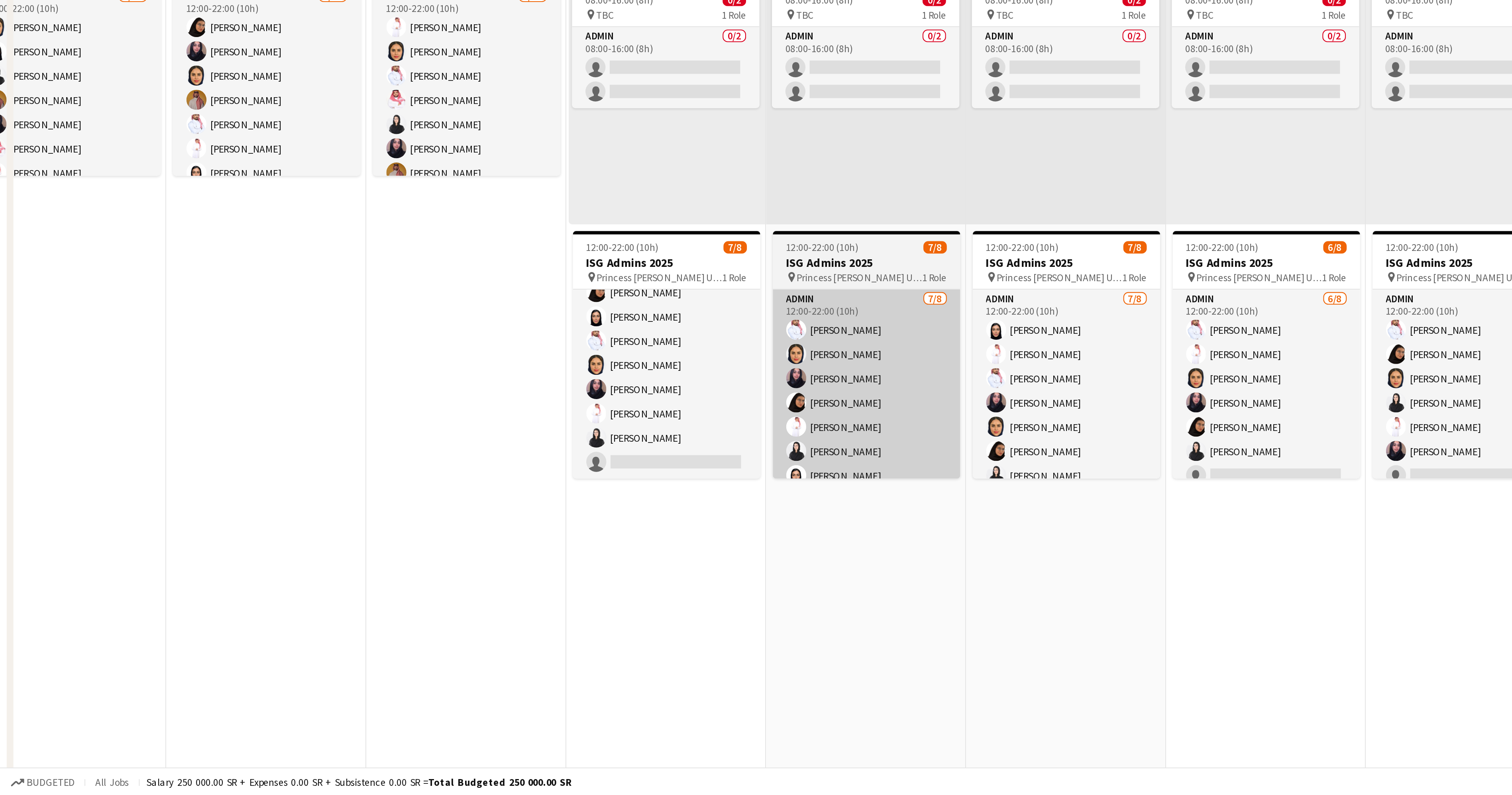
drag, startPoint x: 539, startPoint y: 669, endPoint x: 429, endPoint y: 639, distance: 114.0
click at [405, 656] on app-calendar-viewport "Fri 17 9/10 1 Job Sat 18 9/10 1 Job Sun 19 9/10 1 Job Mon 20 9/10 3 Jobs Tue 21…" at bounding box center [756, 514] width 1512 height 887
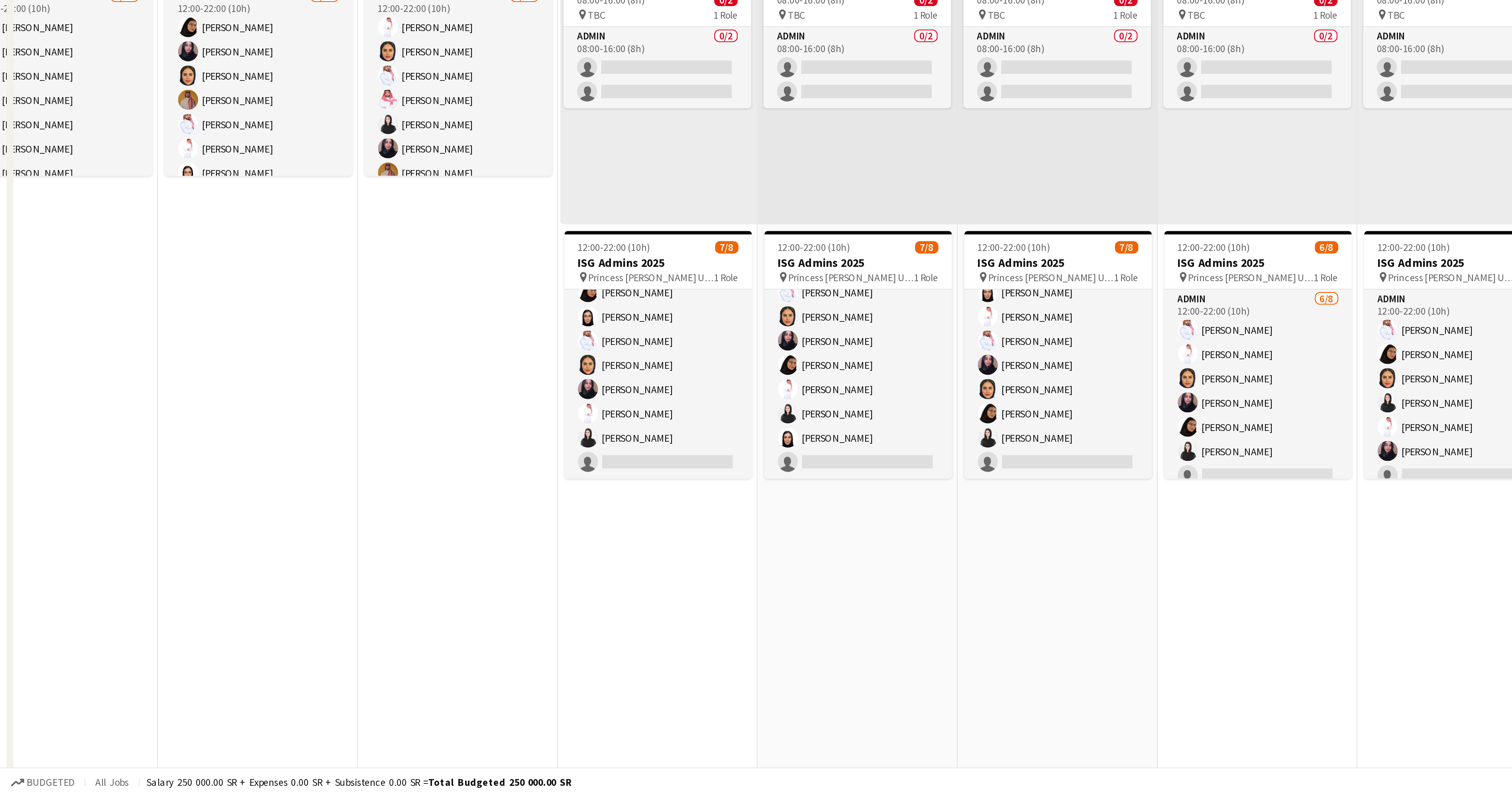
scroll to position [0, 298]
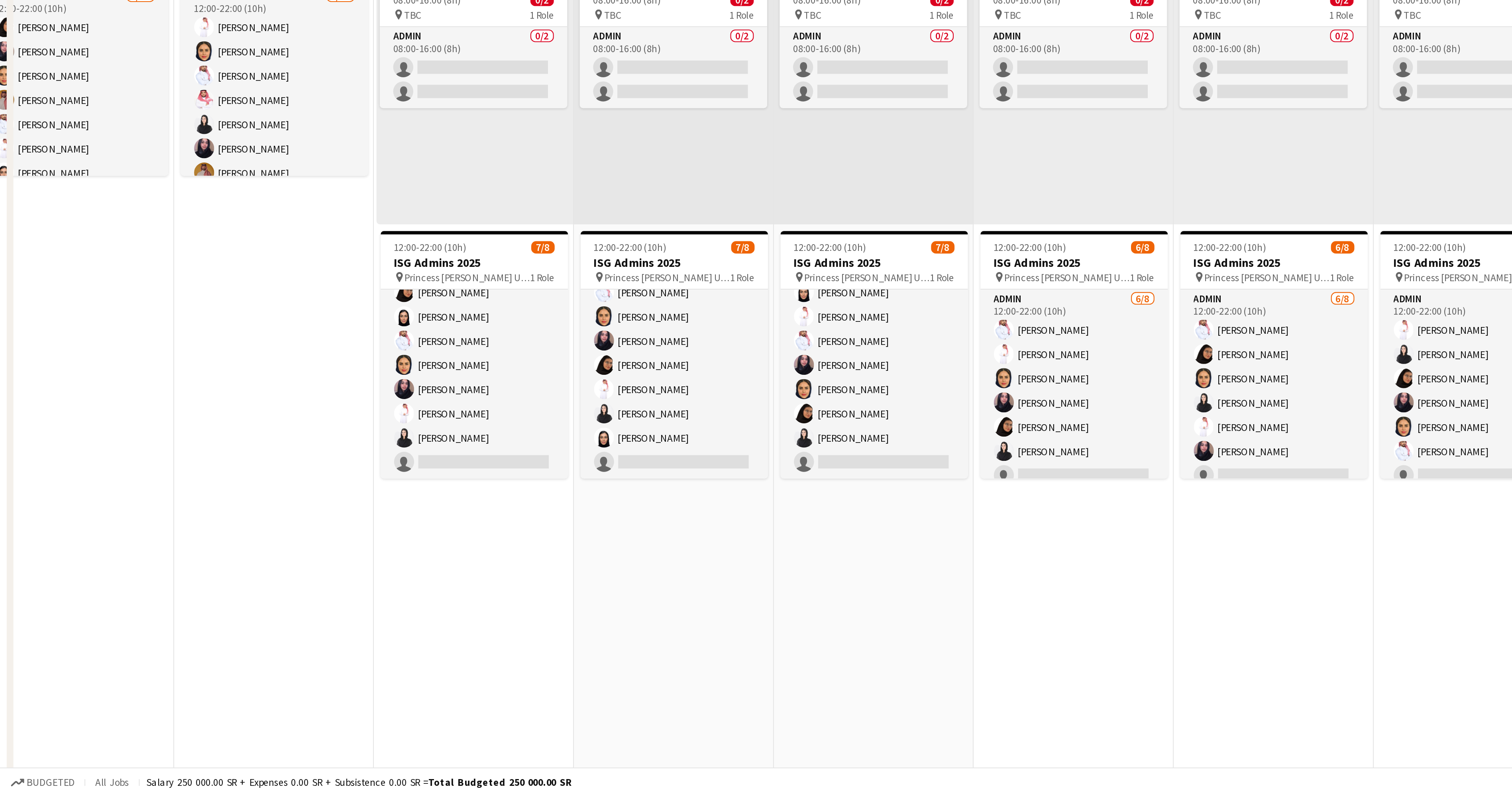
drag, startPoint x: 547, startPoint y: 672, endPoint x: 459, endPoint y: 672, distance: 88.0
click at [459, 672] on app-calendar-viewport "Sun 19 9/10 1 Job Mon 20 9/10 3 Jobs Tue 21 9/10 3 Jobs Wed 22 9/10 3 Jobs Thu …" at bounding box center [756, 514] width 1512 height 887
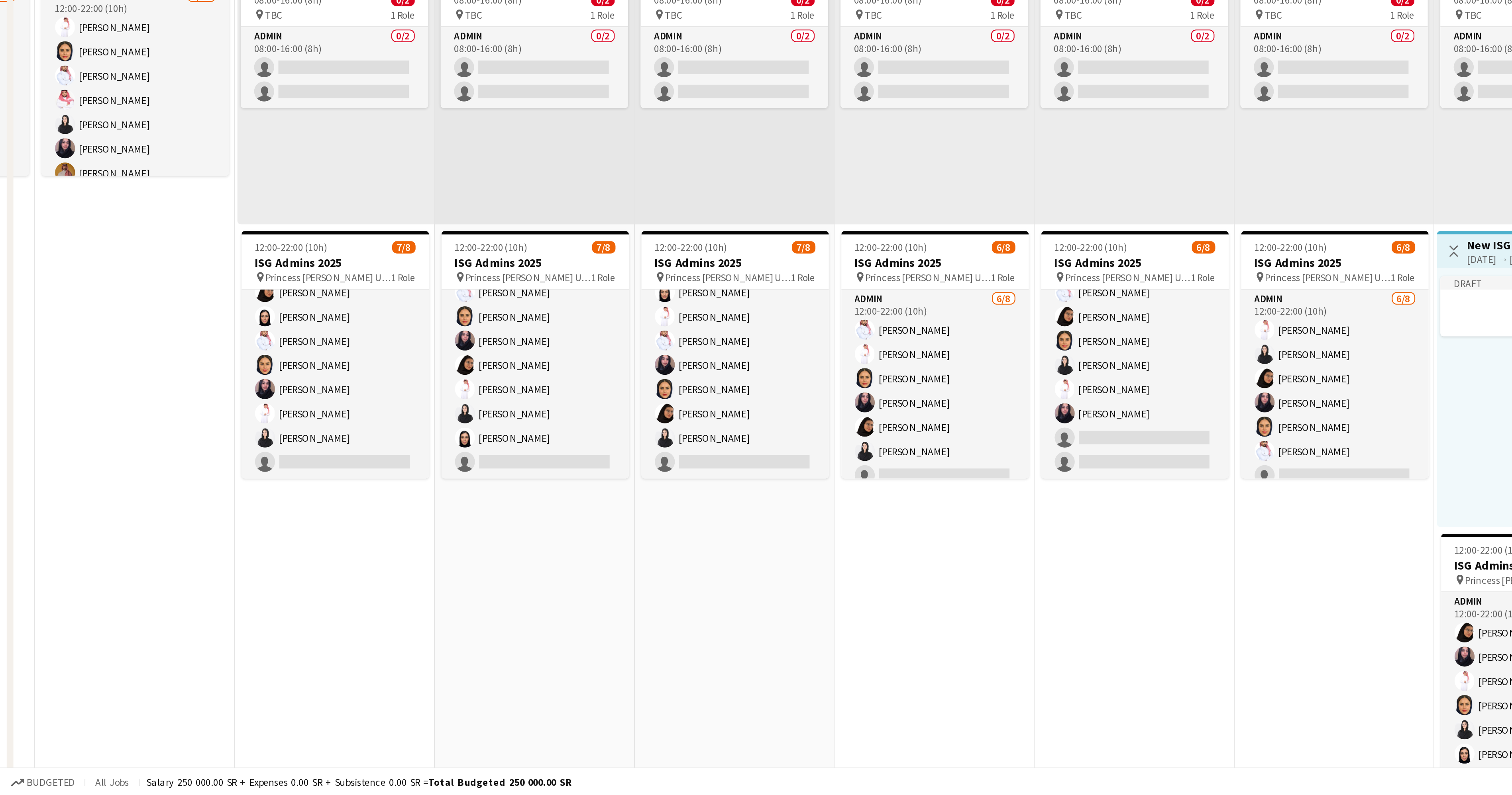
scroll to position [0, 267]
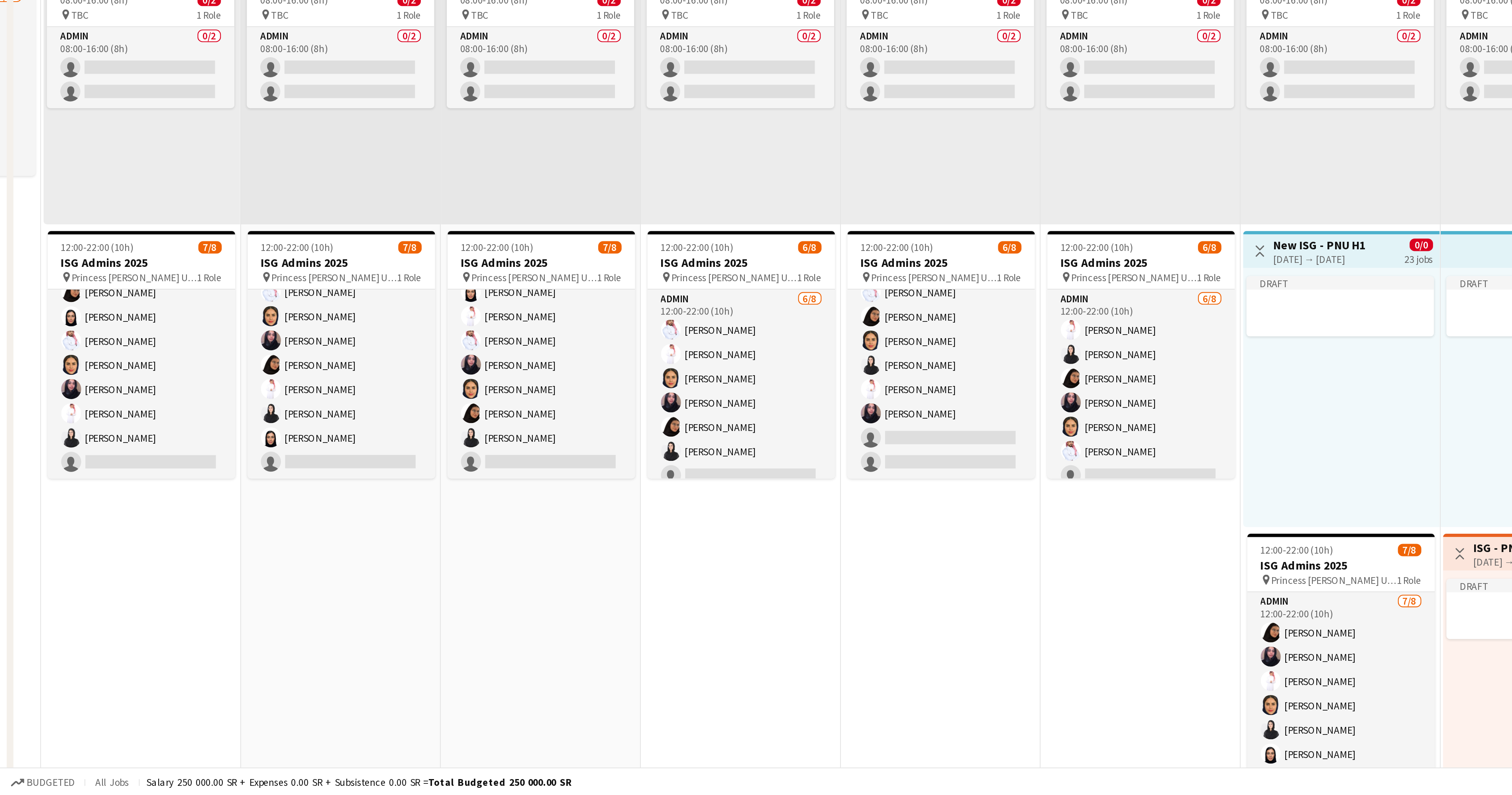
drag, startPoint x: 640, startPoint y: 678, endPoint x: 481, endPoint y: 664, distance: 159.6
click at [481, 664] on app-calendar-viewport "Tue 21 9/10 3 Jobs Wed 22 9/10 3 Jobs Thu 23 9/10 3 Jobs Fri 24 7/10 4 Jobs Sat…" at bounding box center [756, 514] width 1512 height 887
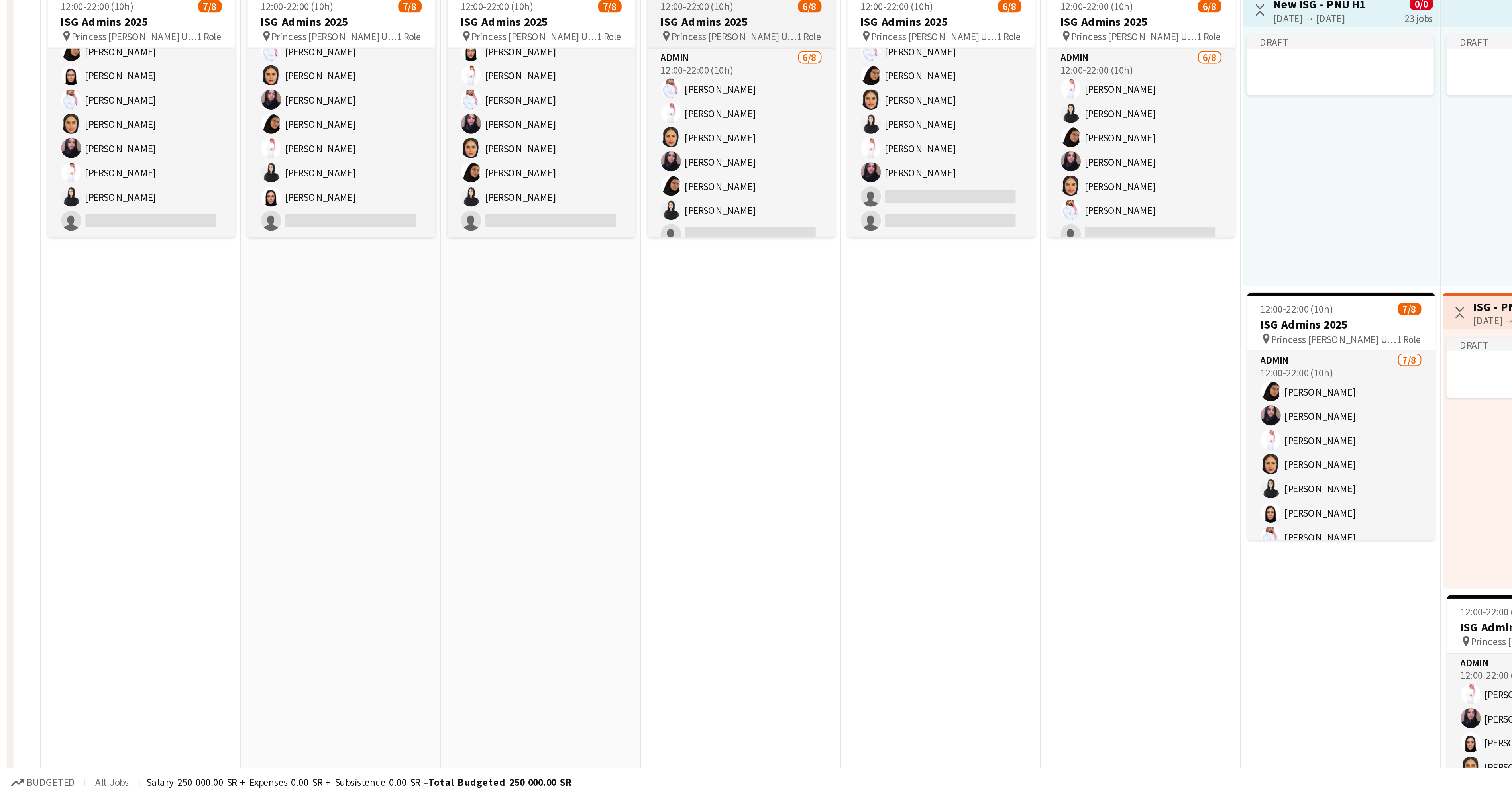
scroll to position [19, 0]
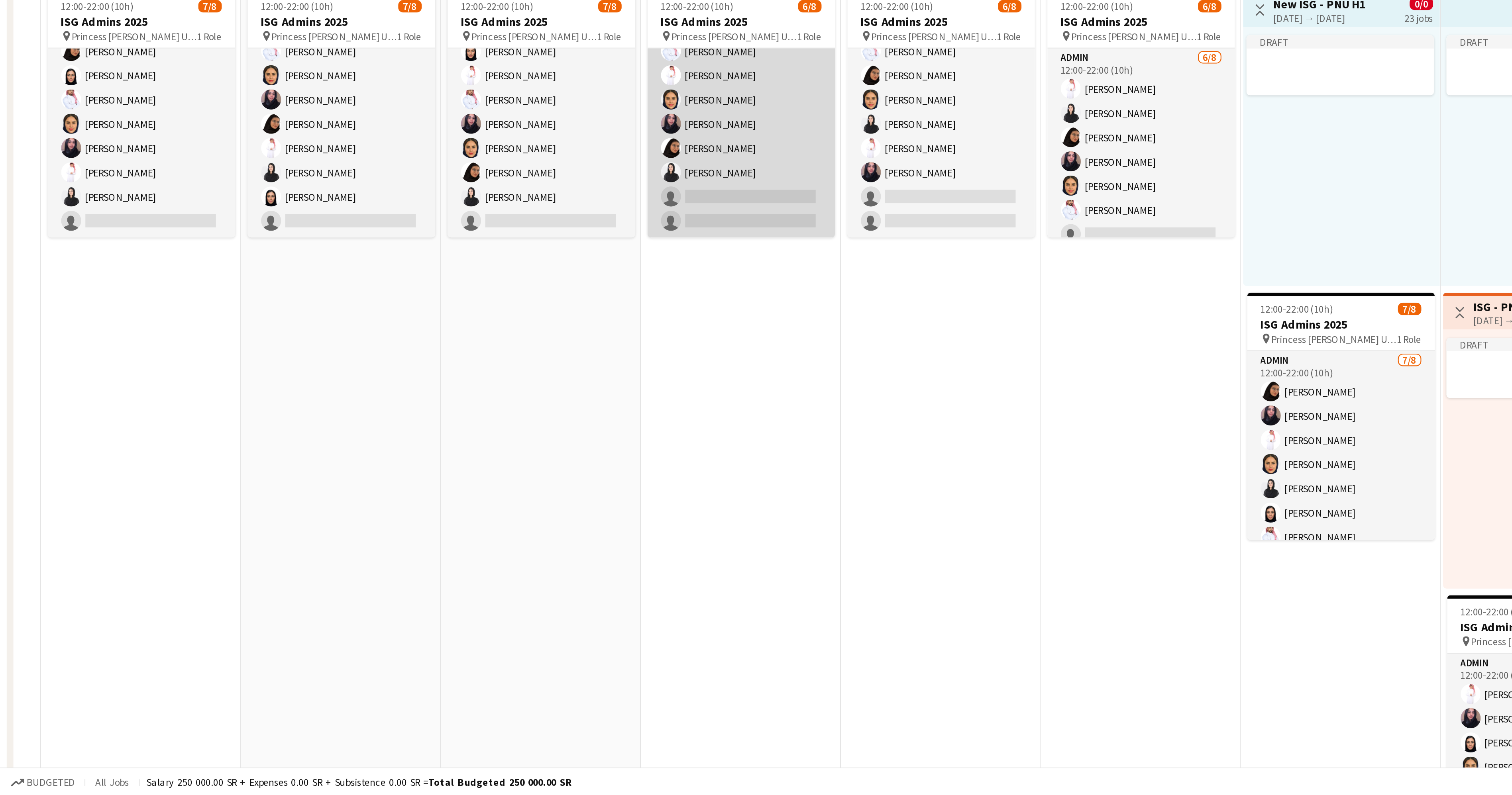
click at [344, 511] on app-card-role "Admin 6/8 12:00-22:00 (10h) Yazeed Albassri Suliman Alfadhel Maram Alzahrani Ha…" at bounding box center [353, 475] width 89 height 108
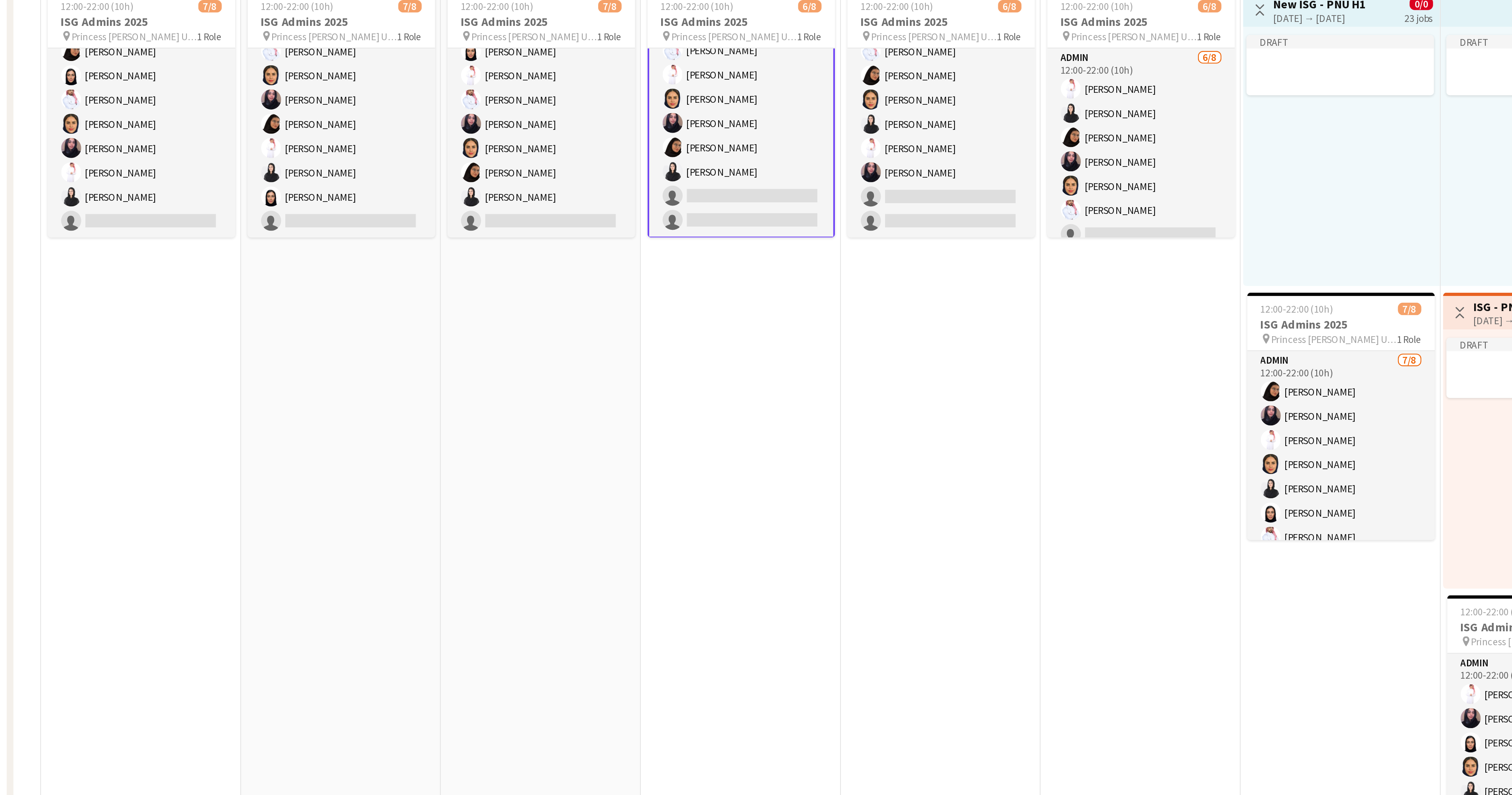
scroll to position [20, 0]
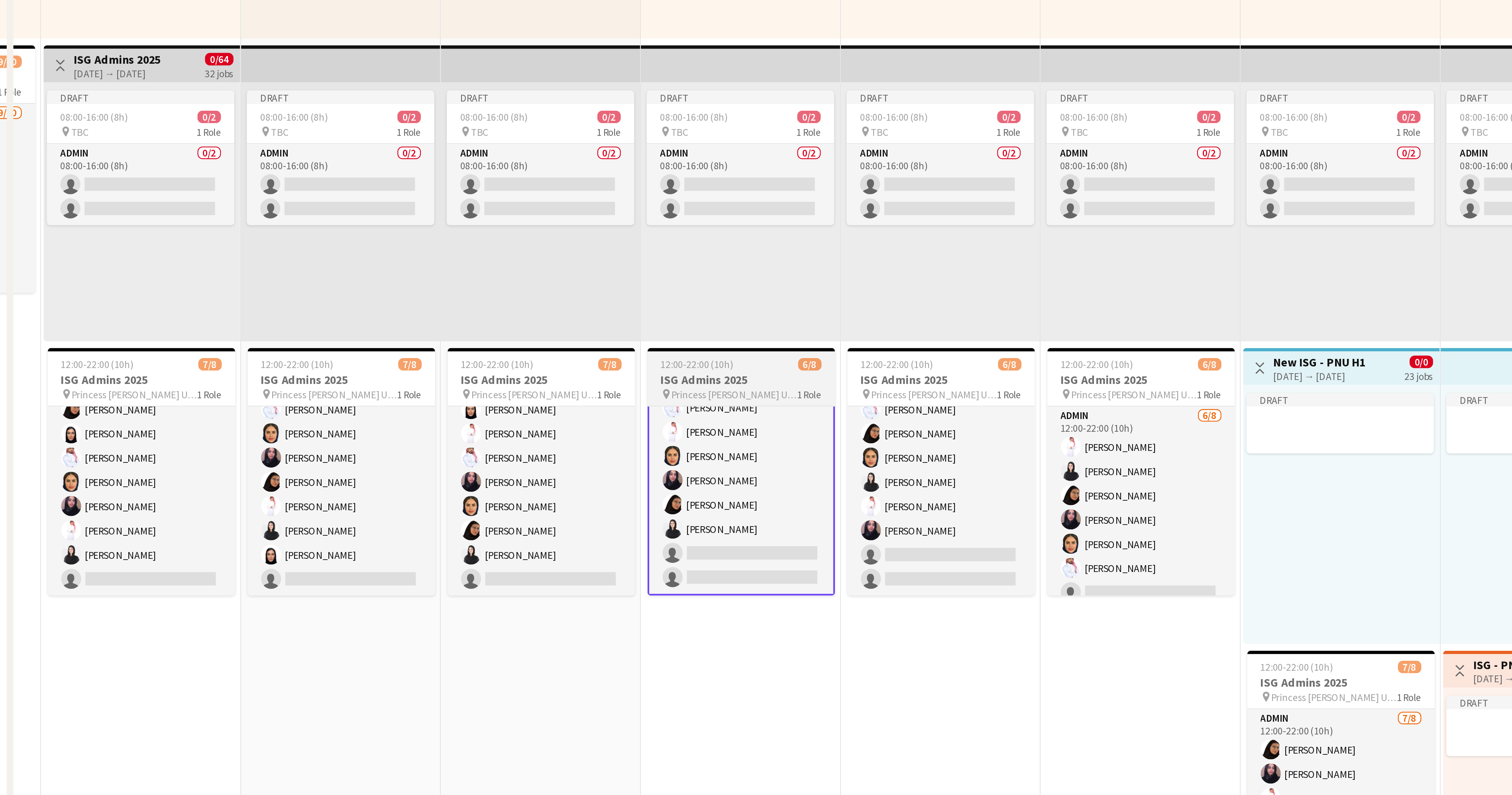
click at [349, 417] on div "12:00-22:00 (10h) 6/8" at bounding box center [353, 419] width 89 height 6
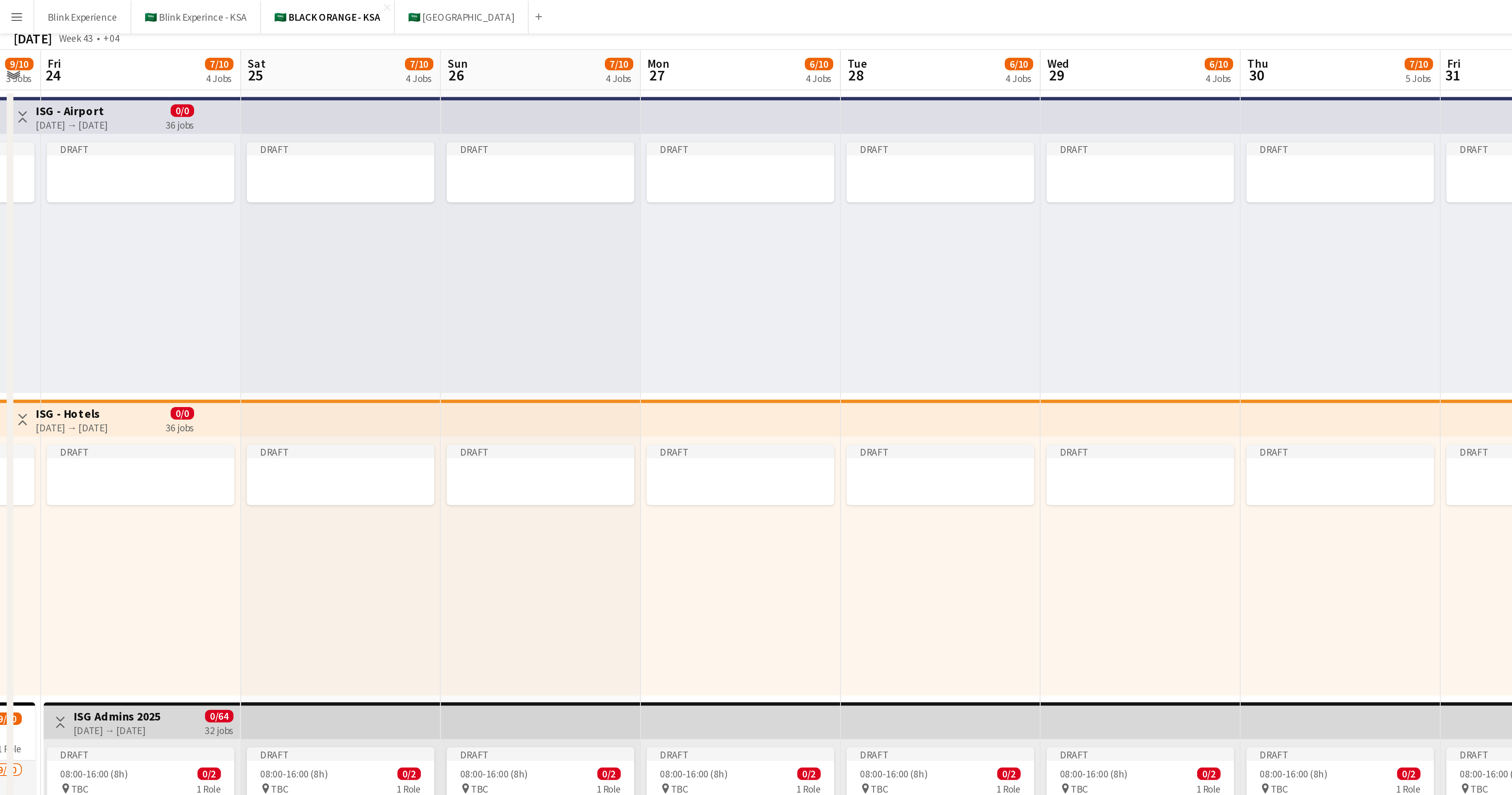
scroll to position [0, 0]
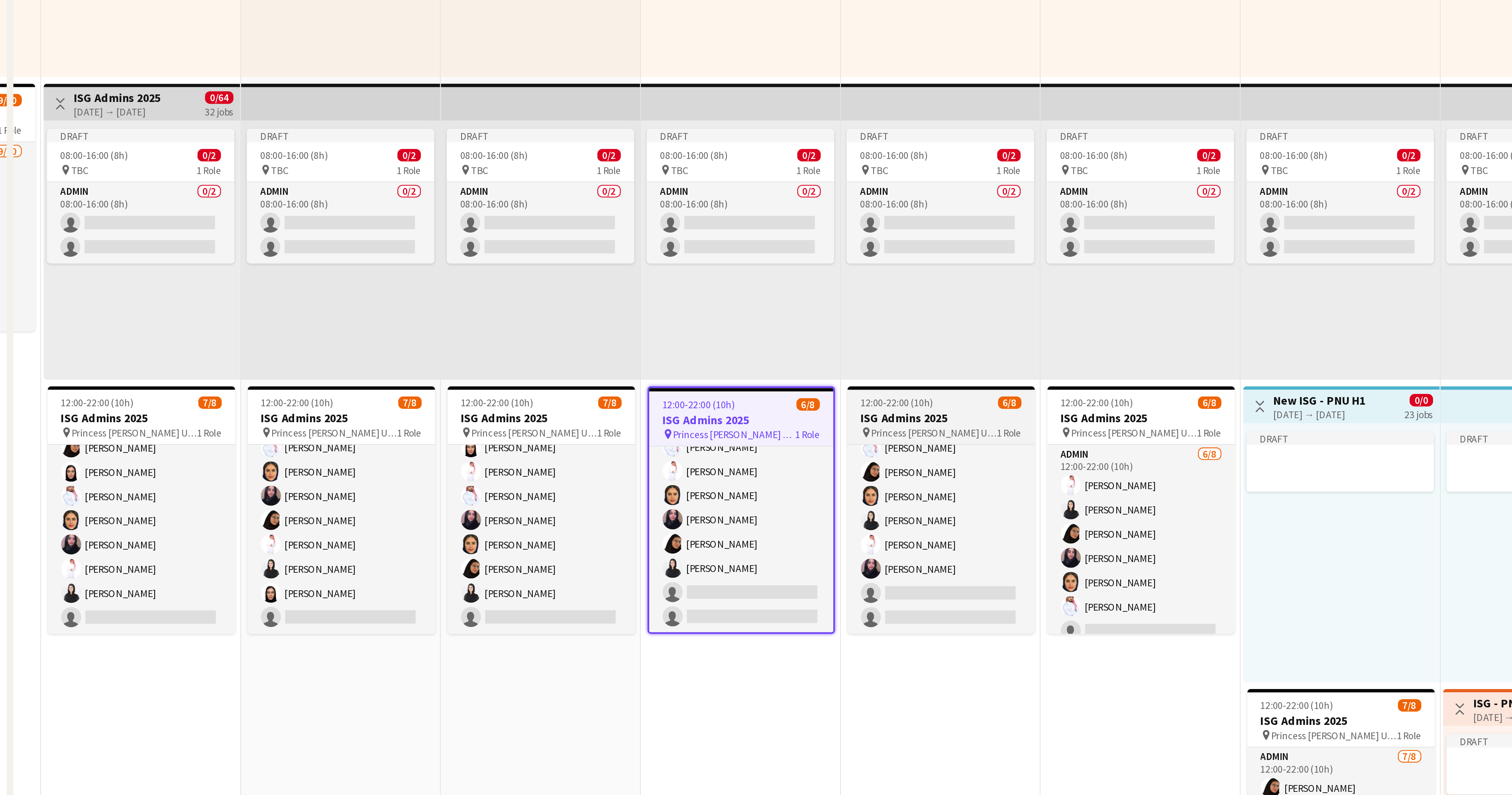
click at [414, 533] on span "12:00-22:00 (10h)" at bounding box center [427, 533] width 35 height 6
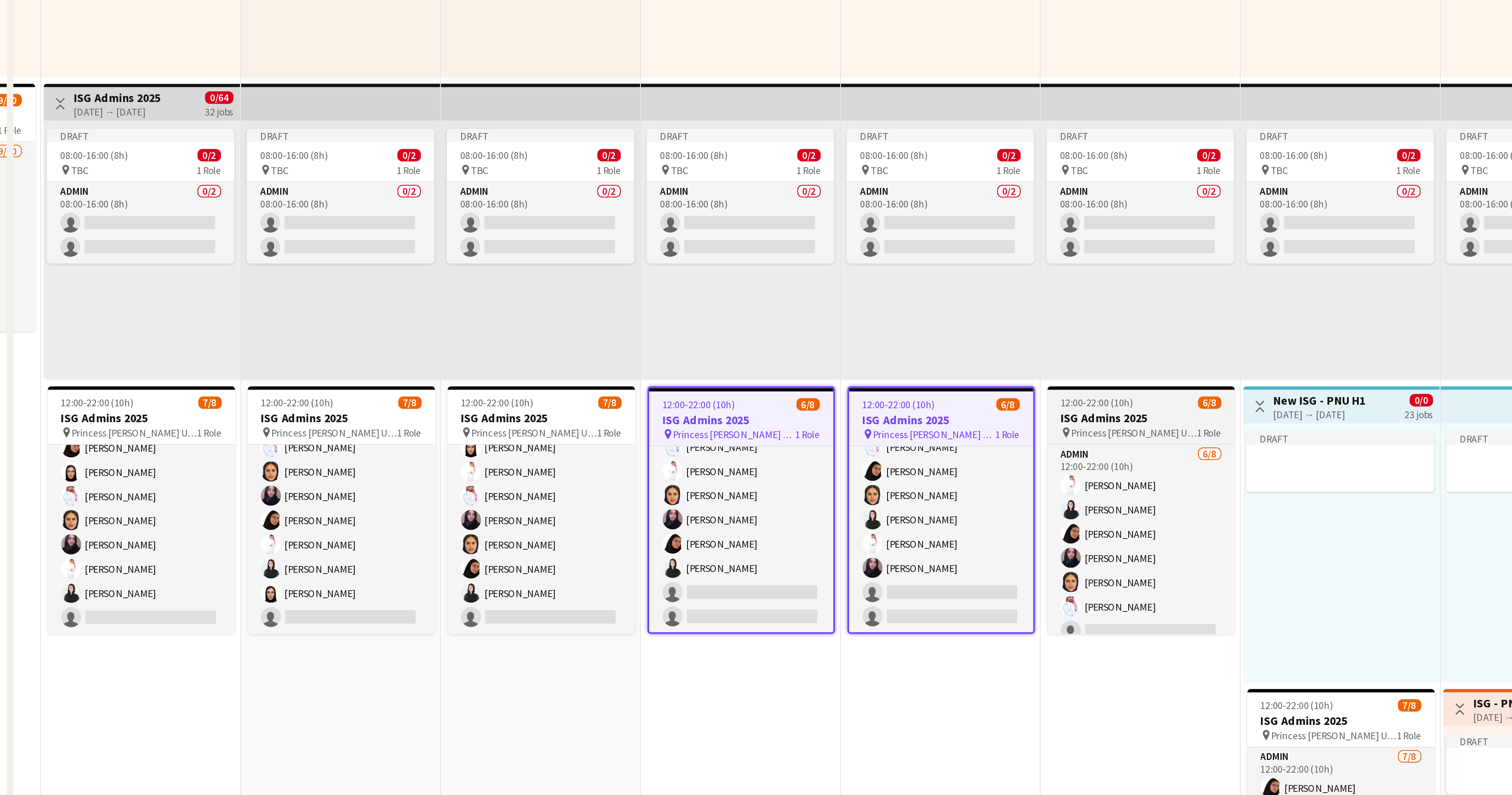
click at [518, 545] on span "Princess [PERSON_NAME] University" at bounding box center [540, 547] width 60 height 6
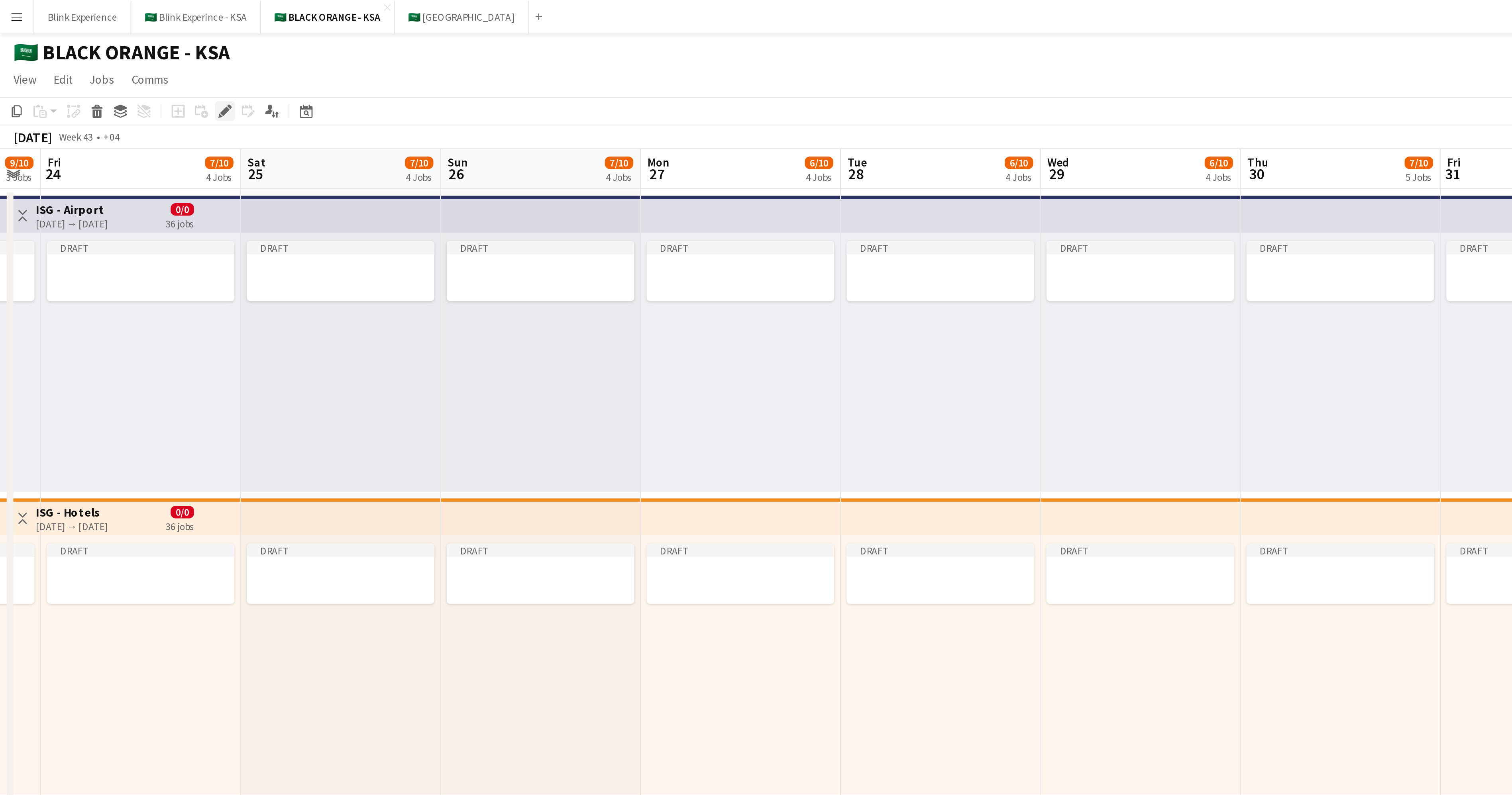
click at [106, 51] on icon "Edit" at bounding box center [106, 53] width 6 height 6
click at [110, 54] on icon "Edit" at bounding box center [106, 53] width 6 height 6
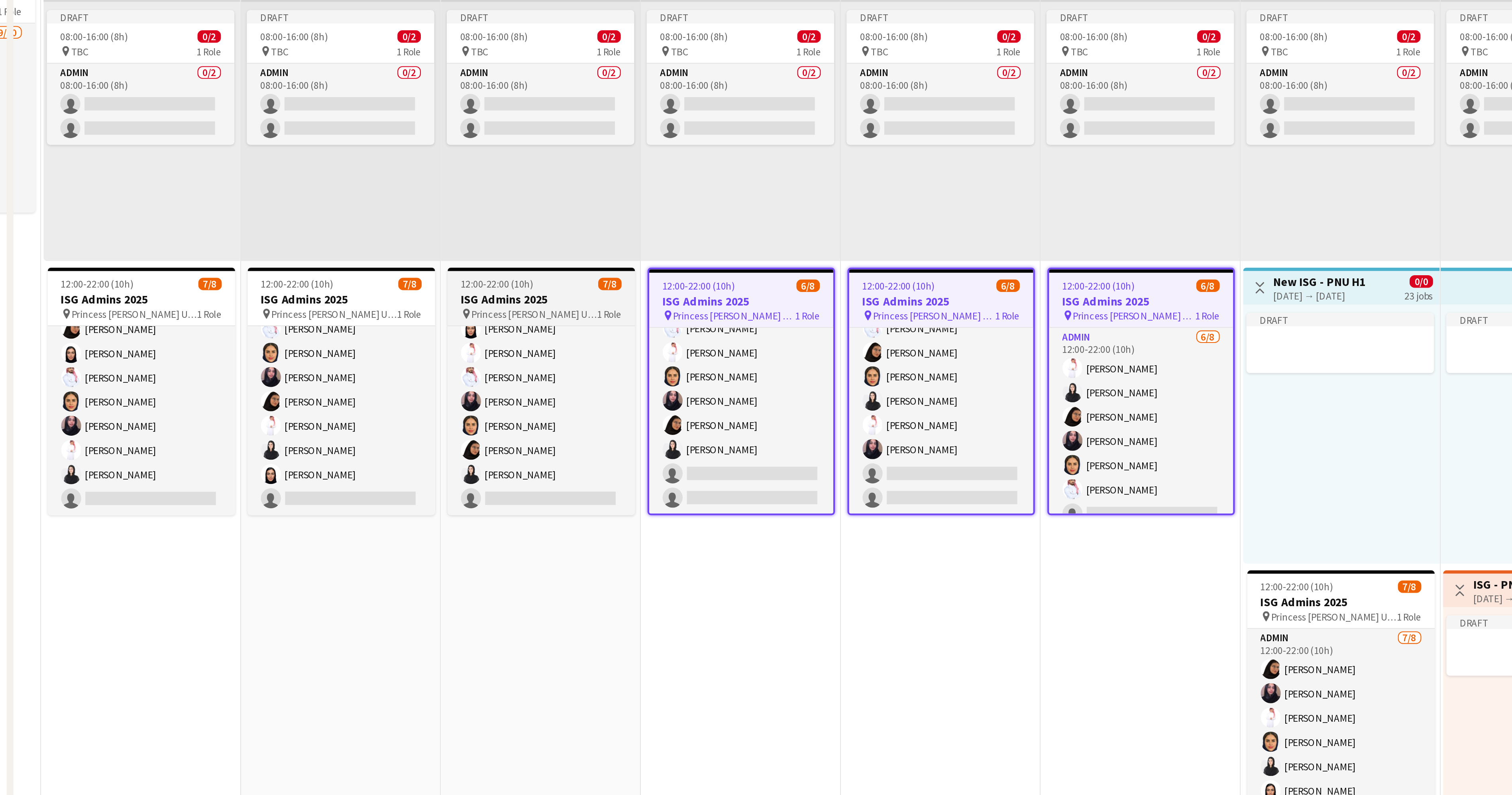
click at [263, 537] on h3 "ISG Admins 2025" at bounding box center [258, 541] width 89 height 7
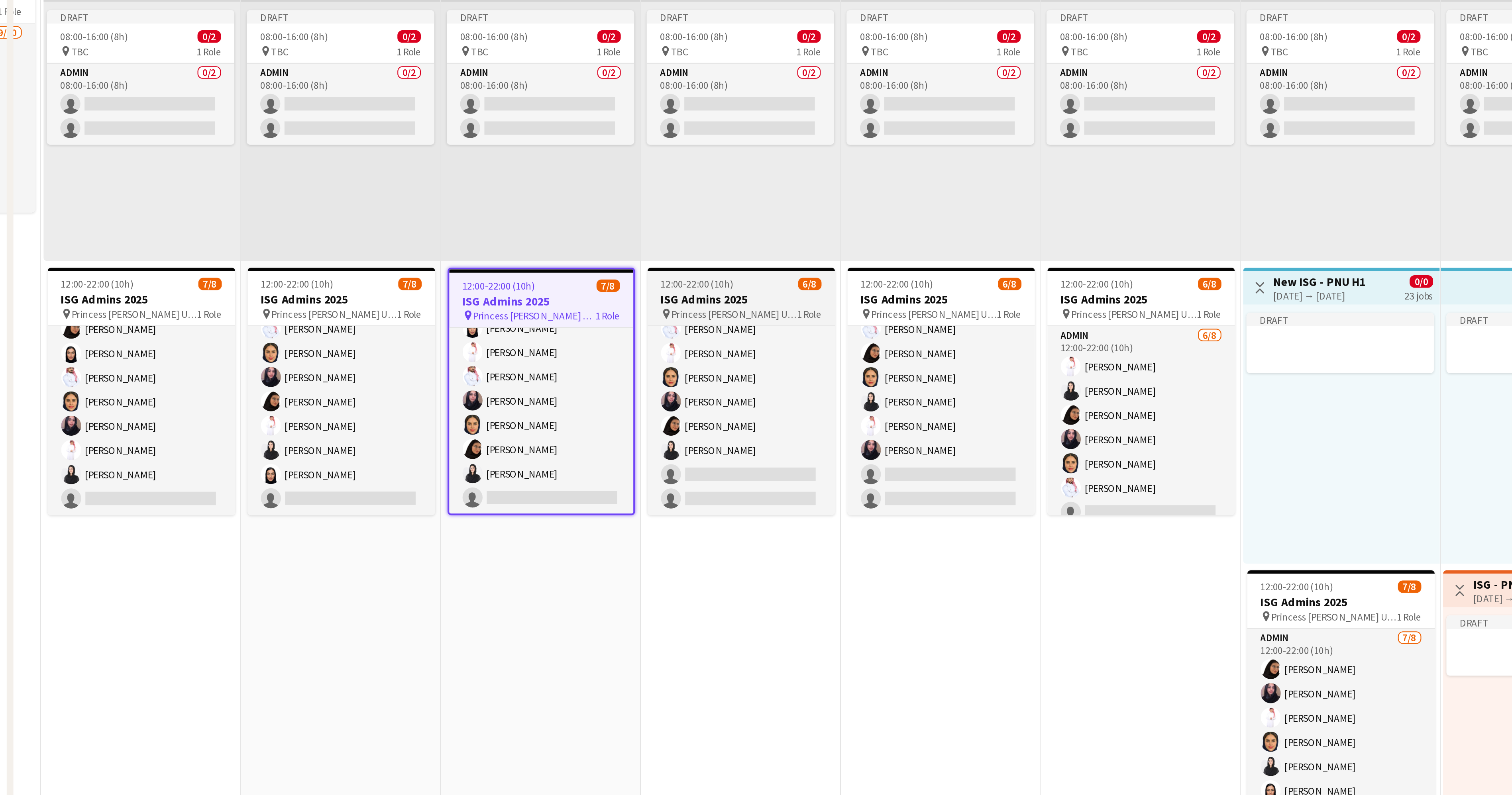
click at [323, 541] on h3 "ISG Admins 2025" at bounding box center [353, 541] width 89 height 7
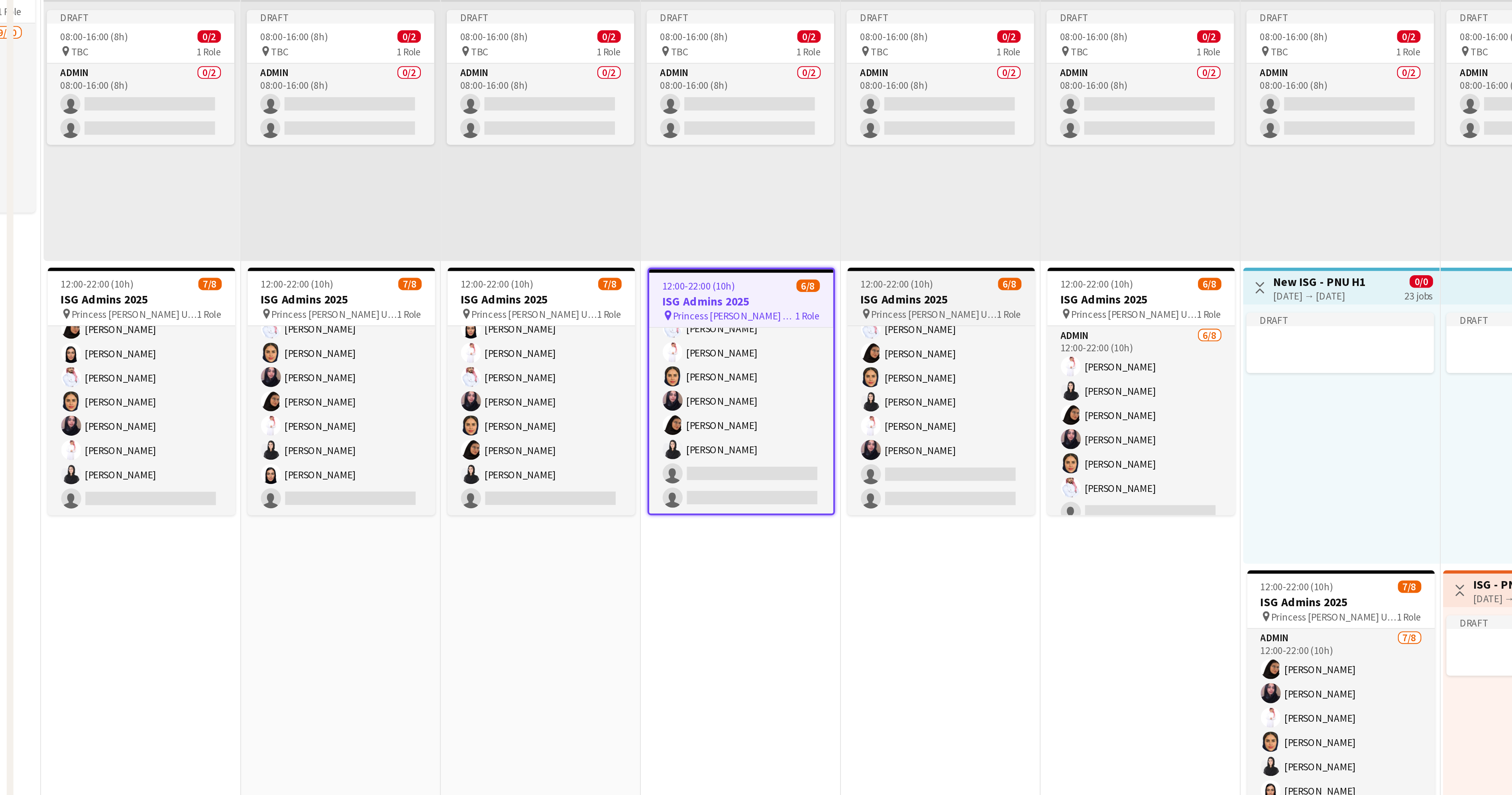
click at [446, 537] on h3 "ISG Admins 2025" at bounding box center [448, 541] width 89 height 7
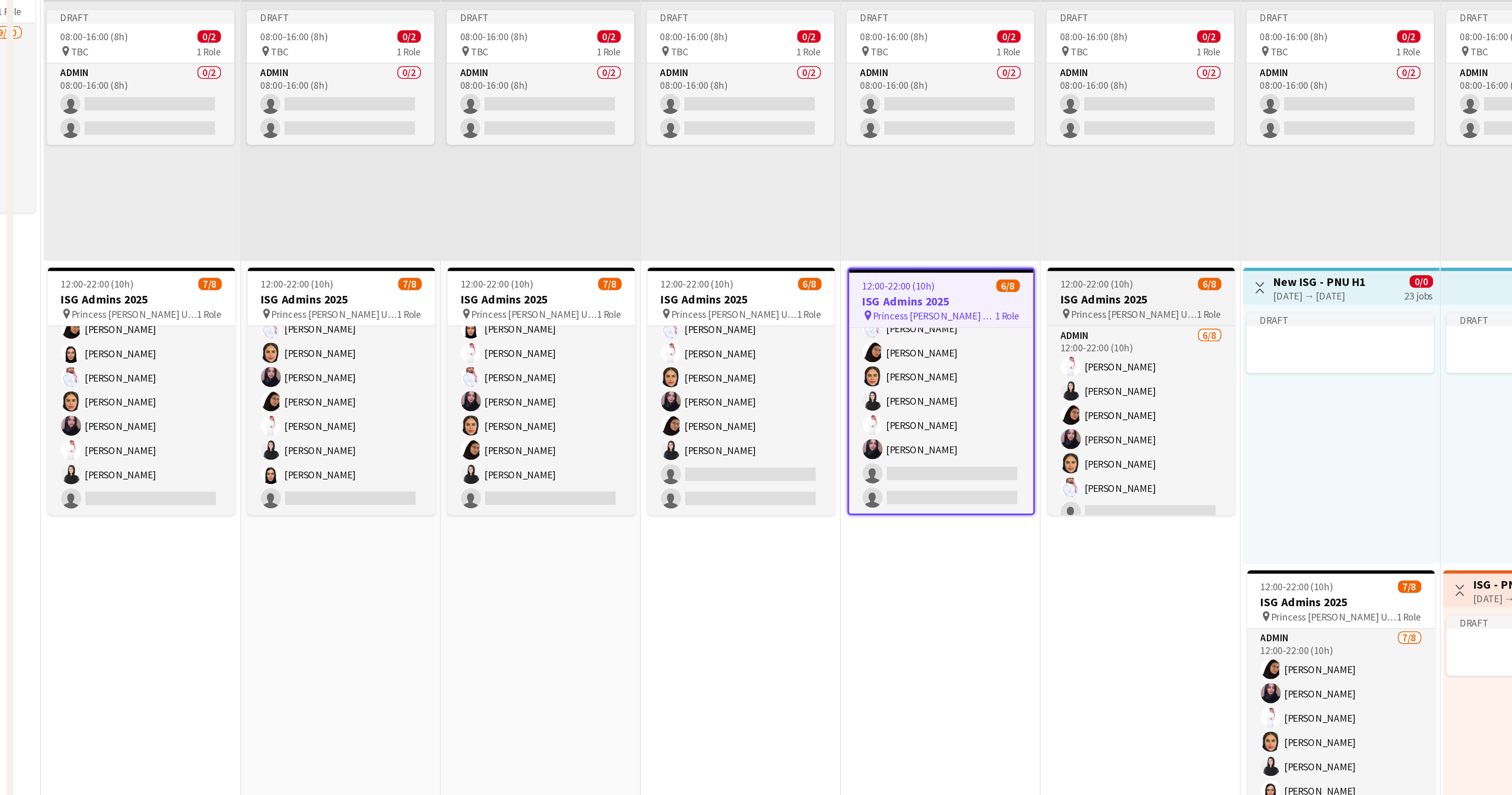
click at [556, 534] on div "12:00-22:00 (10h) 6/8" at bounding box center [544, 533] width 89 height 6
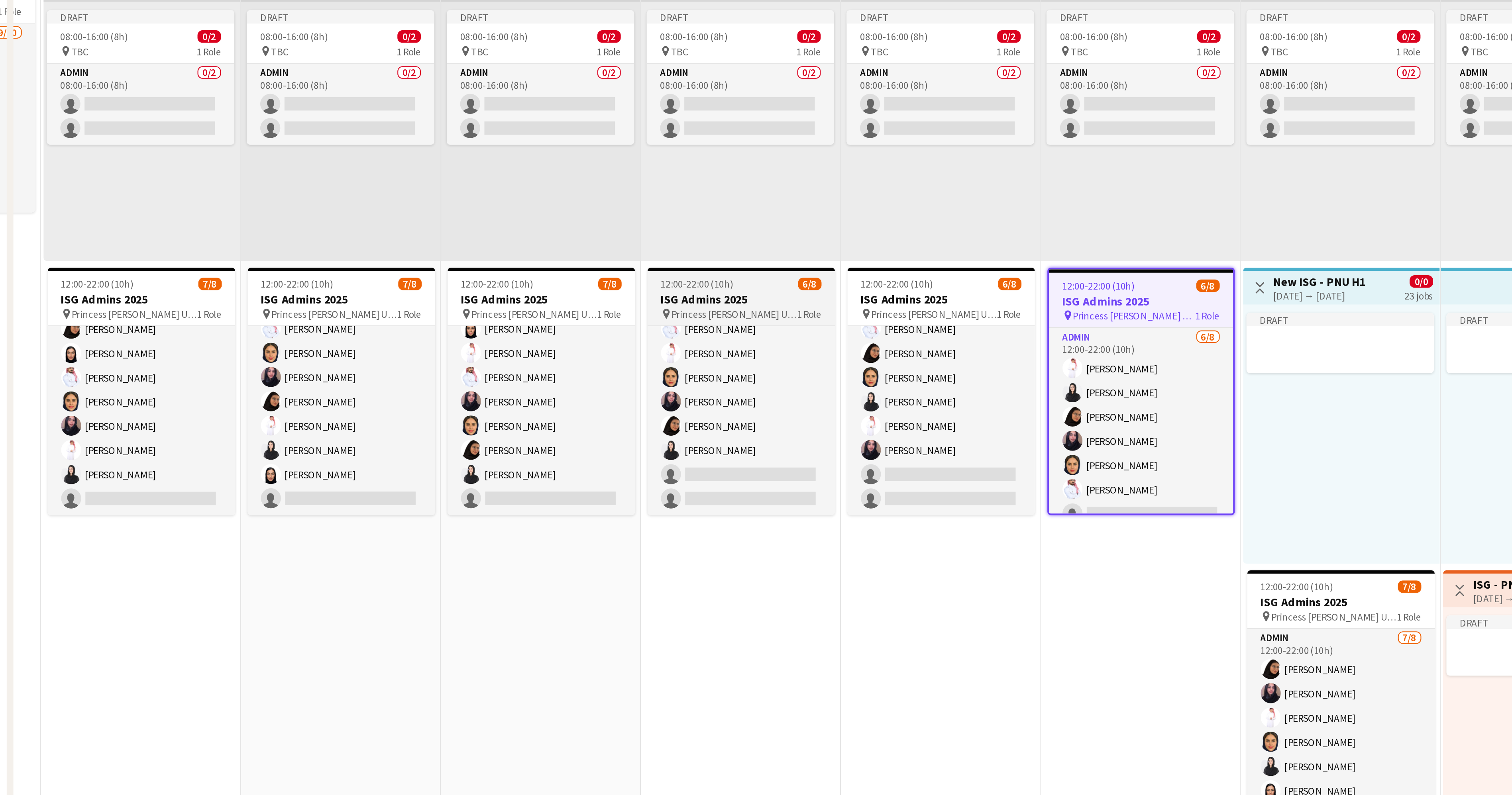
click at [352, 531] on div "12:00-22:00 (10h) 6/8" at bounding box center [353, 533] width 89 height 6
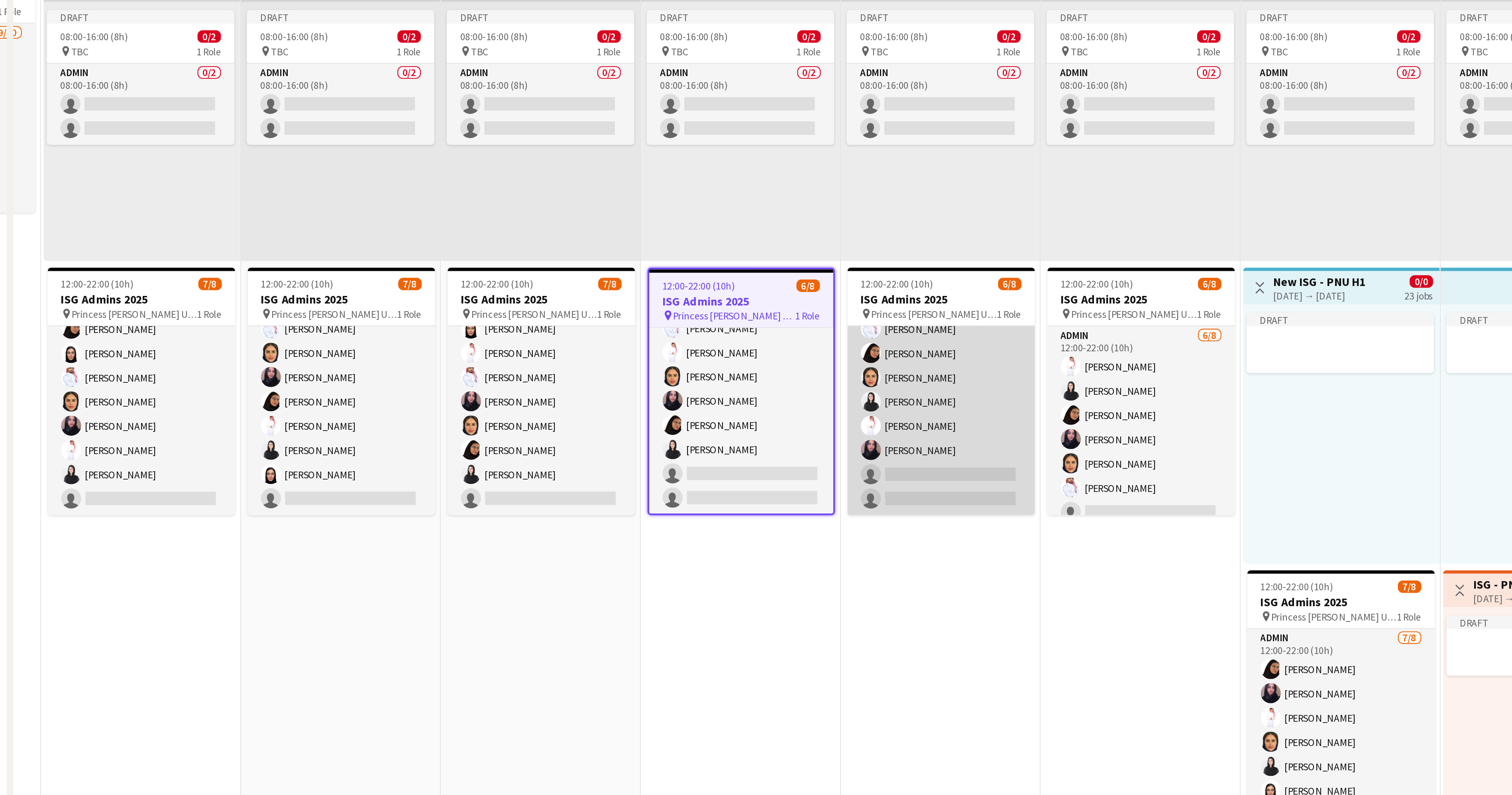
click at [437, 561] on app-card-role "Admin 6/8 12:00-22:00 (10h) Yazeed Albassri Arwa Alfaraj Arwa Maram Alzahrani E…" at bounding box center [448, 589] width 89 height 108
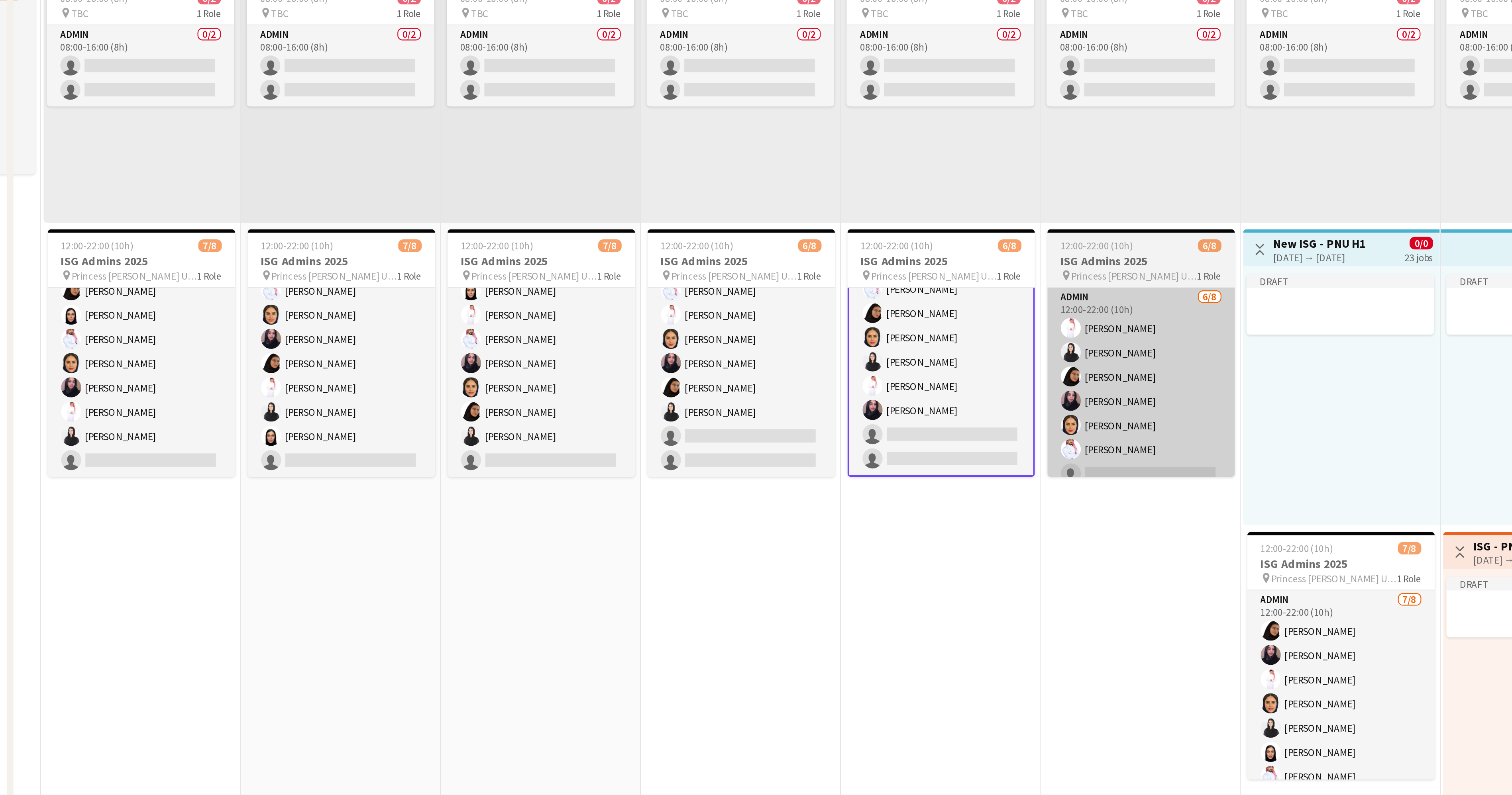
scroll to position [114, 0]
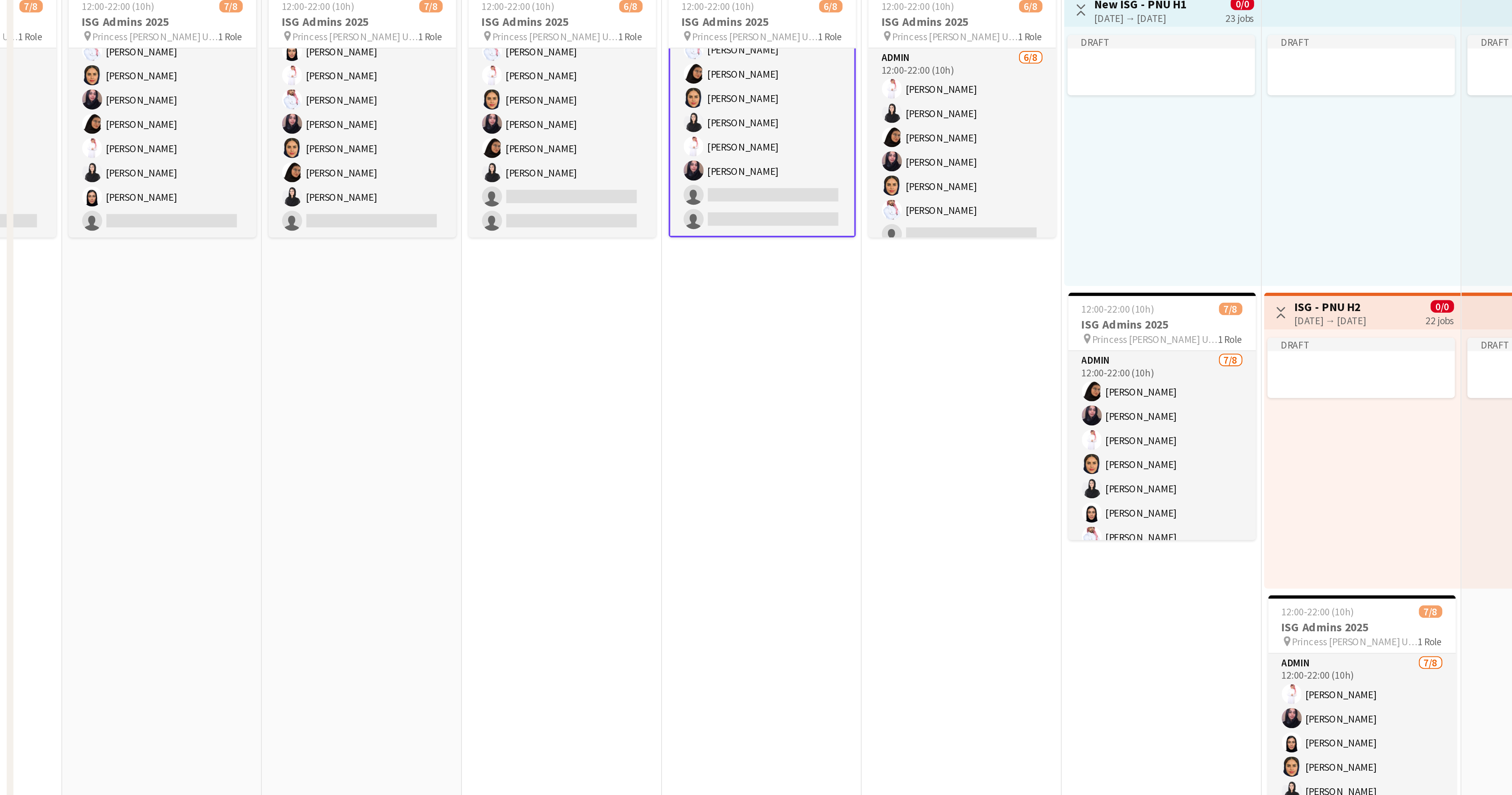
drag, startPoint x: 527, startPoint y: 628, endPoint x: 437, endPoint y: 635, distance: 90.3
click at [437, 635] on app-calendar-viewport "Tue 21 9/10 3 Jobs Wed 22 9/10 3 Jobs Thu 23 9/10 3 Jobs Fri 24 7/10 4 Jobs Sat…" at bounding box center [756, 380] width 1512 height 926
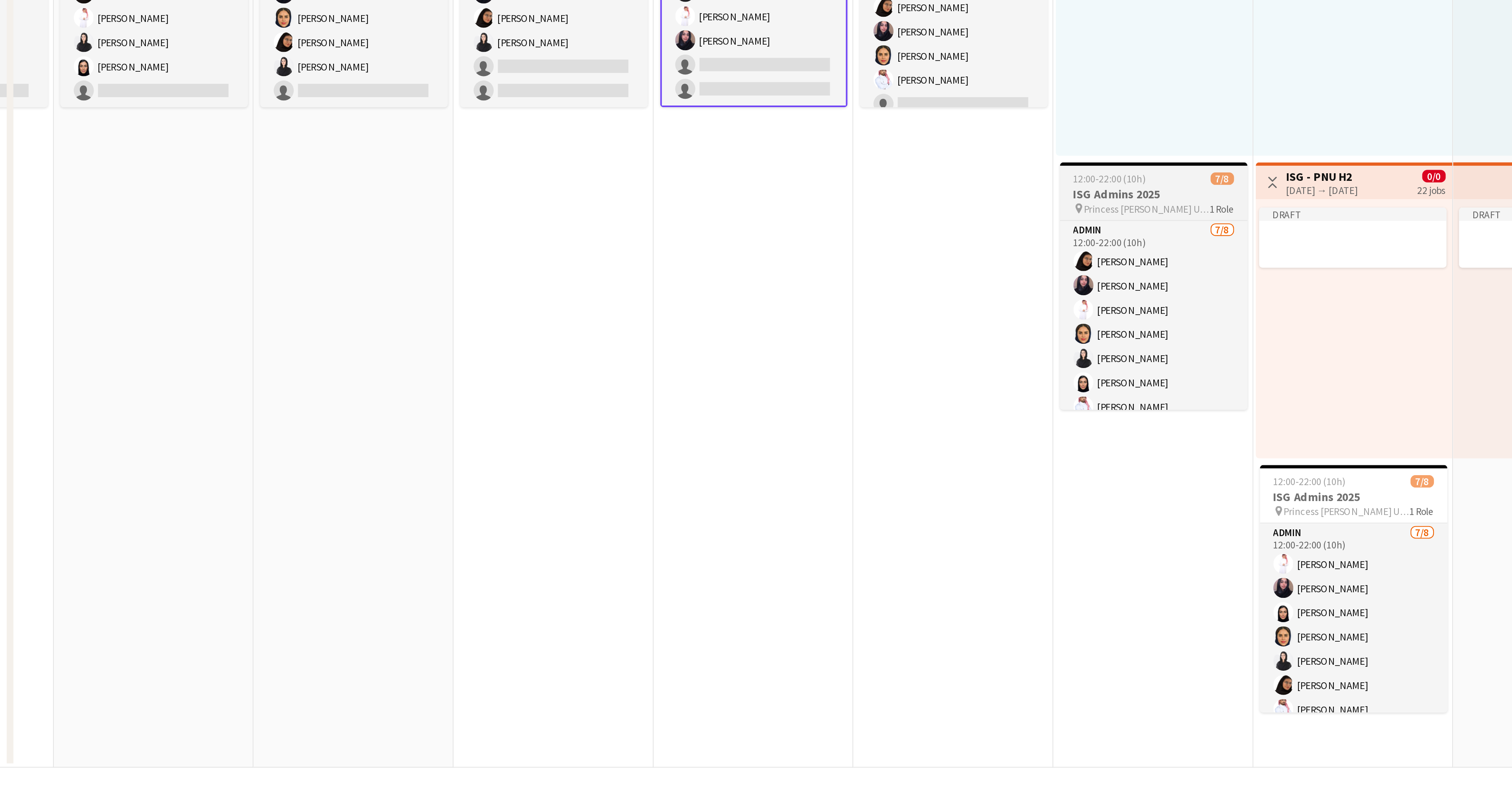
scroll to position [19, 0]
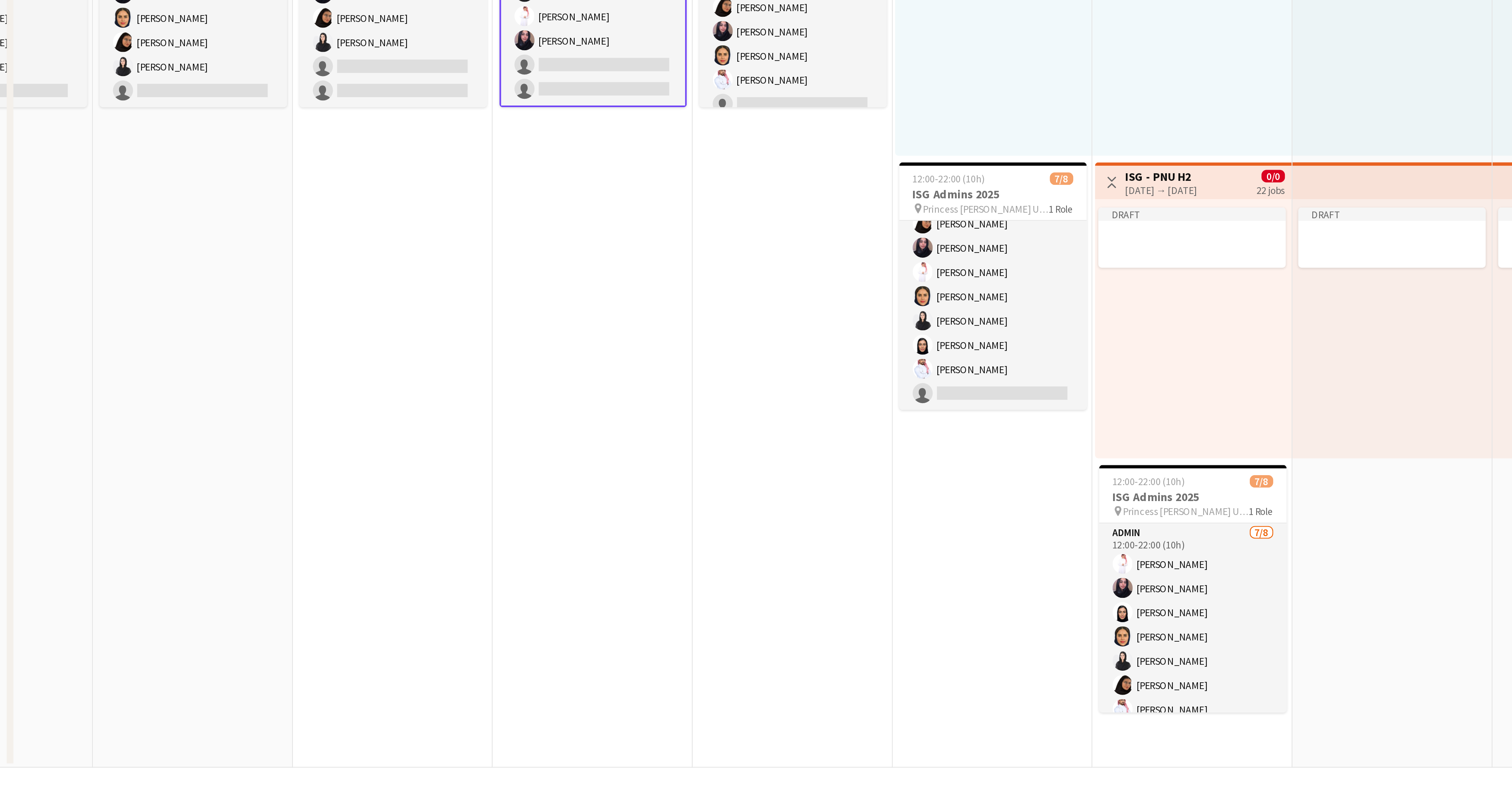
drag, startPoint x: 545, startPoint y: 669, endPoint x: 466, endPoint y: 674, distance: 79.2
click at [466, 674] on app-calendar-viewport "Thu 23 9/10 3 Jobs Fri 24 7/10 4 Jobs Sat 25 7/10 4 Jobs Sun 26 7/10 4 Jobs Mon…" at bounding box center [756, 318] width 1512 height 926
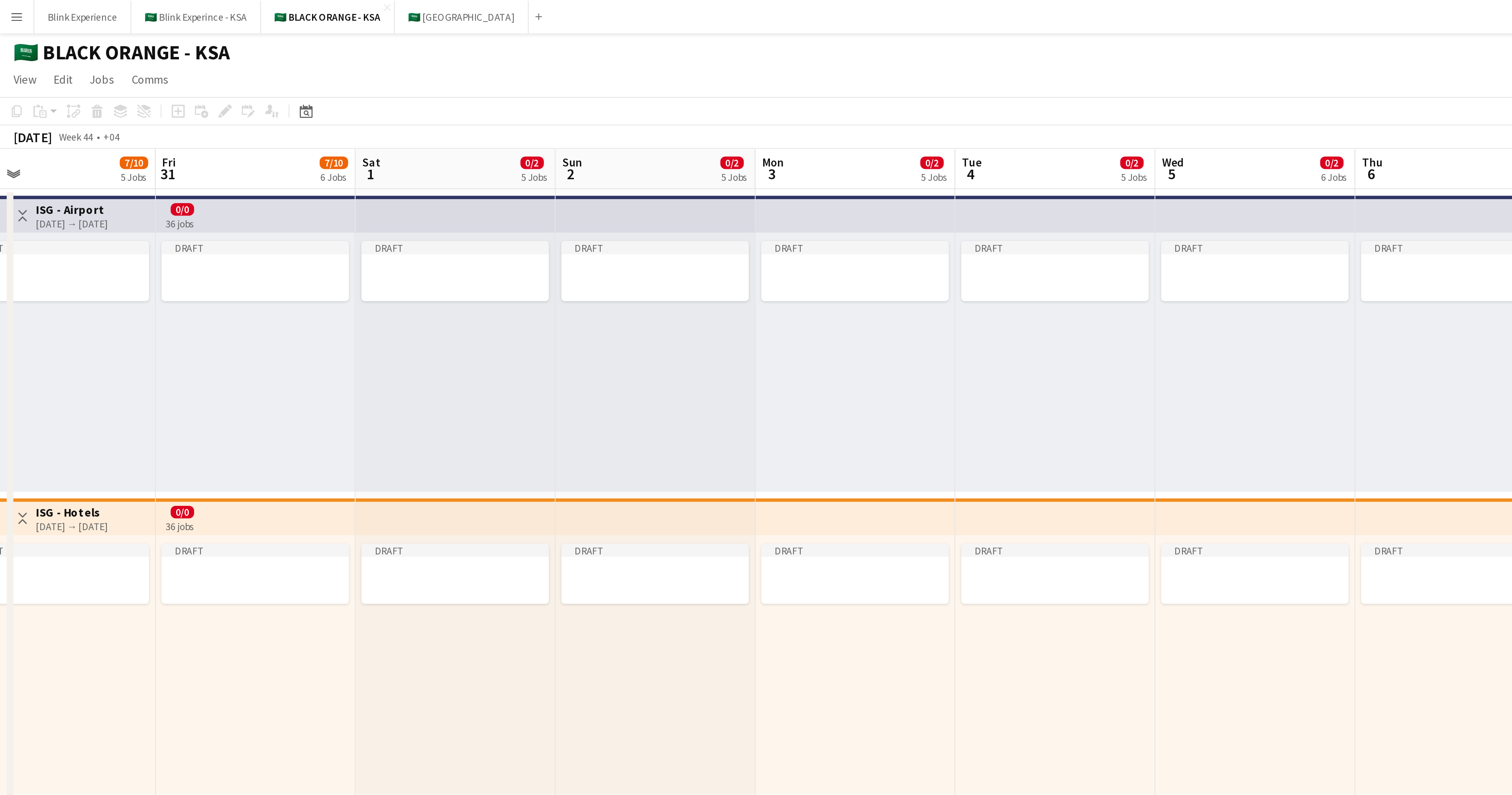
scroll to position [0, 309]
drag, startPoint x: 482, startPoint y: 590, endPoint x: 37, endPoint y: 148, distance: 627.2
click at [37, 148] on app-calendar-viewport "Mon 27 6/10 4 Jobs Tue 28 6/10 4 Jobs Wed 29 6/10 4 Jobs Thu 30 7/10 5 Jobs Fri…" at bounding box center [756, 514] width 1512 height 887
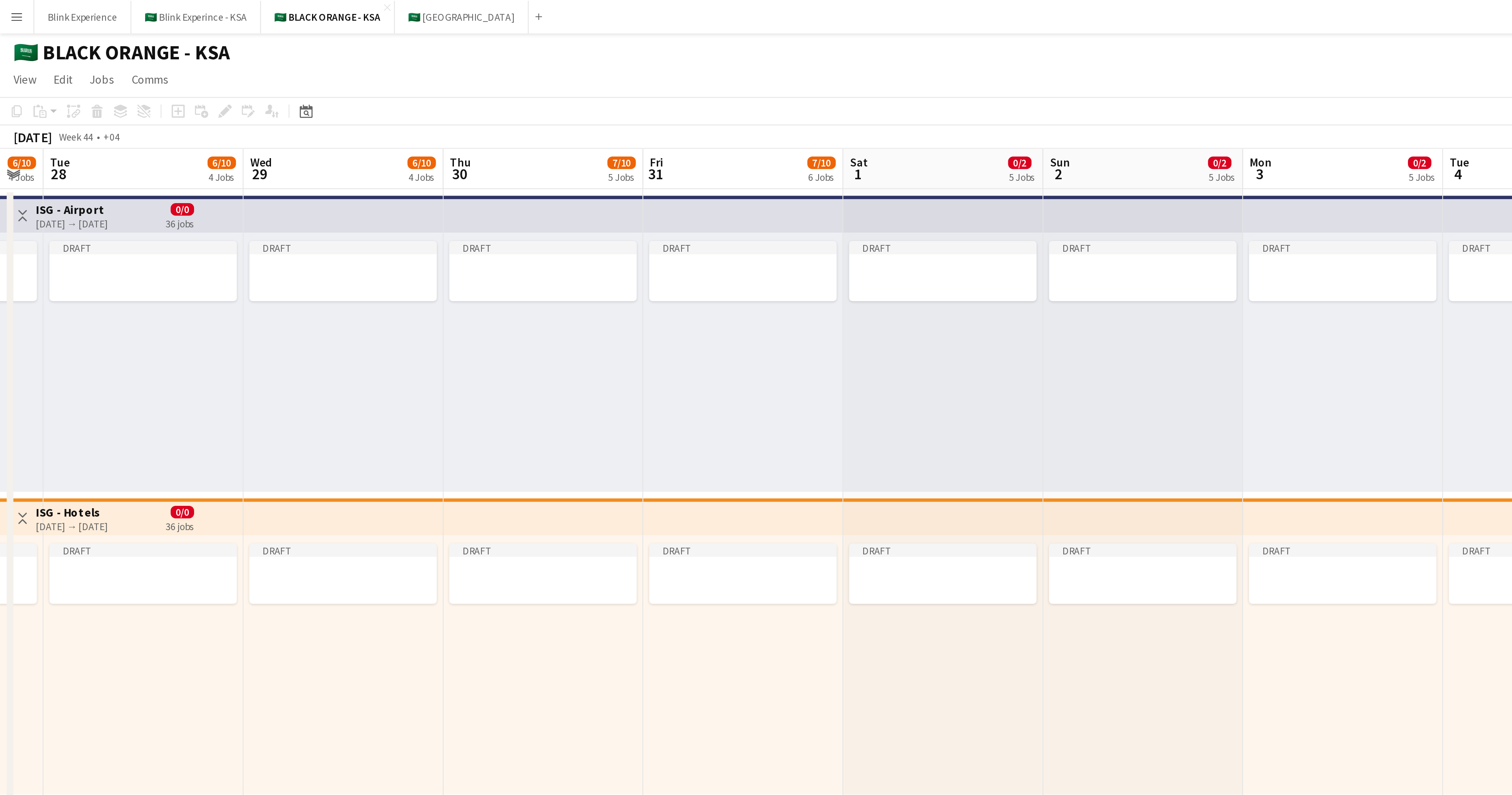
scroll to position [0, 204]
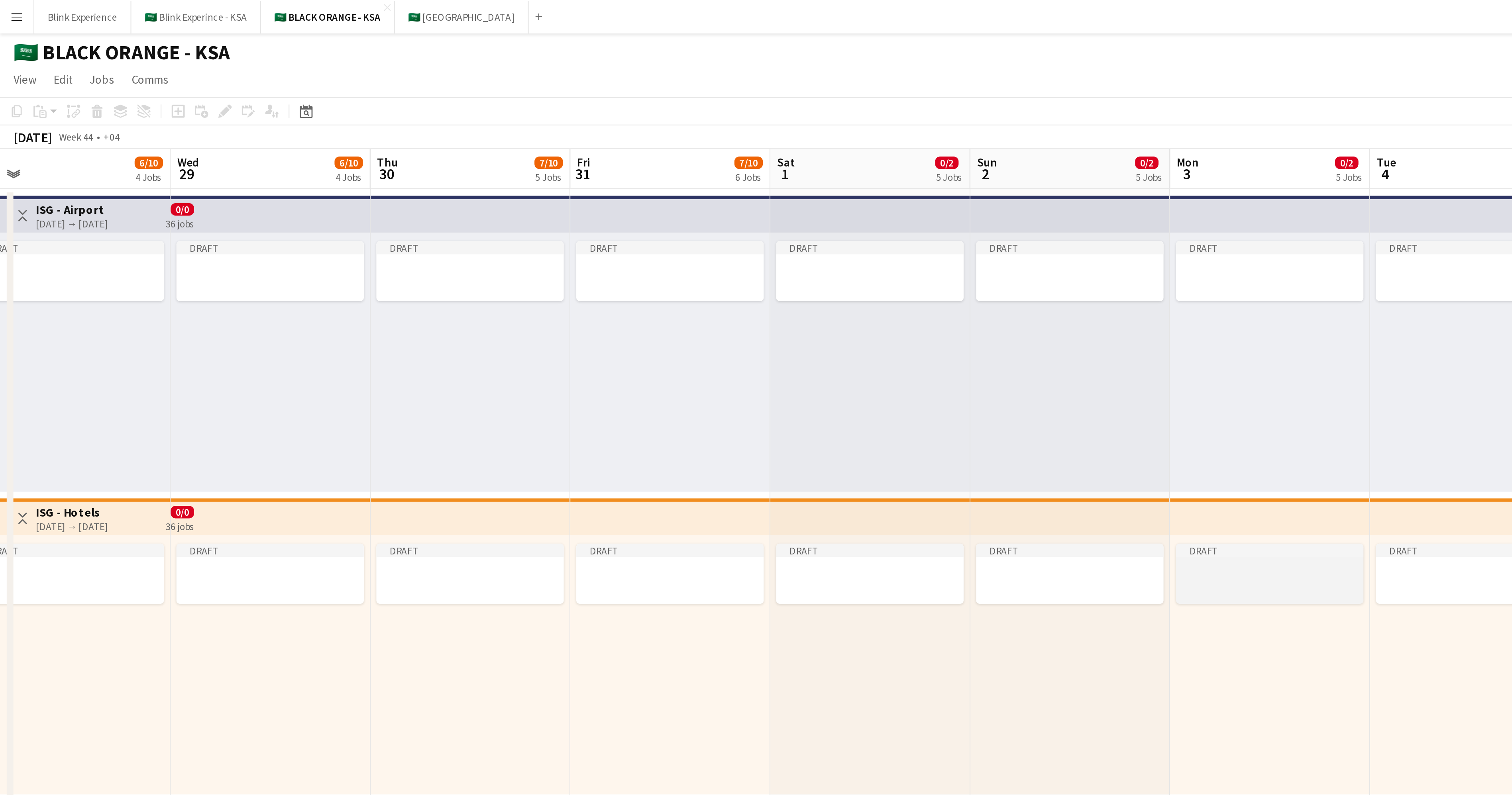
drag, startPoint x: 415, startPoint y: 193, endPoint x: 614, endPoint y: 269, distance: 213.0
click at [615, 269] on app-calendar-viewport "Sun 26 7/10 4 Jobs Mon 27 6/10 4 Jobs Tue 28 6/10 4 Jobs Wed 29 6/10 4 Jobs Thu…" at bounding box center [756, 514] width 1512 height 887
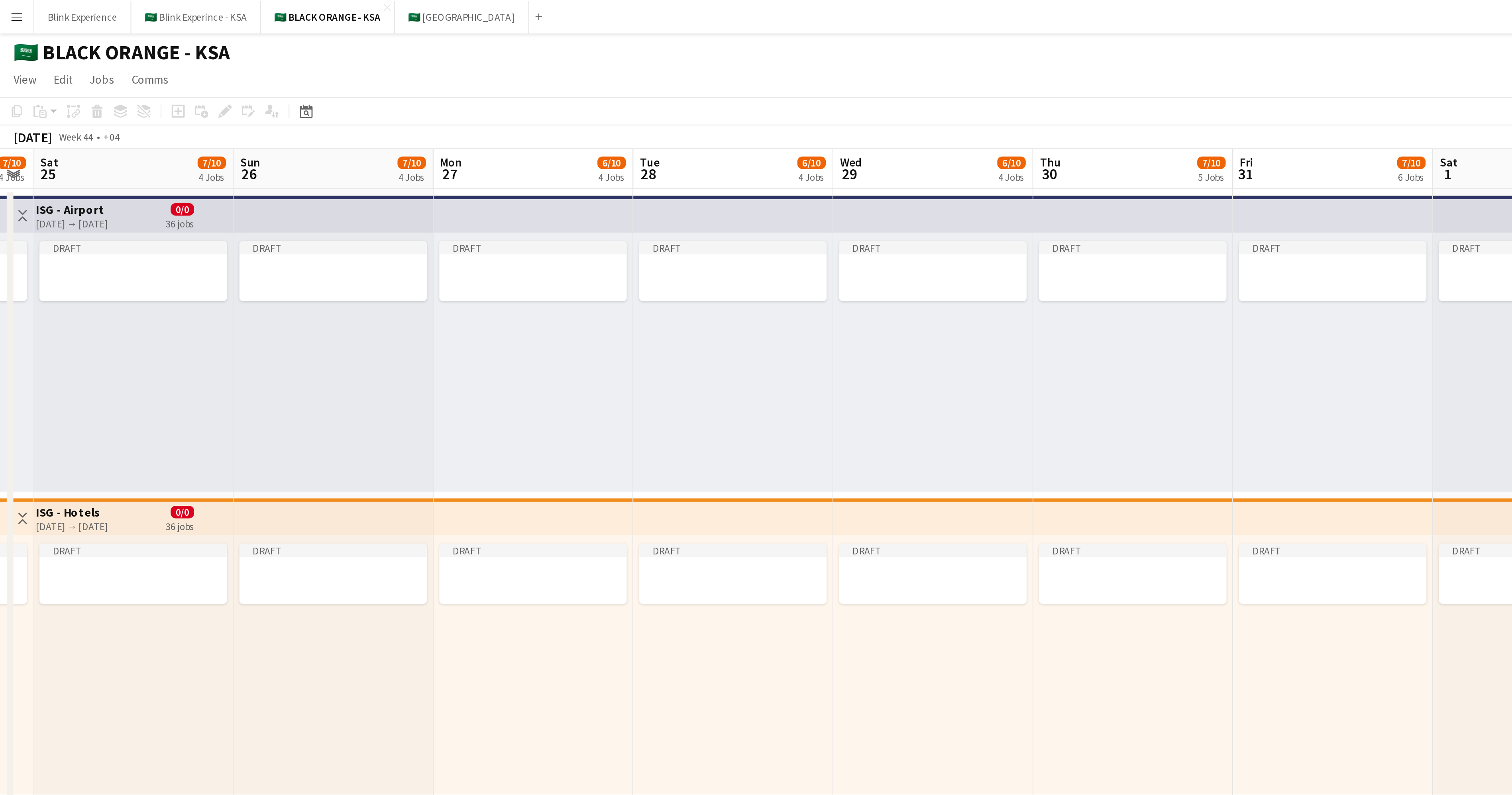
drag, startPoint x: 298, startPoint y: 217, endPoint x: 614, endPoint y: 241, distance: 316.9
click at [614, 241] on app-calendar-viewport "Thu 23 9/10 3 Jobs Fri 24 7/10 4 Jobs Sat 25 7/10 4 Jobs Sun 26 7/10 4 Jobs Mon…" at bounding box center [756, 514] width 1512 height 887
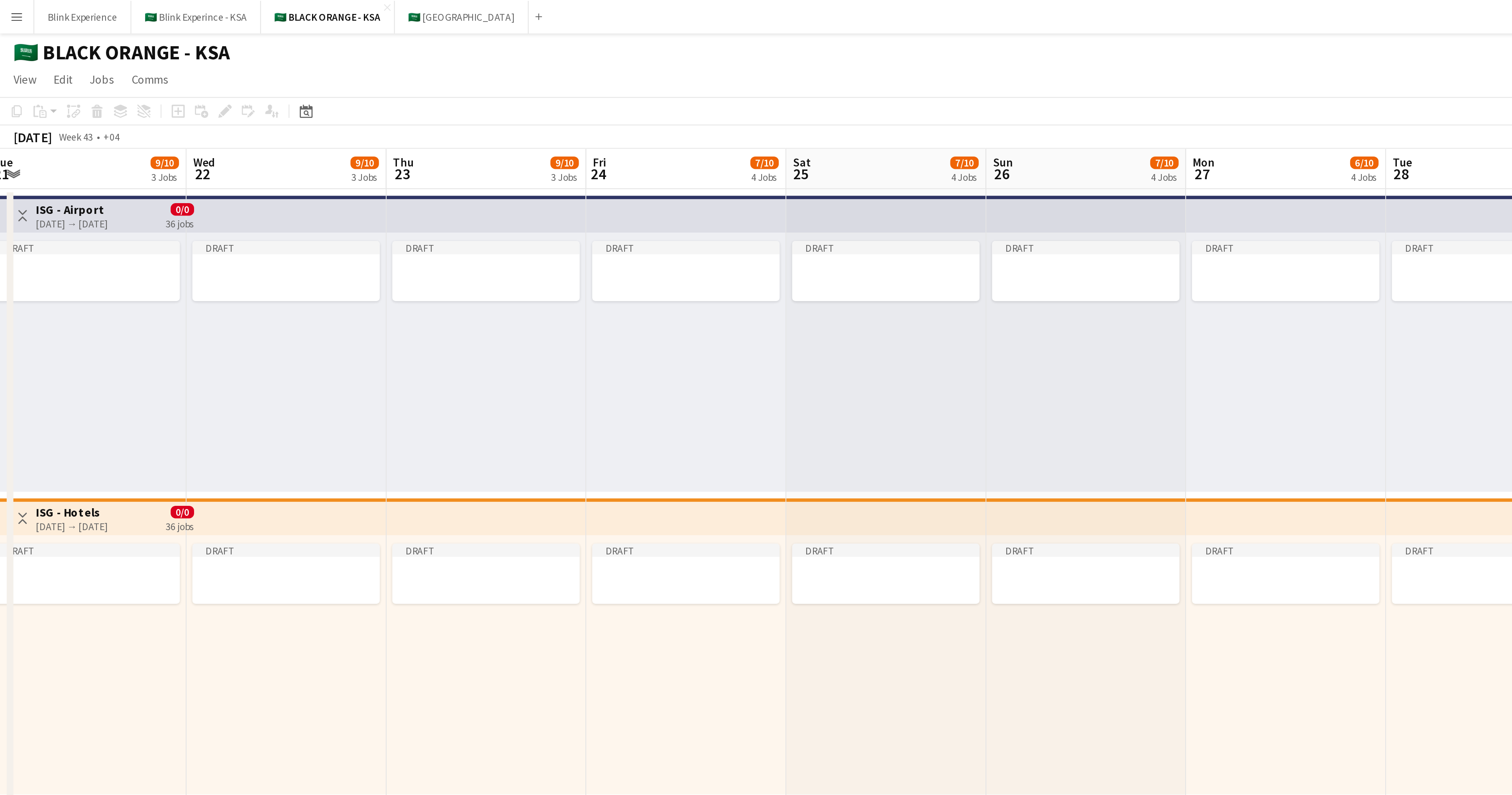
drag, startPoint x: 162, startPoint y: 186, endPoint x: 526, endPoint y: 198, distance: 364.2
click at [526, 198] on app-calendar-viewport "Sun 19 9/10 1 Job Mon 20 9/10 3 Jobs Tue 21 9/10 3 Jobs Wed 22 9/10 3 Jobs Thu …" at bounding box center [756, 514] width 1512 height 887
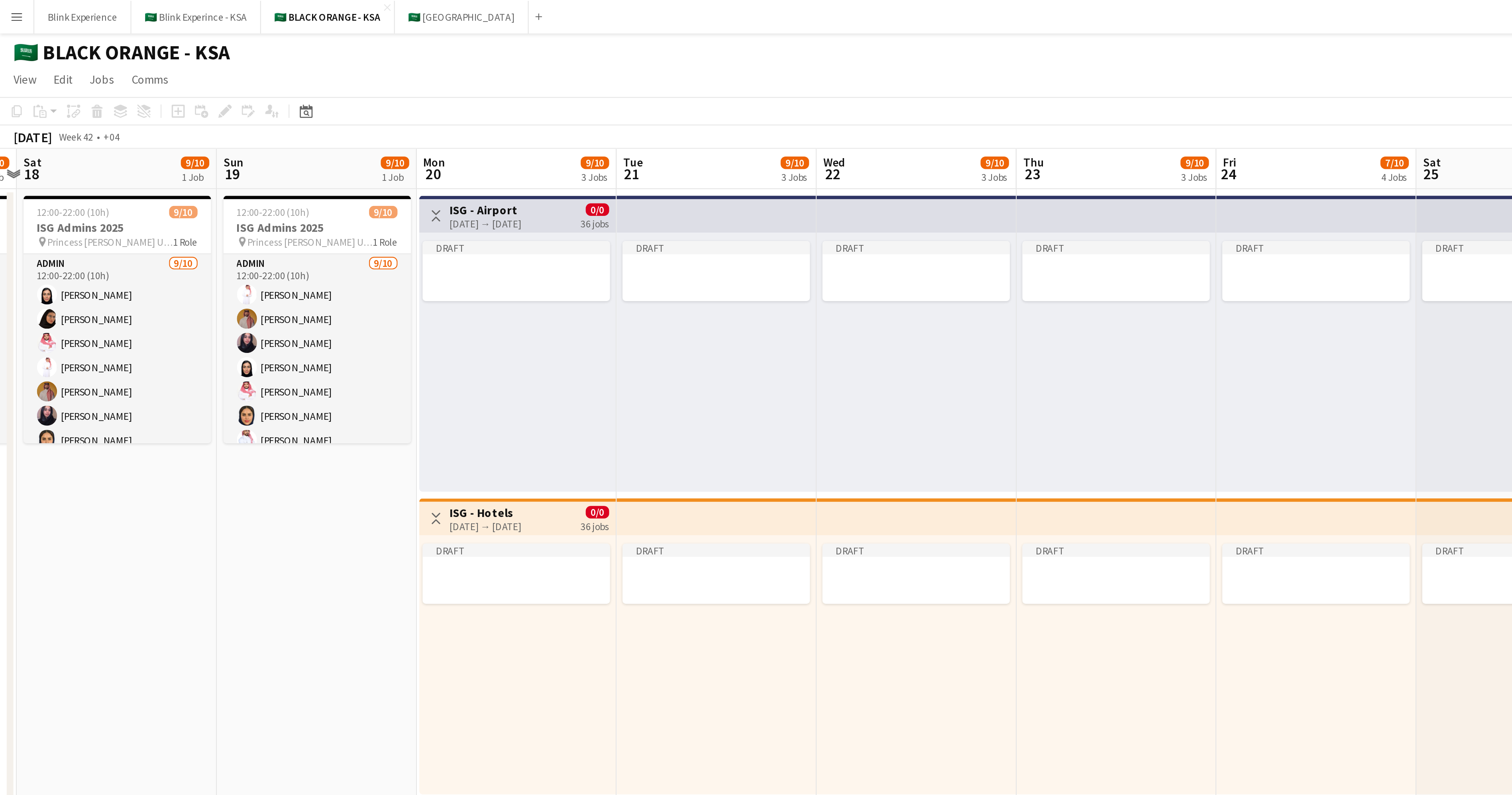
drag, startPoint x: 253, startPoint y: 190, endPoint x: 535, endPoint y: 189, distance: 282.0
click at [547, 189] on app-calendar-viewport "Thu 16 9/10 1 Job Fri 17 9/10 1 Job Sat 18 9/10 1 Job Sun 19 9/10 1 Job Mon 20 …" at bounding box center [756, 514] width 1512 height 887
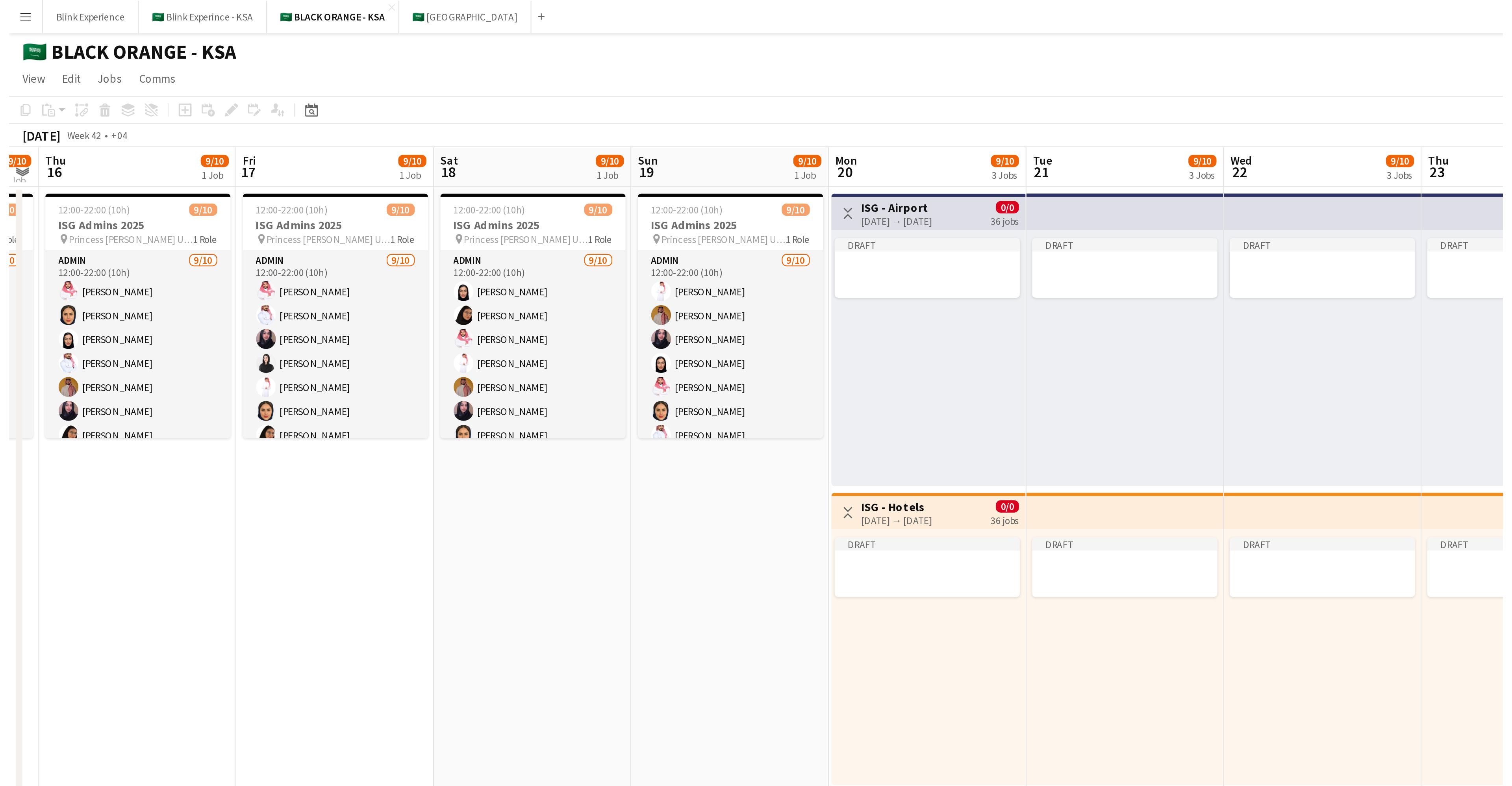
scroll to position [0, 171]
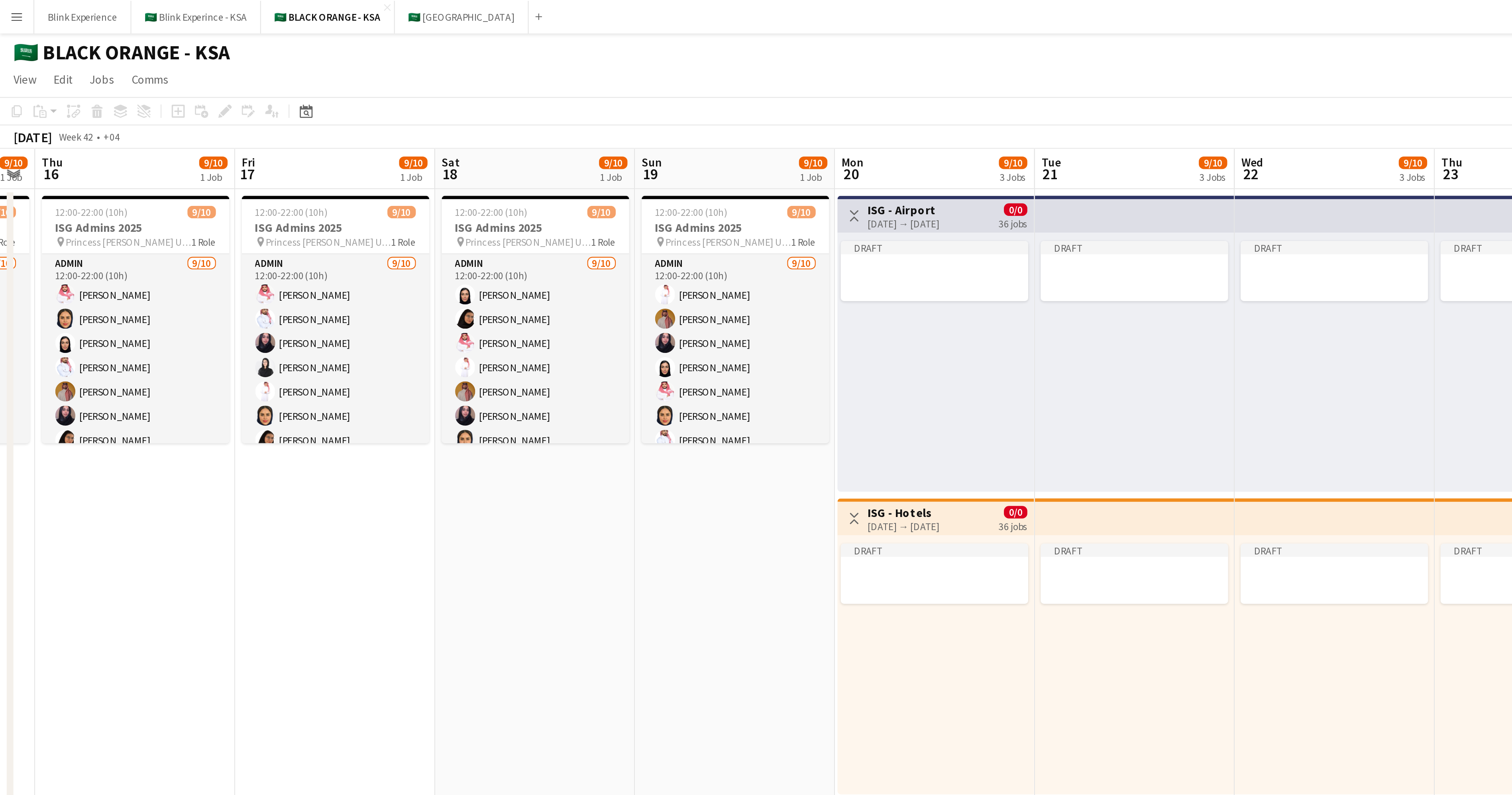
drag, startPoint x: 307, startPoint y: 186, endPoint x: 506, endPoint y: 191, distance: 199.1
click at [506, 191] on app-calendar-viewport "Tue 14 9/10 1 Job Wed 15 9/10 1 Job Thu 16 9/10 1 Job Fri 17 9/10 1 Job Sat 18 …" at bounding box center [756, 514] width 1512 height 887
click at [103, 7] on button "🇸🇦 Blink Experince - KSA Close" at bounding box center [93, 7] width 62 height 15
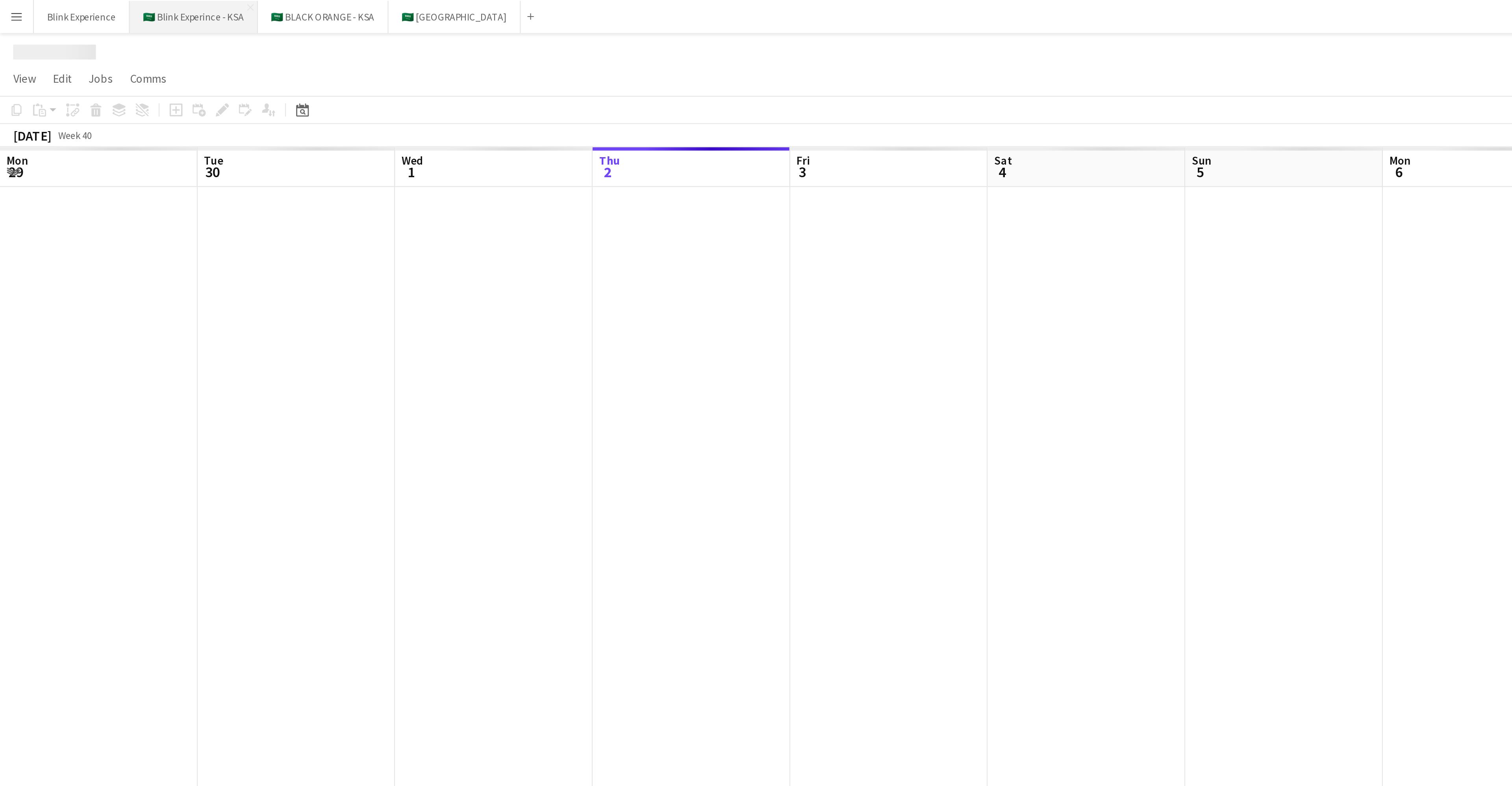
scroll to position [0, 188]
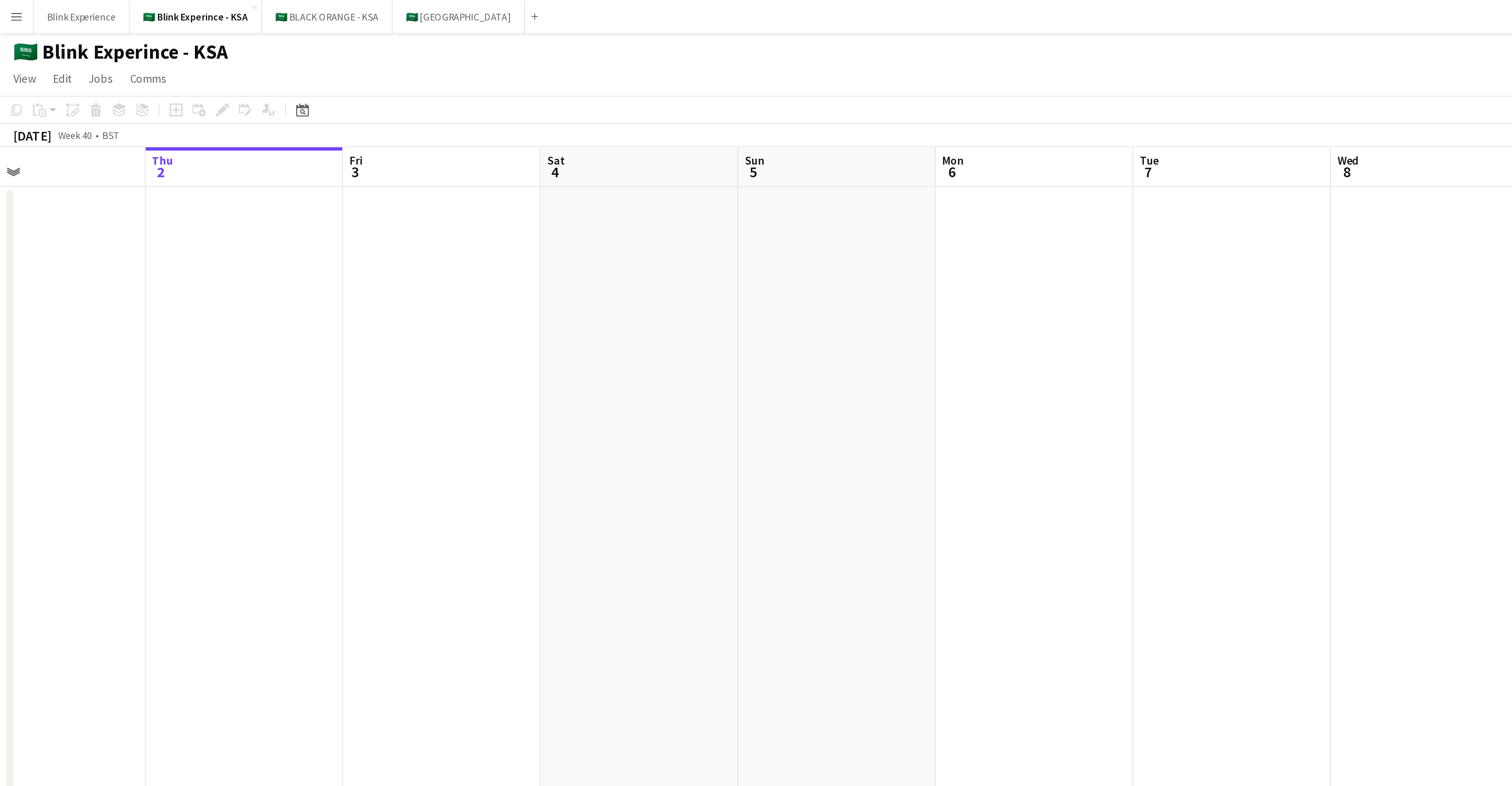
drag, startPoint x: 134, startPoint y: 115, endPoint x: 102, endPoint y: 118, distance: 32.1
click at [102, 118] on app-calendar-viewport "Sun 28 Mon 29 Tue 30 Wed 1 Thu 2 Fri 3 Sat 4 Sun 5 Mon 6 Tue 7 Wed 8 Thu 9 Fri …" at bounding box center [756, 421] width 1512 height 703
drag, startPoint x: 407, startPoint y: 144, endPoint x: 118, endPoint y: 166, distance: 289.8
click at [118, 166] on app-calendar-viewport "Wed 1 Thu 2 Fri 3 Sat 4 Sun 5 Mon 6 Tue 7 Wed 8 Thu 9 Fri 10 Sat 11 Sun 12 Mon …" at bounding box center [756, 421] width 1512 height 703
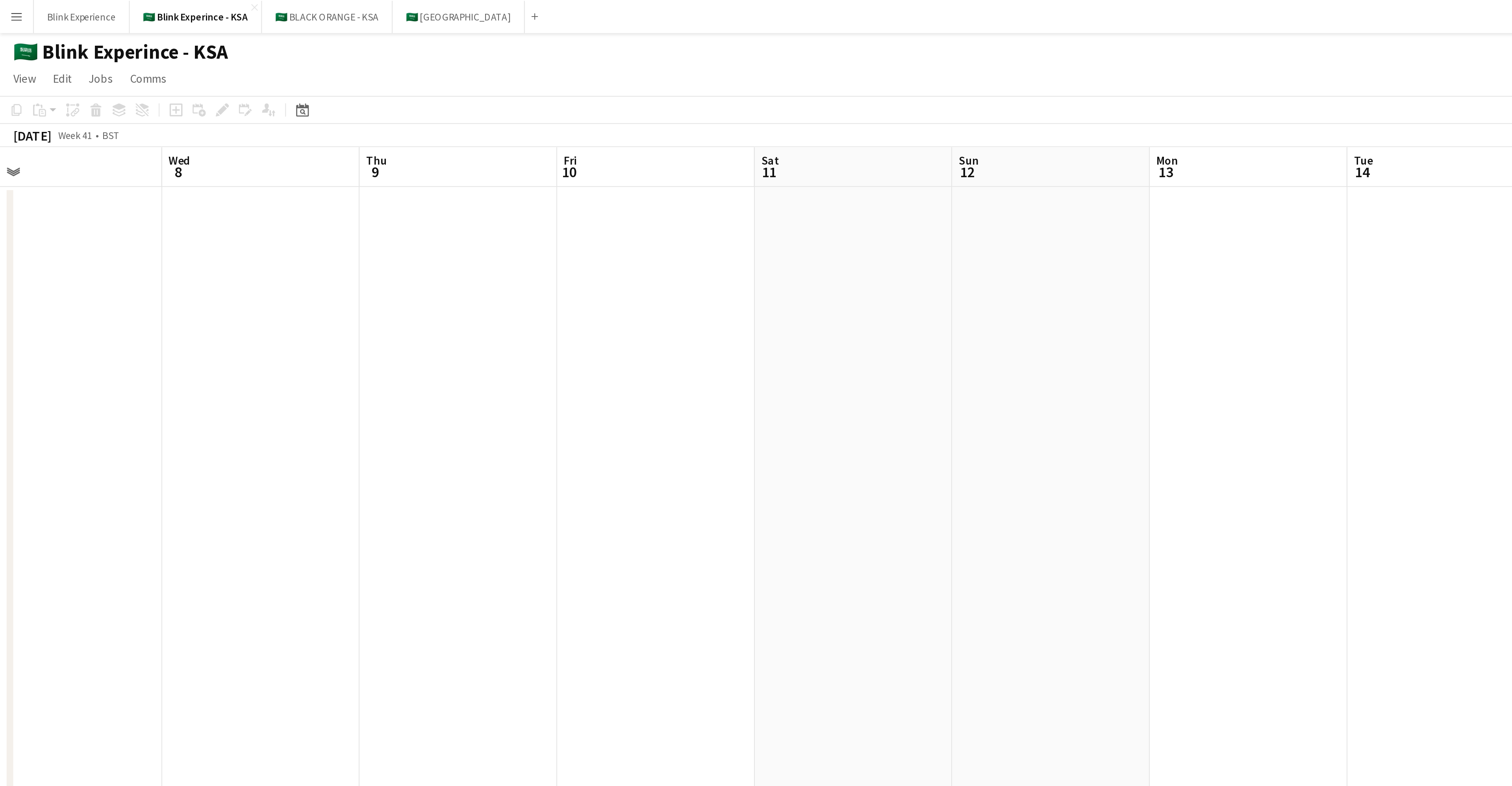
drag, startPoint x: 362, startPoint y: 161, endPoint x: 103, endPoint y: 166, distance: 259.0
click at [103, 166] on app-calendar-viewport "Sat 4 Sun 5 Mon 6 Tue 7 Wed 8 Thu 9 Fri 10 Sat 11 Sun 12 Mon 13 Tue 14 Wed 15 T…" at bounding box center [756, 421] width 1512 height 703
drag, startPoint x: 353, startPoint y: 159, endPoint x: 125, endPoint y: 168, distance: 228.2
click at [125, 168] on app-calendar-viewport "Tue 7 Wed 8 Thu 9 Fri 10 Sat 11 Sun 12 Mon 13 Tue 14 Wed 15 Thu 16 Fri 17 Sat 1…" at bounding box center [756, 421] width 1512 height 703
drag, startPoint x: 334, startPoint y: 162, endPoint x: 118, endPoint y: 170, distance: 216.1
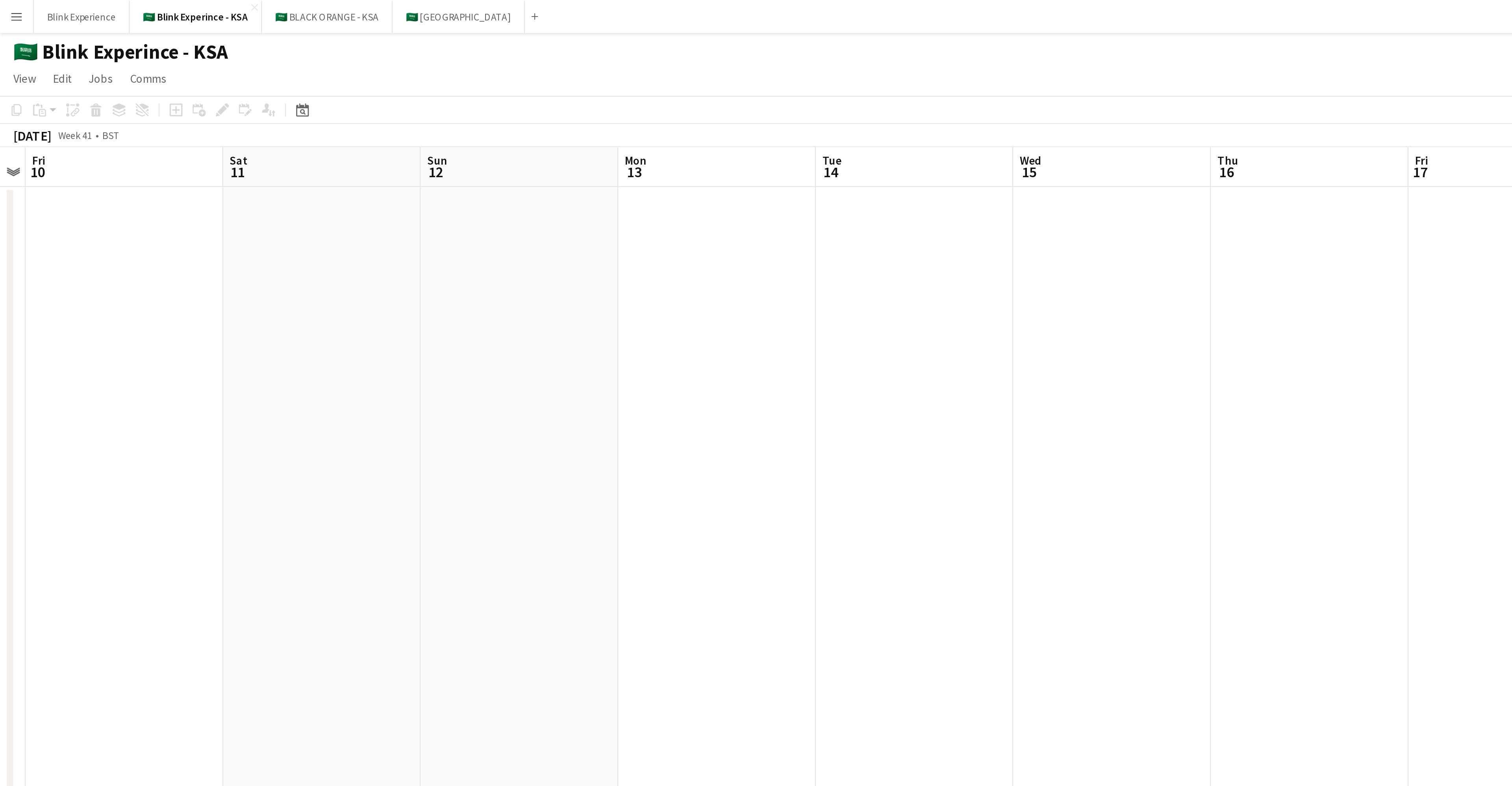
click at [118, 170] on app-calendar-viewport "Tue 7 Wed 8 Thu 9 Fri 10 Sat 11 Sun 12 Mon 13 Tue 14 Wed 15 Thu 16 Fri 17 Sat 1…" at bounding box center [756, 421] width 1512 height 703
drag, startPoint x: 247, startPoint y: 161, endPoint x: 73, endPoint y: 159, distance: 174.0
click at [73, 159] on app-calendar-viewport "Sun 12 Mon 13 Tue 14 Wed 15 Thu 16 Fri 17 Sat 18 Sun 19 Mon 20 Tue 21 Wed 22 Th…" at bounding box center [756, 421] width 1512 height 703
drag, startPoint x: 73, startPoint y: 159, endPoint x: 685, endPoint y: 174, distance: 612.2
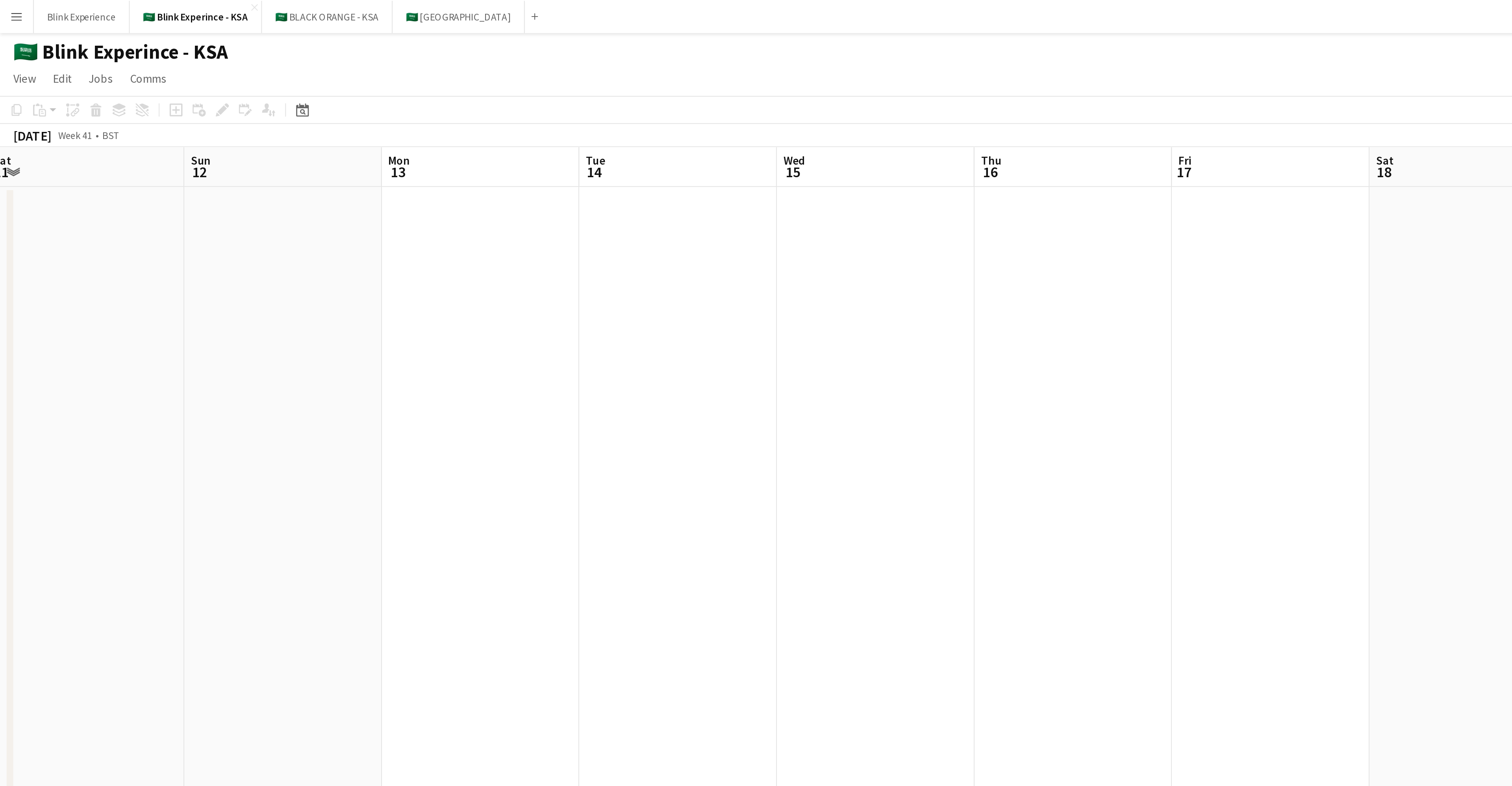
click at [691, 173] on app-calendar-viewport "Thu 9 Fri 10 Sat 11 Sun 12 Mon 13 Tue 14 Wed 15 Thu 16 Fri 17 Sat 18 Sun 19 Mon…" at bounding box center [756, 421] width 1512 height 703
drag, startPoint x: 78, startPoint y: 160, endPoint x: 719, endPoint y: 170, distance: 641.1
click at [719, 170] on app-calendar-viewport "Mon 29 Tue 30 Wed 1 Thu 2 Fri 3 Sat 4 Sun 5 Mon 6 Tue 7 Wed 8 Thu 9 Fri 10 Sat …" at bounding box center [756, 421] width 1512 height 703
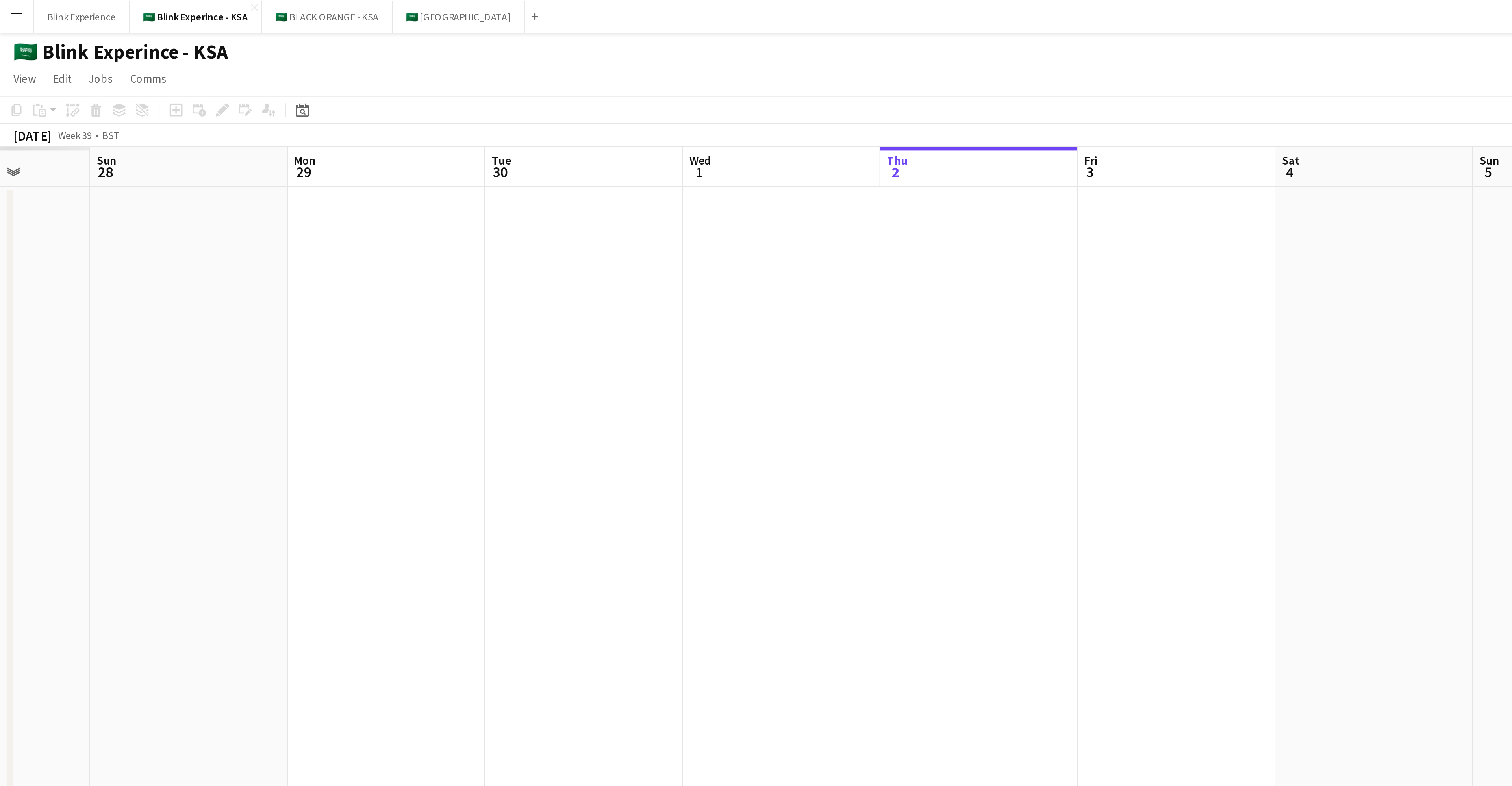
drag, startPoint x: 253, startPoint y: 149, endPoint x: 606, endPoint y: 164, distance: 353.3
click at [606, 164] on app-calendar-viewport "Thu 25 Fri 26 Sat 27 Sun 28 Mon 29 Tue 30 Wed 1 Thu 2 Fri 3 Sat 4 Sun 5 Mon 6 T…" at bounding box center [756, 421] width 1512 height 703
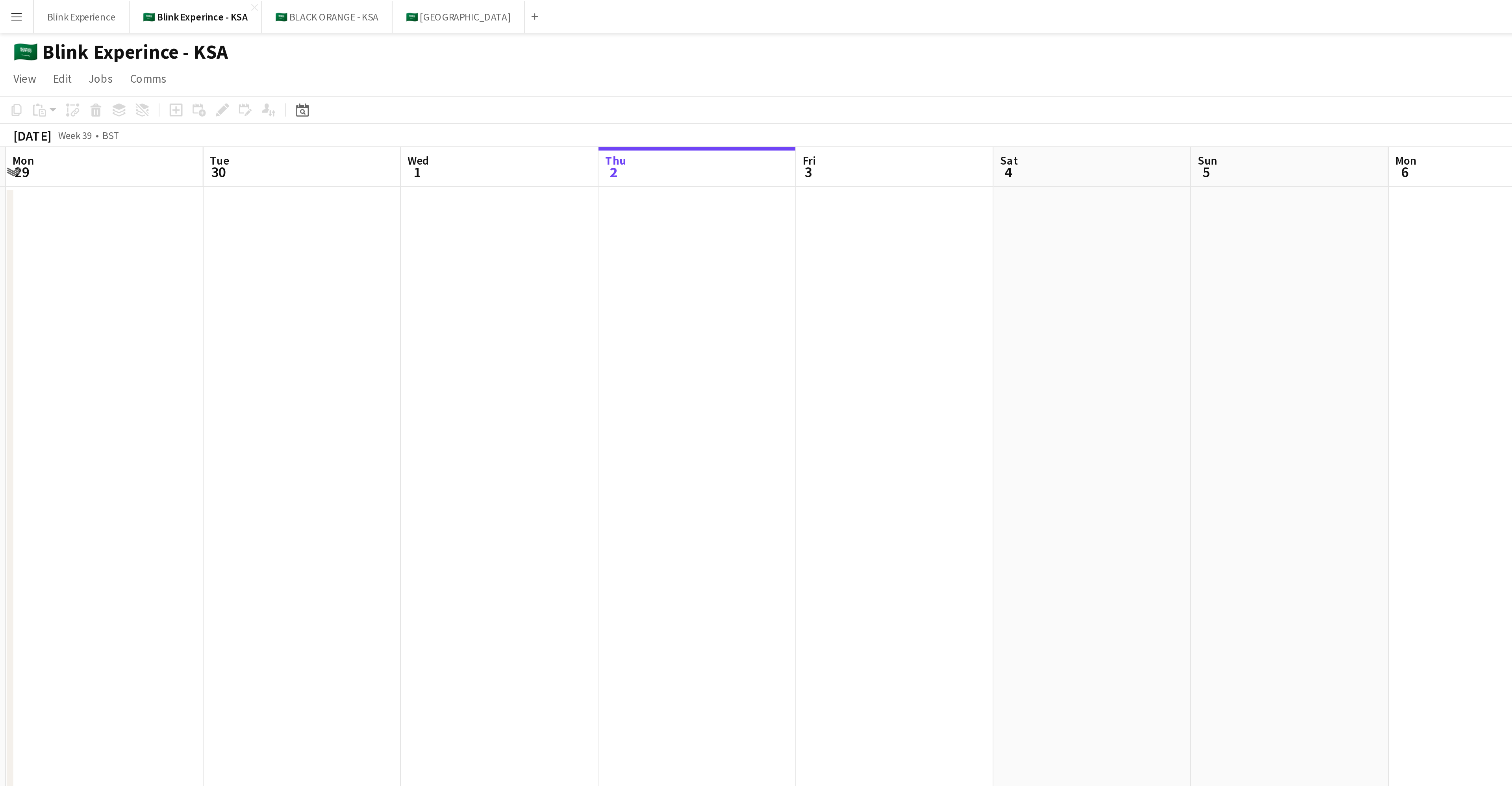
scroll to position [0, 282]
drag, startPoint x: 206, startPoint y: 150, endPoint x: 50, endPoint y: 107, distance: 161.8
click at [50, 107] on app-calendar-viewport "Fri 26 Sat 27 Sun 28 Mon 29 Tue 30 Wed 1 Thu 2 Fri 3 Sat 4 Sun 5 Mon 6 Tue 7 We…" at bounding box center [756, 421] width 1512 height 703
drag, startPoint x: 414, startPoint y: 134, endPoint x: 54, endPoint y: 133, distance: 360.0
click at [54, 133] on app-calendar-viewport "Fri 26 Sat 27 Sun 28 Mon 29 Tue 30 Wed 1 Thu 2 Fri 3 Sat 4 Sun 5 Mon 6 Tue 7 We…" at bounding box center [756, 421] width 1512 height 703
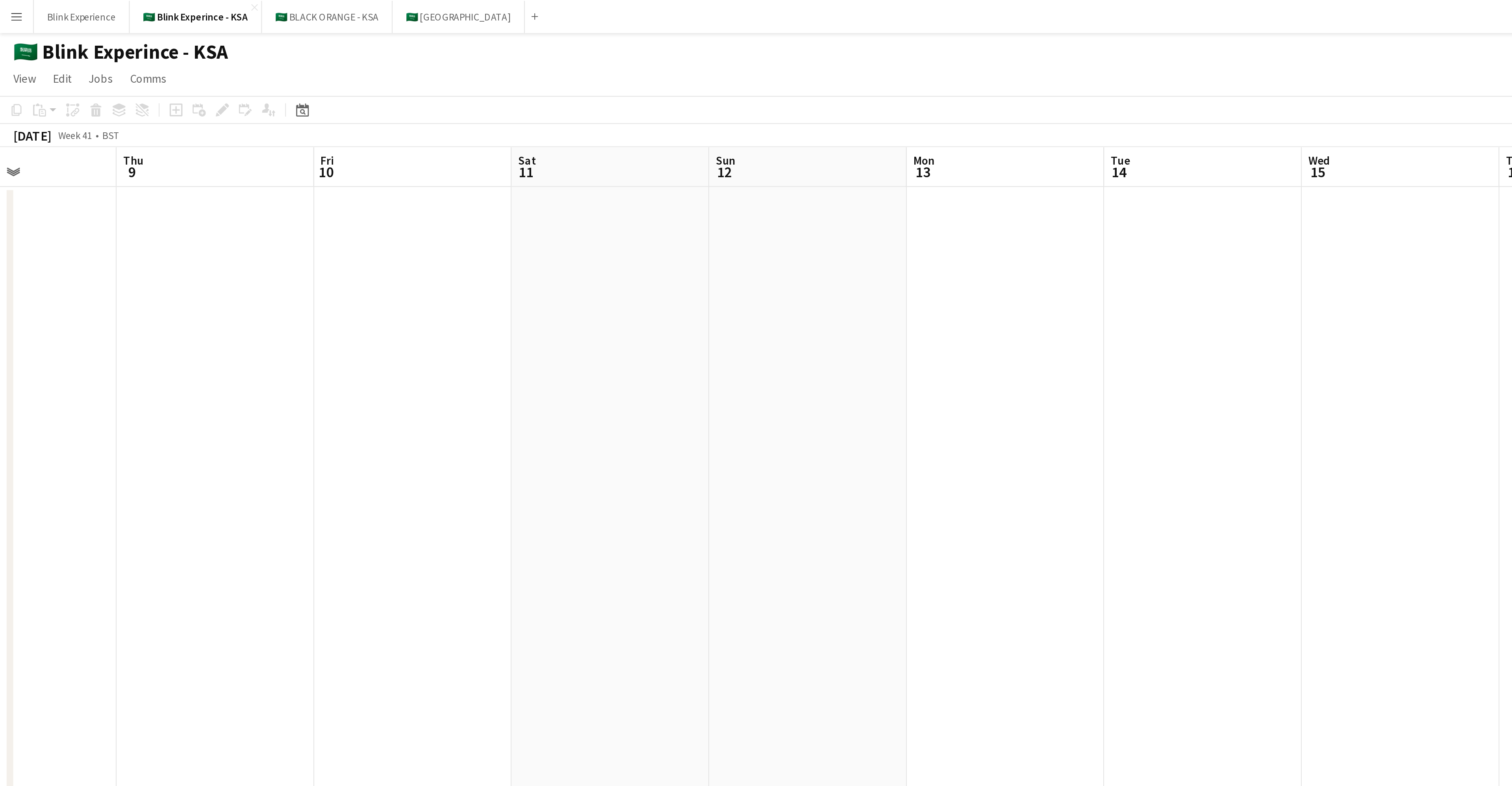
drag, startPoint x: 270, startPoint y: 144, endPoint x: 101, endPoint y: 144, distance: 169.0
click at [101, 144] on app-calendar-viewport "Mon 6 Tue 7 Wed 8 Thu 9 Fri 10 Sat 11 Sun 12 Mon 13 Tue 14 Wed 15 Thu 16 Fri 17…" at bounding box center [756, 421] width 1512 height 703
drag, startPoint x: 551, startPoint y: 155, endPoint x: 141, endPoint y: 149, distance: 410.0
click at [141, 149] on app-calendar-viewport "Mon 6 Tue 7 Wed 8 Thu 9 Fri 10 Sat 11 Sun 12 Mon 13 Tue 14 Wed 15 Thu 16 Fri 17…" at bounding box center [756, 421] width 1512 height 703
click at [255, 165] on app-calendar-viewport "Tue 14 Wed 15 Thu 16 Fri 17 Sat 18 Sun 19 Mon 20 Tue 21 Wed 22 Thu 23 Fri 24 Sa…" at bounding box center [756, 421] width 1512 height 703
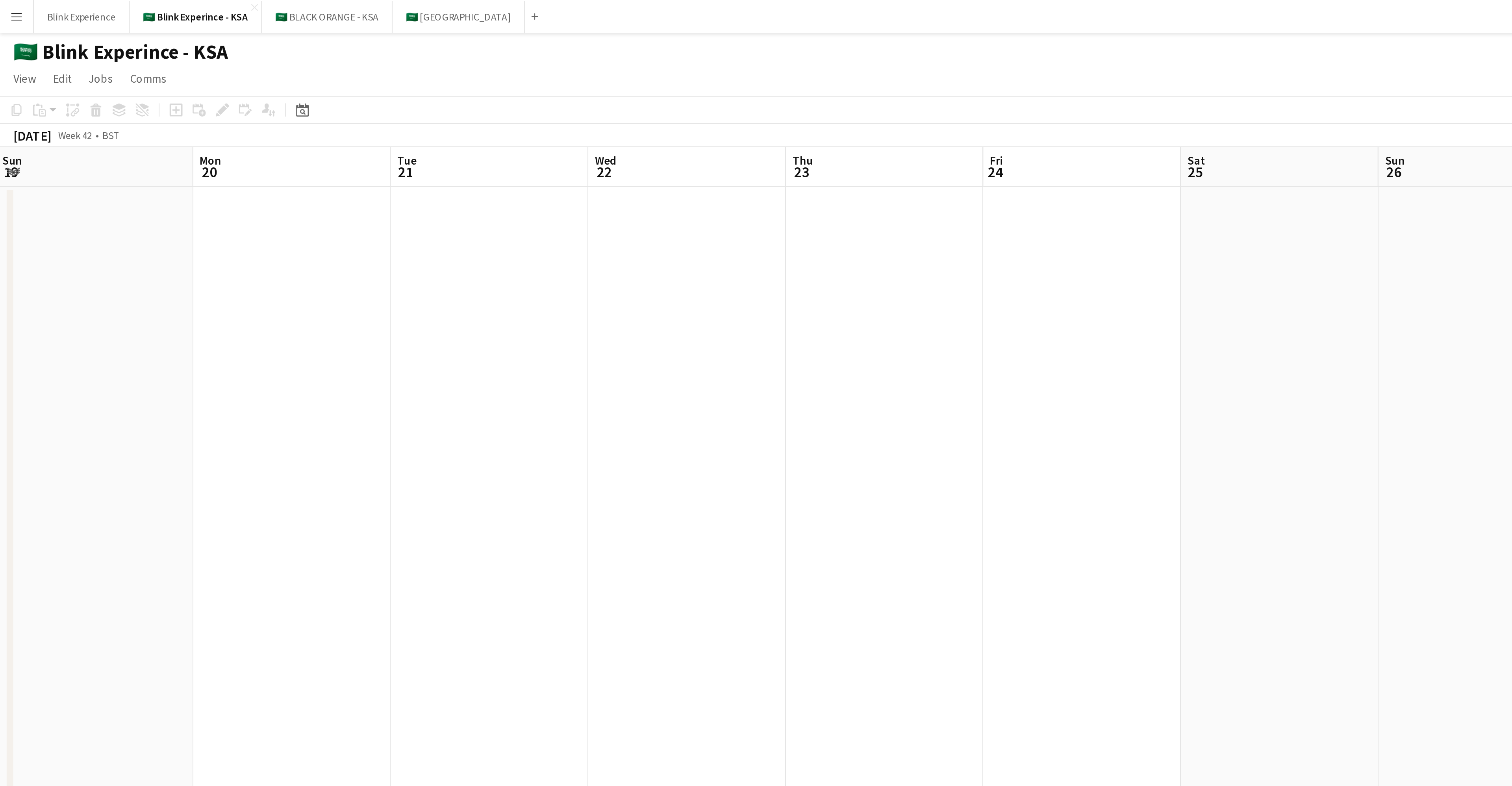
drag, startPoint x: 514, startPoint y: 156, endPoint x: 304, endPoint y: 156, distance: 210.0
click at [304, 156] on app-calendar-viewport "Thu 16 Fri 17 Sat 18 Sun 19 Mon 20 Tue 21 Wed 22 Thu 23 Fri 24 Sat 25 Sun 26 Mo…" at bounding box center [756, 421] width 1512 height 703
click at [38, 4] on button "Blink Experience Close" at bounding box center [39, 7] width 46 height 15
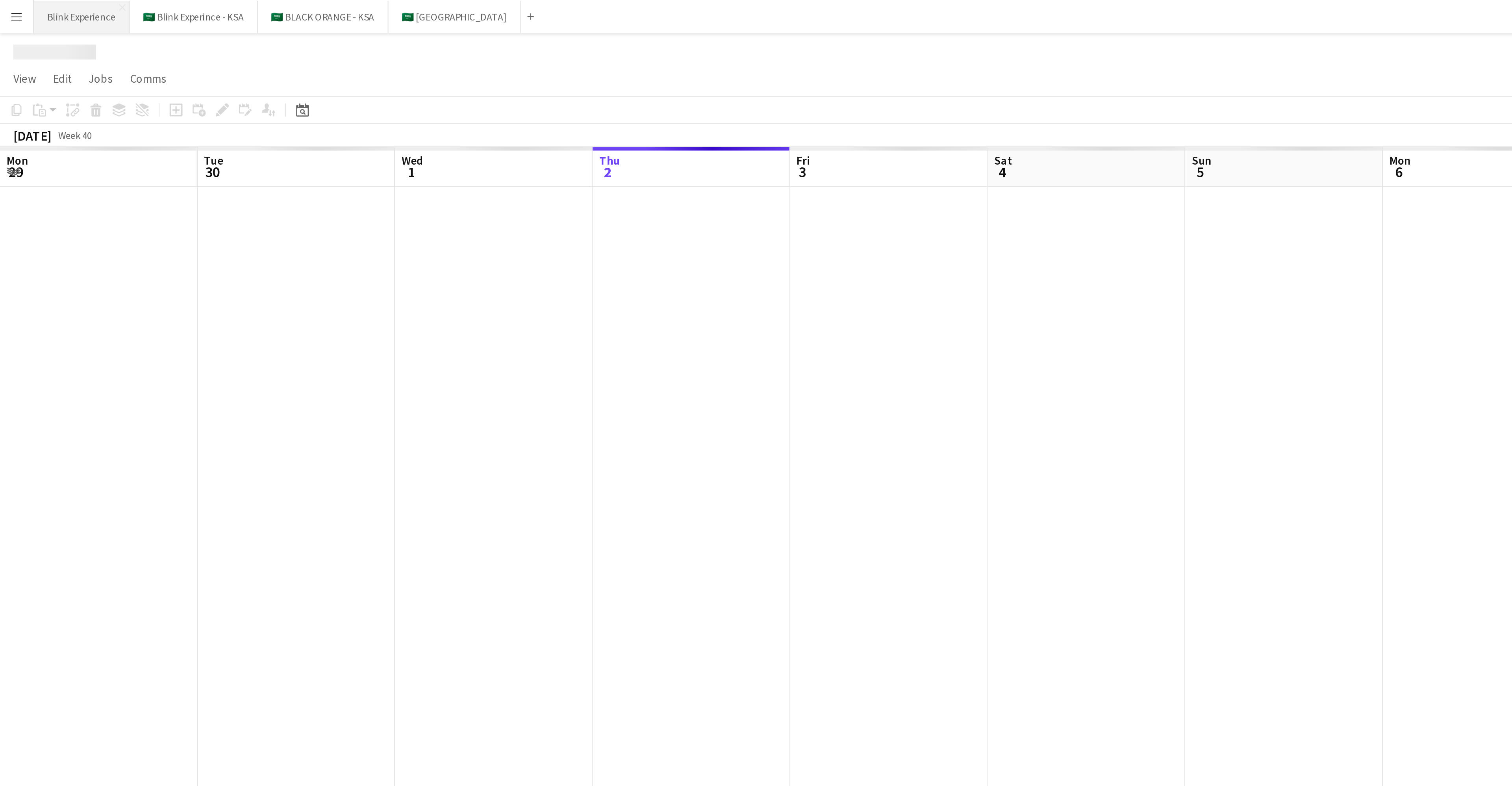
scroll to position [0, 188]
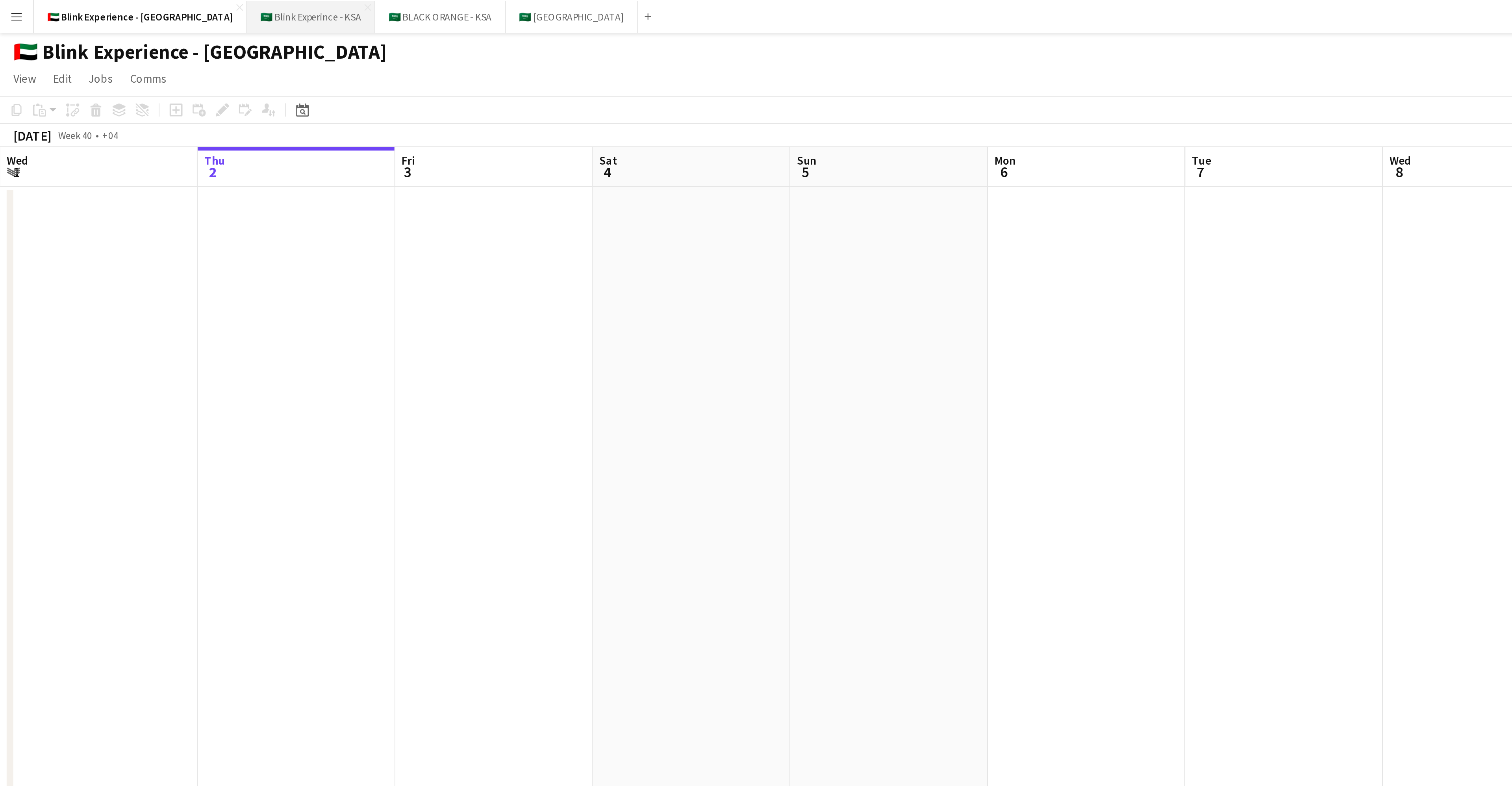
click at [118, 3] on button "🇸🇦 Blink Experince - KSA Close" at bounding box center [148, 7] width 61 height 15
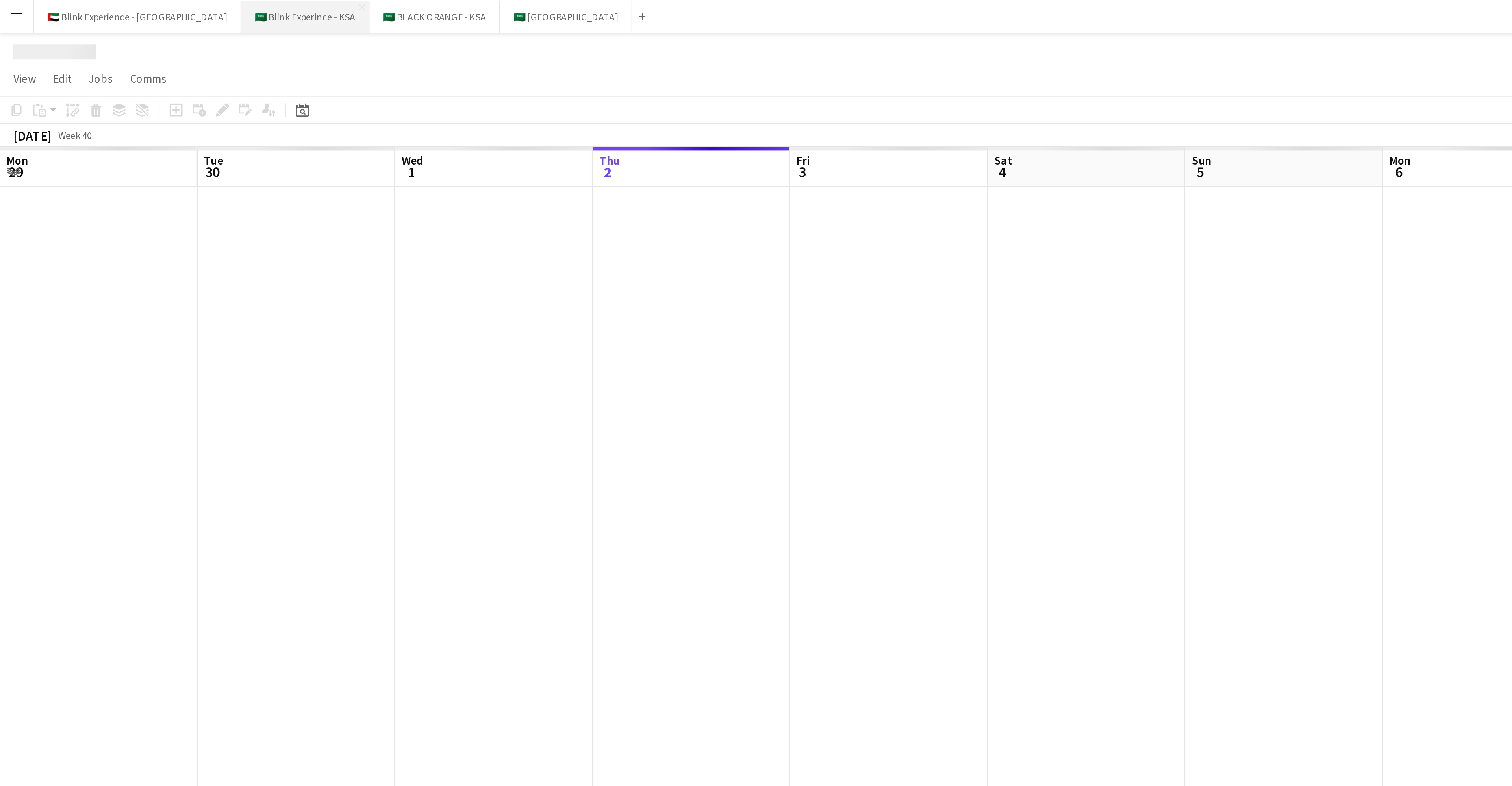
scroll to position [0, 188]
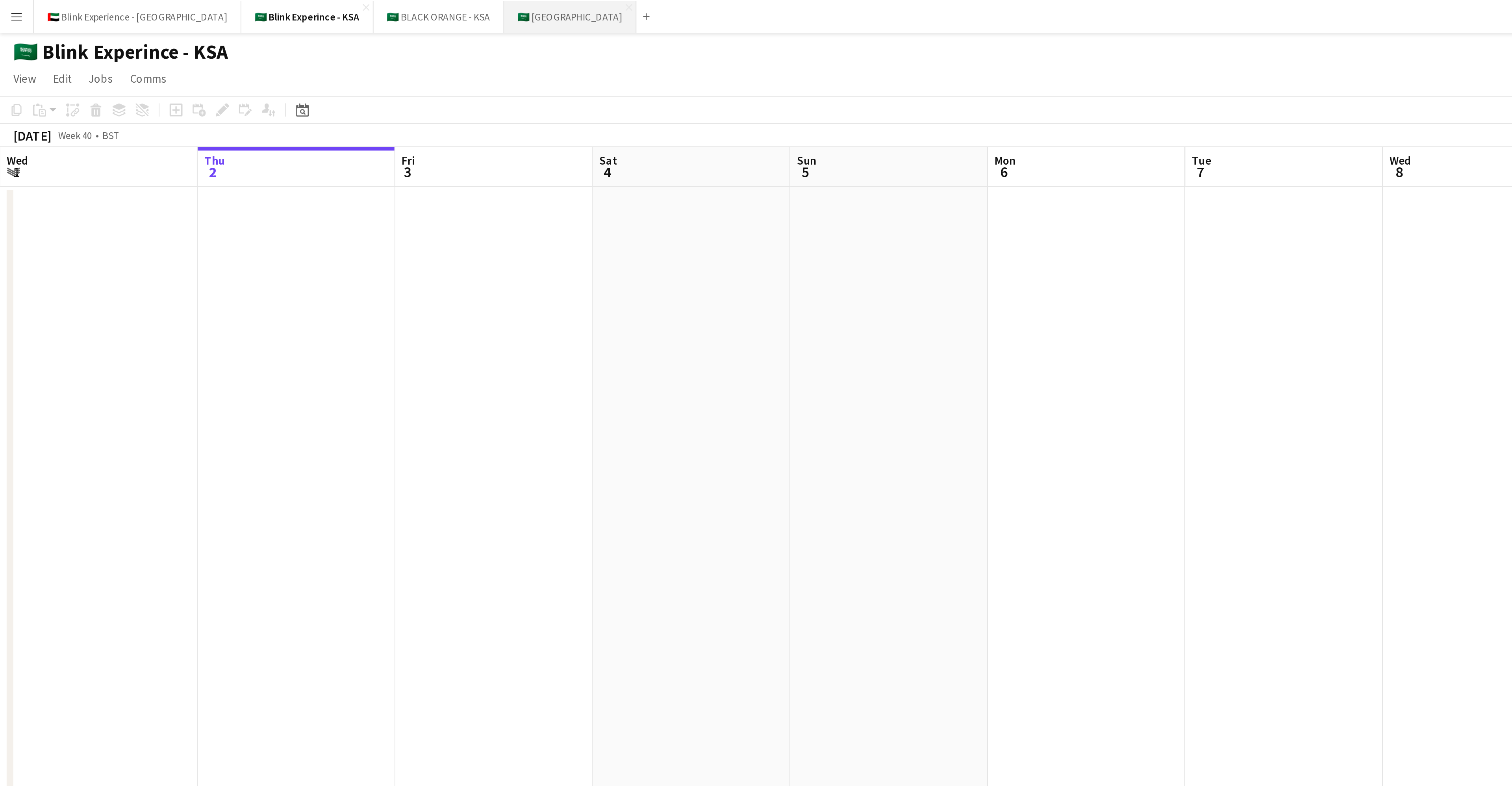
click at [240, 2] on button "🇸🇦 Sports Boulevard Close" at bounding box center [271, 7] width 63 height 15
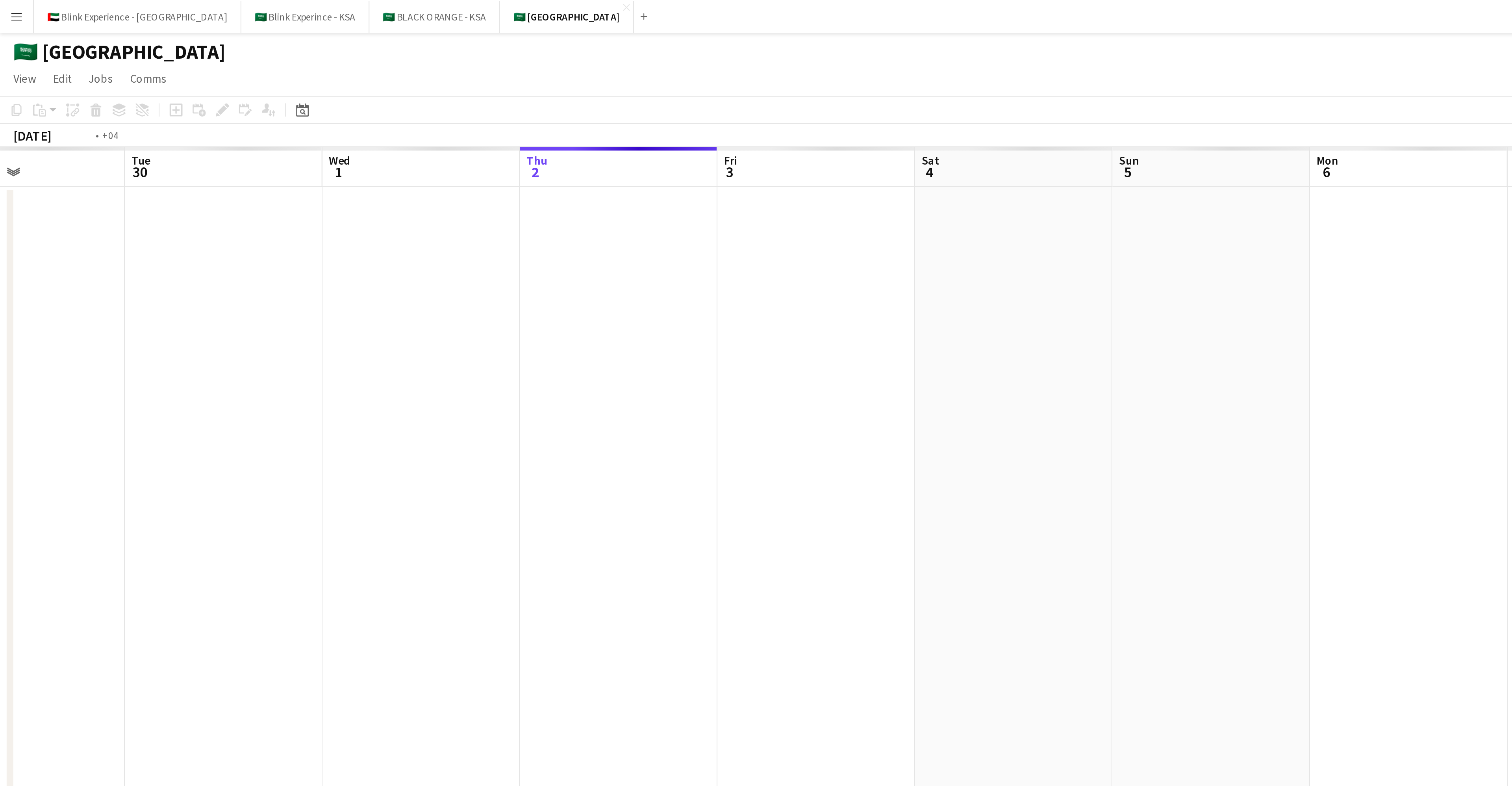
drag, startPoint x: 185, startPoint y: 134, endPoint x: 646, endPoint y: 176, distance: 462.9
click at [649, 175] on app-calendar-viewport "Sat 27 Sun 28 Mon 29 Tue 30 Wed 1 Thu 2 Fri 3 Sat 4 Sun 5 Mon 6 Tue 7 Wed 8 Thu…" at bounding box center [756, 421] width 1512 height 703
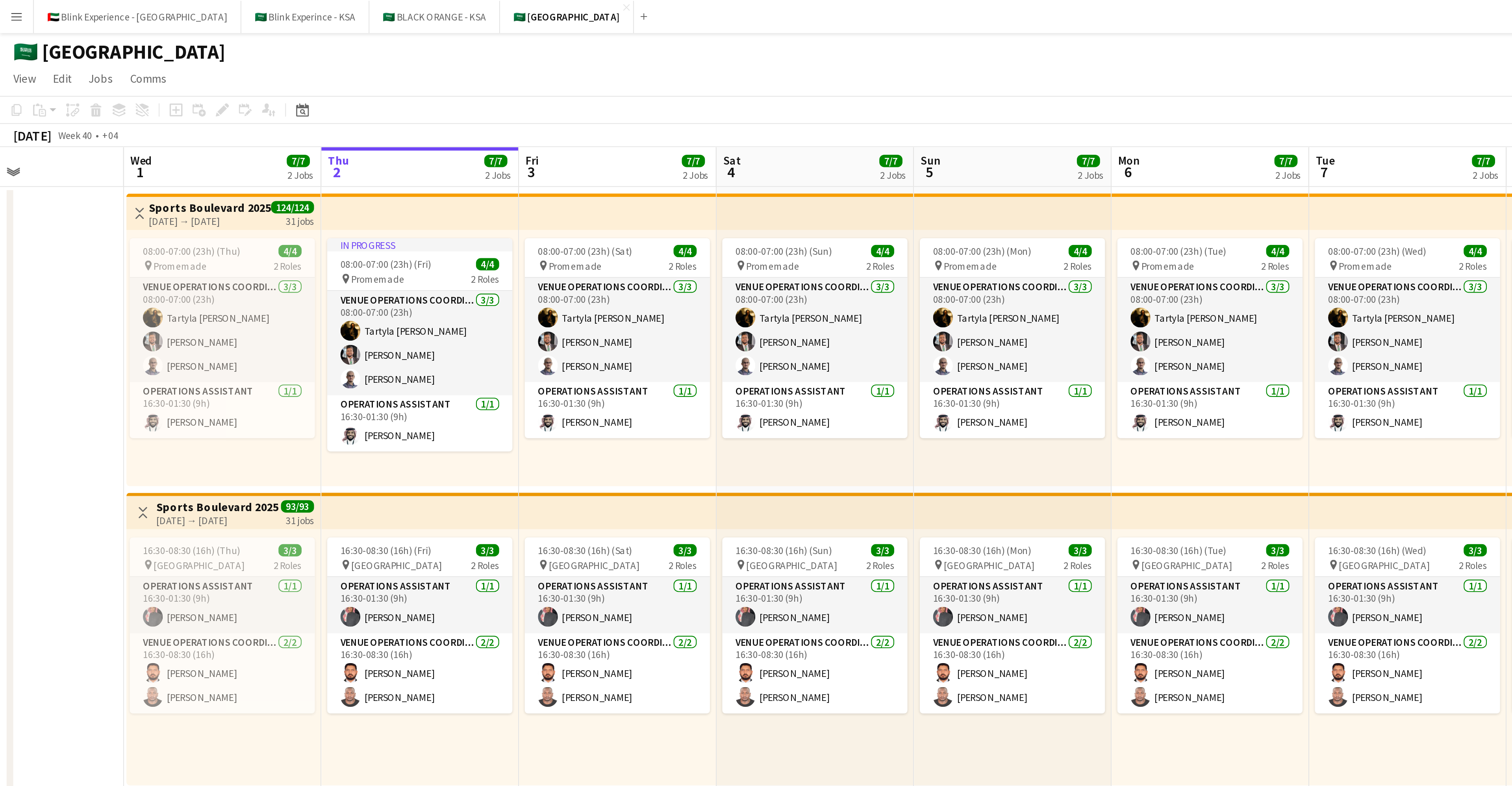
scroll to position [0, 320]
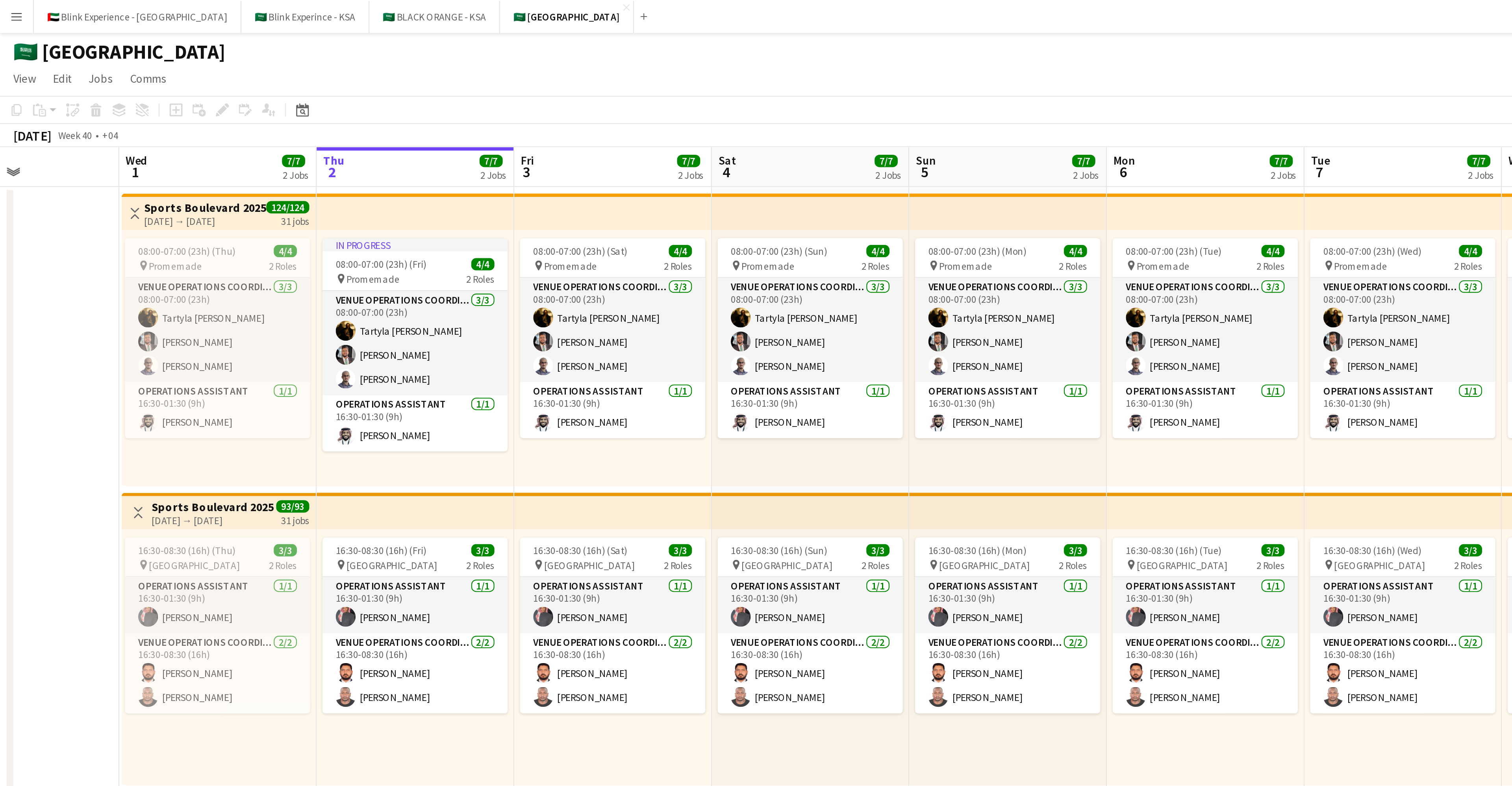
drag, startPoint x: 332, startPoint y: 166, endPoint x: 13, endPoint y: 161, distance: 319.0
click at [13, 161] on app-calendar-viewport "Sat 27 Sun 28 Mon 29 Tue 30 Wed 1 7/7 2 Jobs Thu 2 7/7 2 Jobs Fri 3 7/7 2 Jobs …" at bounding box center [756, 421] width 1512 height 703
click at [176, 6] on button "🇸🇦 BLACK ORANGE - KSA Close" at bounding box center [207, 7] width 62 height 15
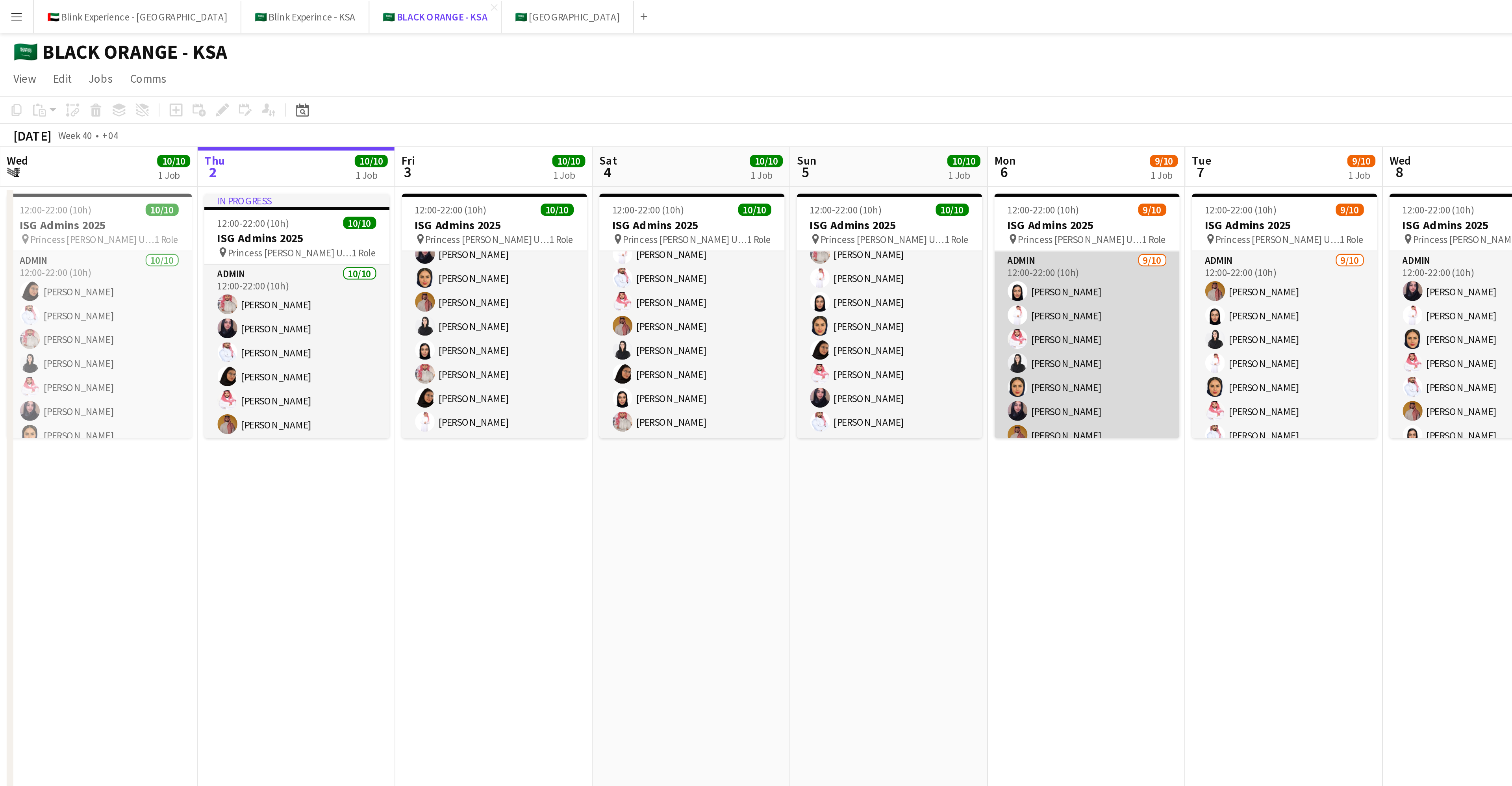
scroll to position [42, 0]
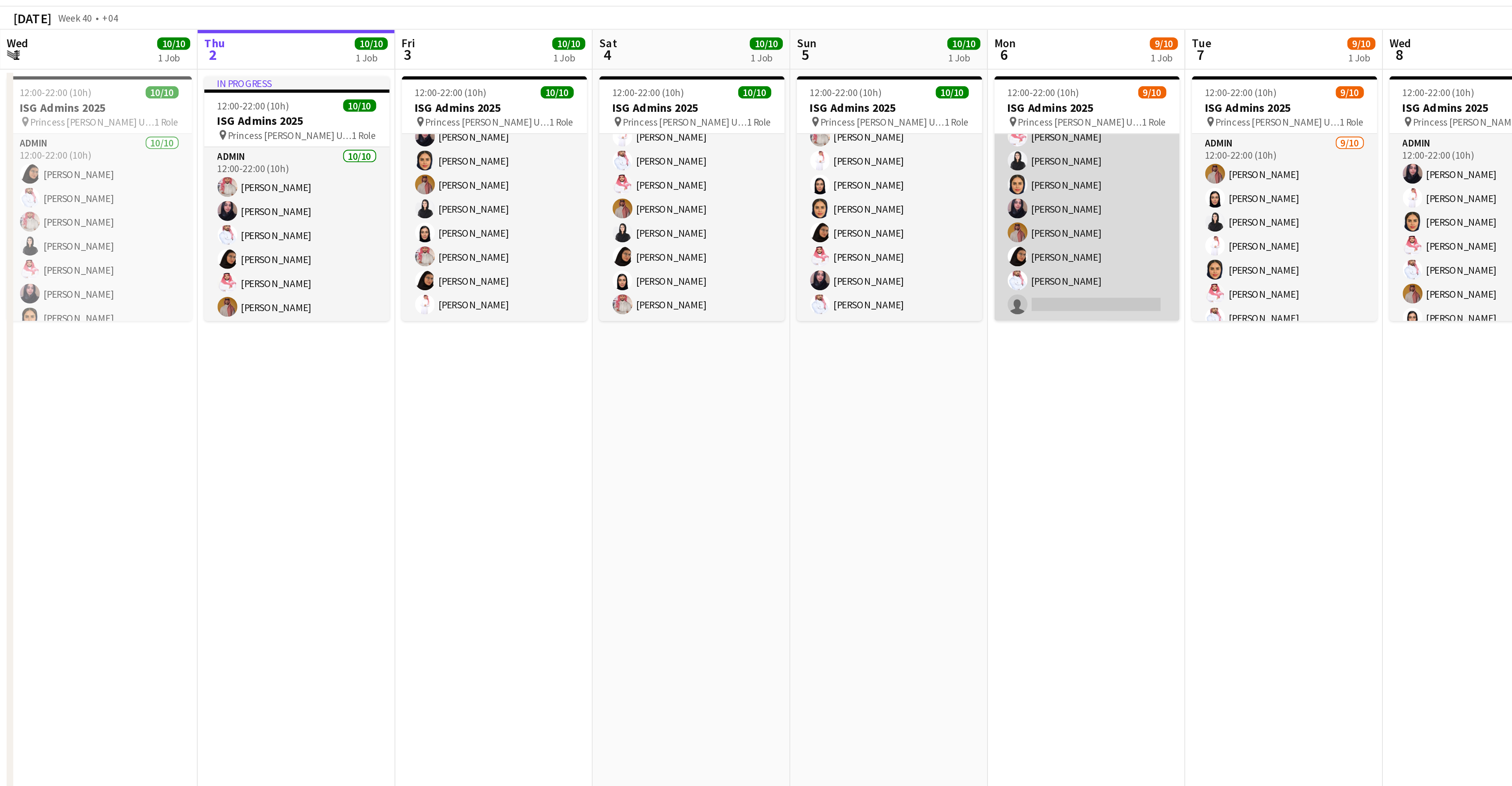
click at [506, 196] on app-card-role "Admin 9/10 12:00-22:00 (10h) Afnan Asiri Suliman Alfadhel Saleh Essam Elaf AlTa…" at bounding box center [518, 144] width 88 height 130
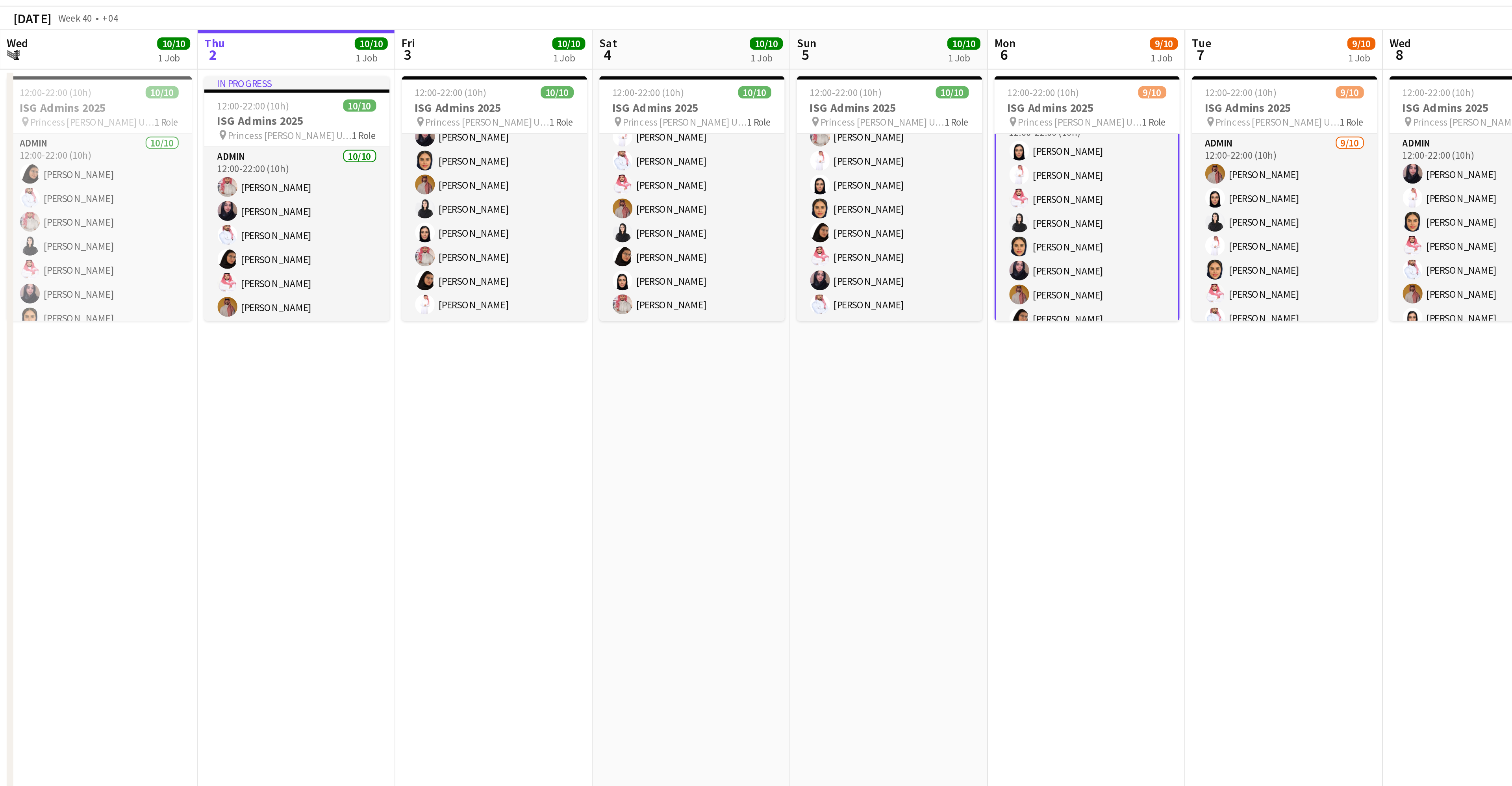
scroll to position [0, 0]
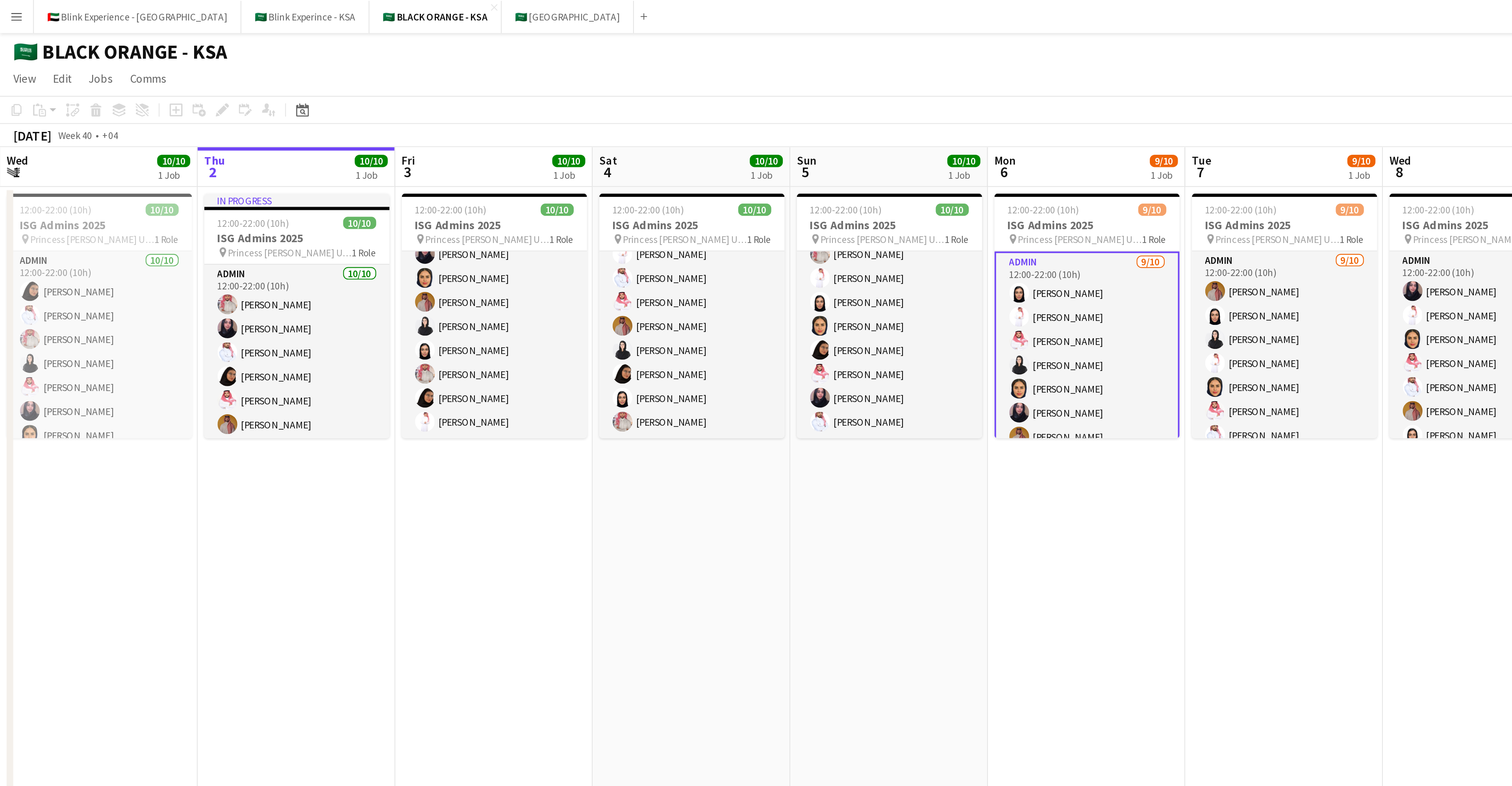
click at [487, 80] on app-board-header-date "Mon 6 9/10 1 Job" at bounding box center [517, 79] width 94 height 19
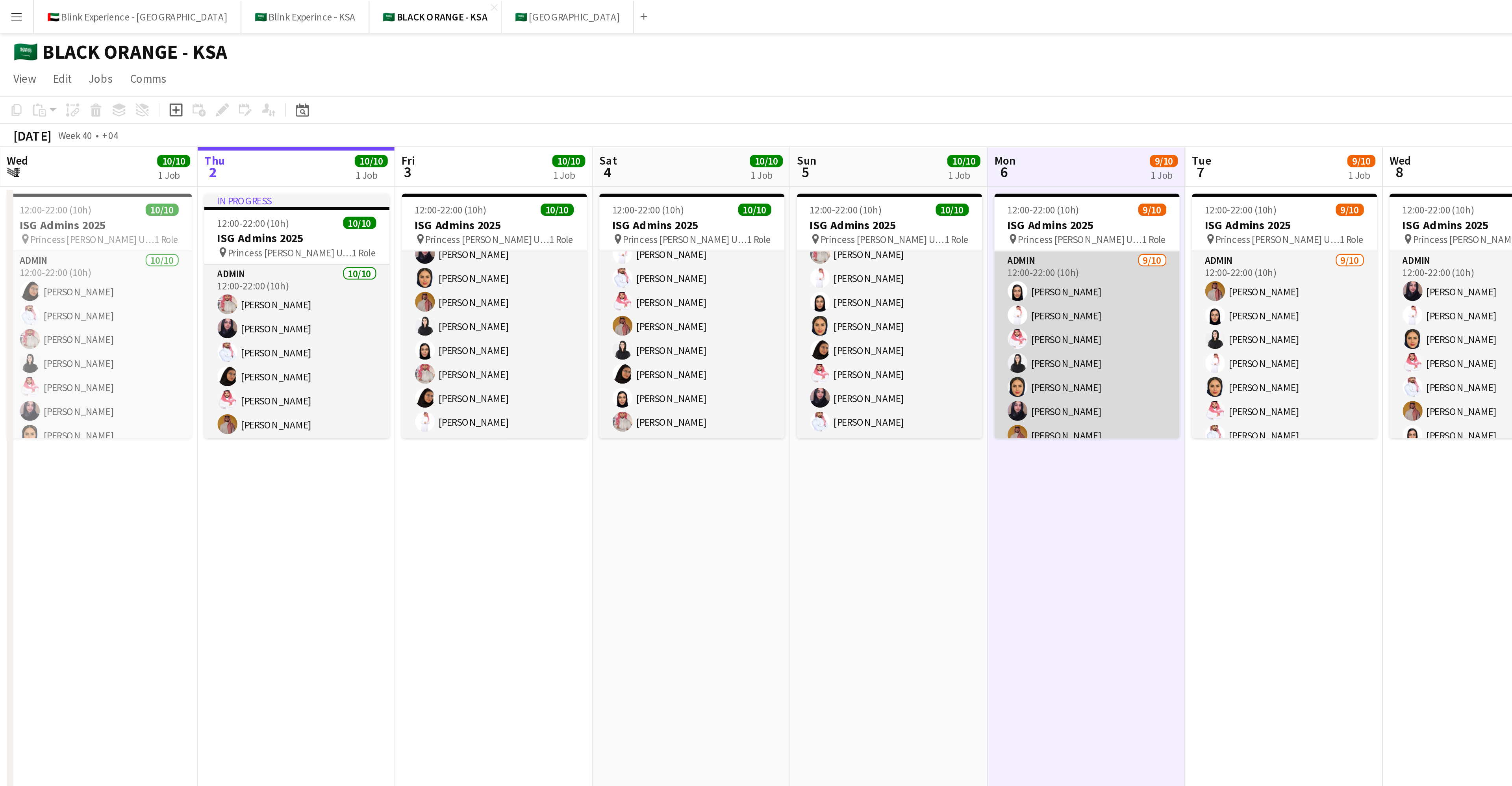
scroll to position [42, 0]
click at [505, 197] on app-card-role "Admin 9/10 12:00-22:00 (10h) Afnan Asiri Suliman Alfadhel Saleh Essam Elaf AlTa…" at bounding box center [518, 144] width 88 height 130
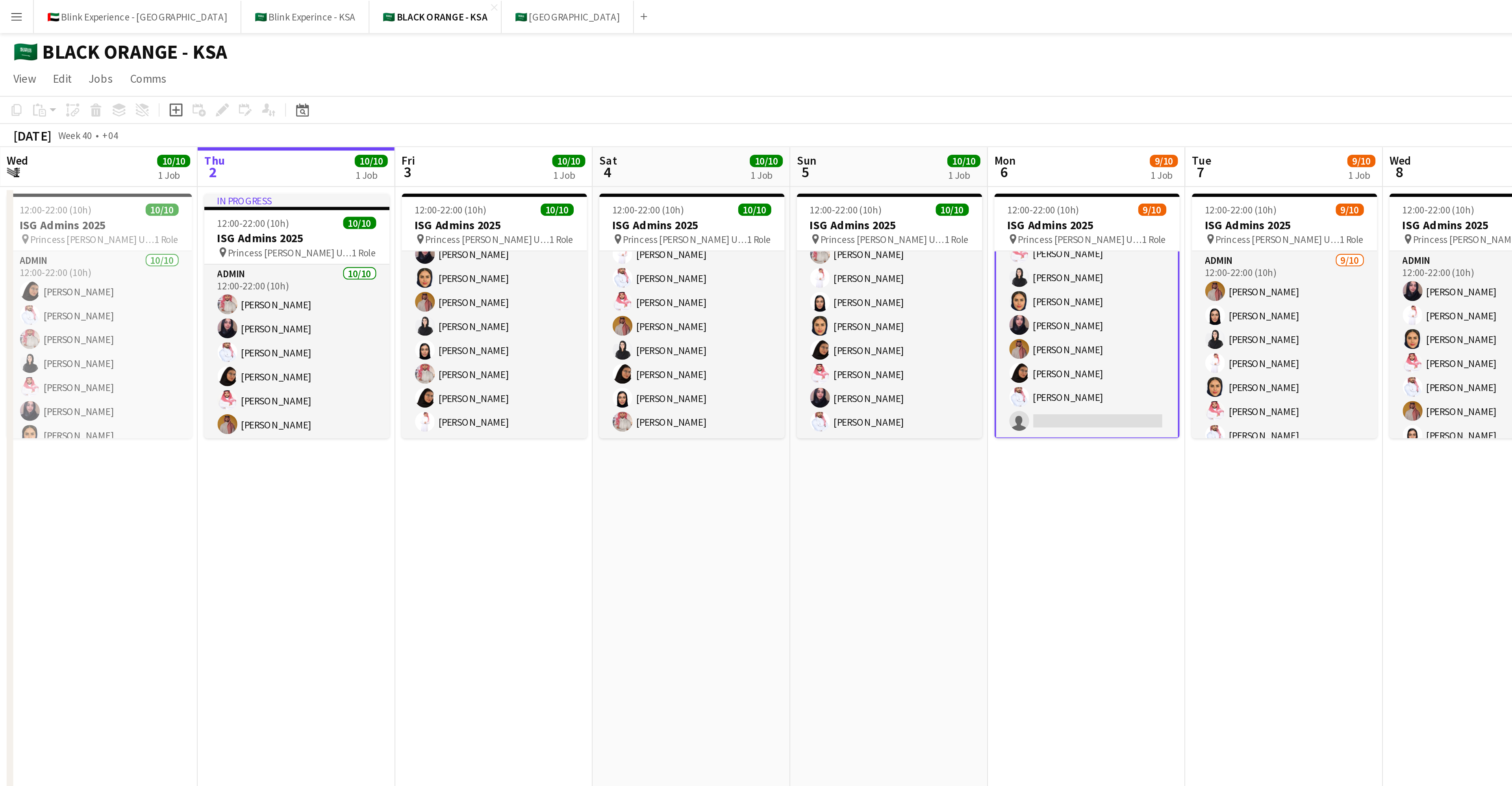
scroll to position [42, 0]
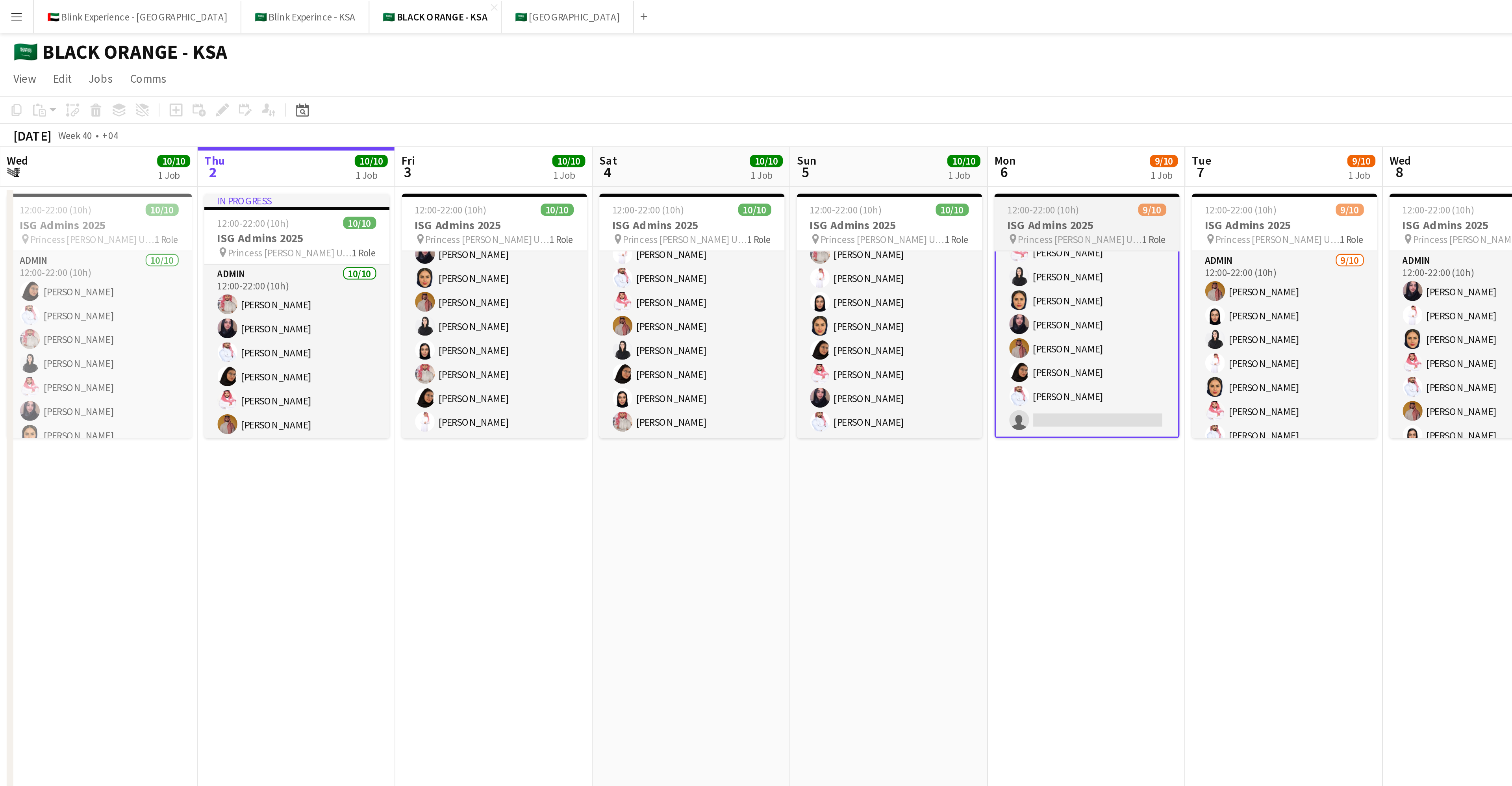
click at [502, 101] on span "12:00-22:00 (10h)" at bounding box center [497, 100] width 34 height 6
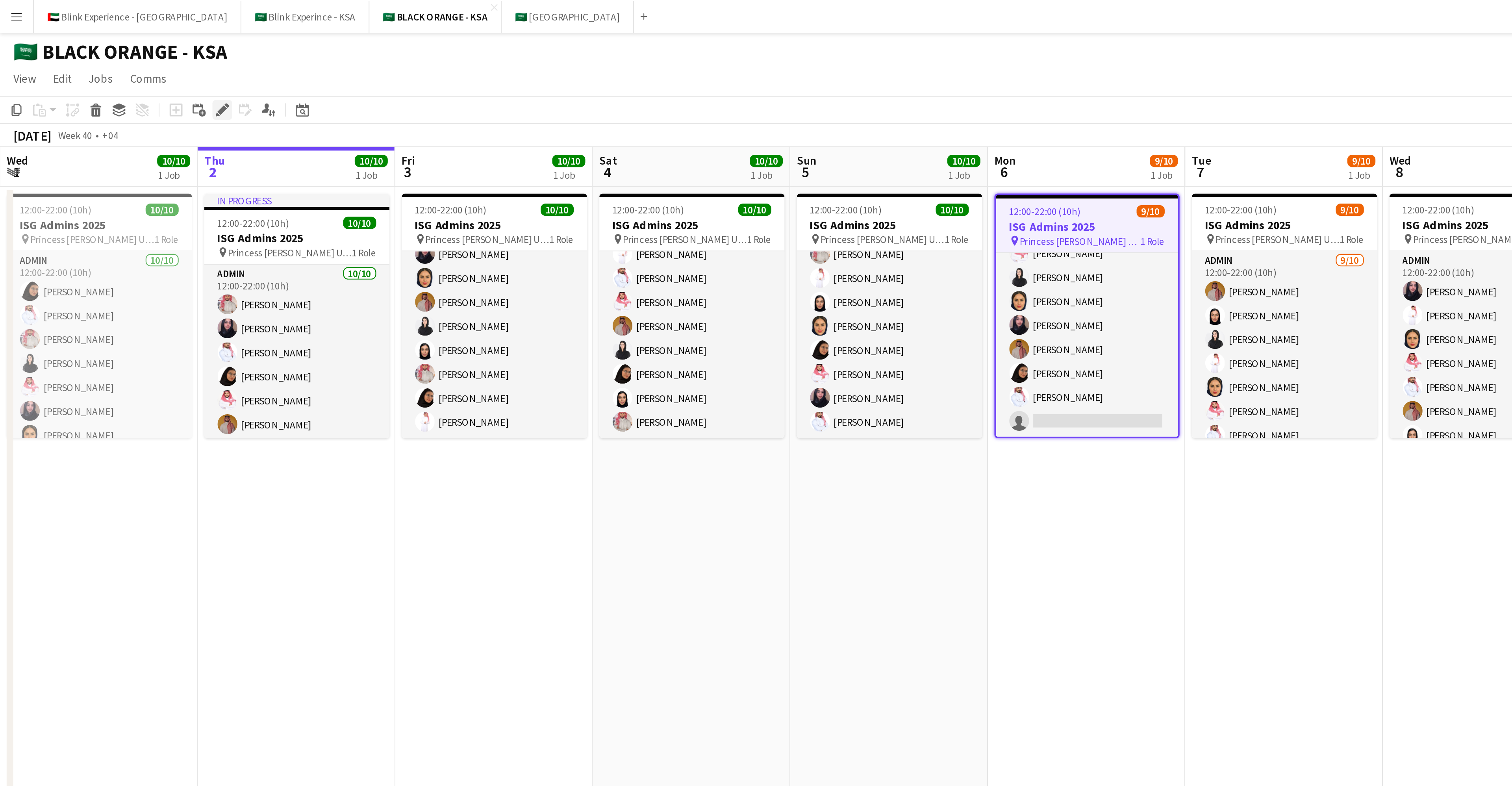
click at [104, 51] on icon "Edit" at bounding box center [105, 52] width 6 height 6
click at [109, 53] on icon "Edit" at bounding box center [105, 52] width 6 height 6
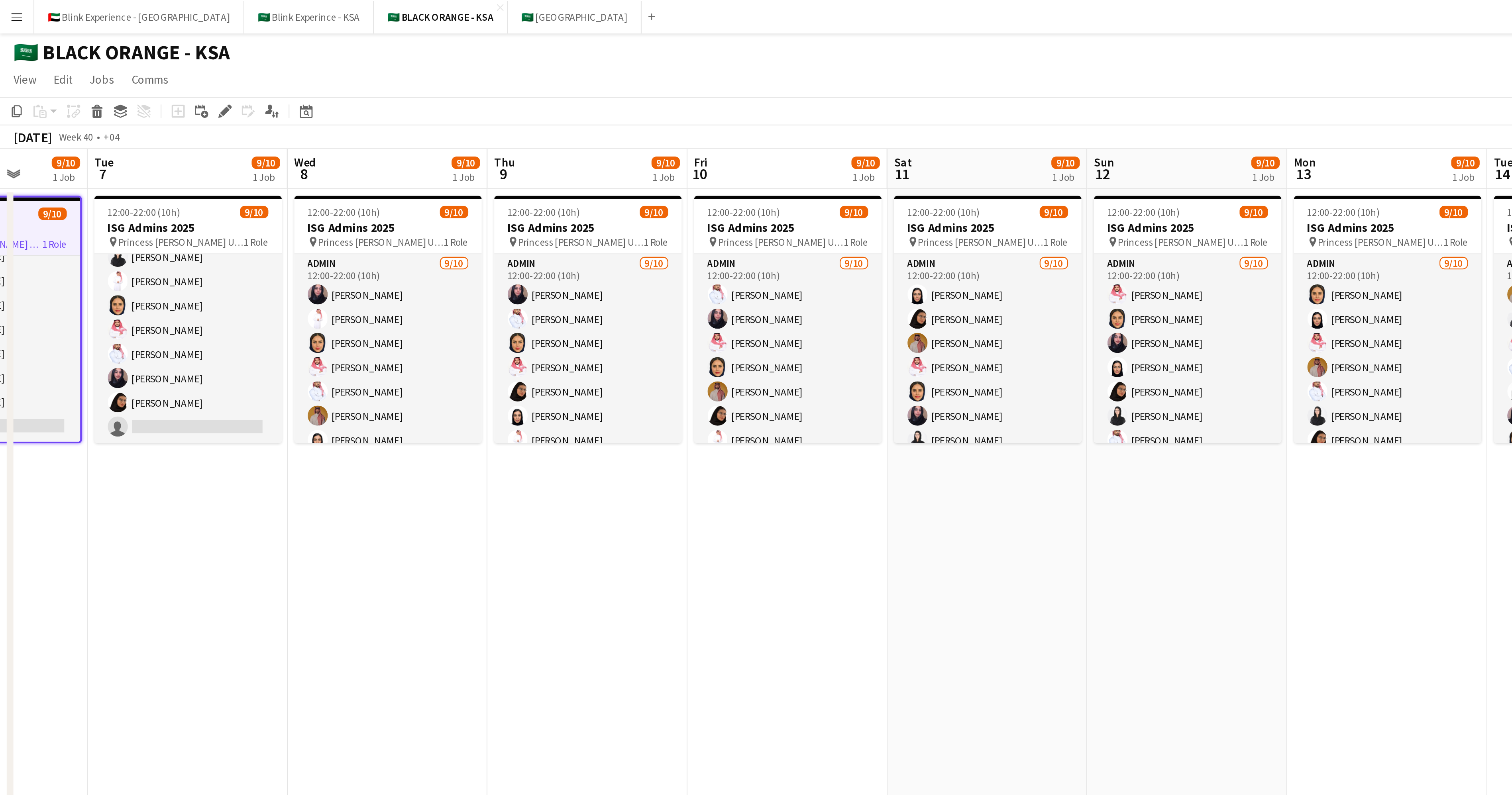
scroll to position [0, 248]
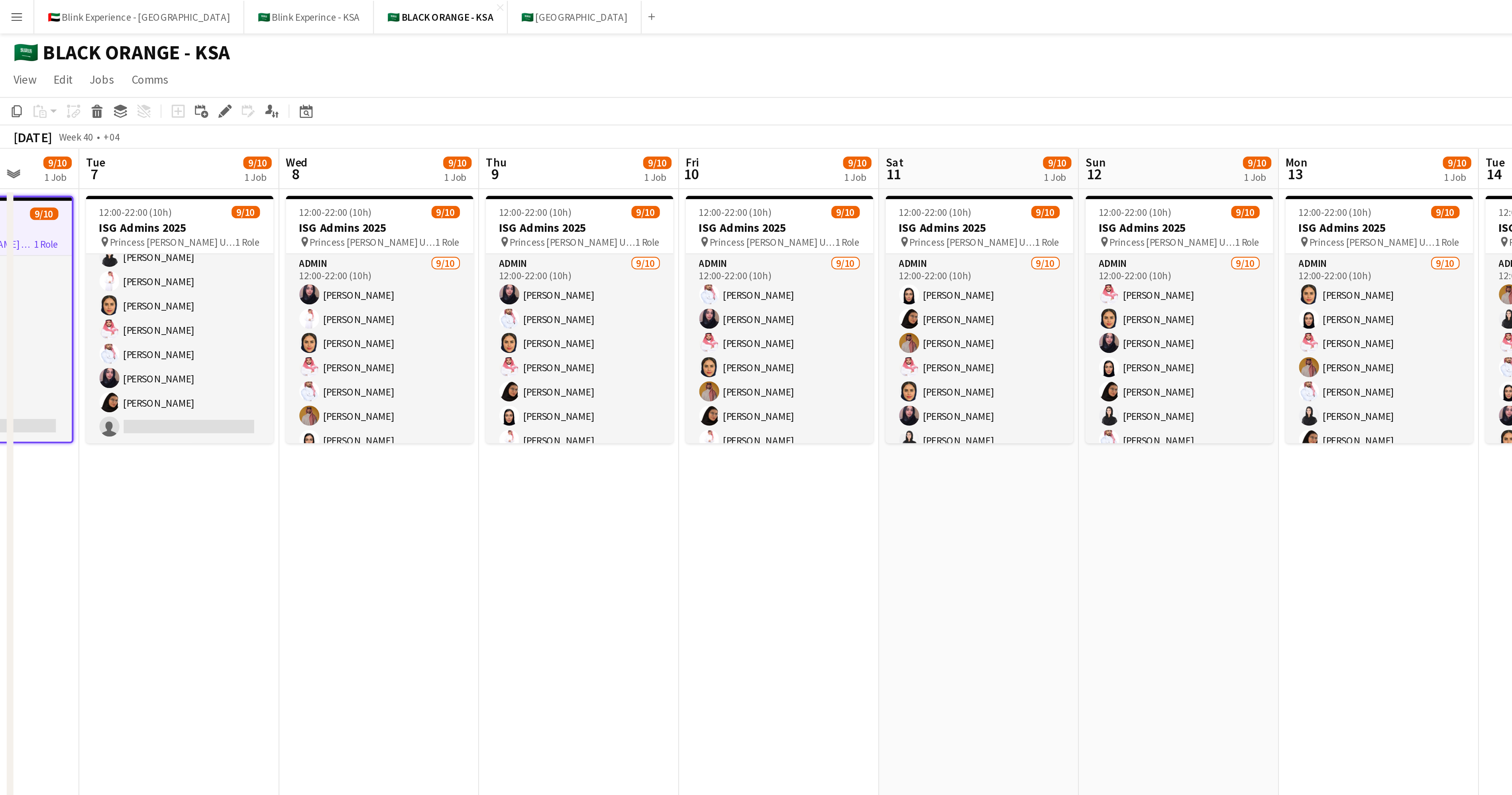
drag, startPoint x: 565, startPoint y: 258, endPoint x: 31, endPoint y: 222, distance: 535.2
click at [31, 222] on app-calendar-viewport "Sat 4 10/10 1 Job Sun 5 10/10 1 Job Mon 6 9/10 1 Job Tue 7 9/10 1 Job Wed 8 9/1…" at bounding box center [756, 587] width 1512 height 1032
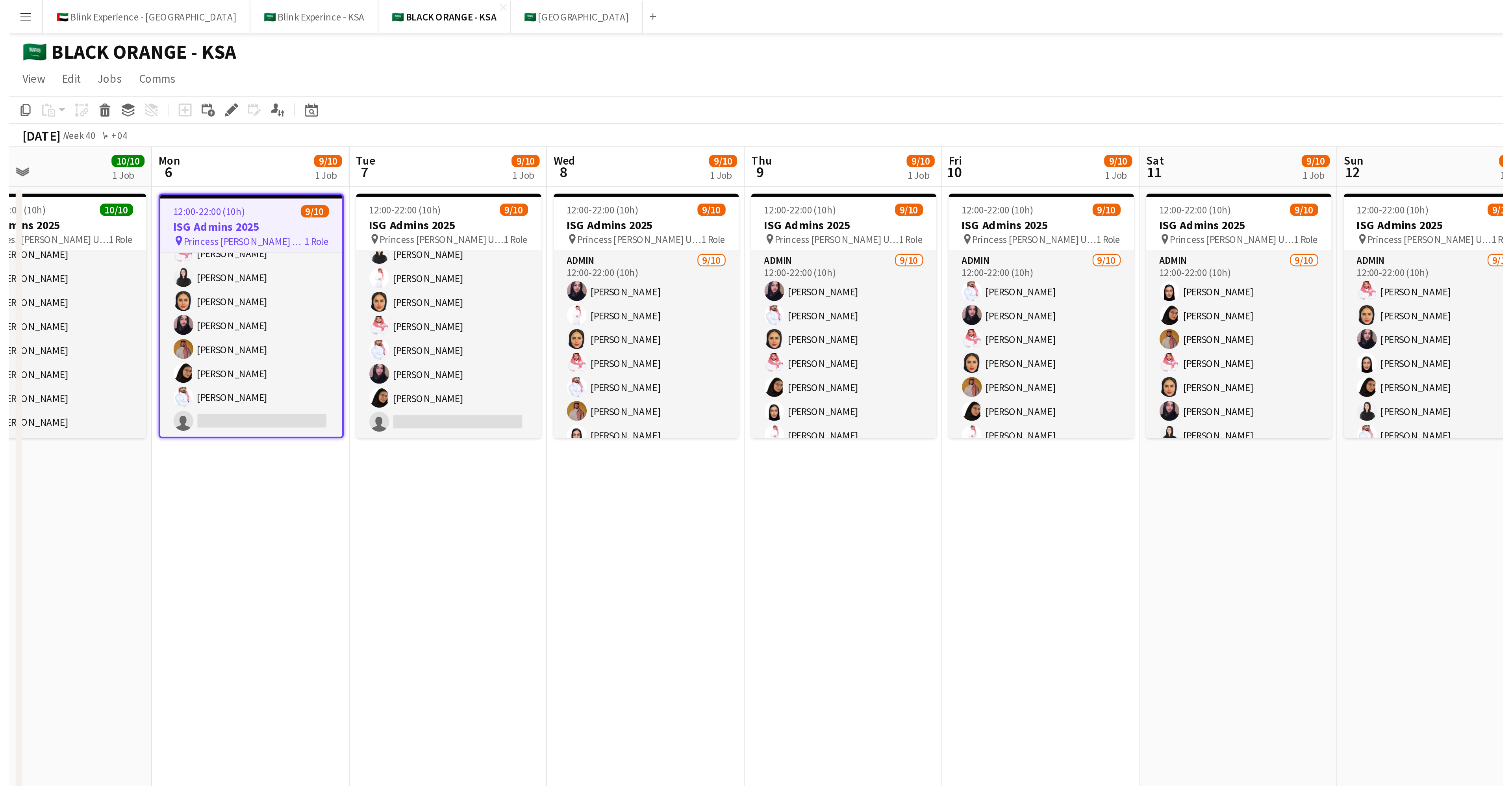
scroll to position [0, 206]
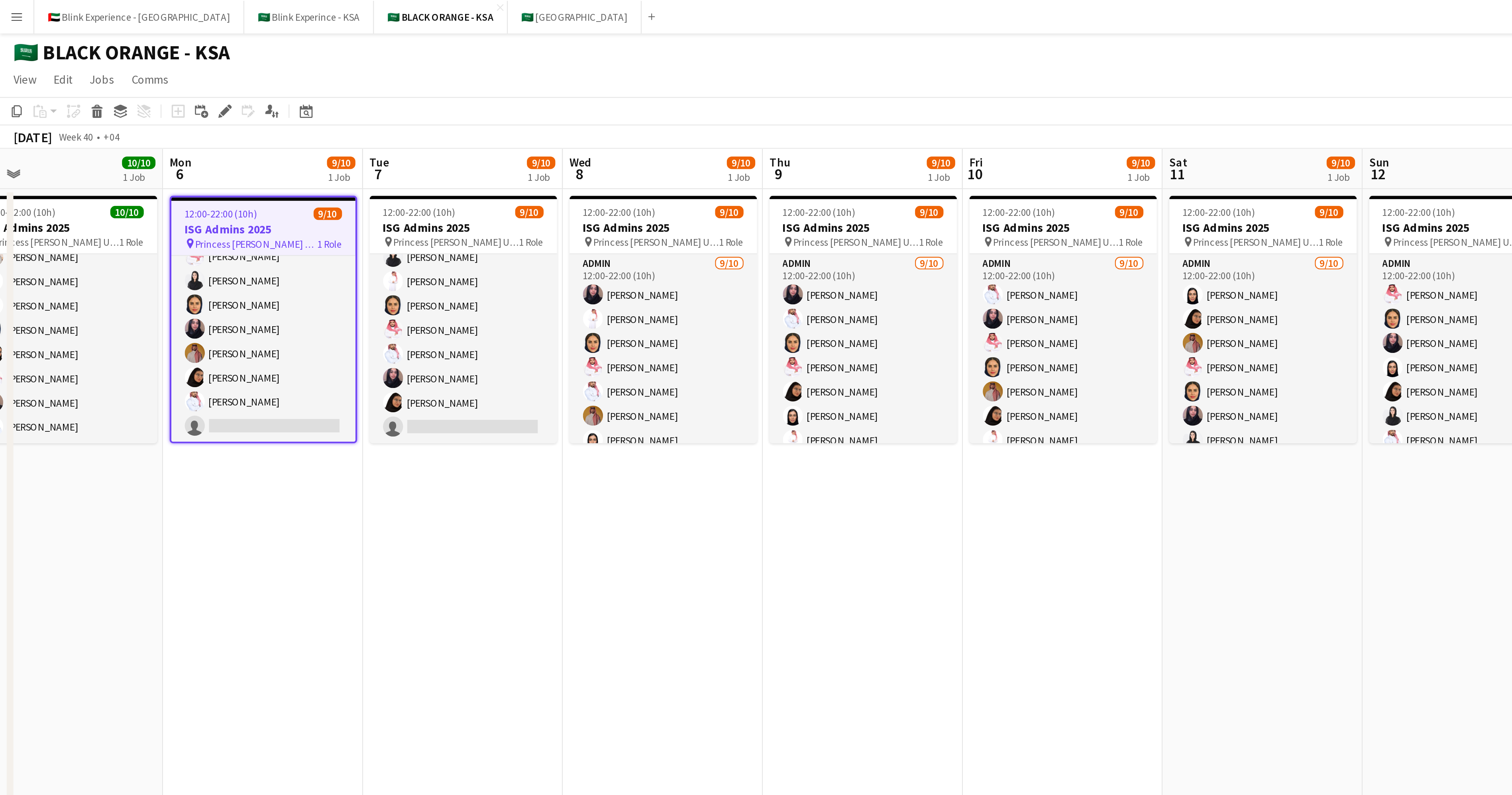
drag, startPoint x: 137, startPoint y: 214, endPoint x: 268, endPoint y: 196, distance: 132.2
click at [272, 205] on app-calendar-viewport "Fri 3 10/10 1 Job Sat 4 10/10 1 Job Sun 5 10/10 1 Job Mon 6 9/10 1 Job Tue 7 9/…" at bounding box center [756, 587] width 1512 height 1032
click at [1, 6] on button "Menu" at bounding box center [8, 8] width 16 height 16
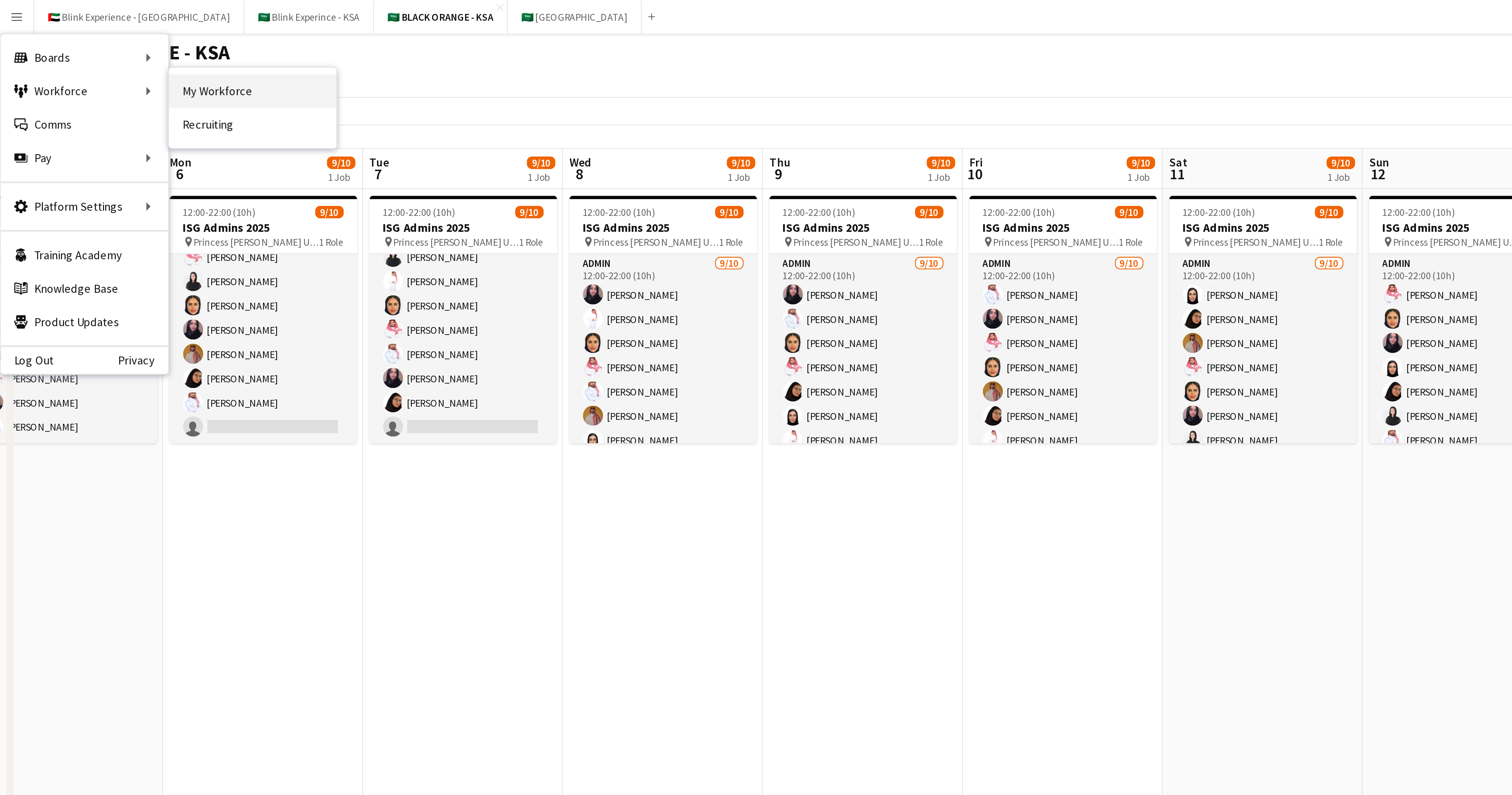
click at [96, 38] on link "My Workforce" at bounding box center [120, 44] width 80 height 16
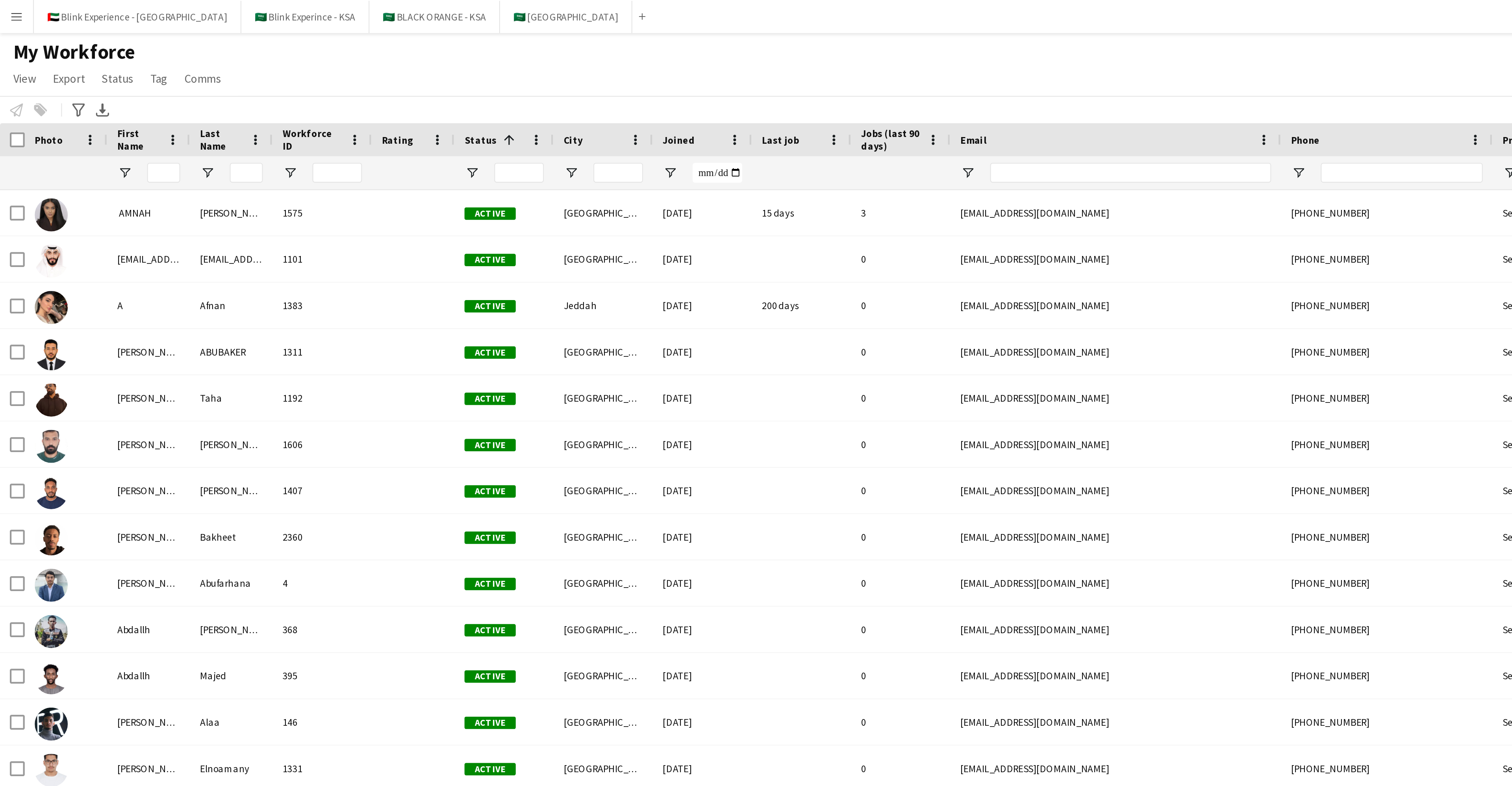
click at [11, 4] on button "Menu" at bounding box center [8, 8] width 16 height 16
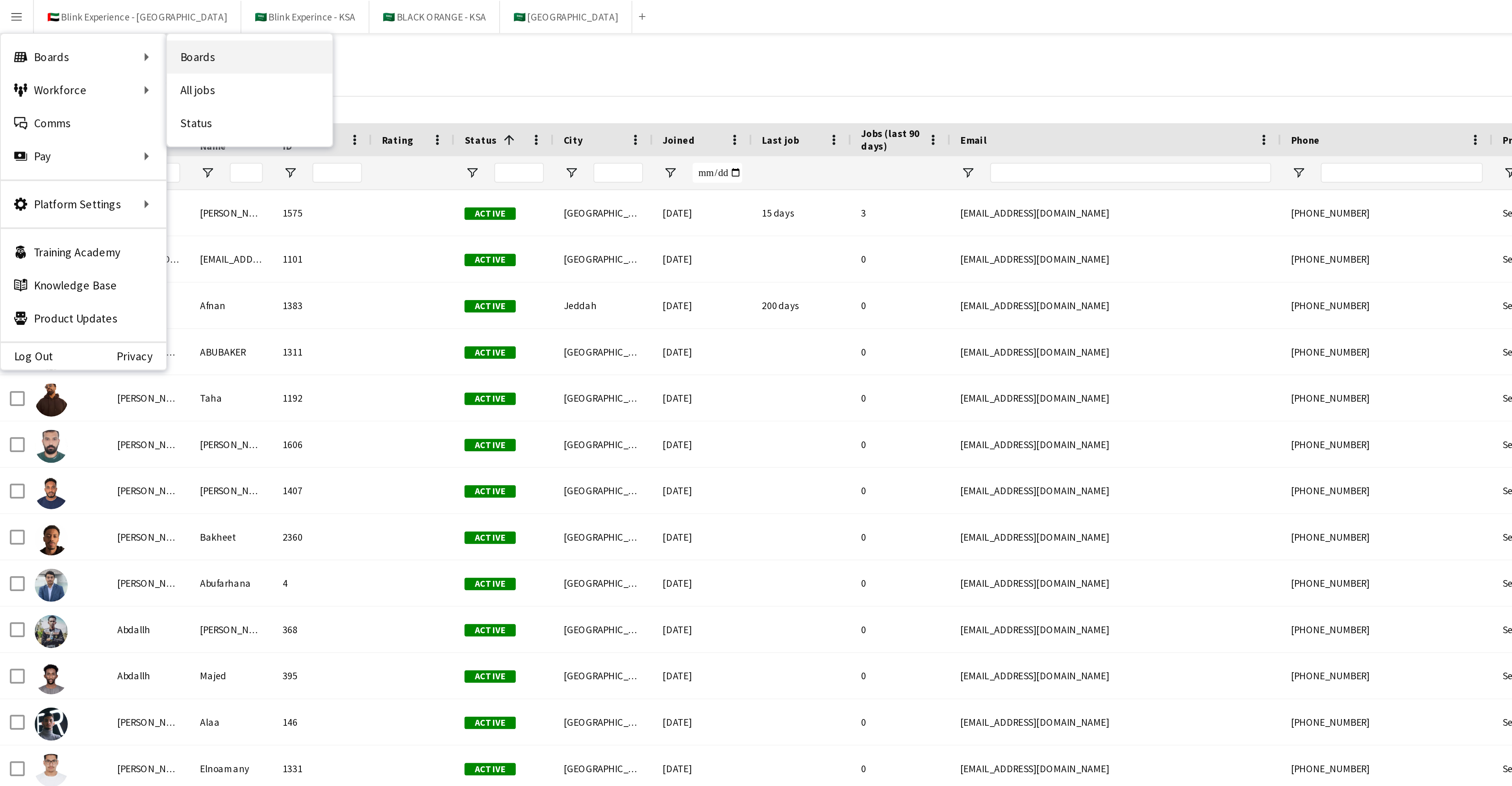
click at [87, 27] on link "Boards" at bounding box center [118, 27] width 79 height 16
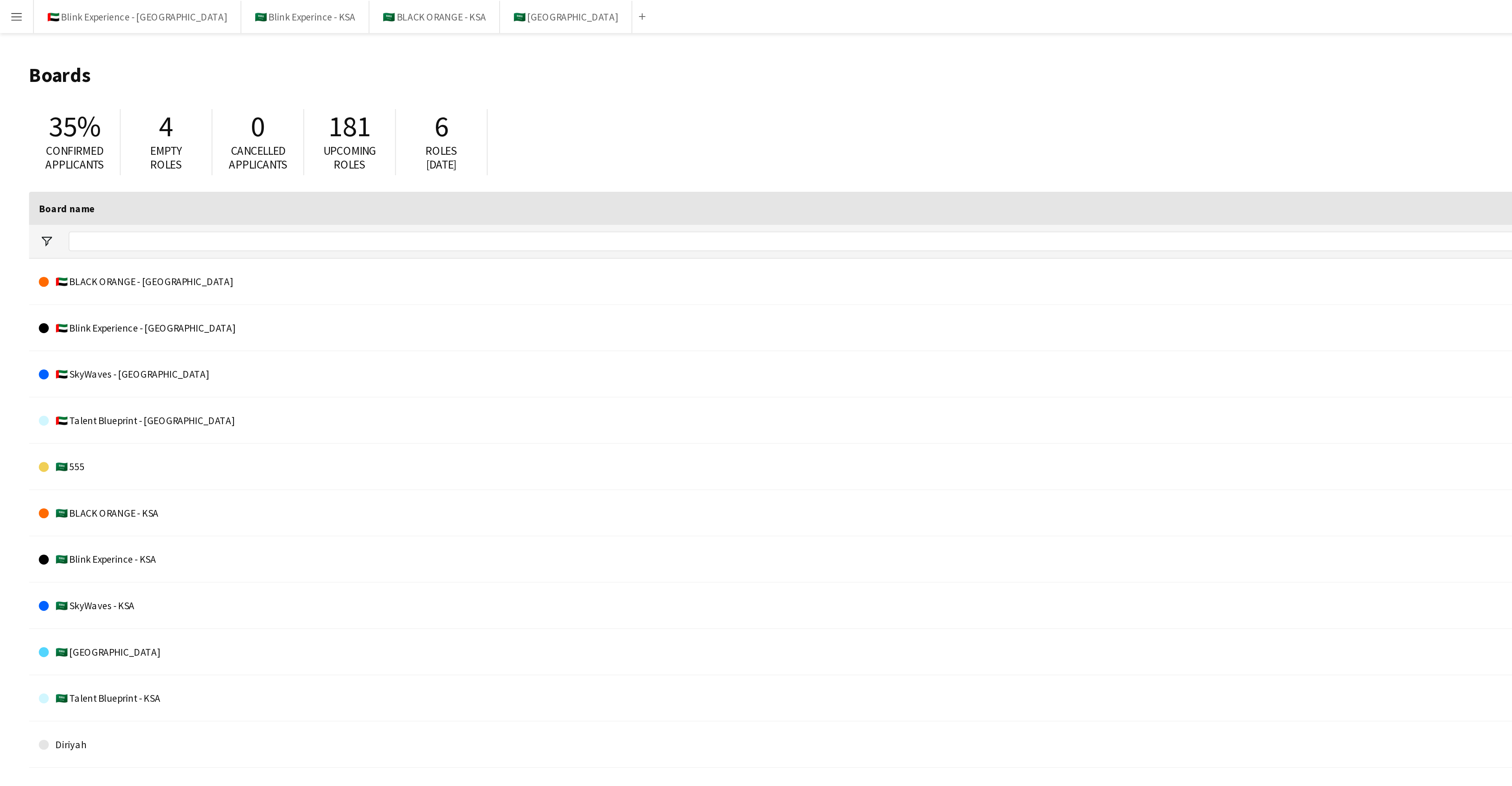
click at [13, 5] on button "Menu" at bounding box center [8, 8] width 16 height 16
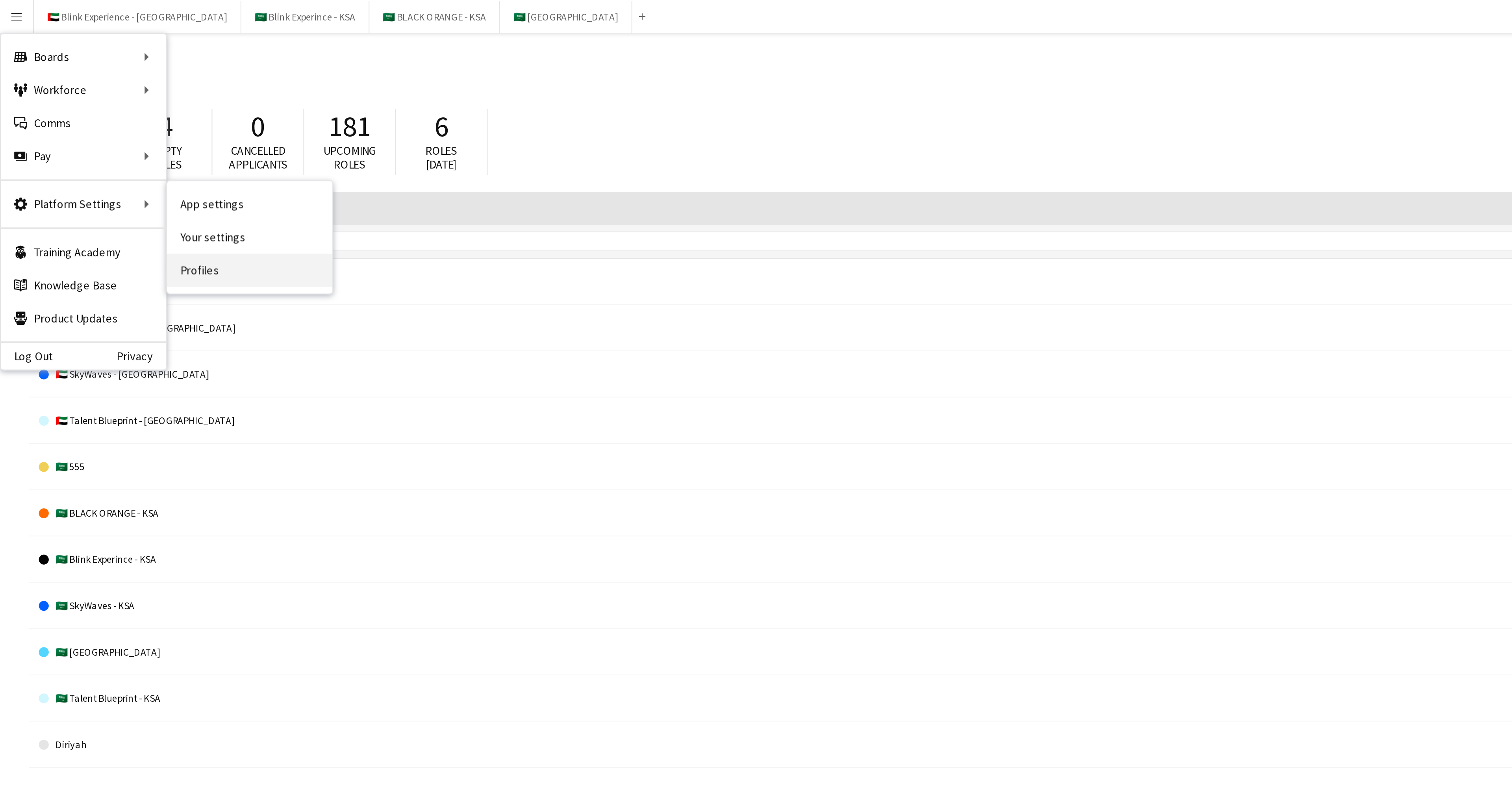
click at [109, 128] on link "Profiles" at bounding box center [118, 129] width 79 height 16
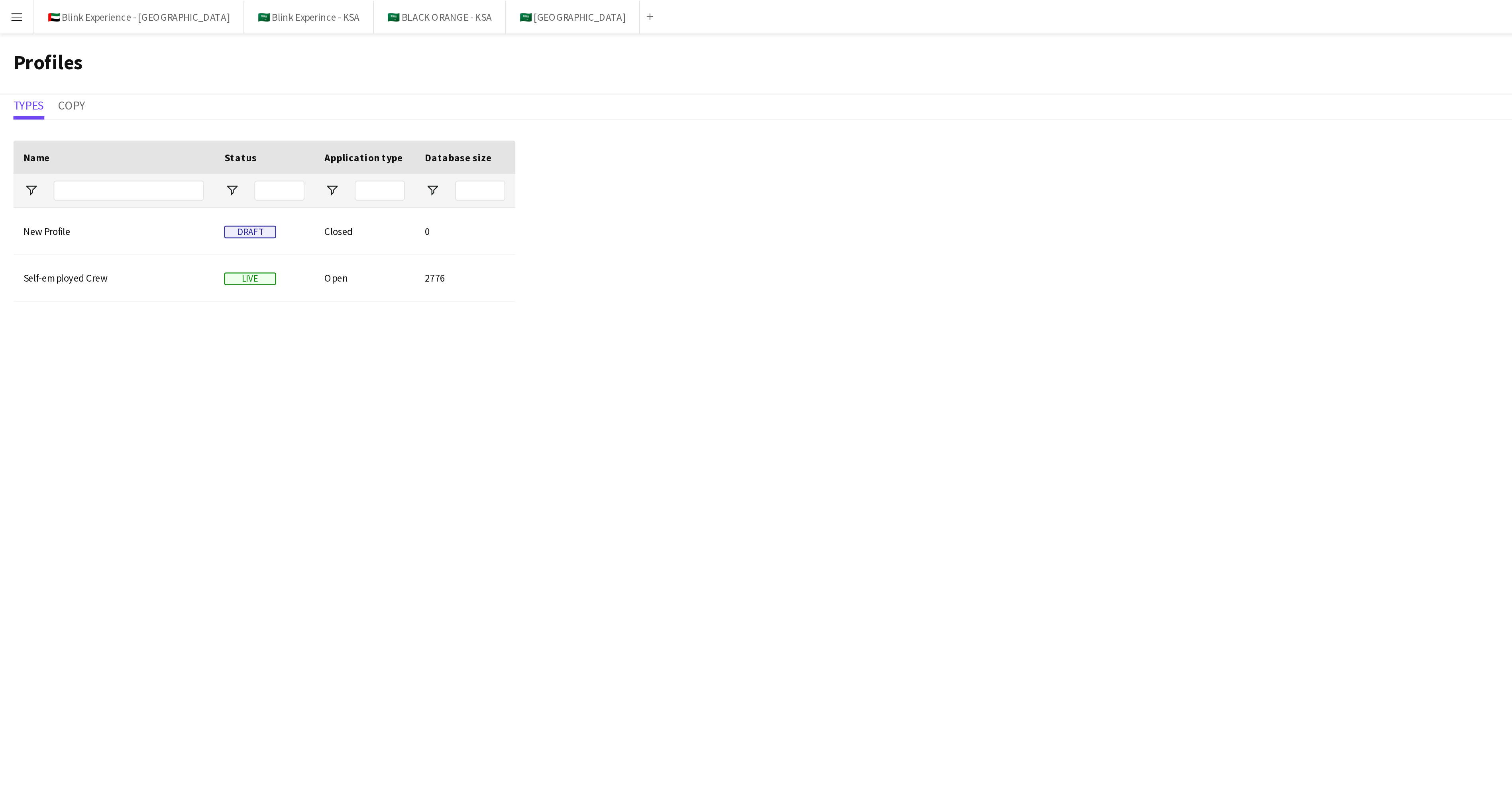
click at [8, 11] on app-icon "Menu" at bounding box center [7, 7] width 6 height 6
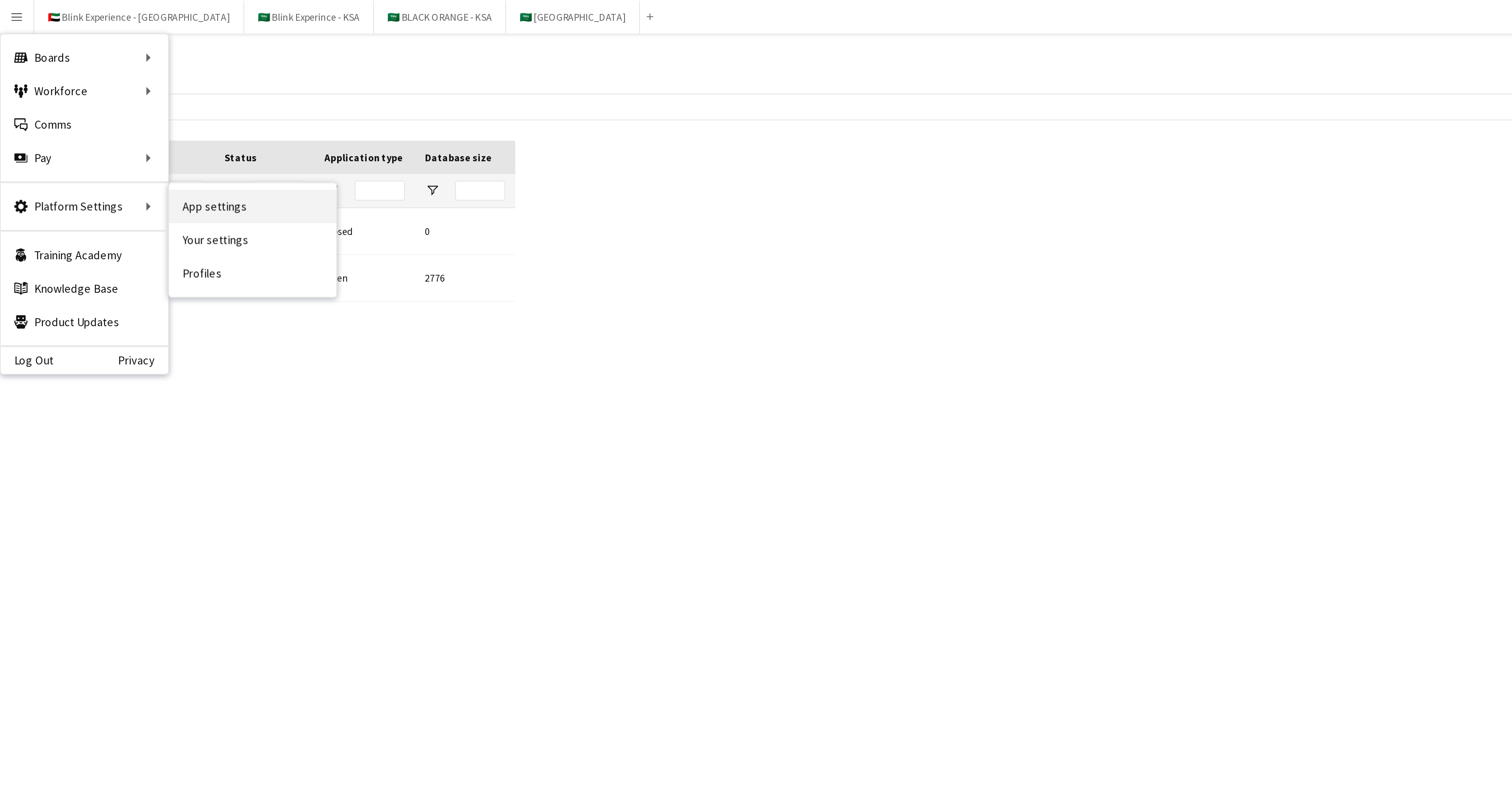
click at [109, 100] on link "App settings" at bounding box center [120, 98] width 80 height 16
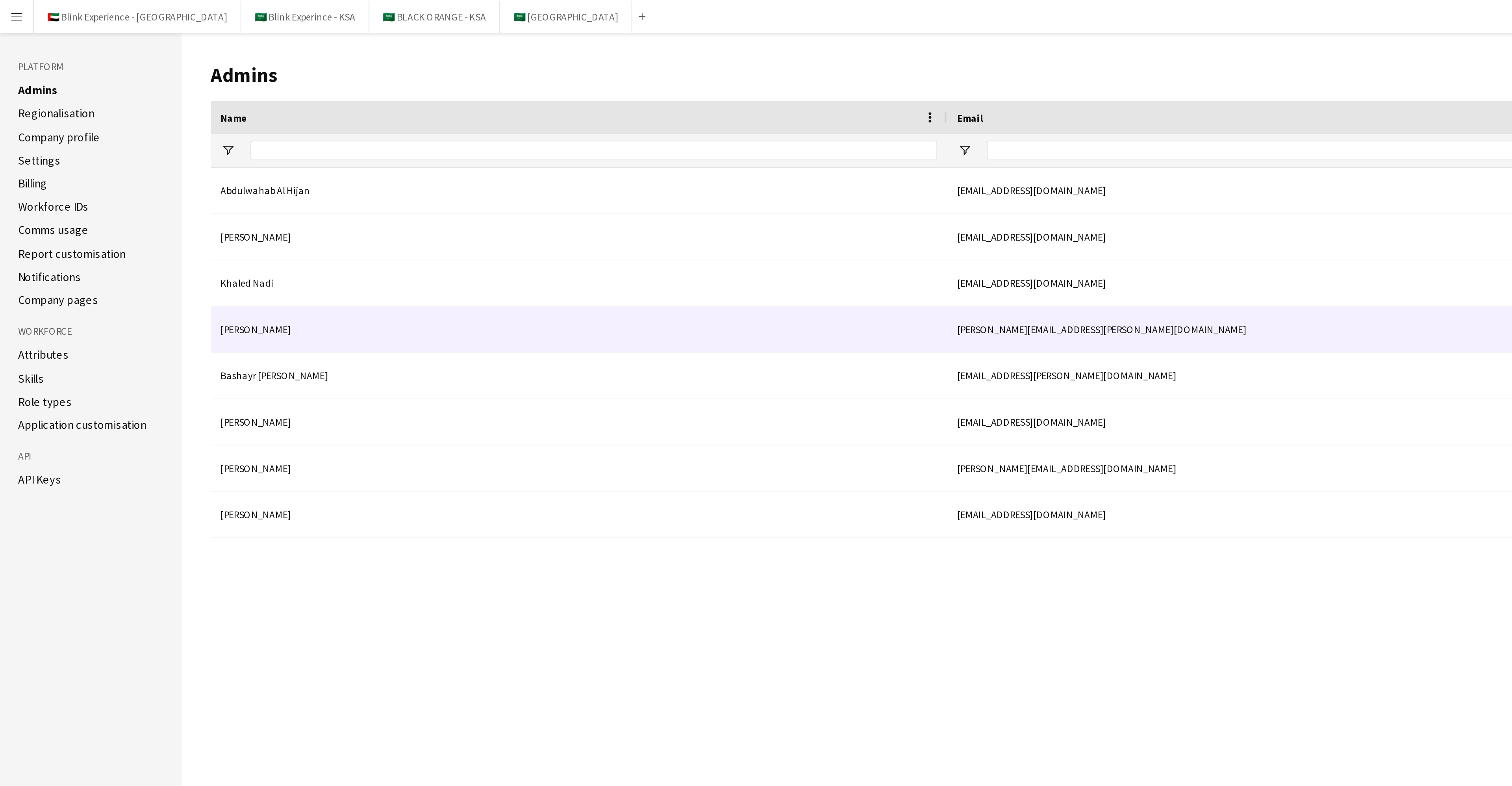
drag, startPoint x: 463, startPoint y: 156, endPoint x: 242, endPoint y: 163, distance: 221.1
click at [242, 163] on div "Ankita Chheda ankita.chheda@tbp.me Active Owner" at bounding box center [802, 156] width 1403 height 22
drag, startPoint x: 450, startPoint y: 307, endPoint x: 346, endPoint y: 317, distance: 104.5
click at [346, 317] on div "Abdulwahab Al Hijan abdulwahab.alhijan@tbp.me Active Owner LAMIAA SATTAOUI admi…" at bounding box center [802, 426] width 1403 height 694
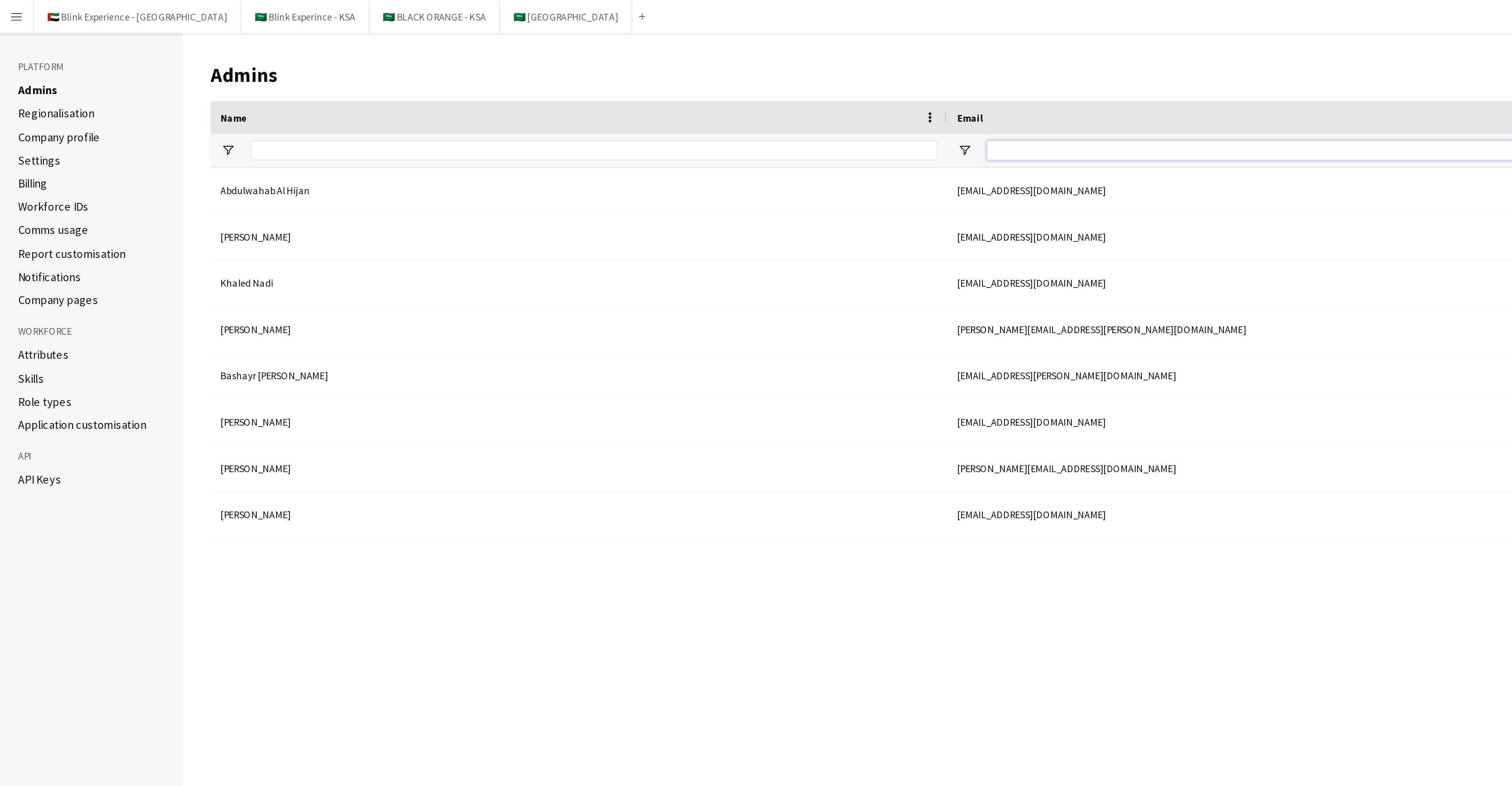
click at [510, 72] on input "Email Filter Input" at bounding box center [634, 72] width 328 height 10
click at [123, 75] on input "Name Filter Input" at bounding box center [283, 72] width 327 height 10
click at [28, 54] on link "Regionalisation" at bounding box center [27, 54] width 36 height 7
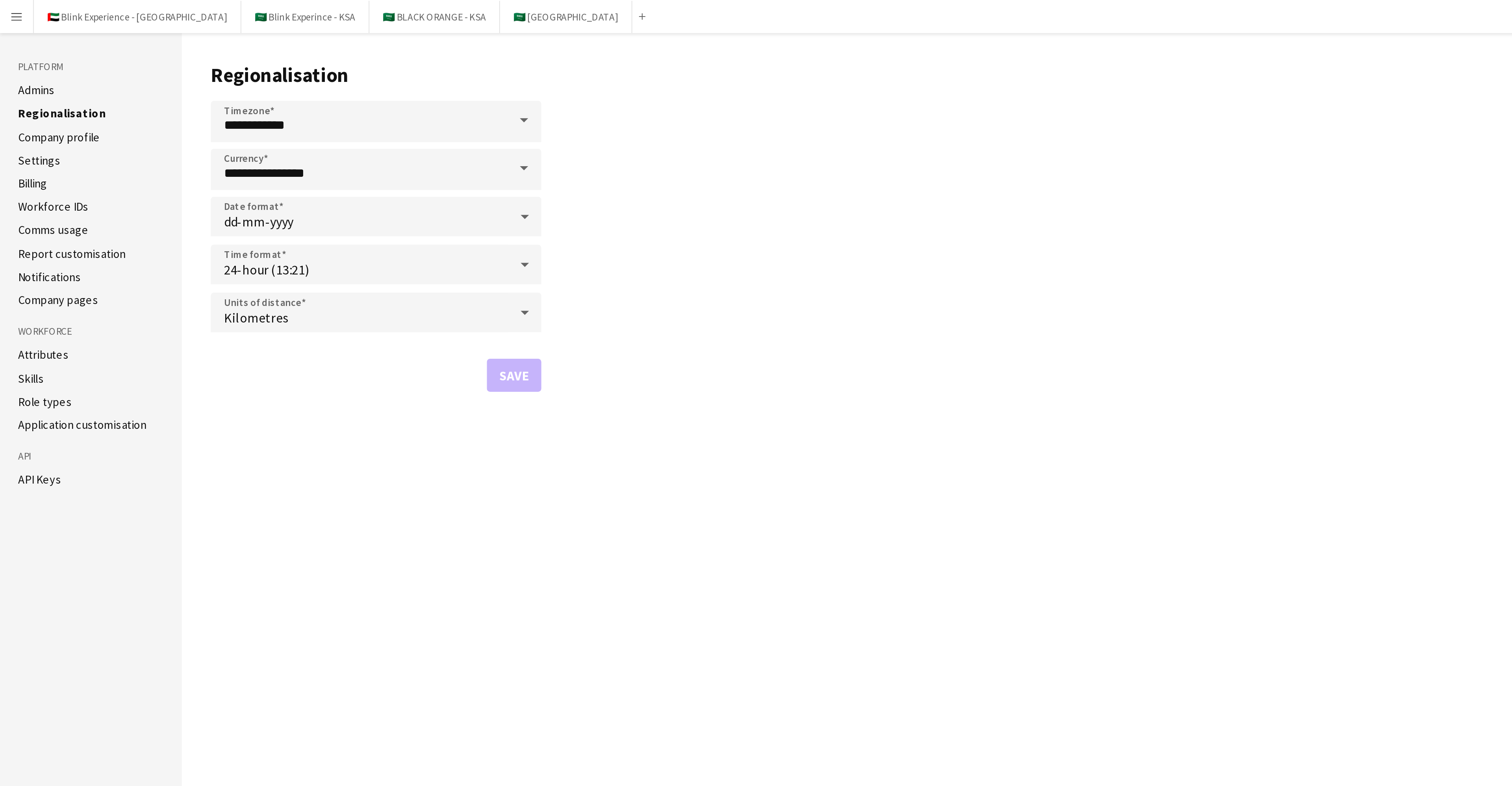
click at [29, 63] on link "Company profile" at bounding box center [28, 65] width 39 height 7
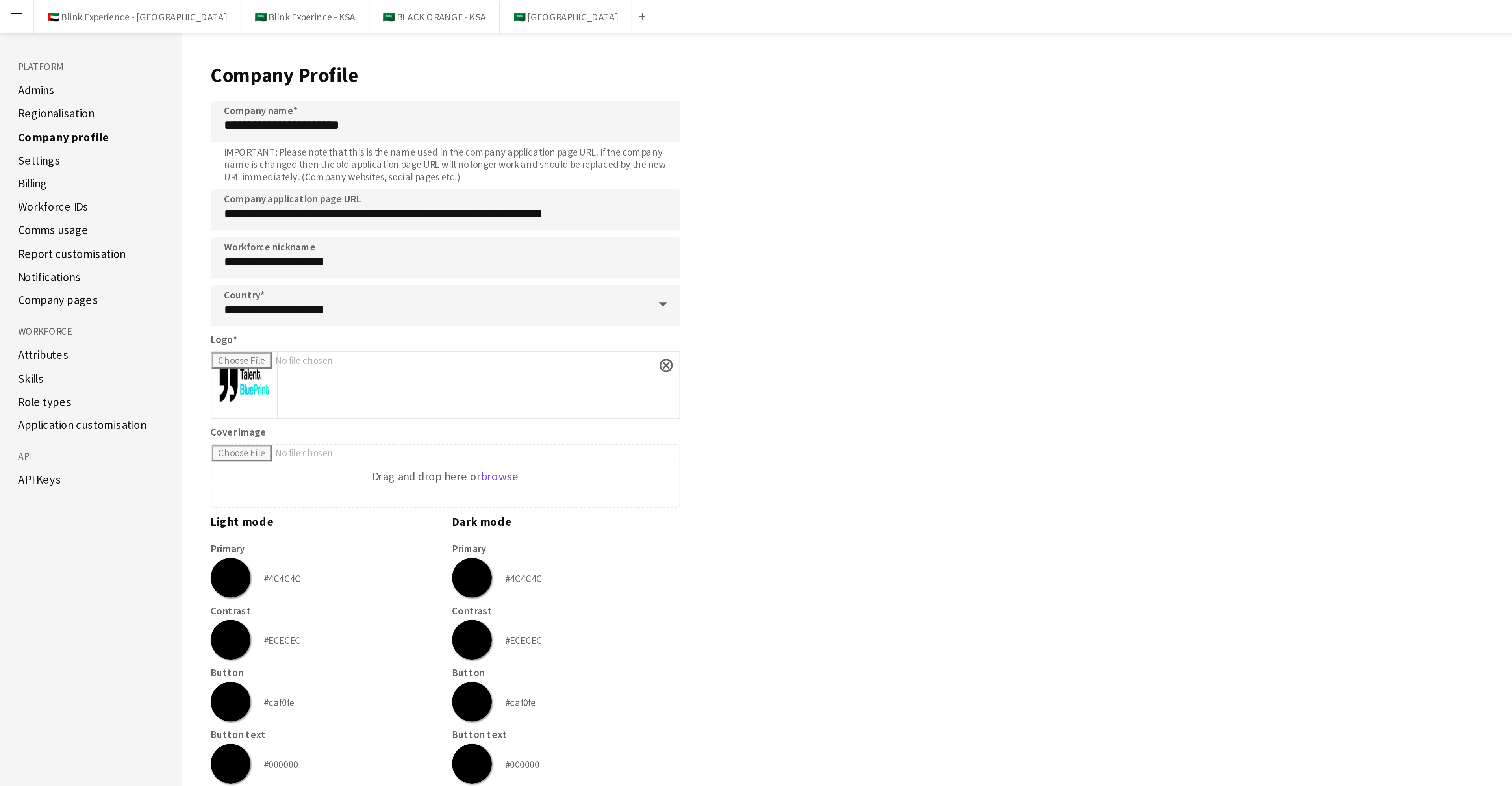
click at [20, 75] on link "Settings" at bounding box center [19, 76] width 20 height 7
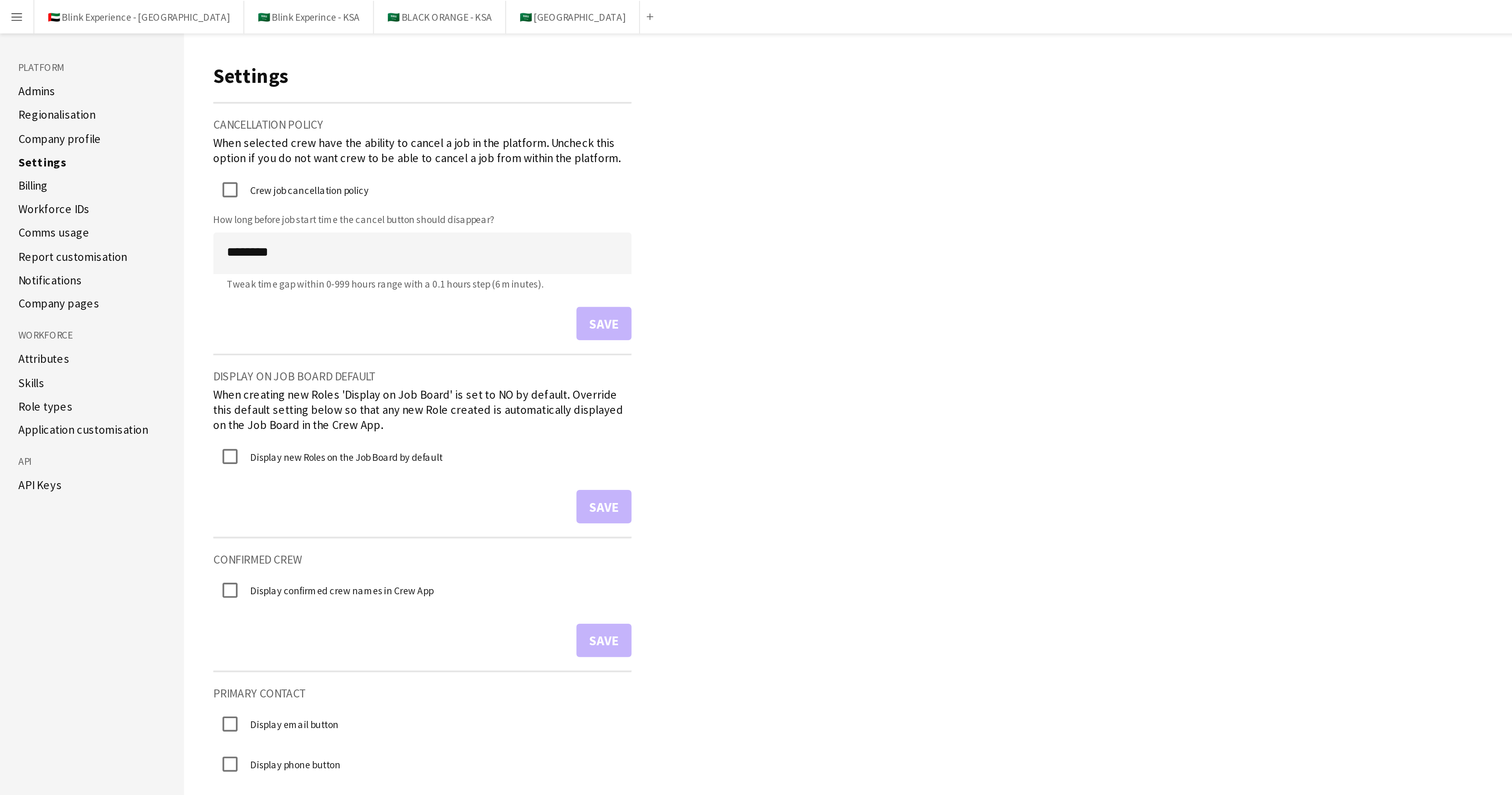
click at [17, 89] on link "Billing" at bounding box center [16, 89] width 14 height 7
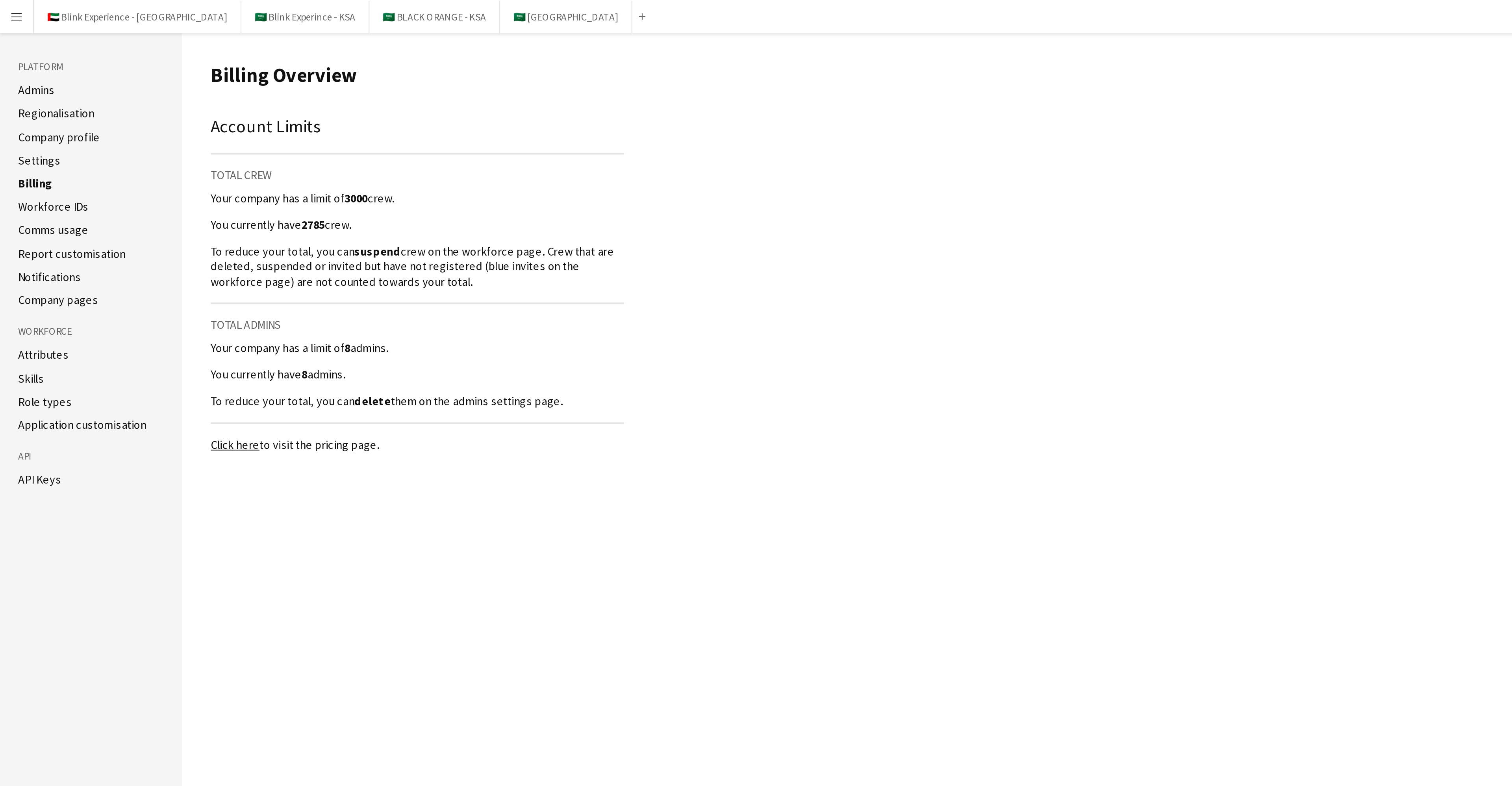
click at [22, 101] on link "Workforce IDs" at bounding box center [26, 98] width 34 height 7
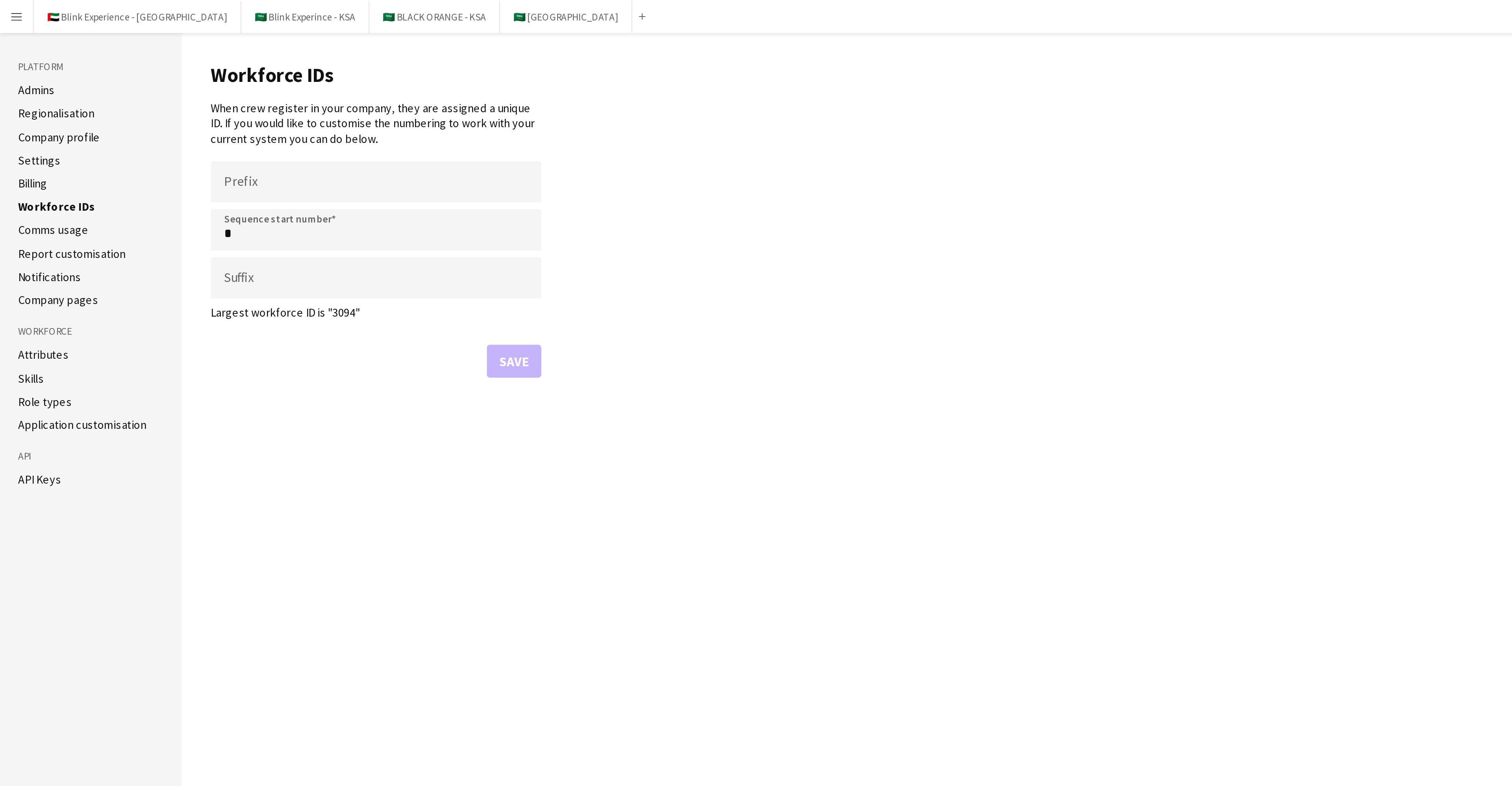
click at [22, 109] on link "Comms usage" at bounding box center [26, 110] width 34 height 7
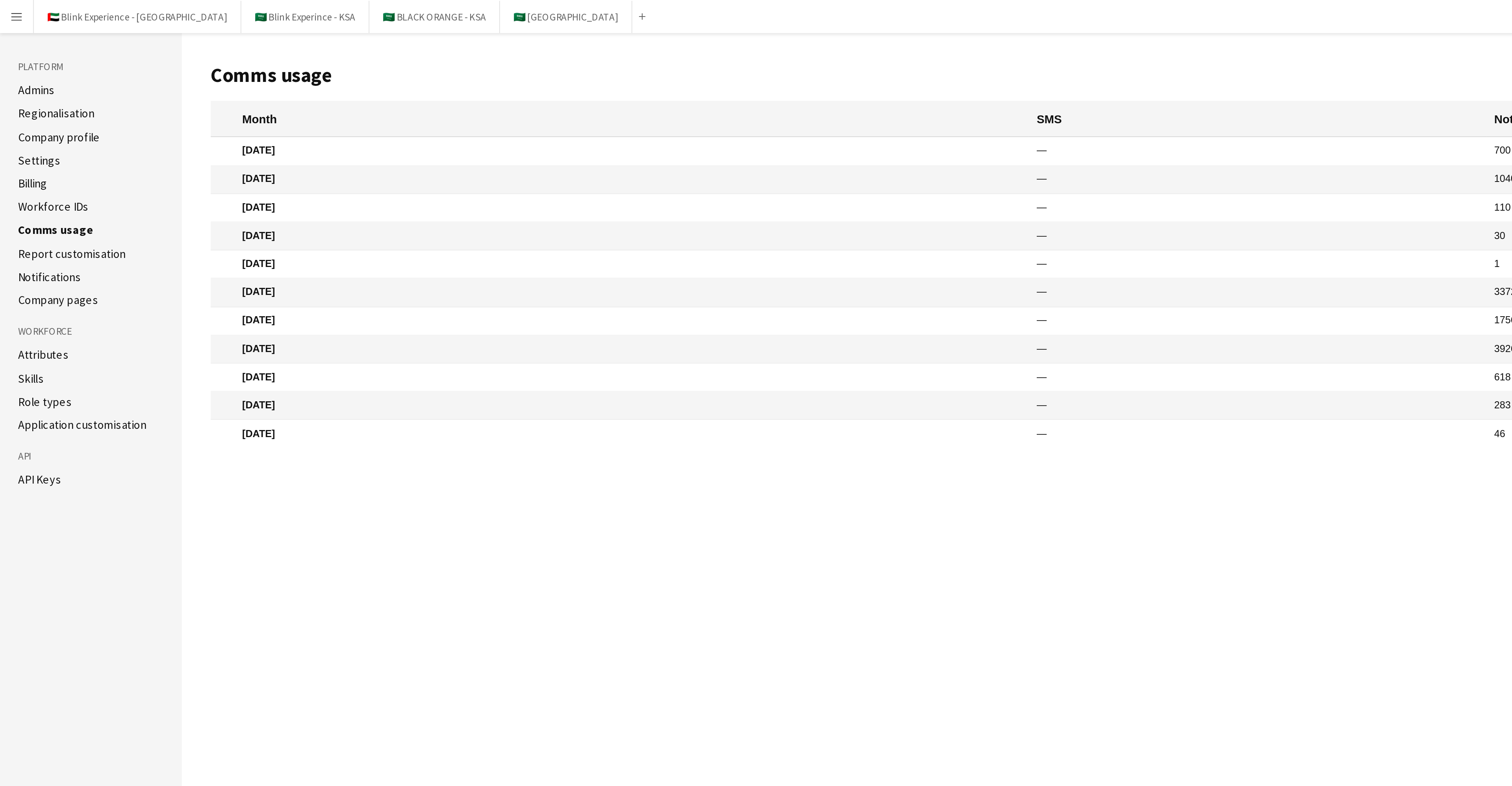
click at [23, 123] on link "Report customisation" at bounding box center [34, 121] width 51 height 7
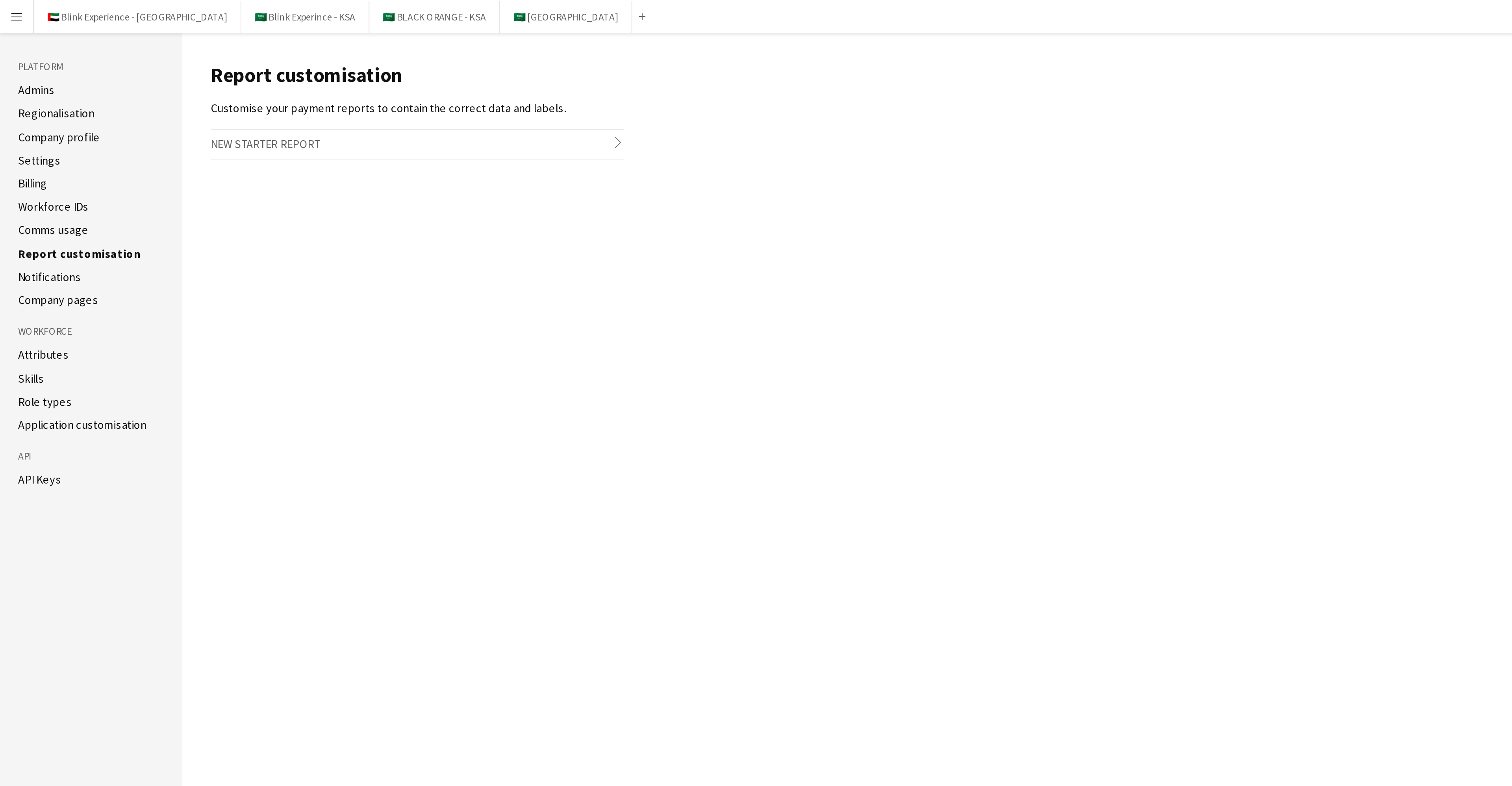
click at [23, 130] on link "Notifications" at bounding box center [24, 132] width 30 height 7
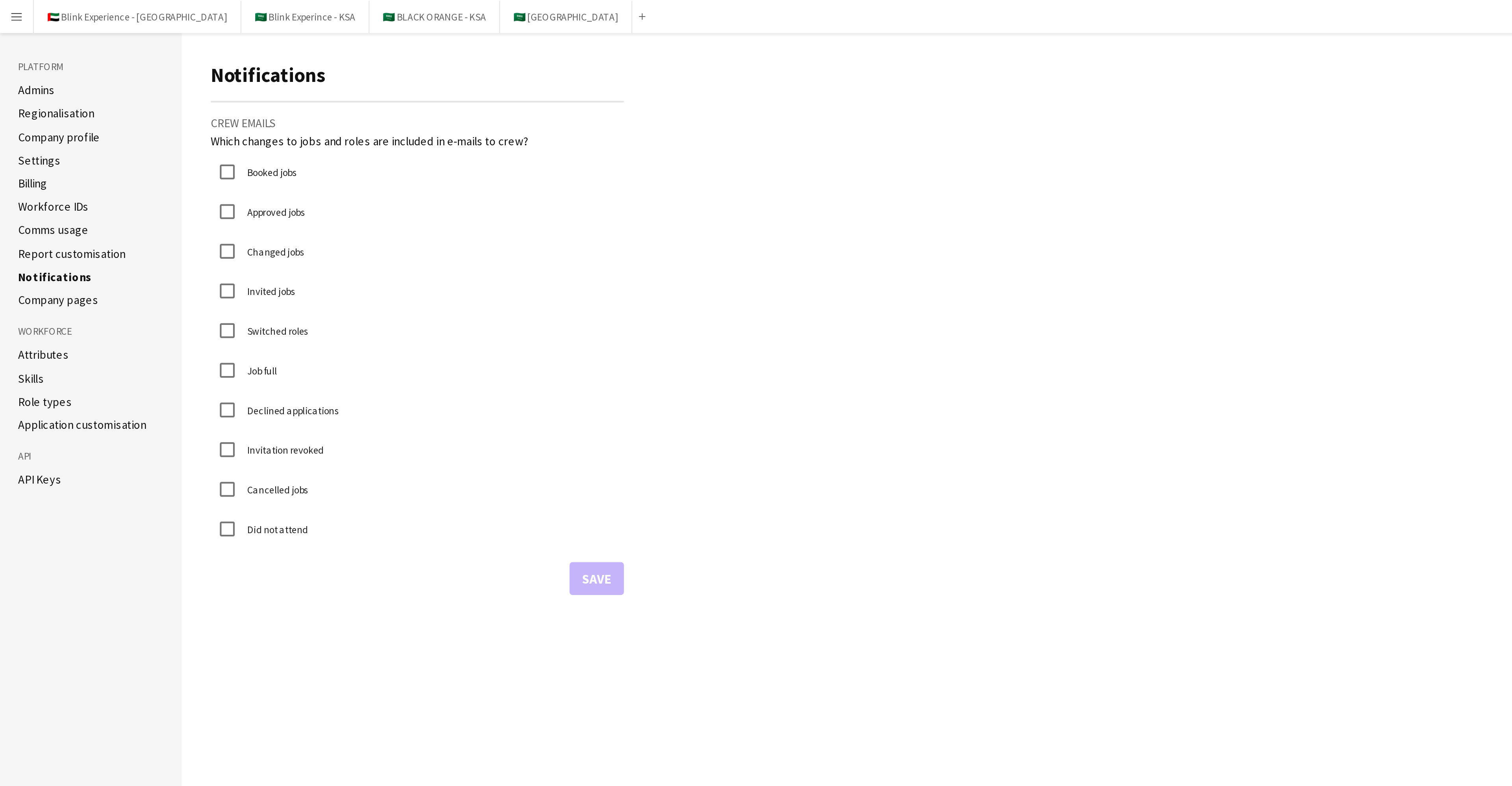
click at [41, 141] on link "Company pages" at bounding box center [27, 143] width 38 height 7
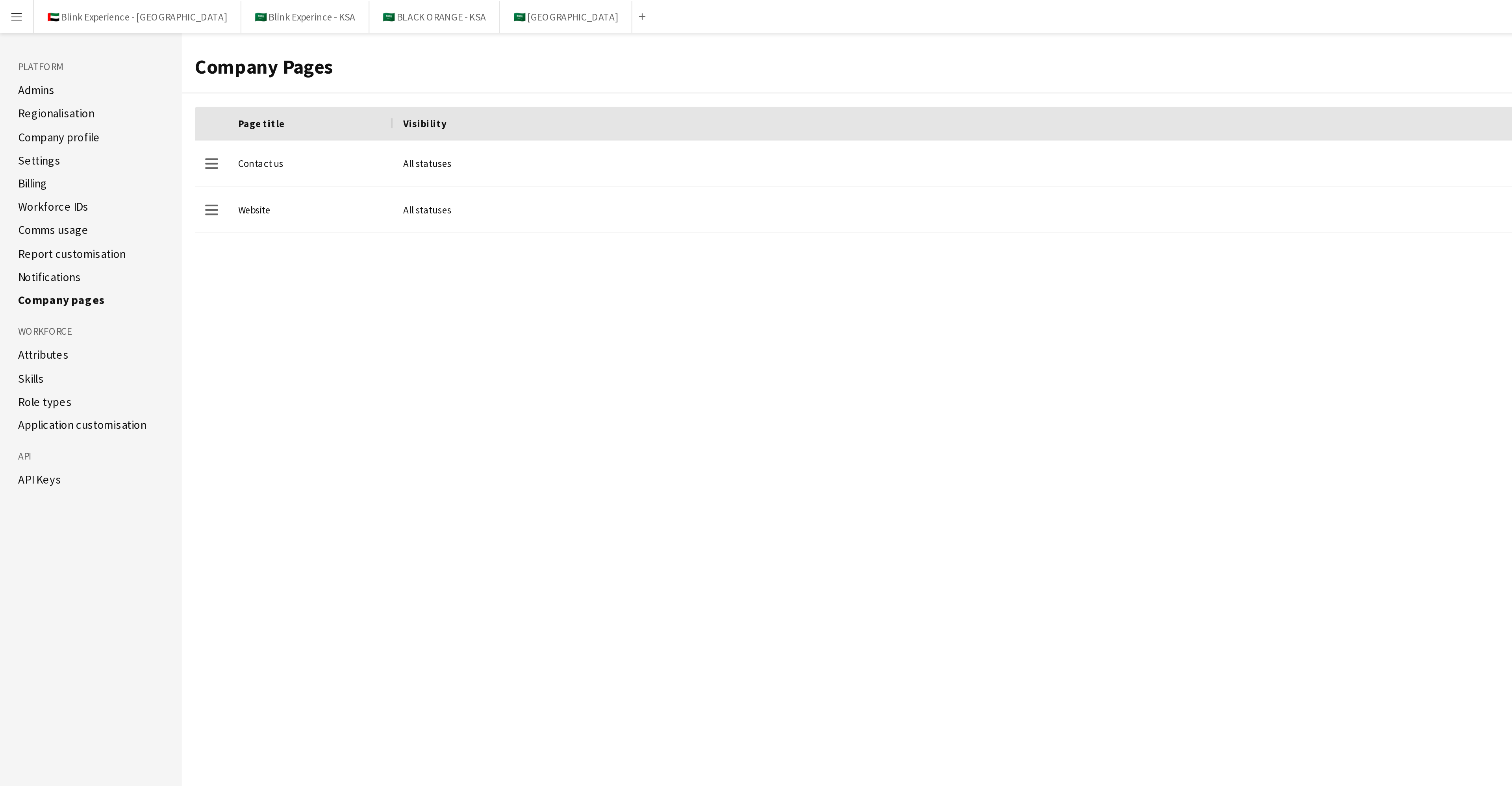
click at [19, 38] on aside "Platform Admins Regionalisation Company profile Settings Billing Workforce IDs …" at bounding box center [43, 401] width 87 height 770
click at [18, 42] on link "Admins" at bounding box center [18, 43] width 18 height 7
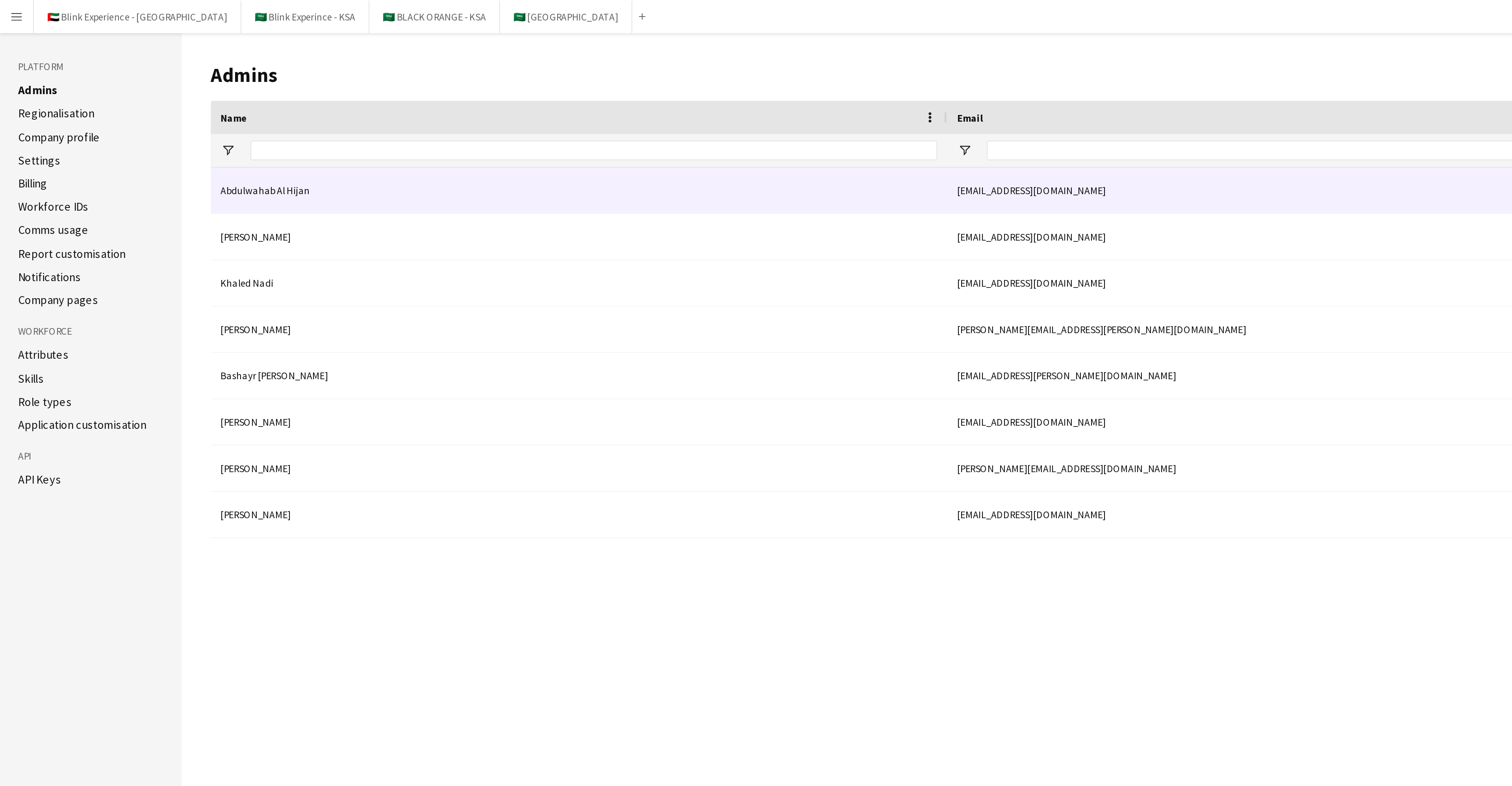
click at [253, 95] on div "Abdulwahab Al Hijan" at bounding box center [276, 90] width 351 height 22
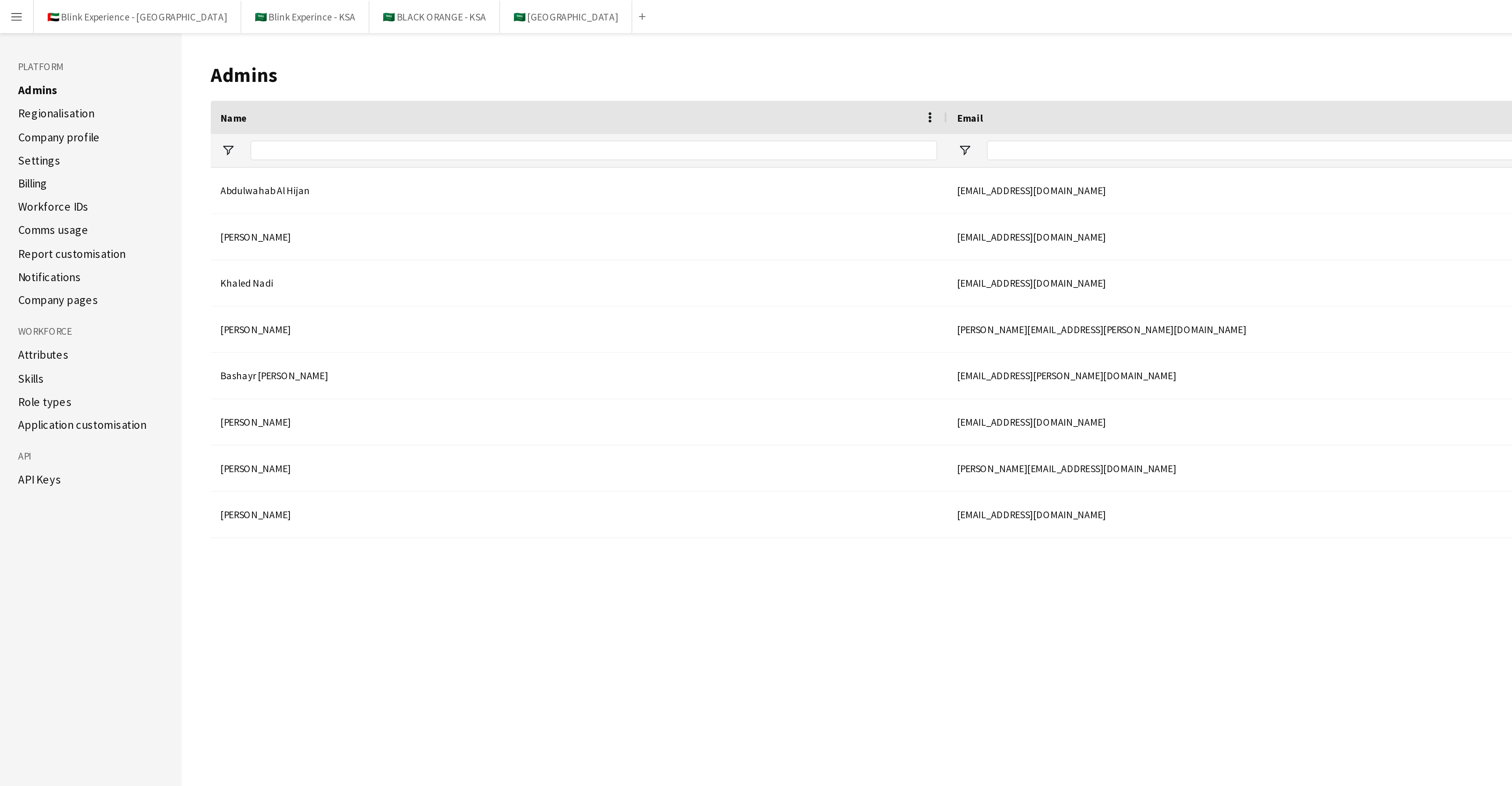
click at [31, 50] on link "Regionalisation" at bounding box center [27, 54] width 36 height 7
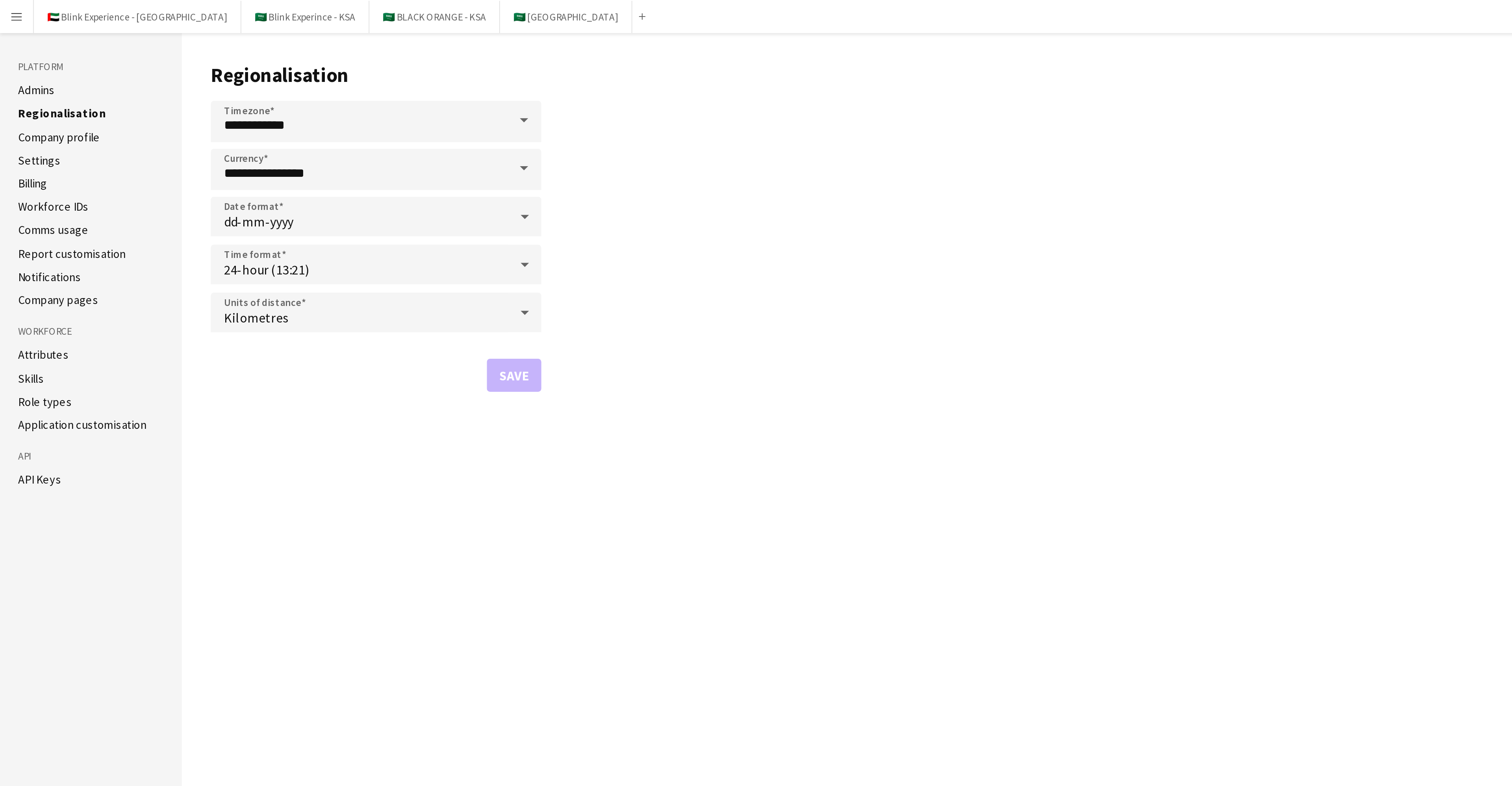
click at [36, 59] on ul "Admins Regionalisation Company profile Settings Billing Workforce IDs Comms usa…" at bounding box center [43, 93] width 69 height 107
click at [34, 65] on link "Company profile" at bounding box center [28, 65] width 39 height 7
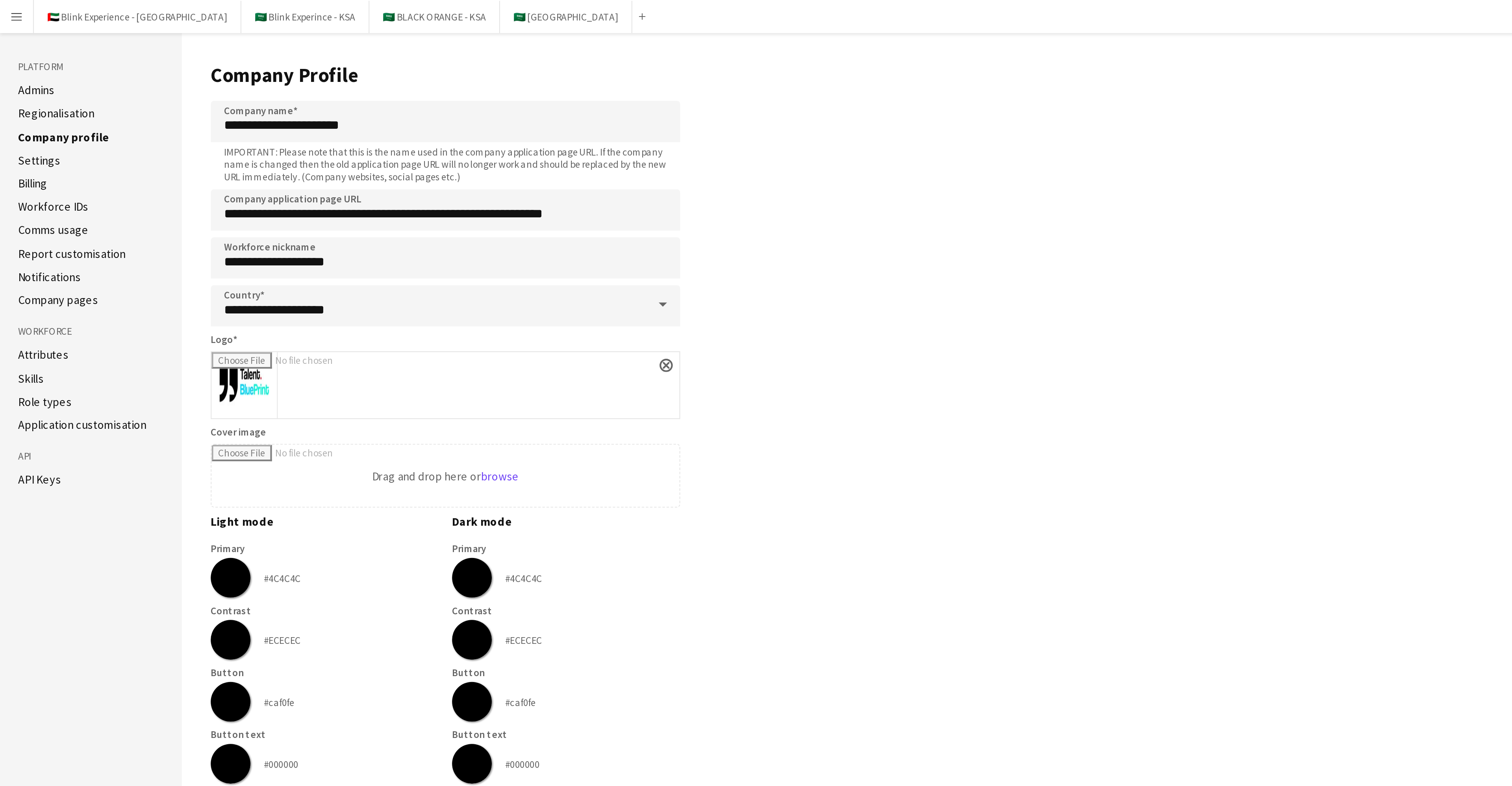
click at [10, 78] on link "Settings" at bounding box center [19, 76] width 20 height 7
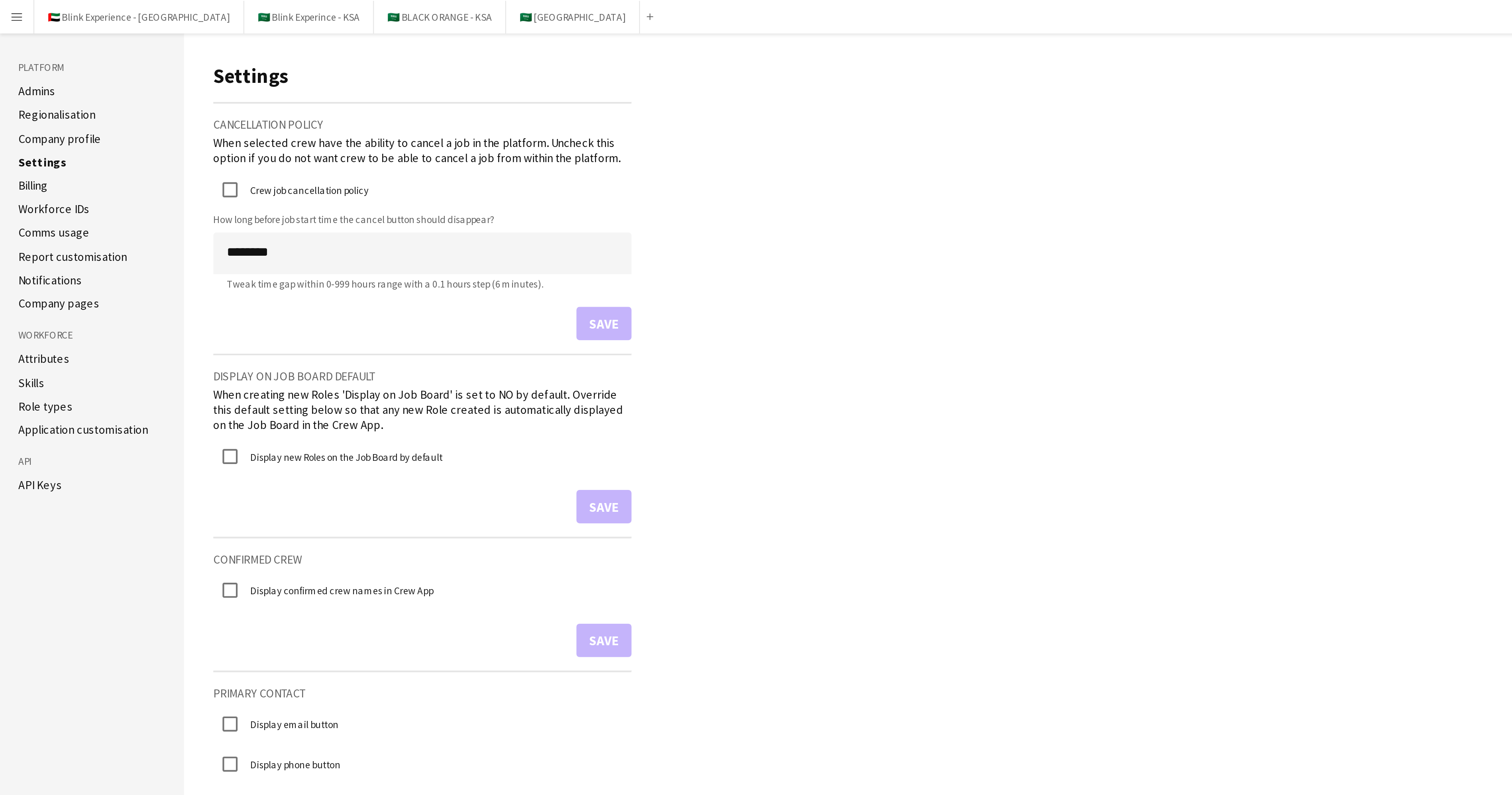
click at [28, 171] on link "Attributes" at bounding box center [21, 171] width 24 height 7
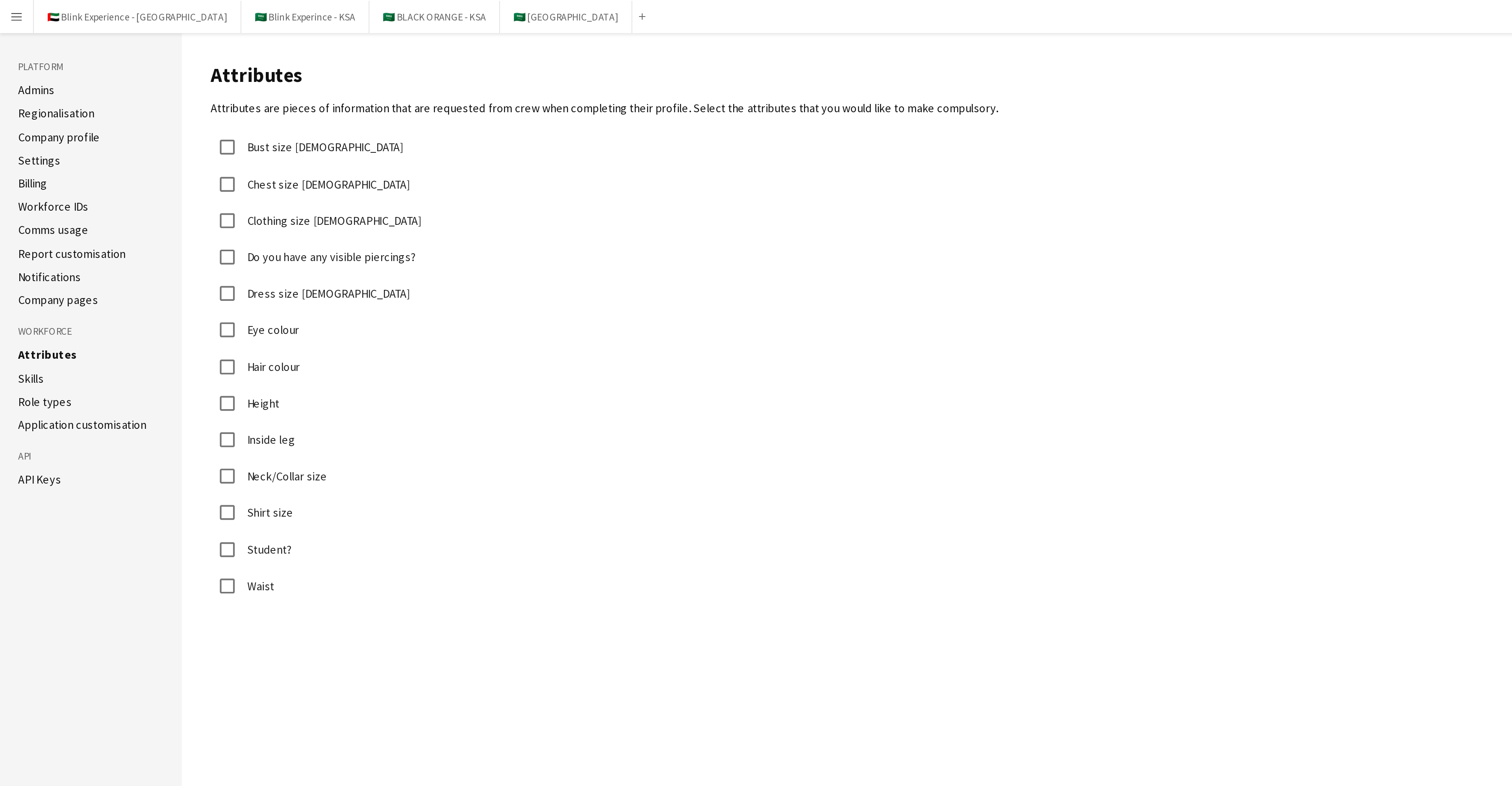
click at [12, 41] on link "Admins" at bounding box center [18, 43] width 18 height 7
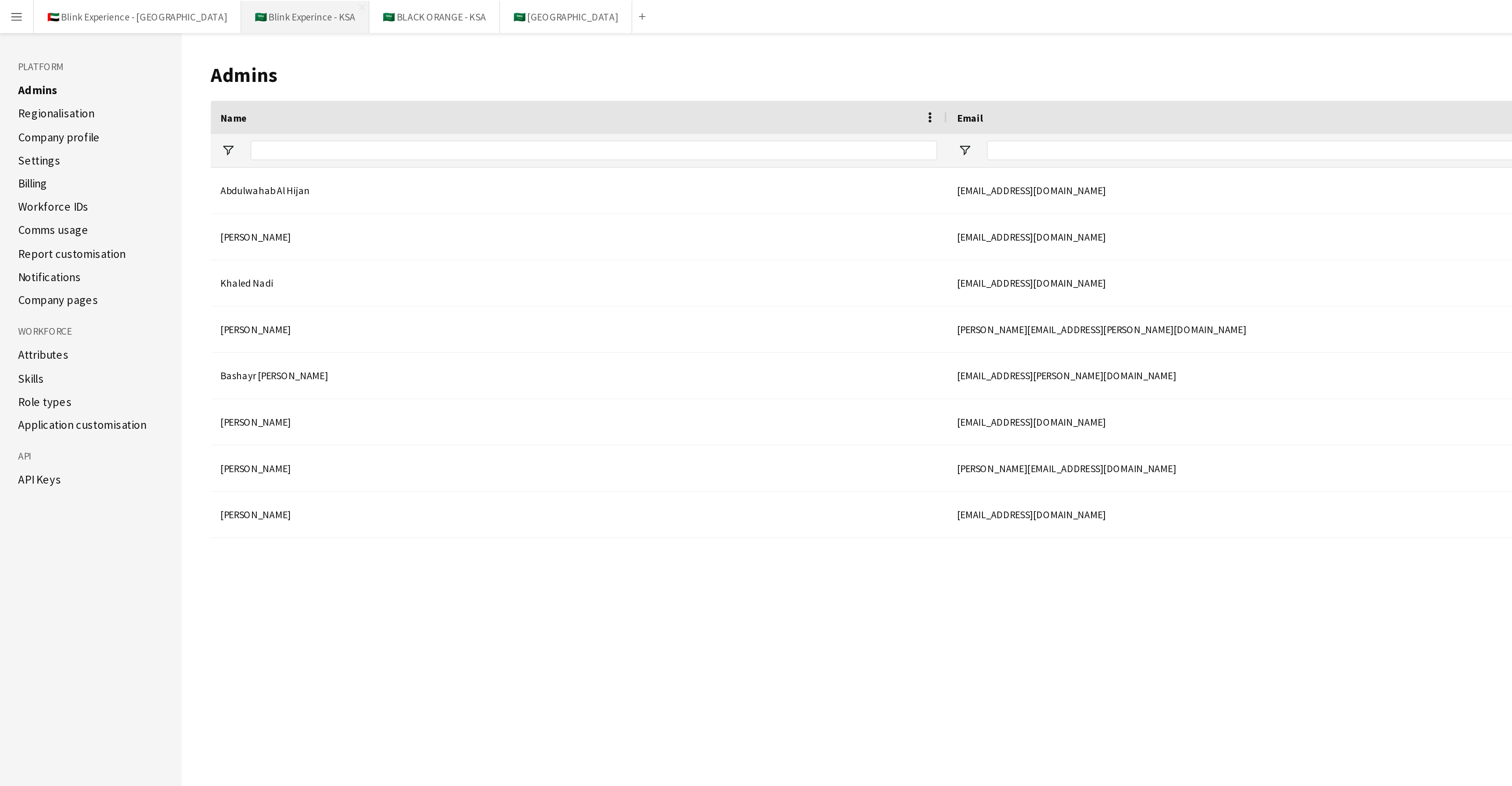
click at [115, 4] on button "🇸🇦 Blink Experince - KSA Close" at bounding box center [145, 7] width 61 height 15
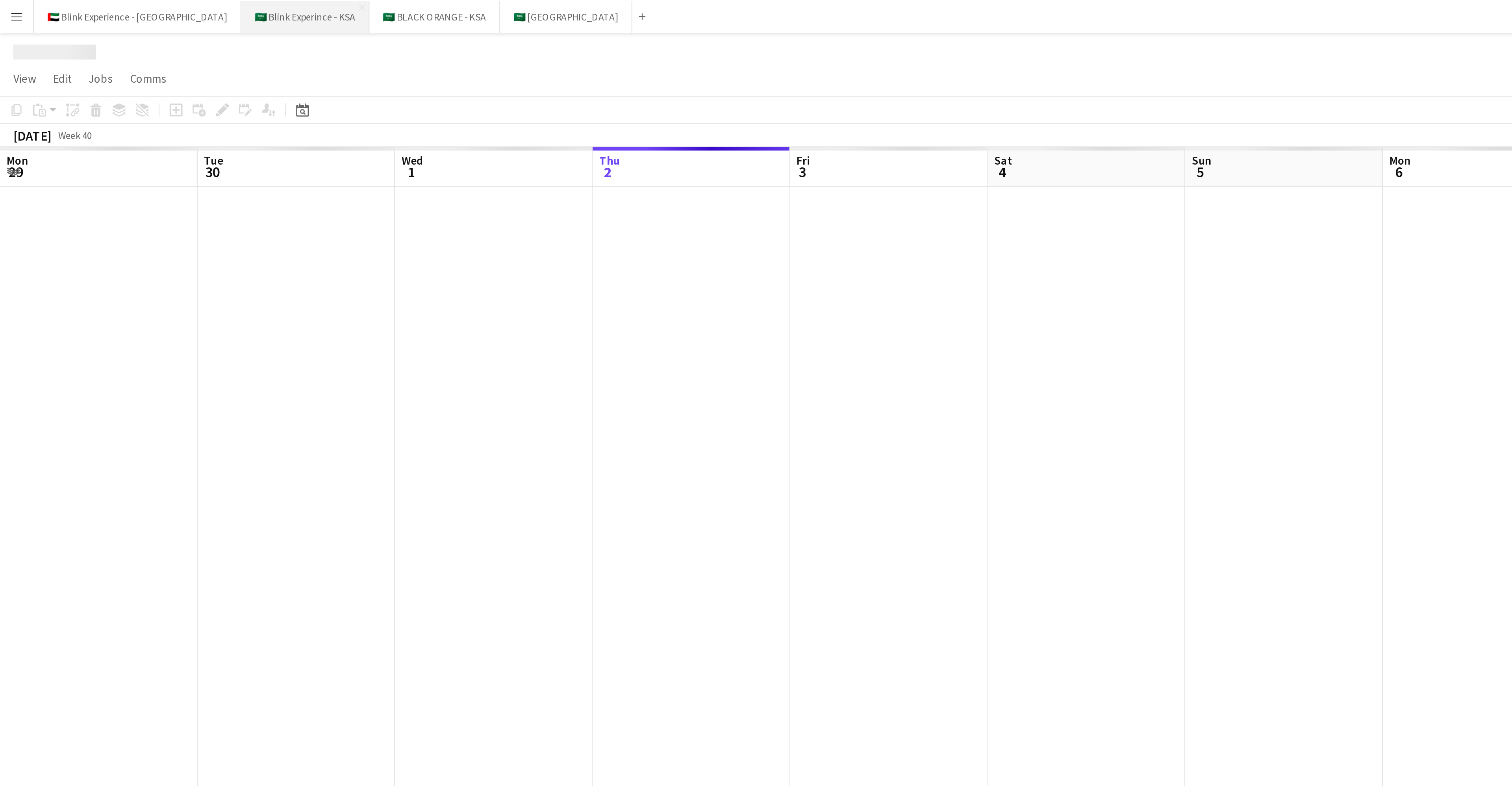
scroll to position [0, 188]
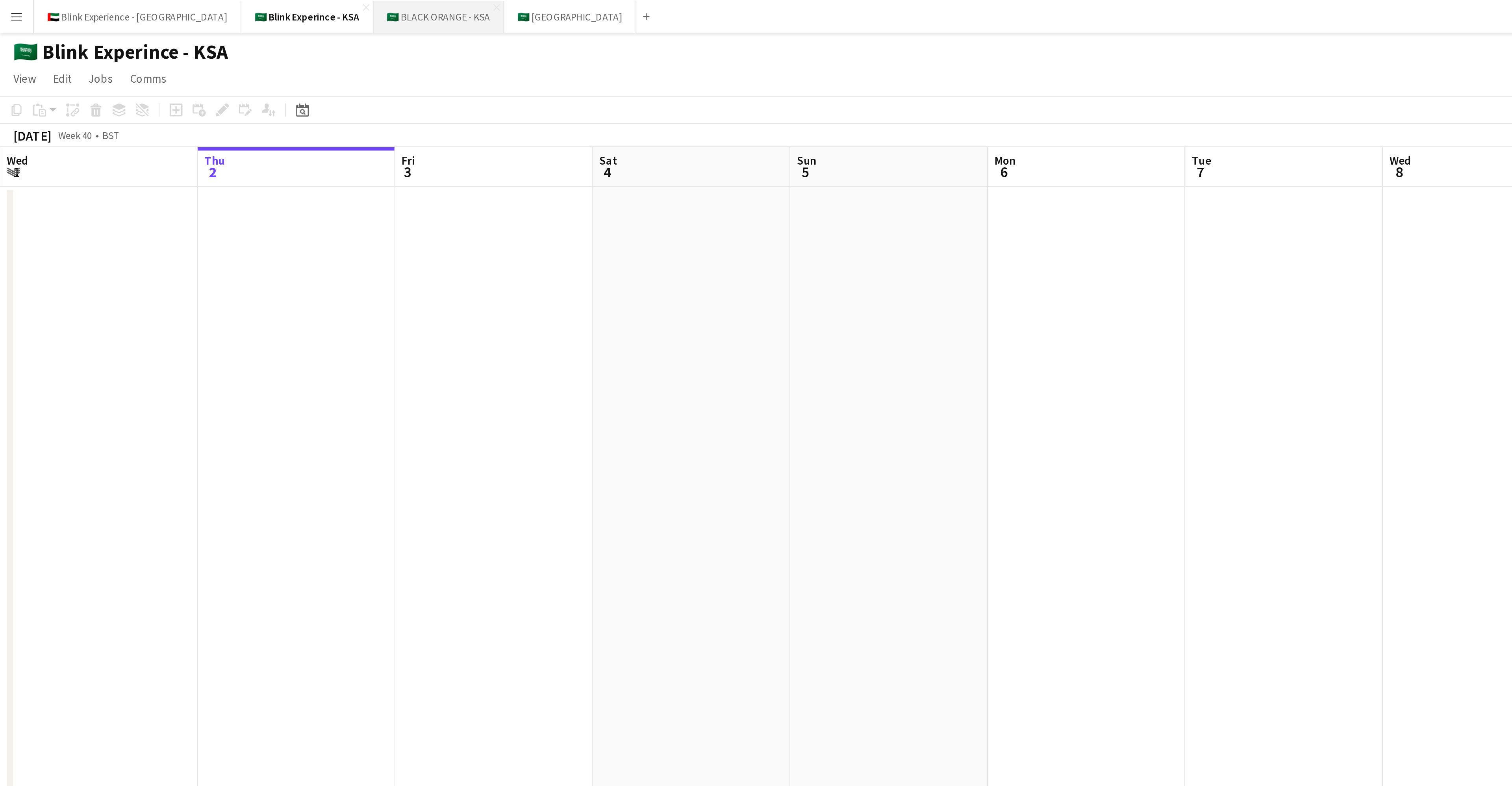
click at [178, 11] on button "🇸🇦 BLACK ORANGE - KSA Close" at bounding box center [209, 7] width 62 height 15
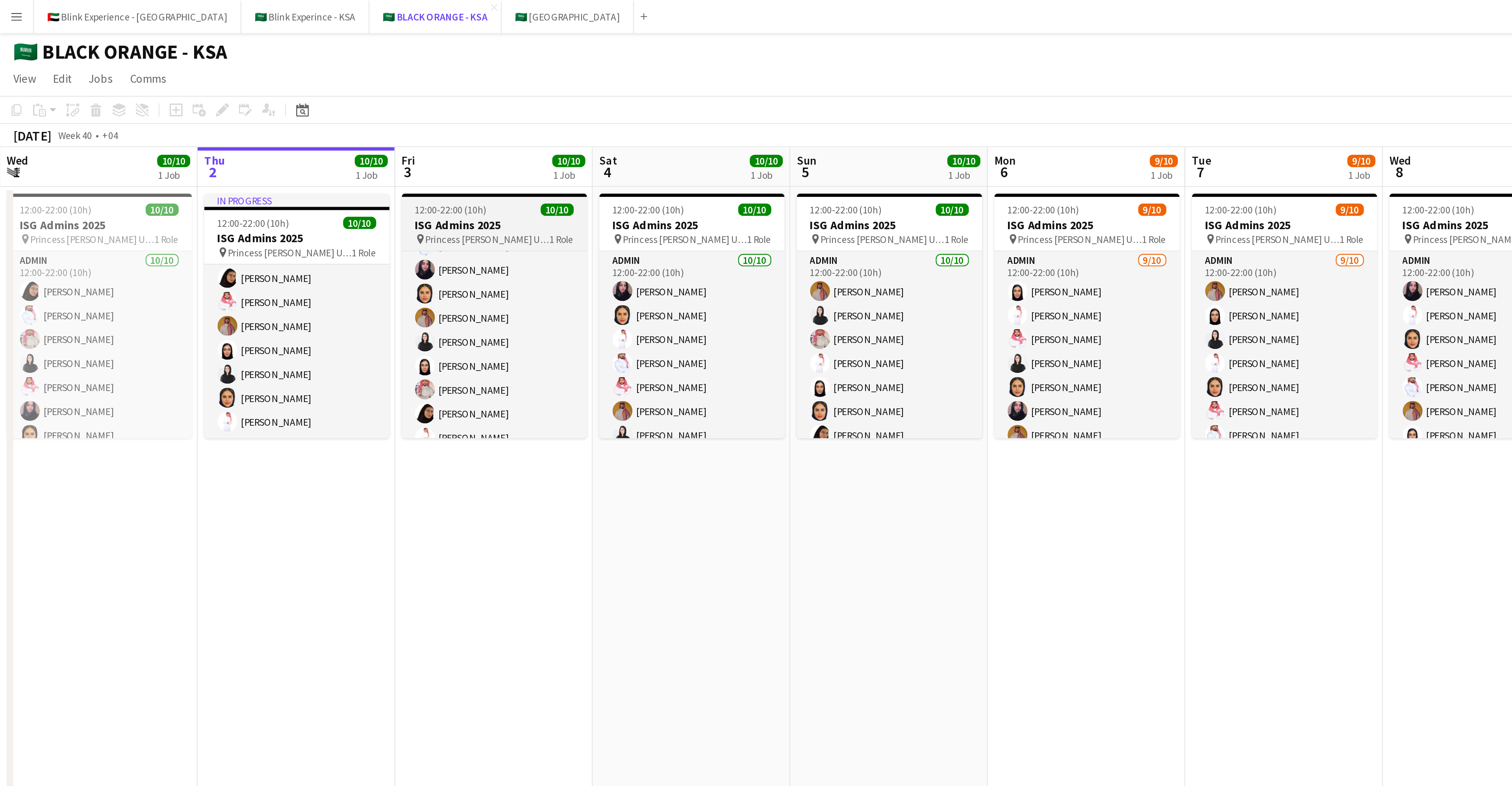
scroll to position [42, 0]
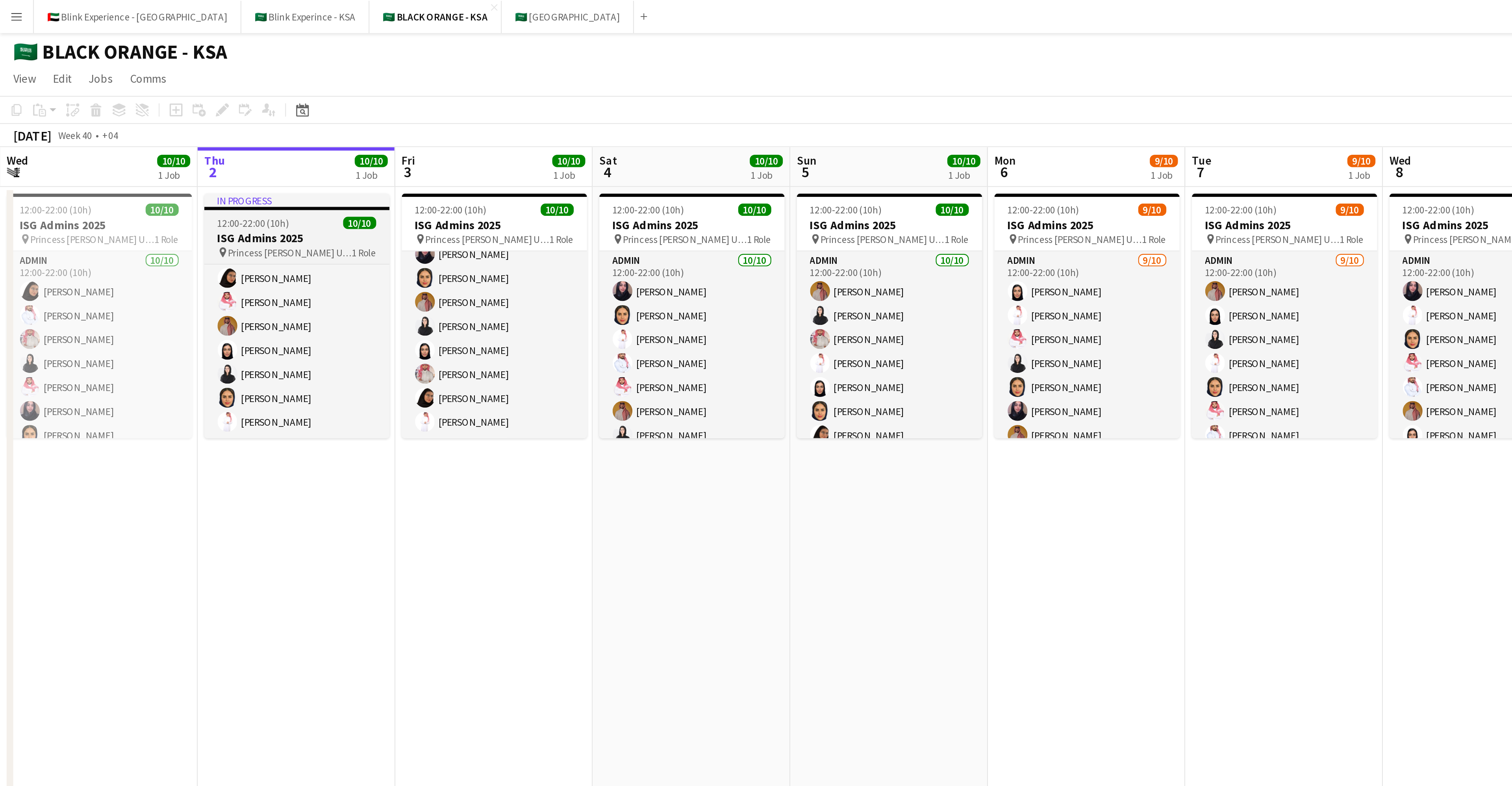
click at [129, 101] on app-job-card "In progress 12:00-22:00 (10h) 10/10 ISG Admins 2025 pin Princess Nourah Bint Ab…" at bounding box center [141, 150] width 88 height 117
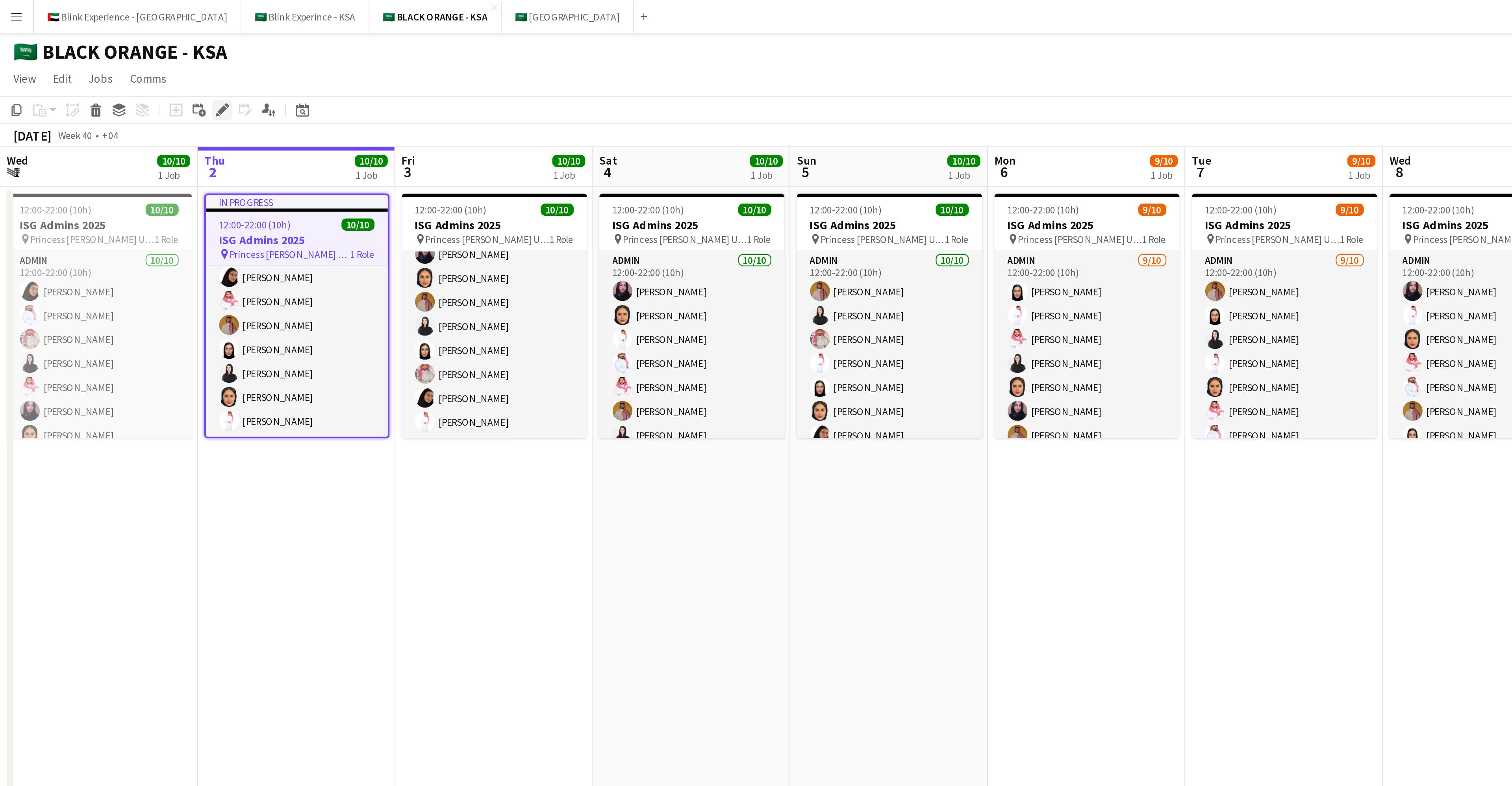
click at [107, 55] on icon "Edit" at bounding box center [105, 52] width 6 height 6
